Goal: Task Accomplishment & Management: Manage account settings

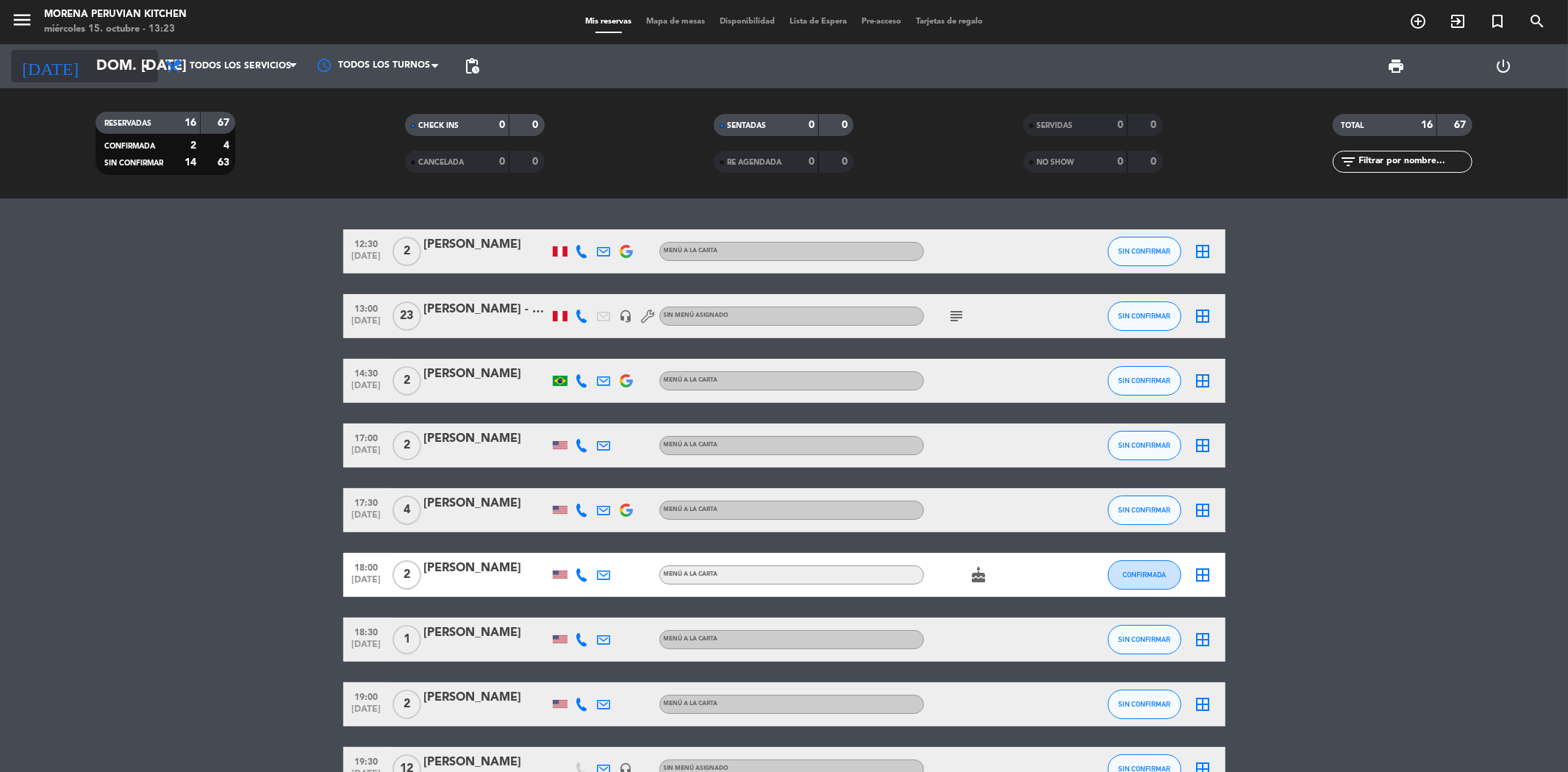
scroll to position [489, 0]
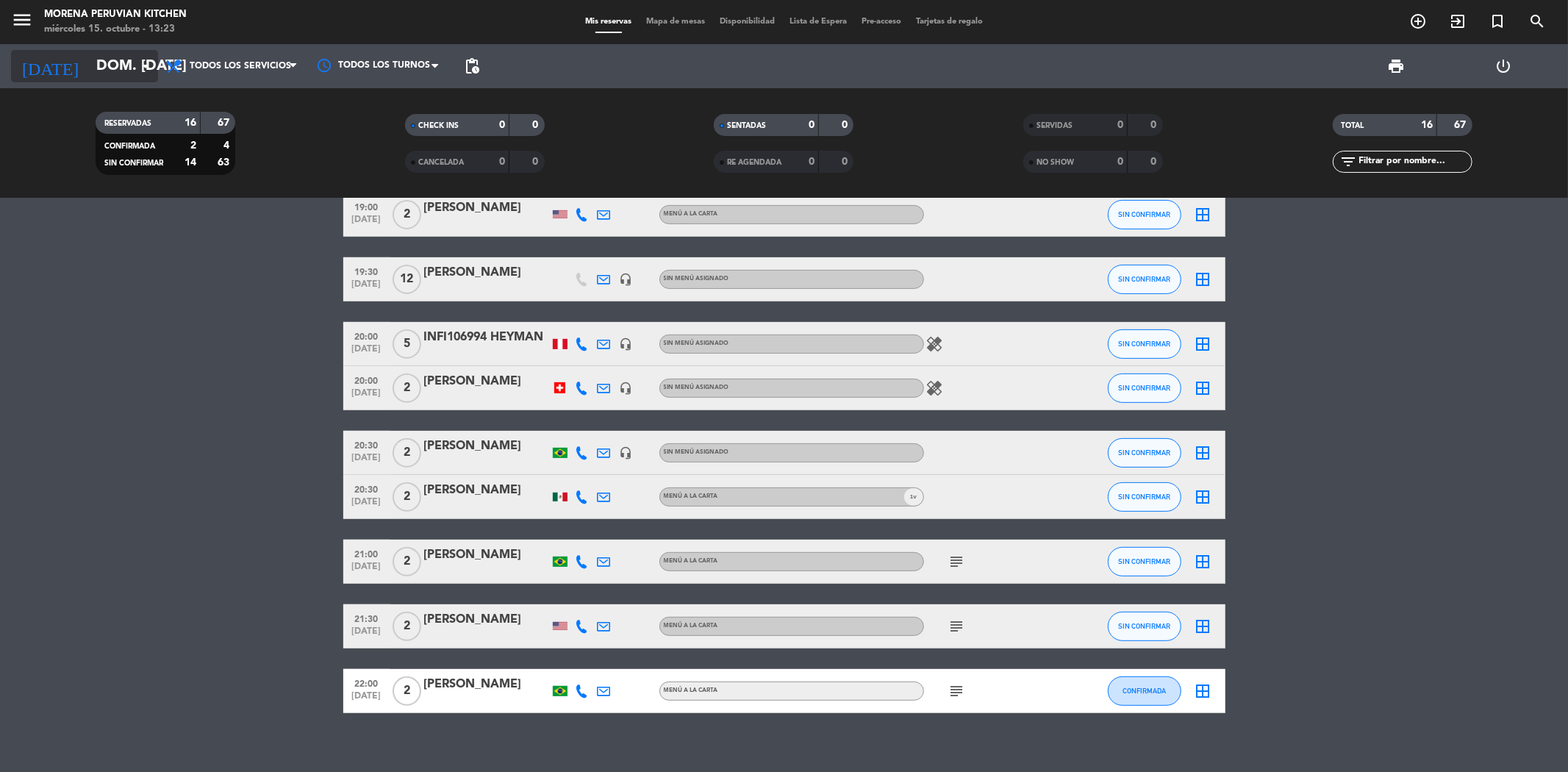
click at [129, 68] on input "dom. [DATE]" at bounding box center [182, 66] width 187 height 32
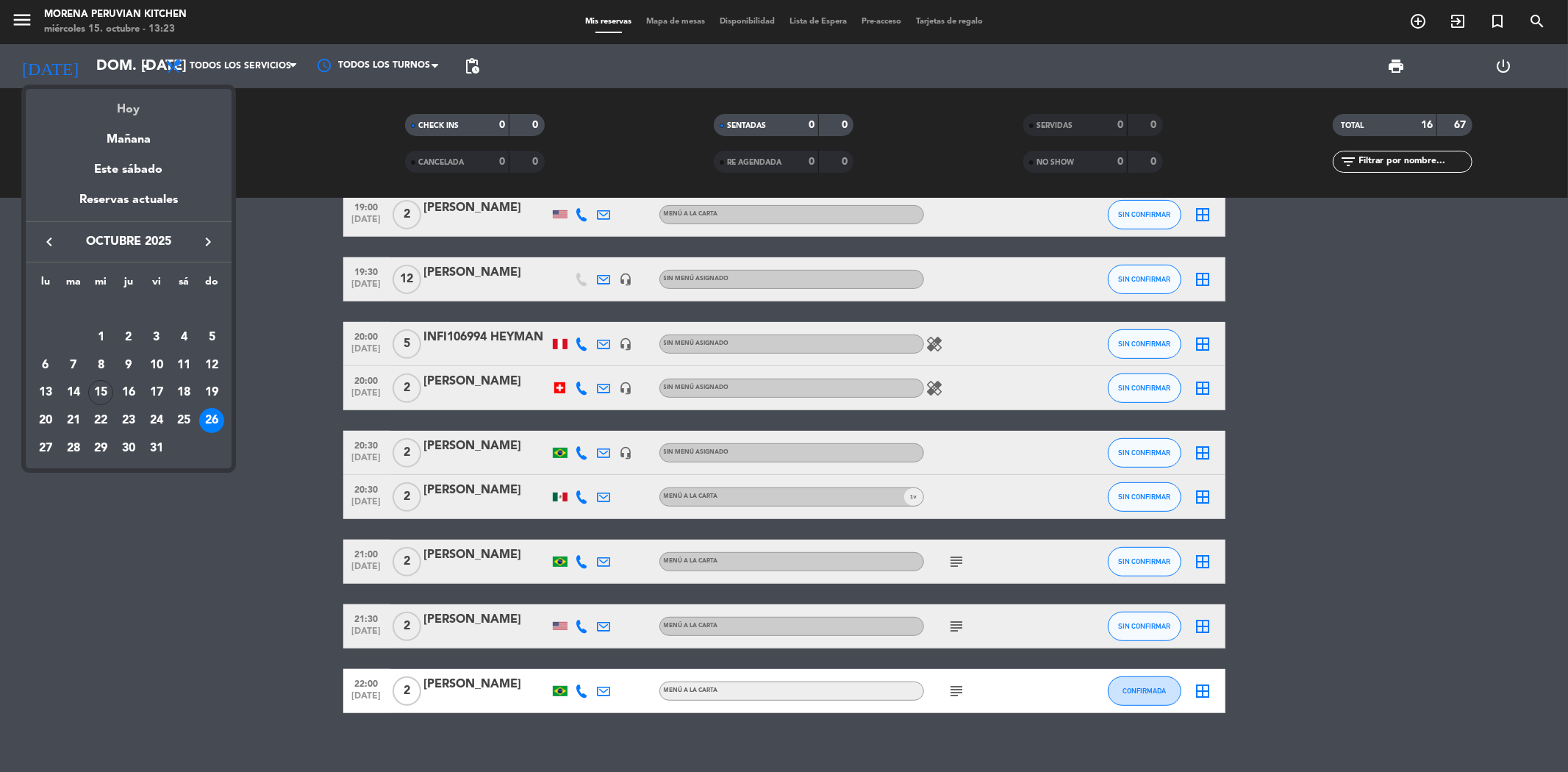
click at [130, 113] on div "Hoy" at bounding box center [129, 103] width 206 height 30
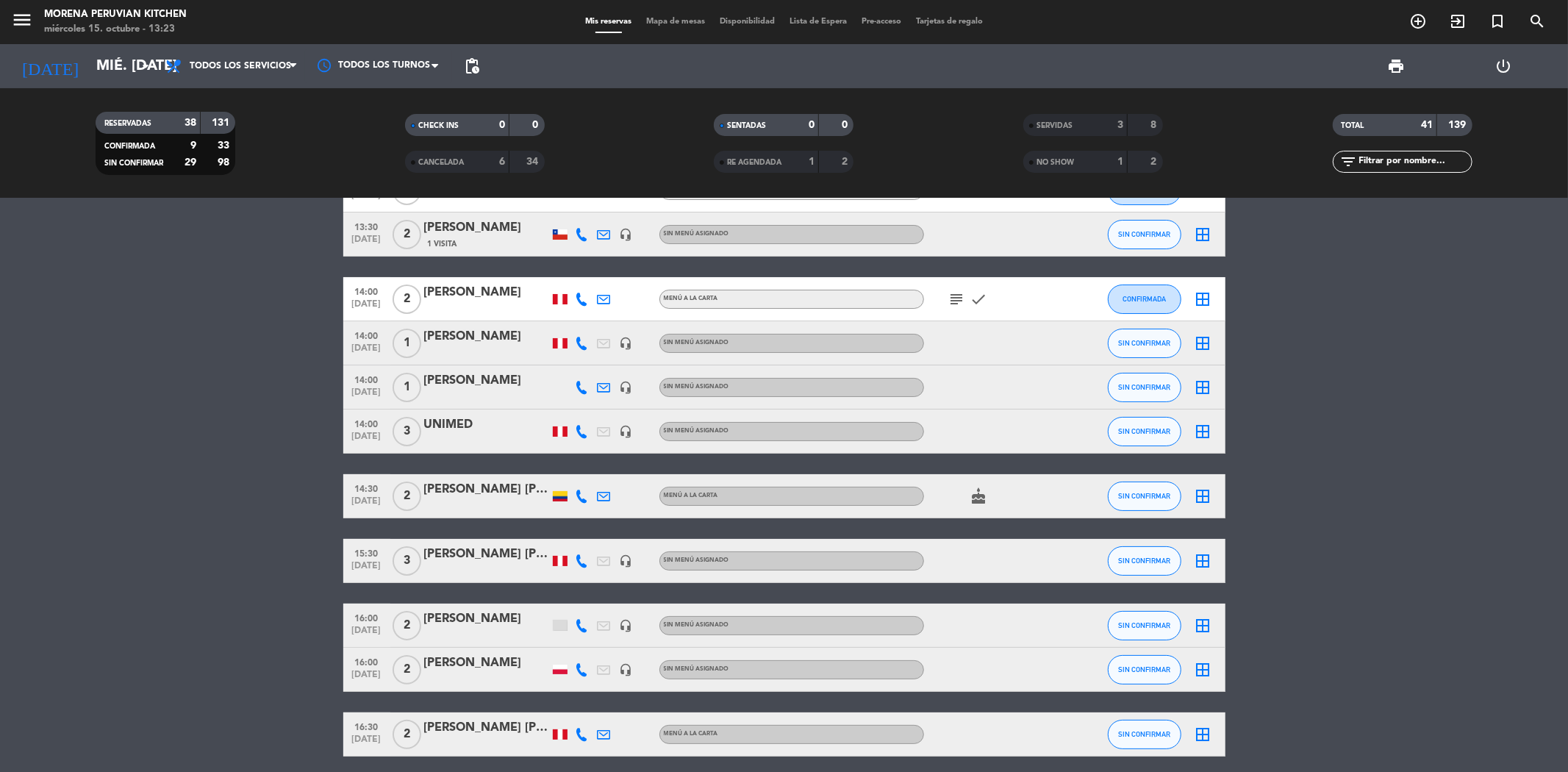
scroll to position [82, 0]
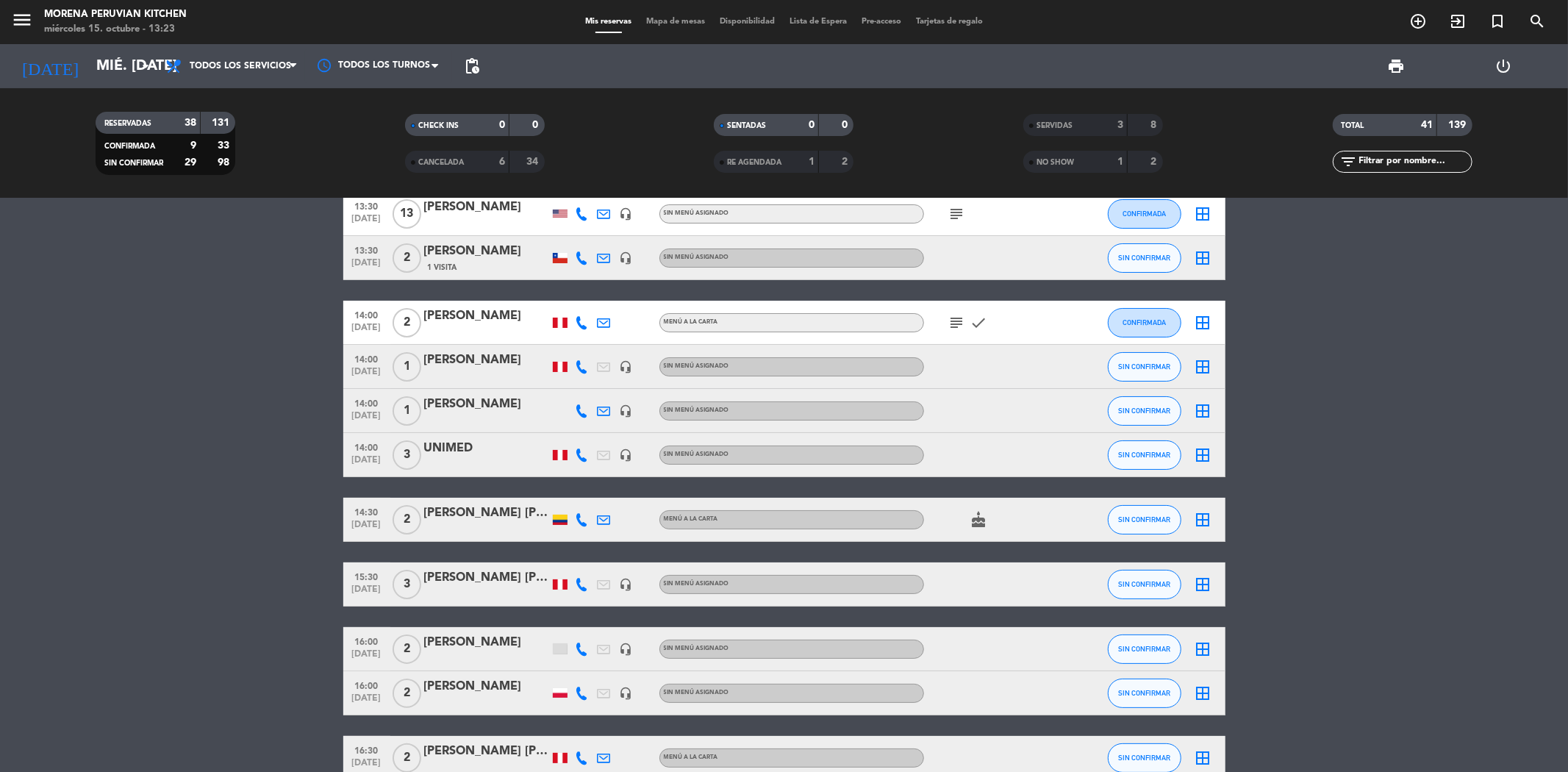
drag, startPoint x: 488, startPoint y: 574, endPoint x: 437, endPoint y: 571, distance: 51.1
click at [437, 571] on div "[PERSON_NAME] [PERSON_NAME]" at bounding box center [486, 577] width 125 height 19
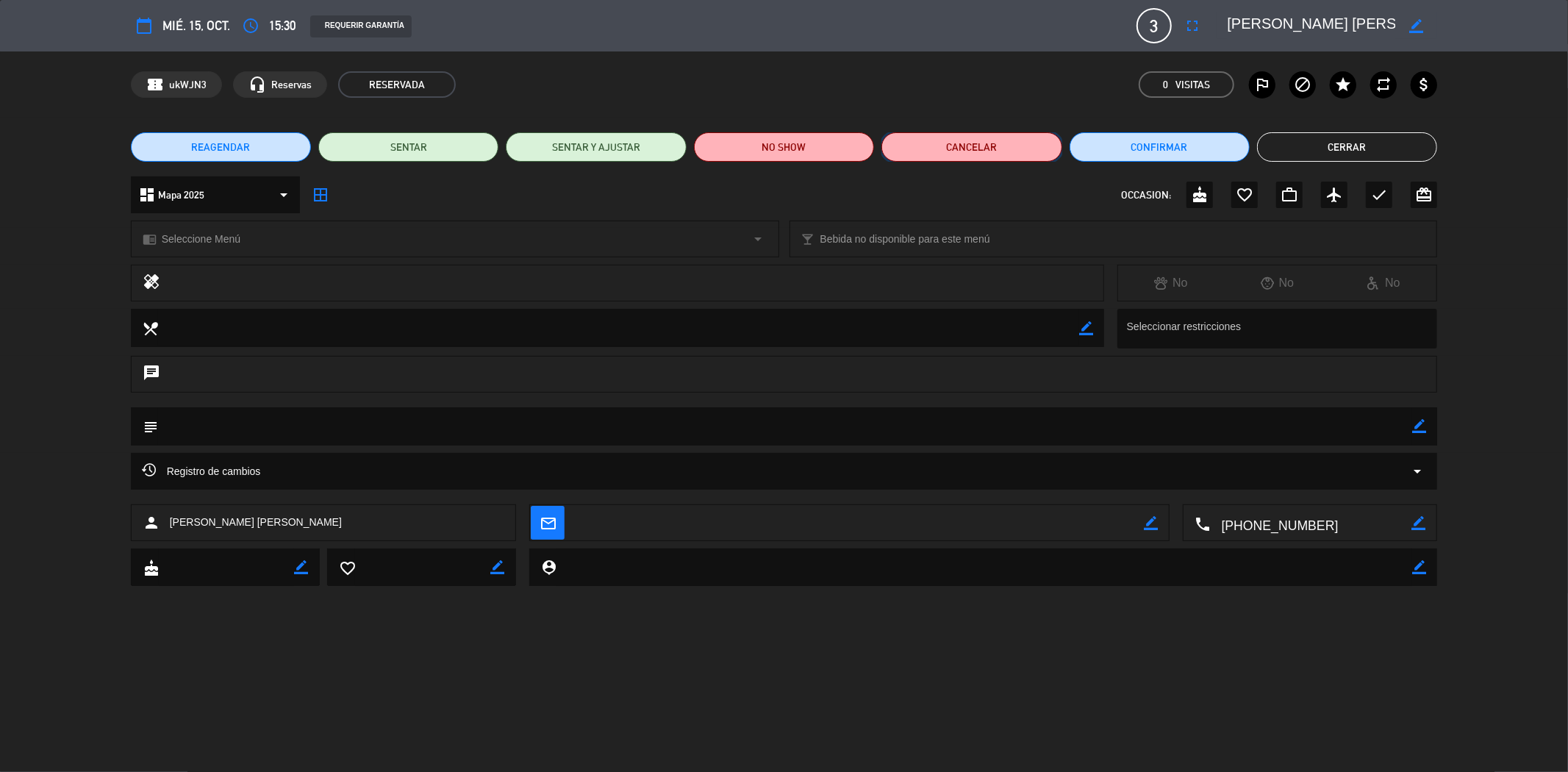
click at [969, 140] on button "Cancelar" at bounding box center [971, 147] width 180 height 29
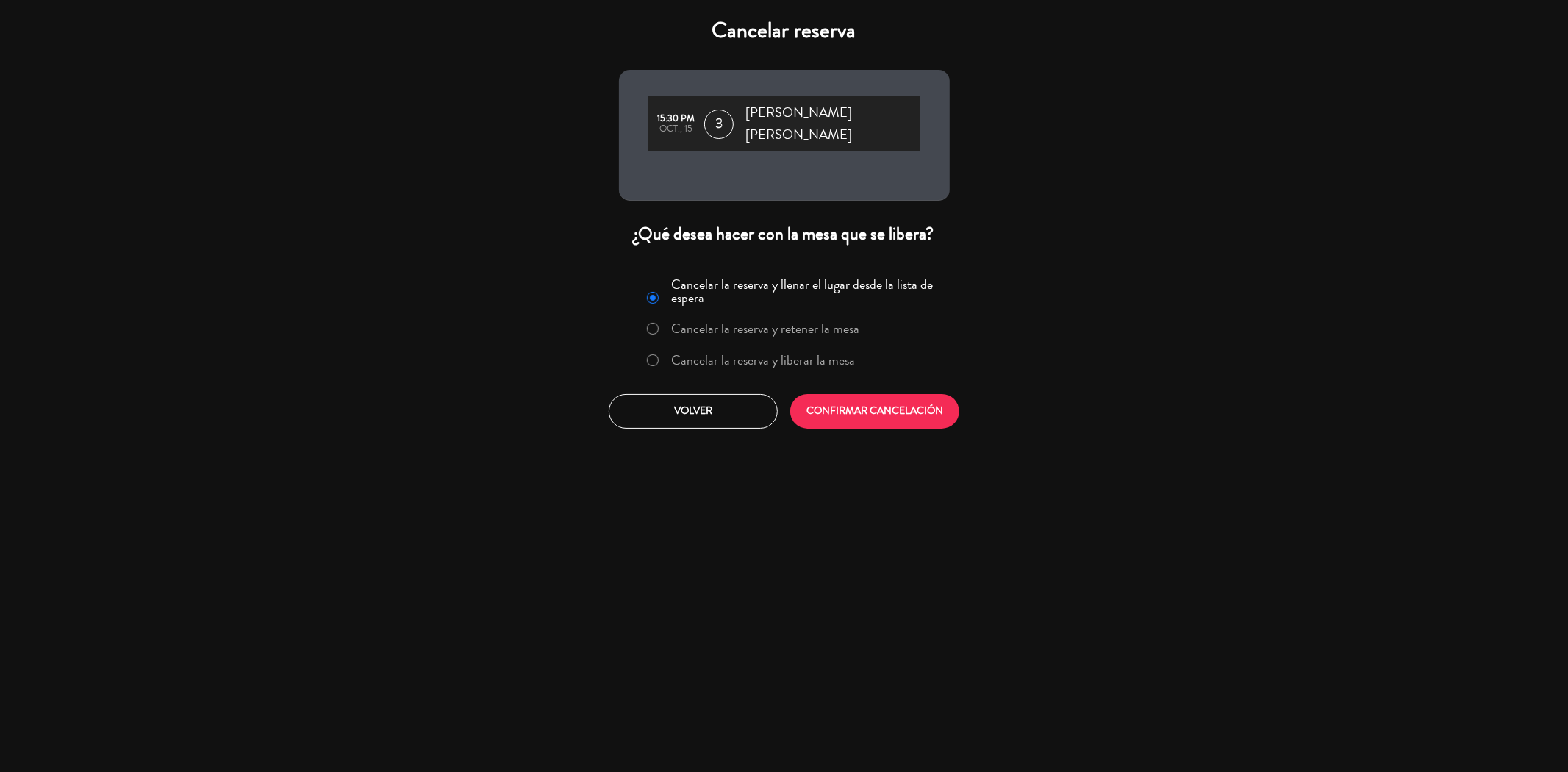
click at [658, 348] on label "Cancelar la reserva y liberar la mesa" at bounding box center [751, 361] width 224 height 27
click at [893, 413] on button "CONFIRMAR CANCELACIÓN" at bounding box center [874, 411] width 169 height 34
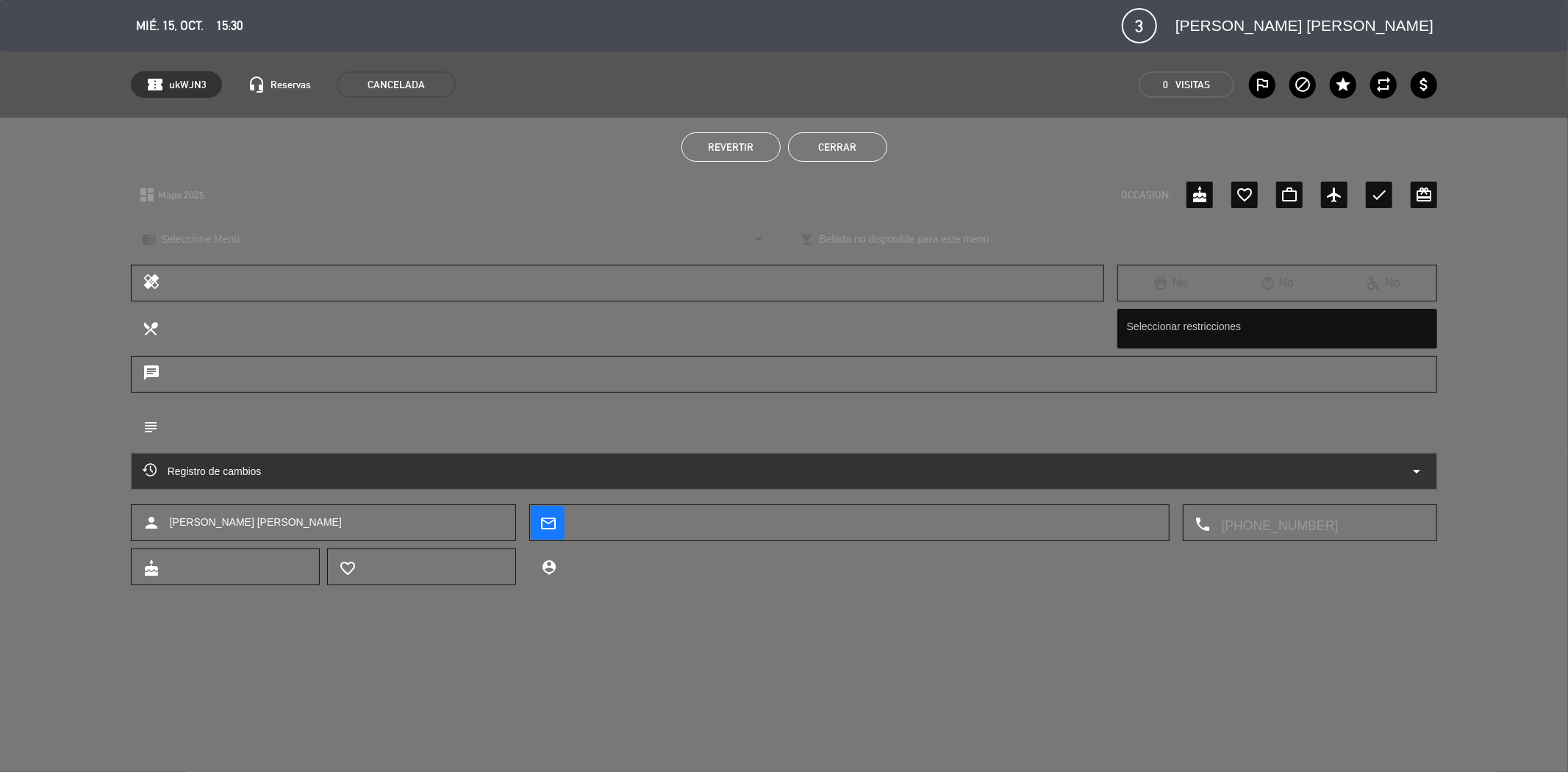
click at [827, 138] on button "Cerrar" at bounding box center [838, 147] width 100 height 29
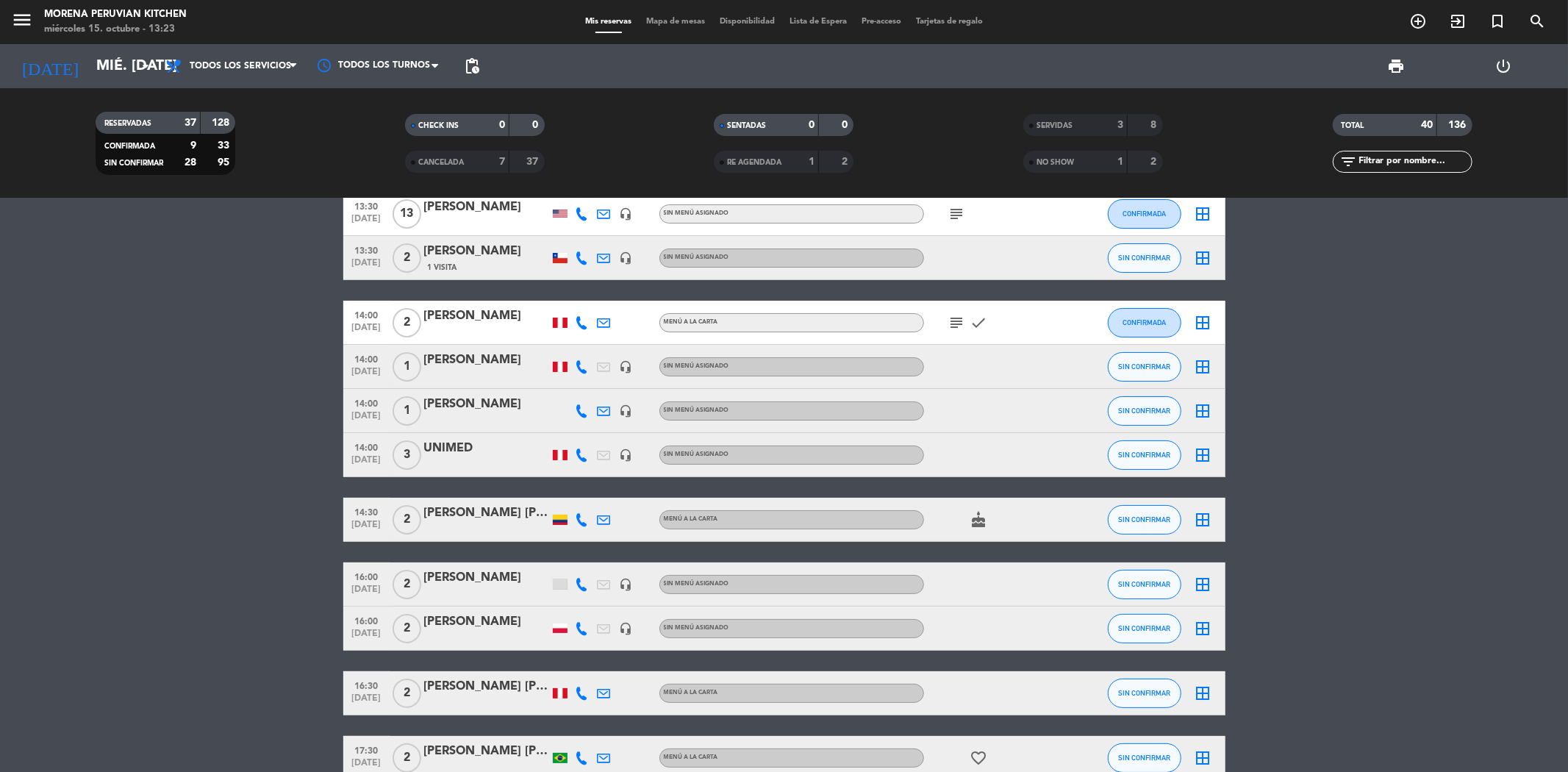
click at [463, 162] on span "CANCELADA" at bounding box center [441, 162] width 46 height 8
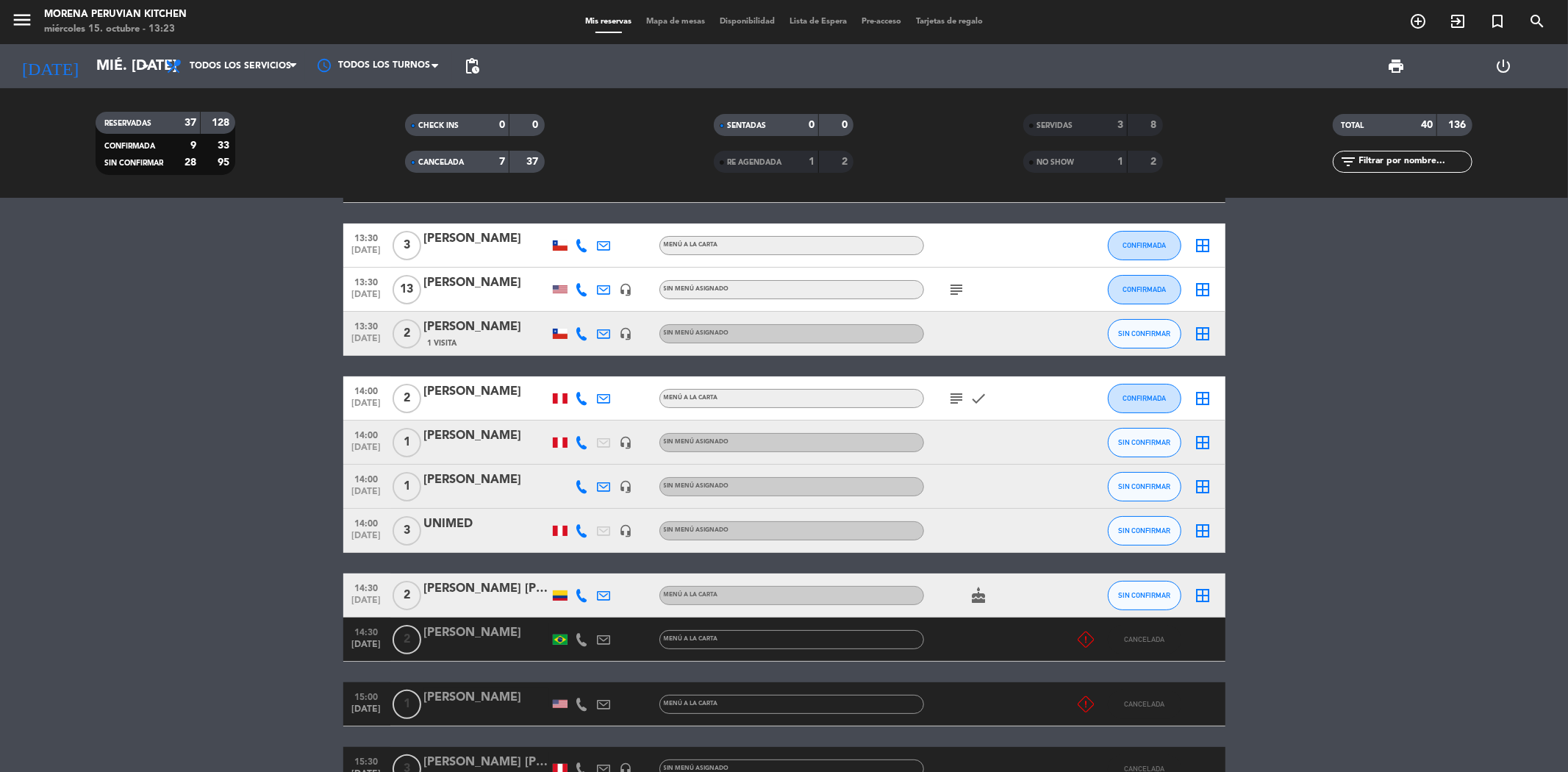
scroll to position [245, 0]
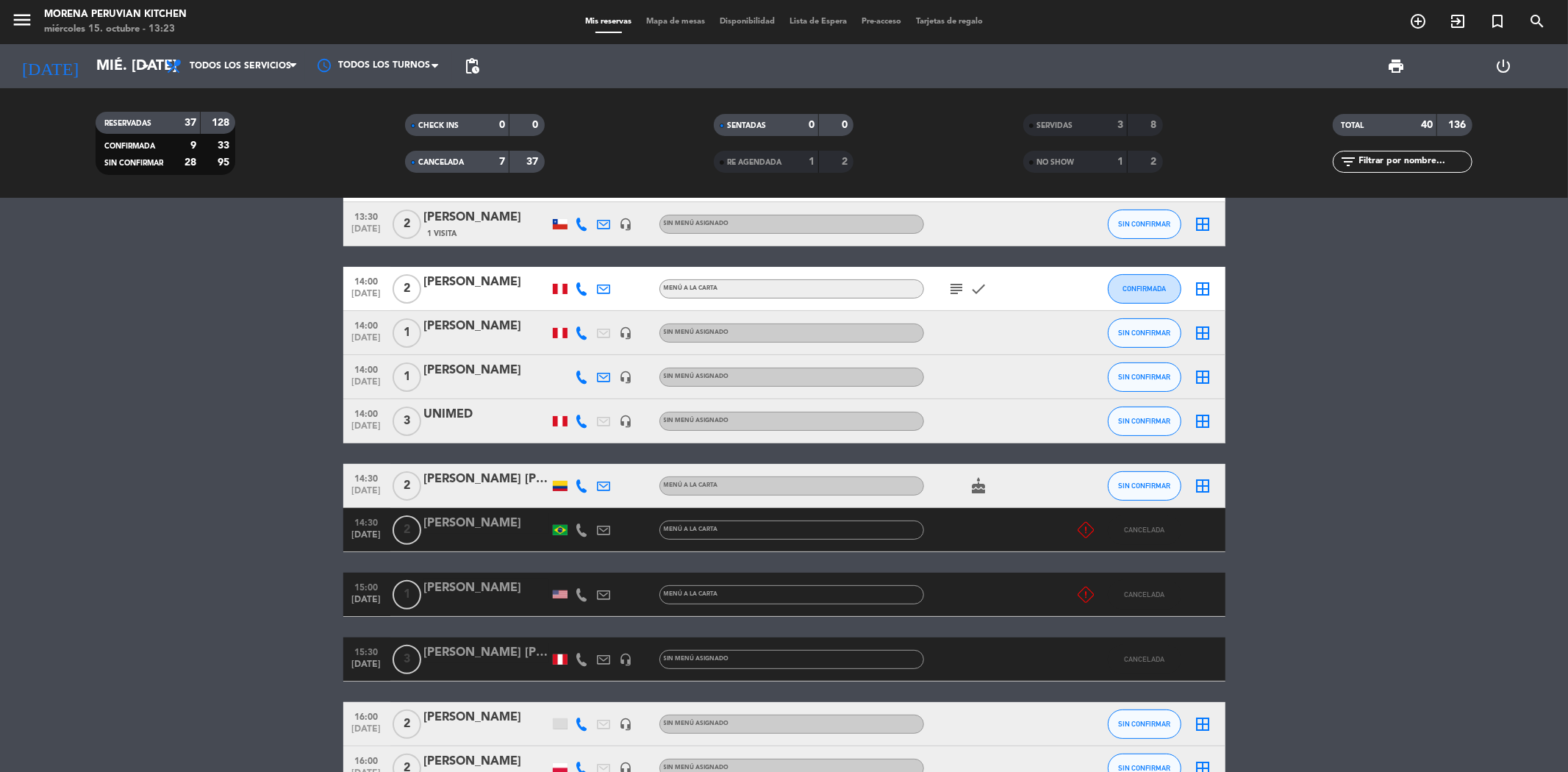
click at [581, 656] on icon at bounding box center [582, 659] width 13 height 13
click at [113, 67] on input "mié. [DATE]" at bounding box center [182, 66] width 187 height 32
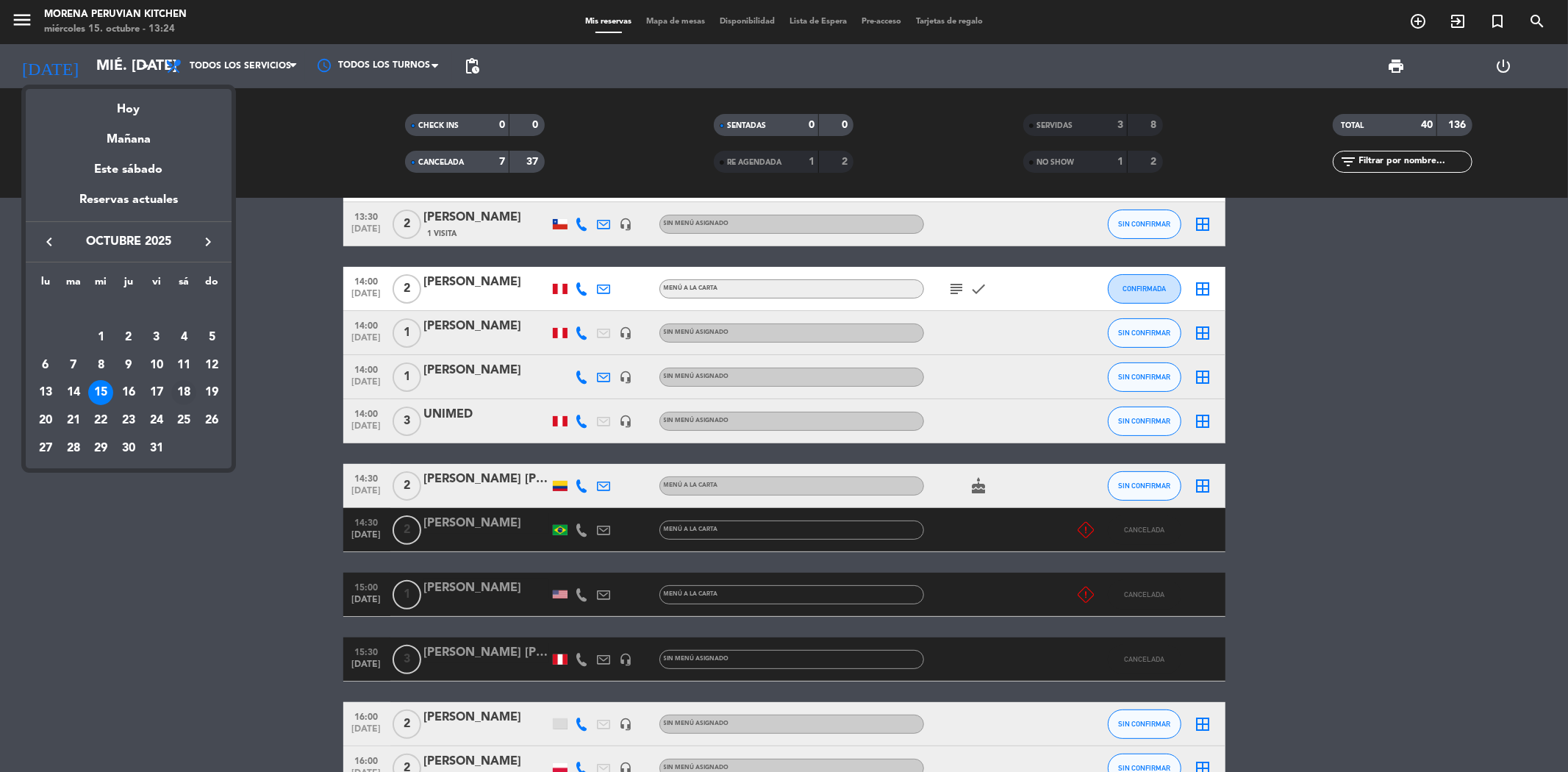
click at [185, 395] on div "18" at bounding box center [184, 392] width 25 height 25
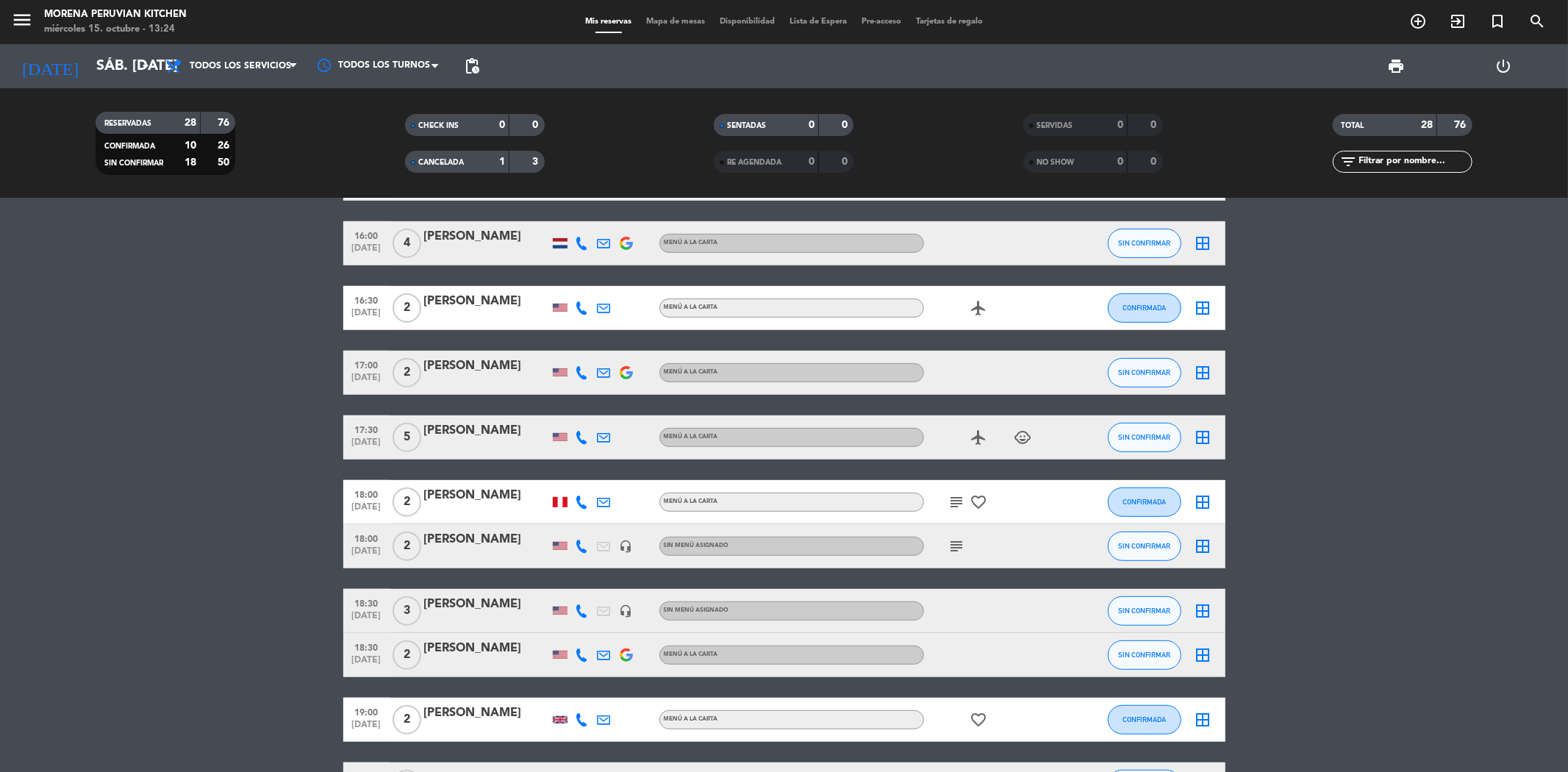
scroll to position [568, 0]
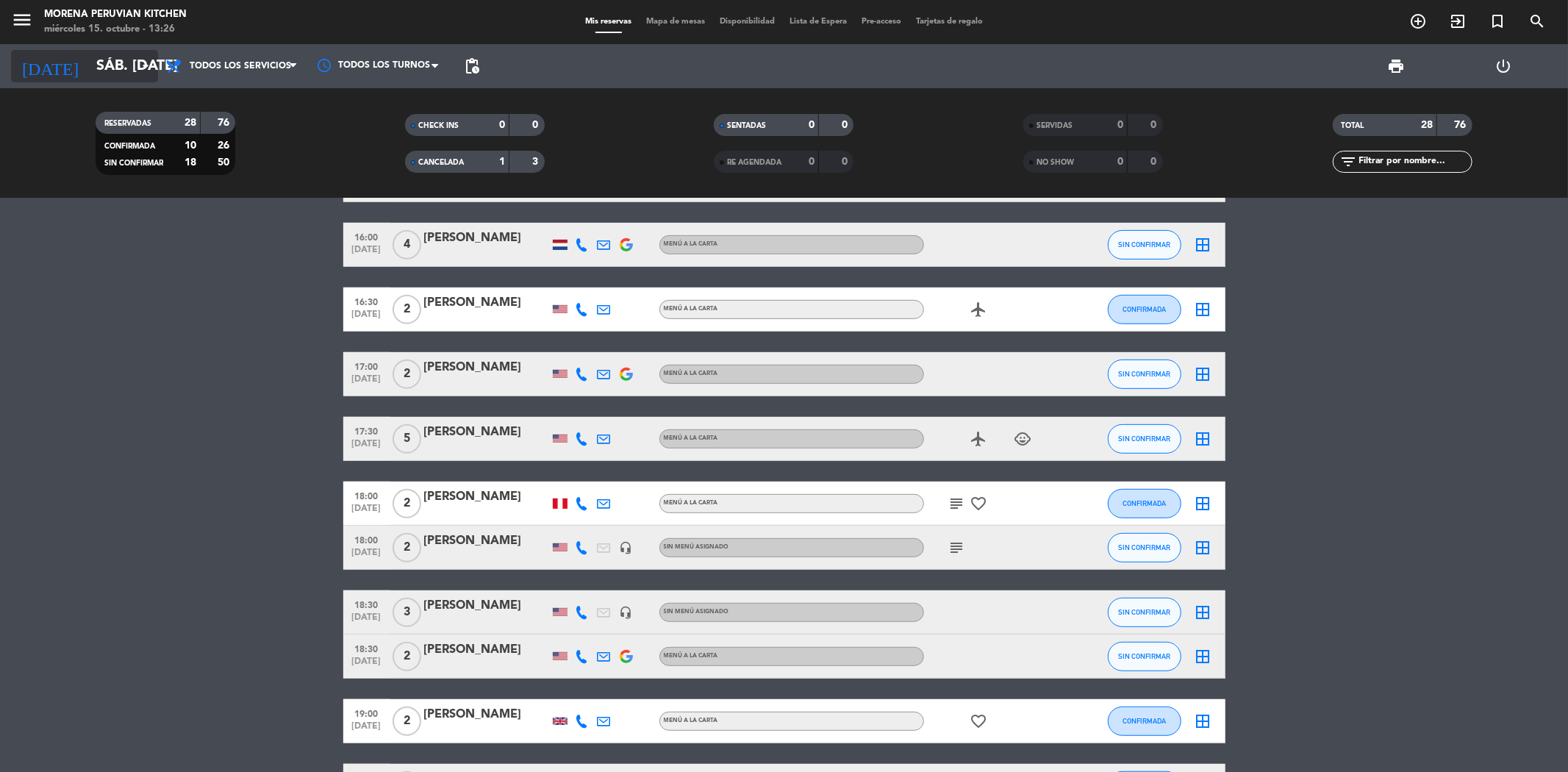
click at [125, 72] on input "sáb. [DATE]" at bounding box center [182, 66] width 187 height 32
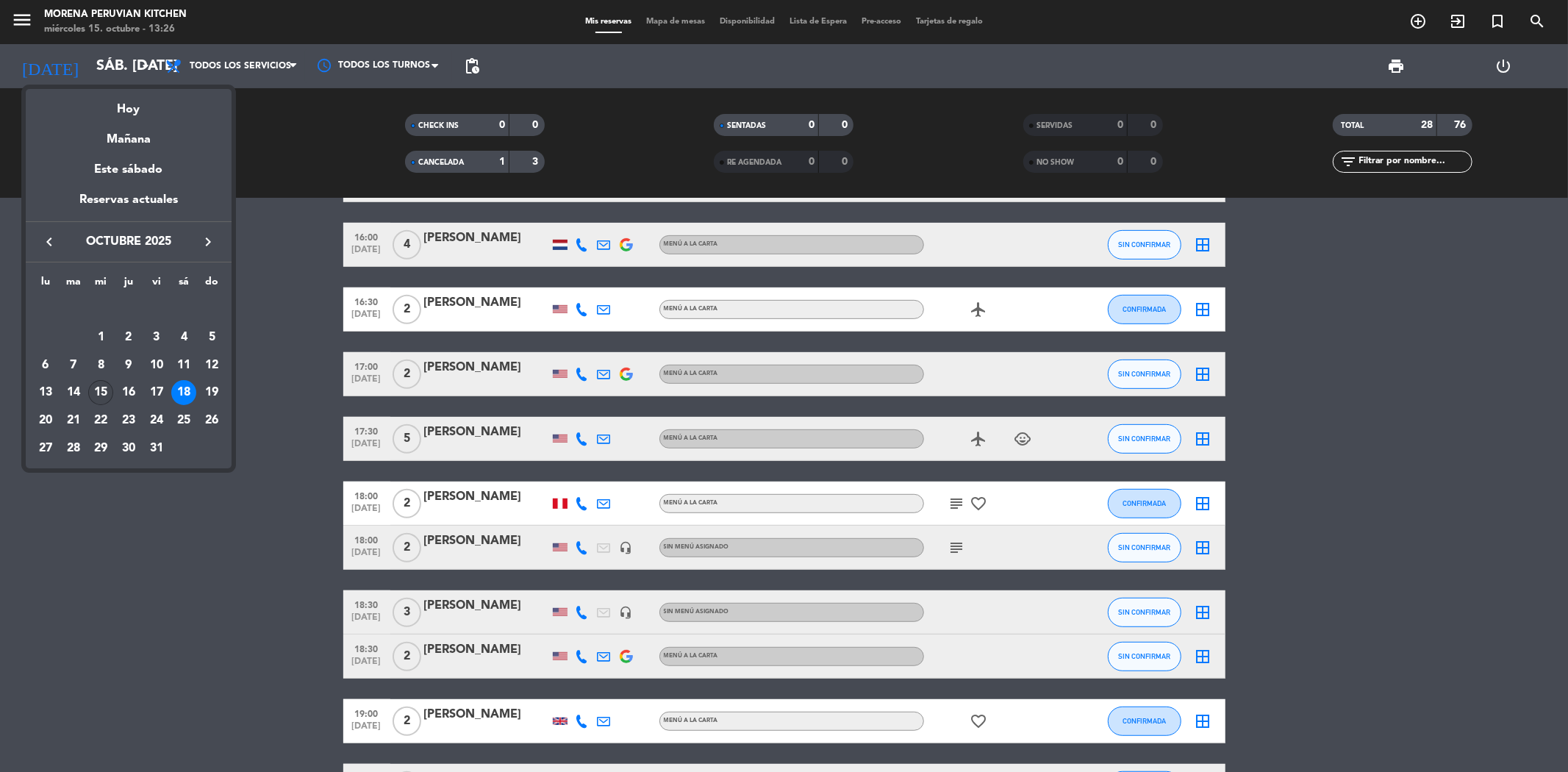
click at [100, 388] on div "15" at bounding box center [100, 392] width 25 height 25
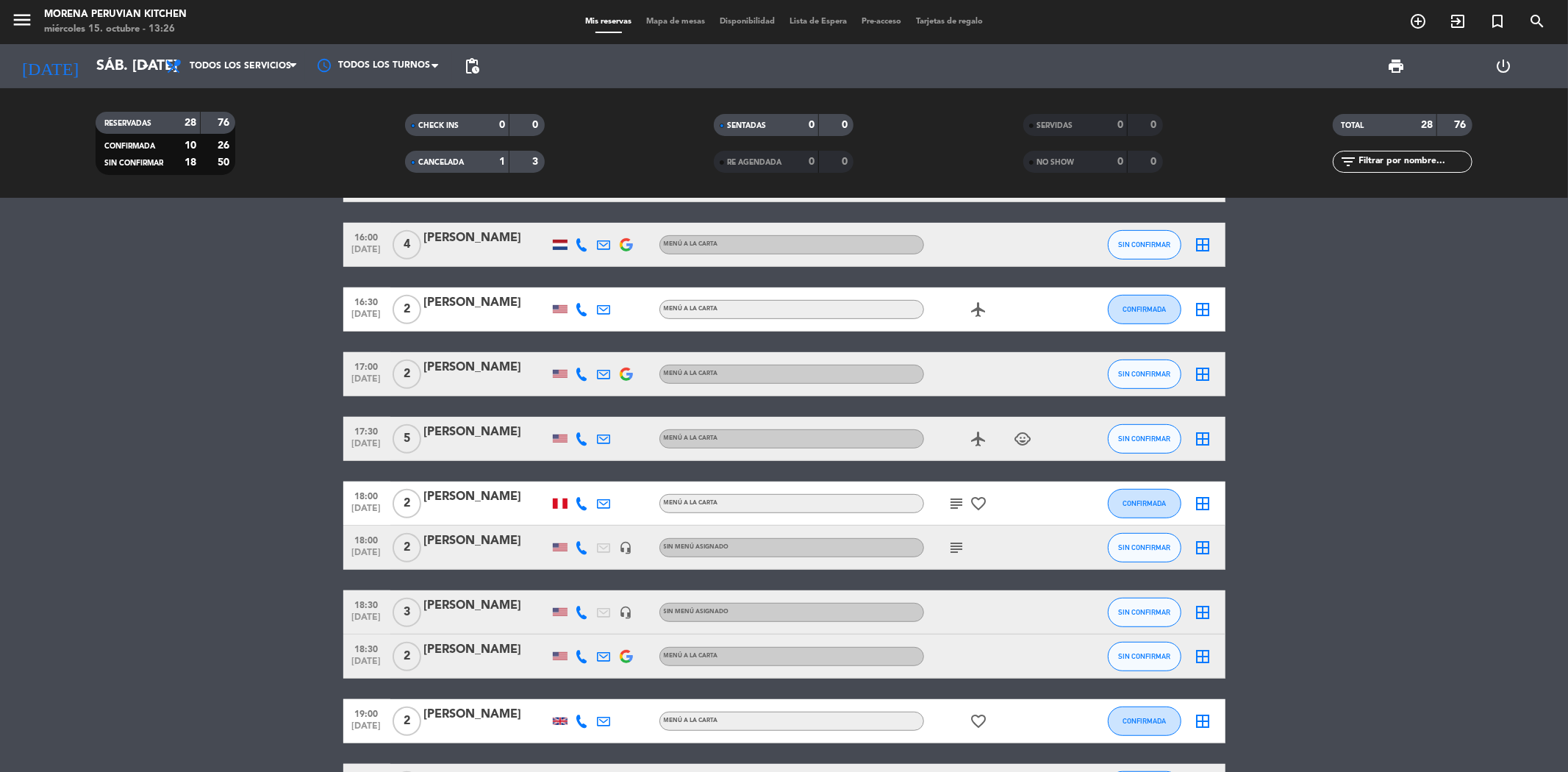
click at [100, 388] on bookings-row "12:00 [DATE] 3 [PERSON_NAME] MENÚ A LA CARTA CANCELADA 12:00 [DATE] 2 VINICIUS …" at bounding box center [784, 506] width 1568 height 1691
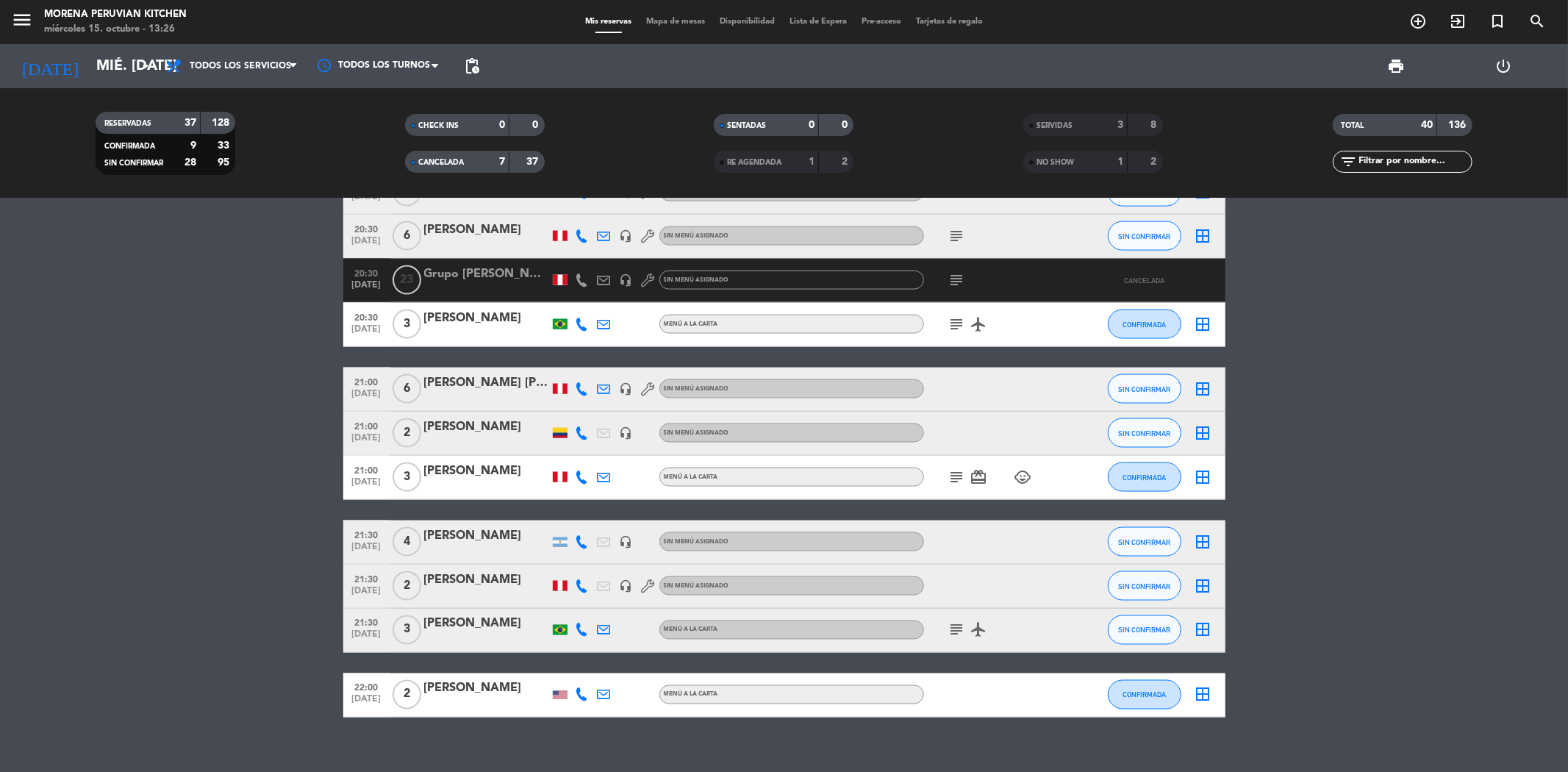
scroll to position [1963, 0]
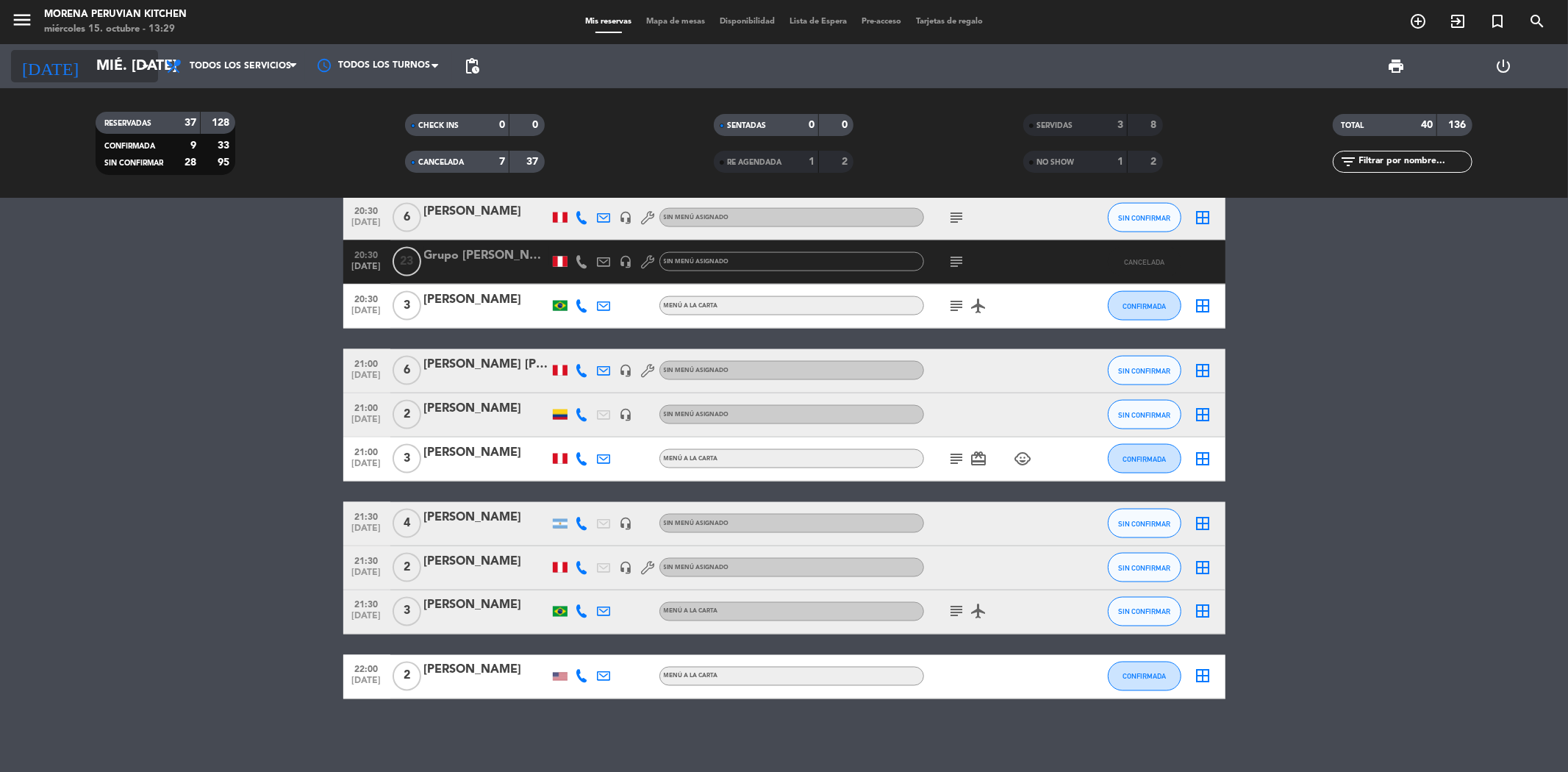
click at [89, 61] on input "mié. [DATE]" at bounding box center [182, 66] width 187 height 32
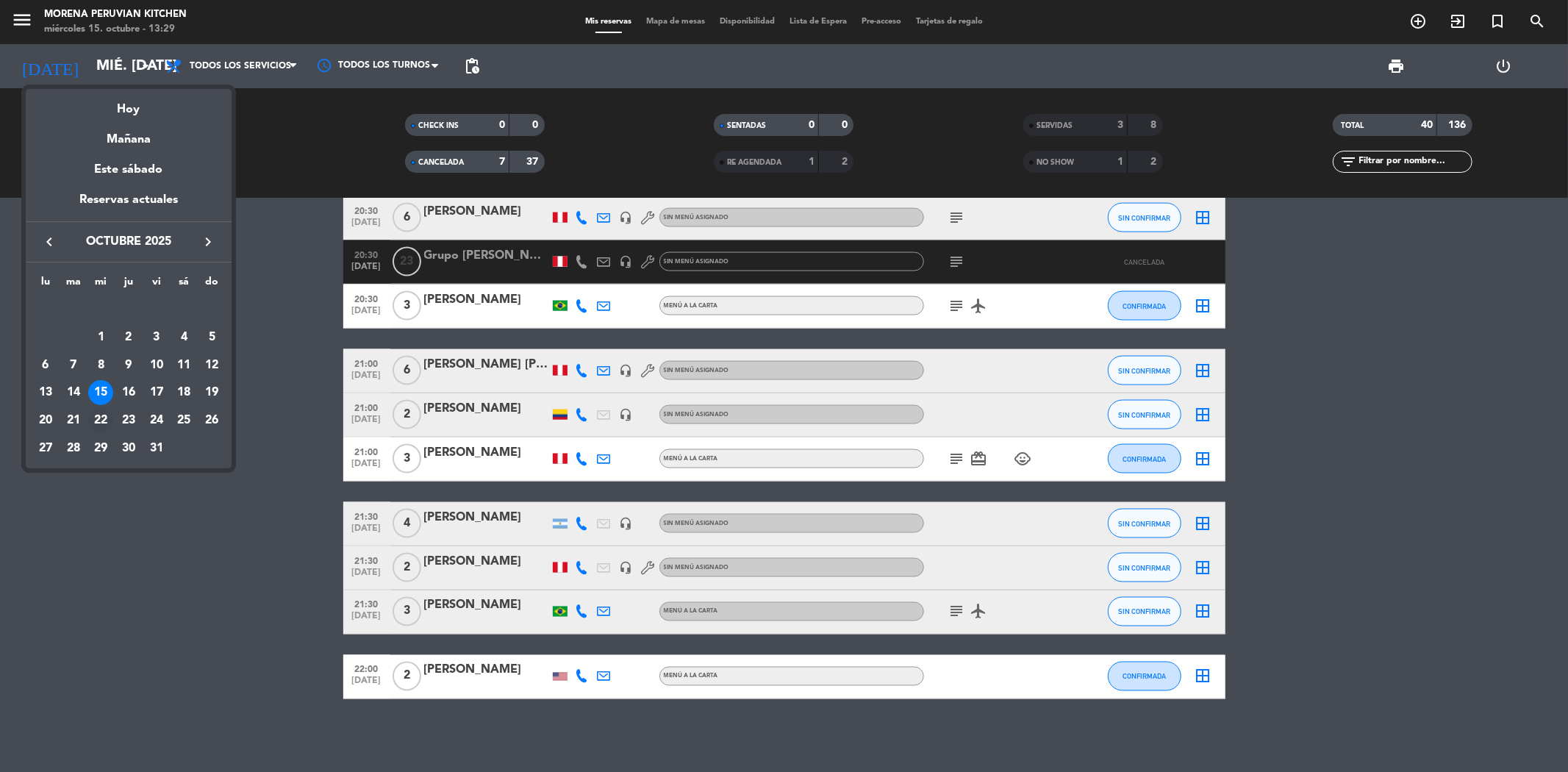
click at [106, 420] on div "22" at bounding box center [100, 420] width 25 height 25
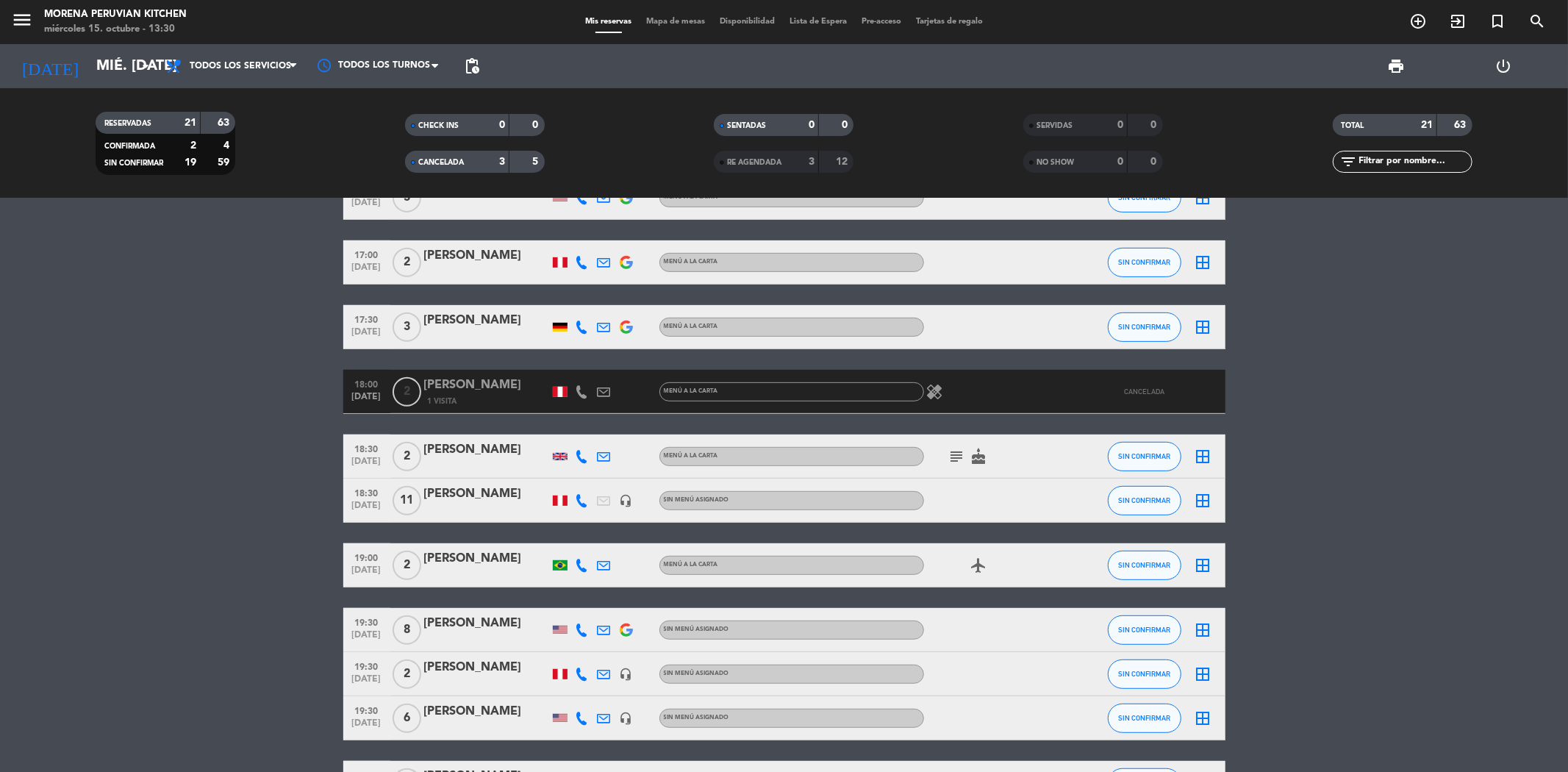
scroll to position [735, 0]
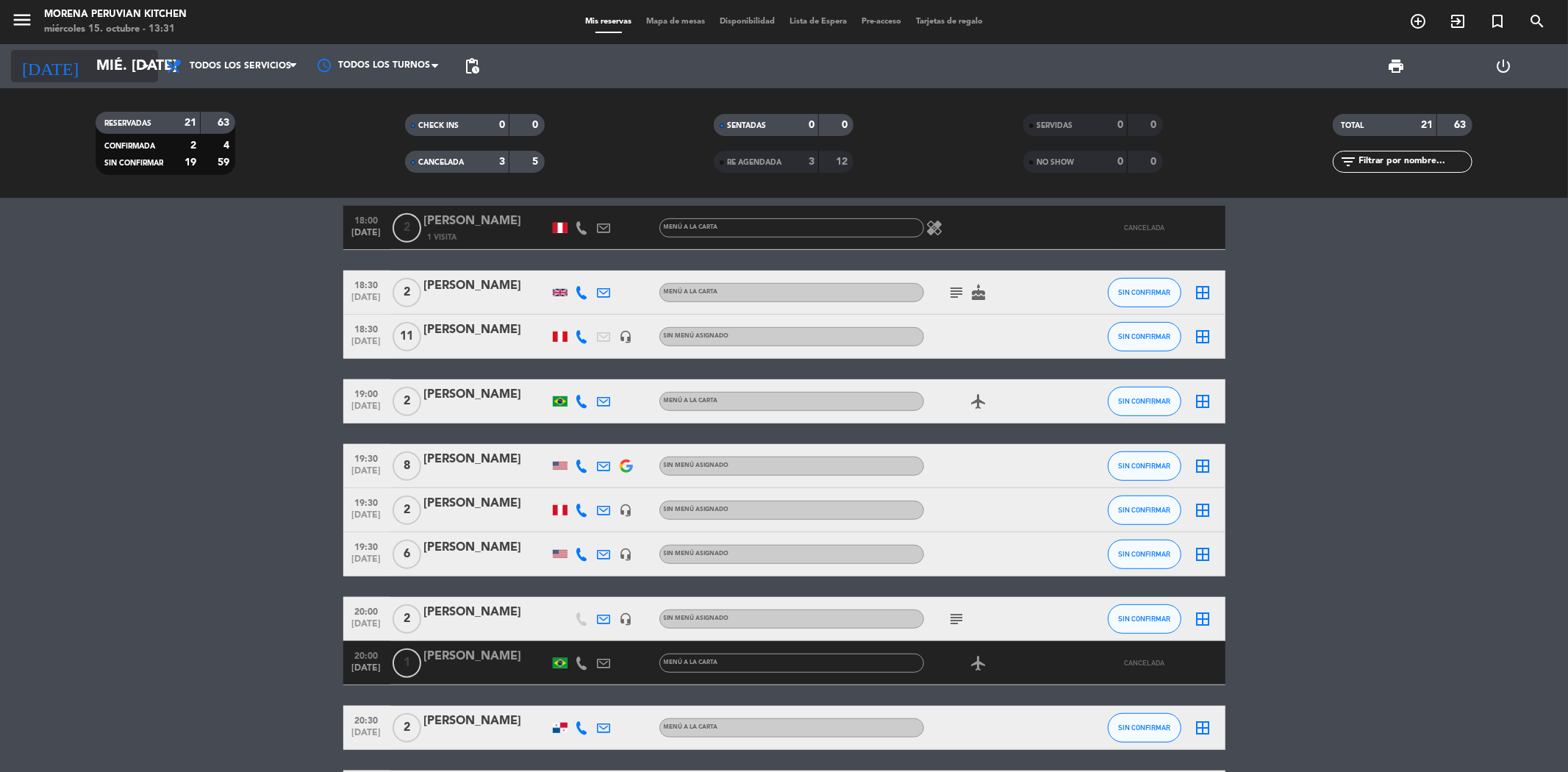
click at [114, 67] on input "mié. [DATE]" at bounding box center [182, 66] width 187 height 32
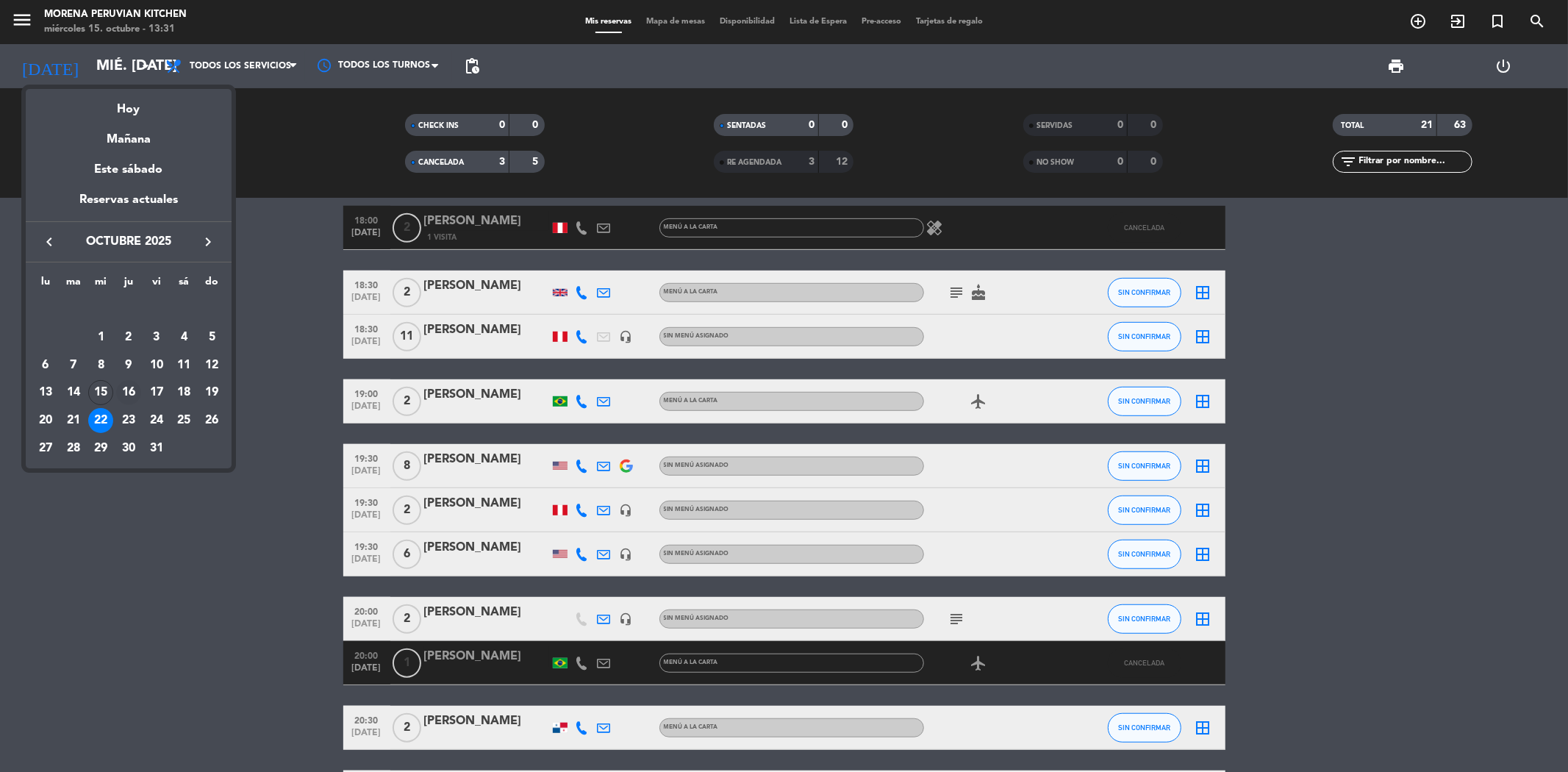
click at [132, 394] on div "16" at bounding box center [129, 392] width 25 height 25
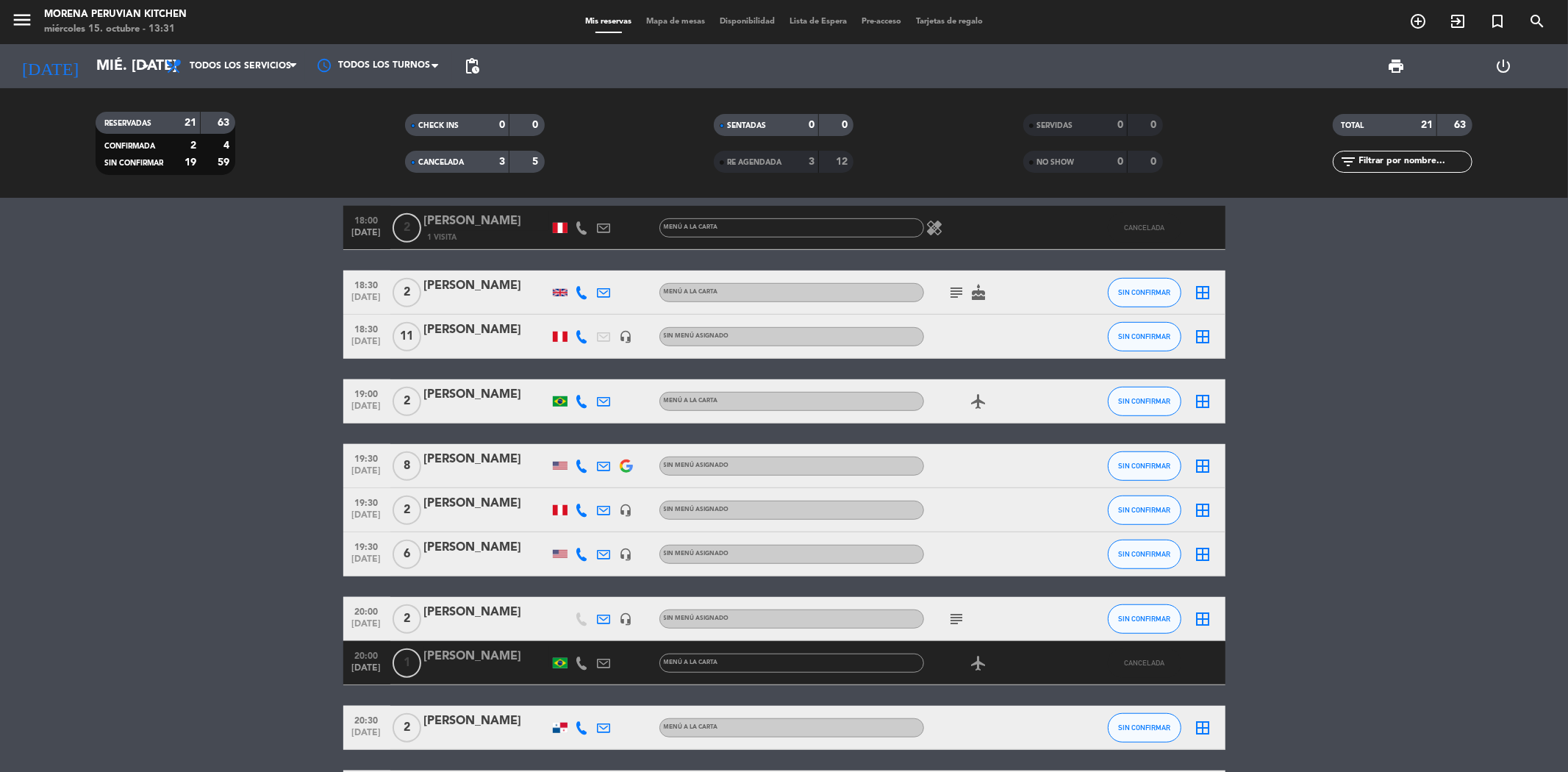
type input "[DEMOGRAPHIC_DATA] [DATE]"
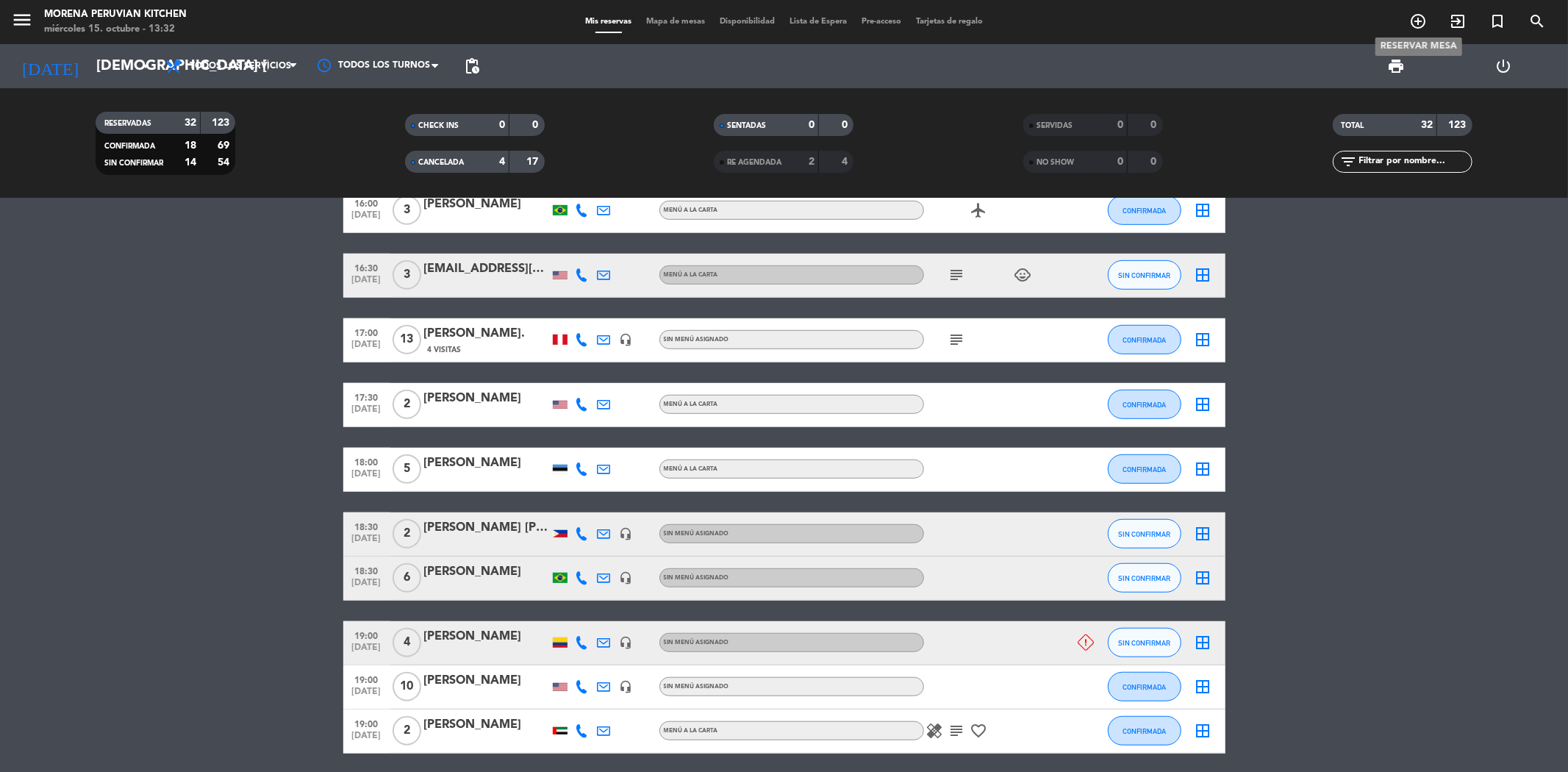
click at [1416, 21] on icon "add_circle_outline" at bounding box center [1417, 21] width 18 height 18
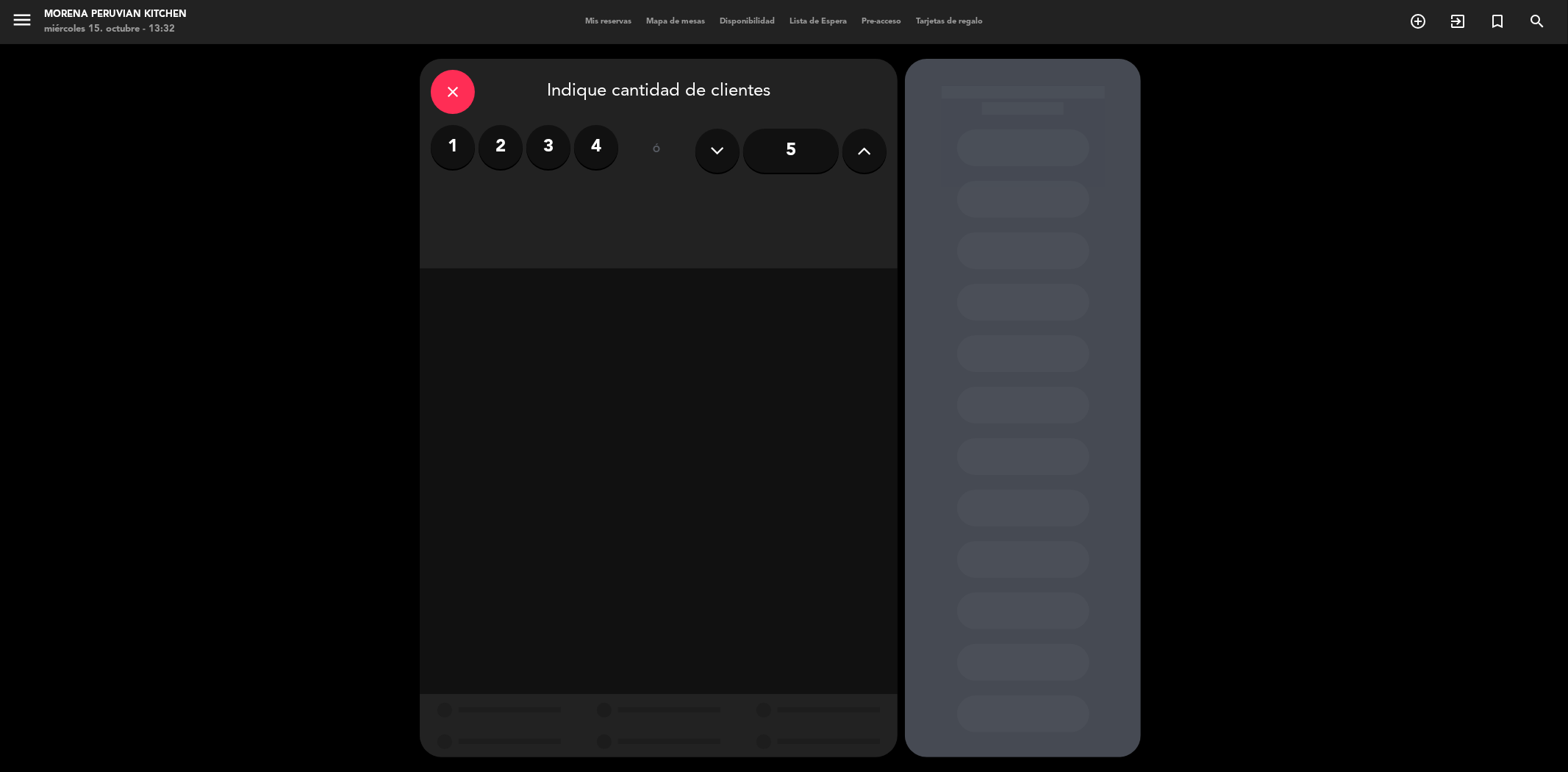
click at [873, 155] on button at bounding box center [864, 151] width 44 height 44
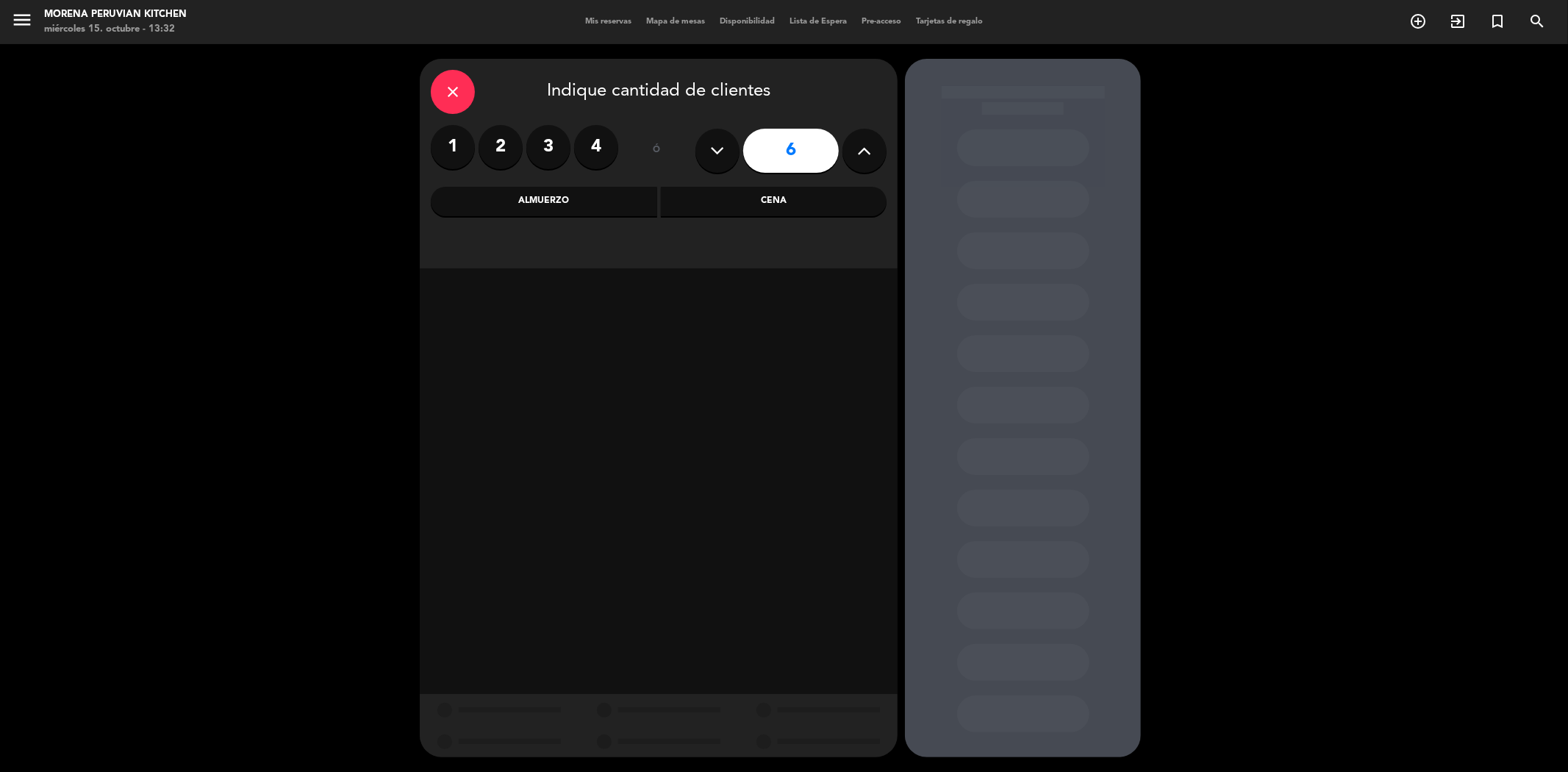
click at [873, 155] on button at bounding box center [864, 151] width 44 height 44
type input "8"
click at [746, 195] on div "Cena" at bounding box center [774, 201] width 227 height 29
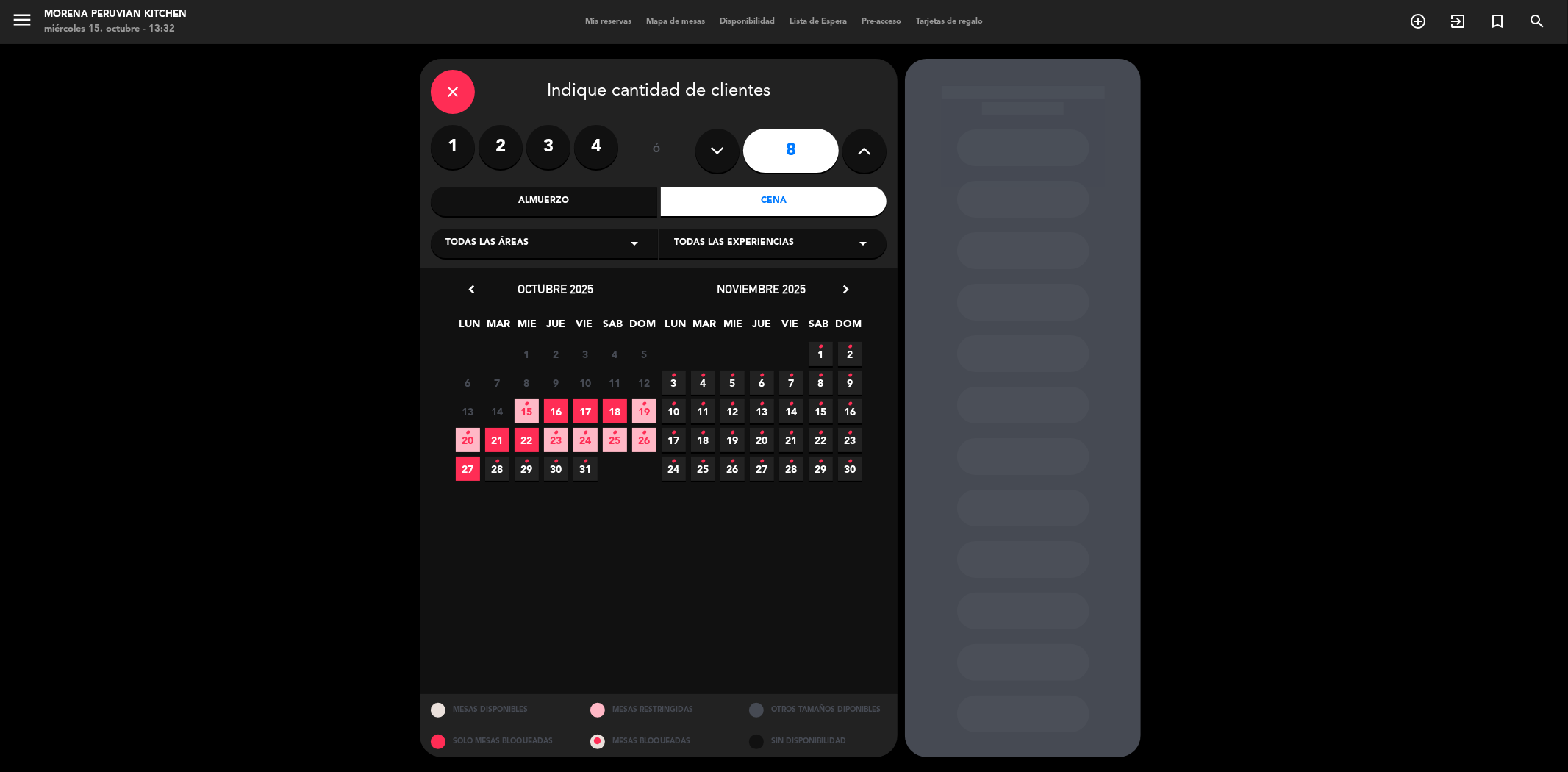
click at [544, 417] on span "16" at bounding box center [556, 411] width 24 height 25
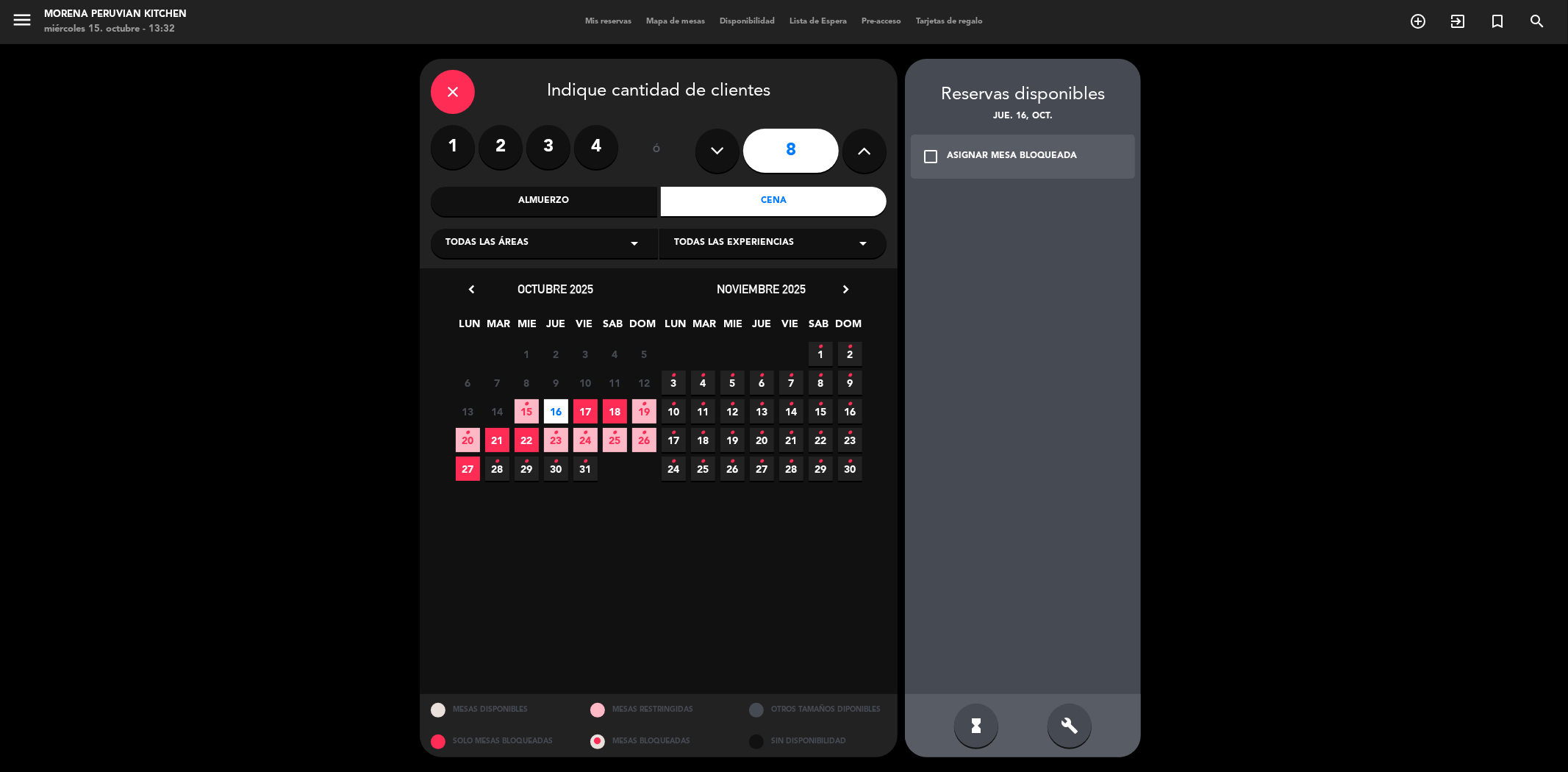
click at [1057, 726] on div "build" at bounding box center [1070, 726] width 44 height 44
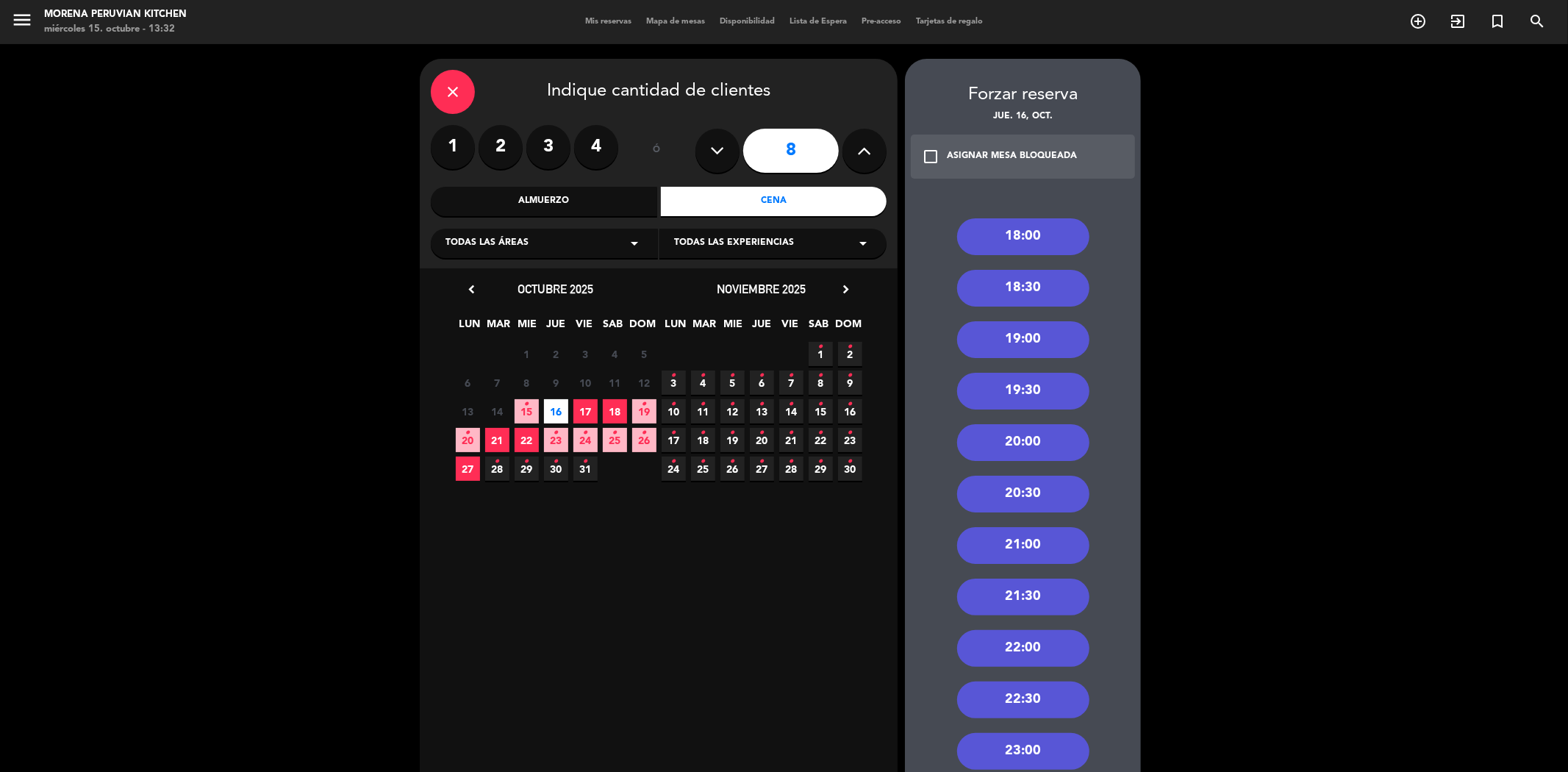
click at [1031, 548] on div "21:00" at bounding box center [1023, 545] width 132 height 37
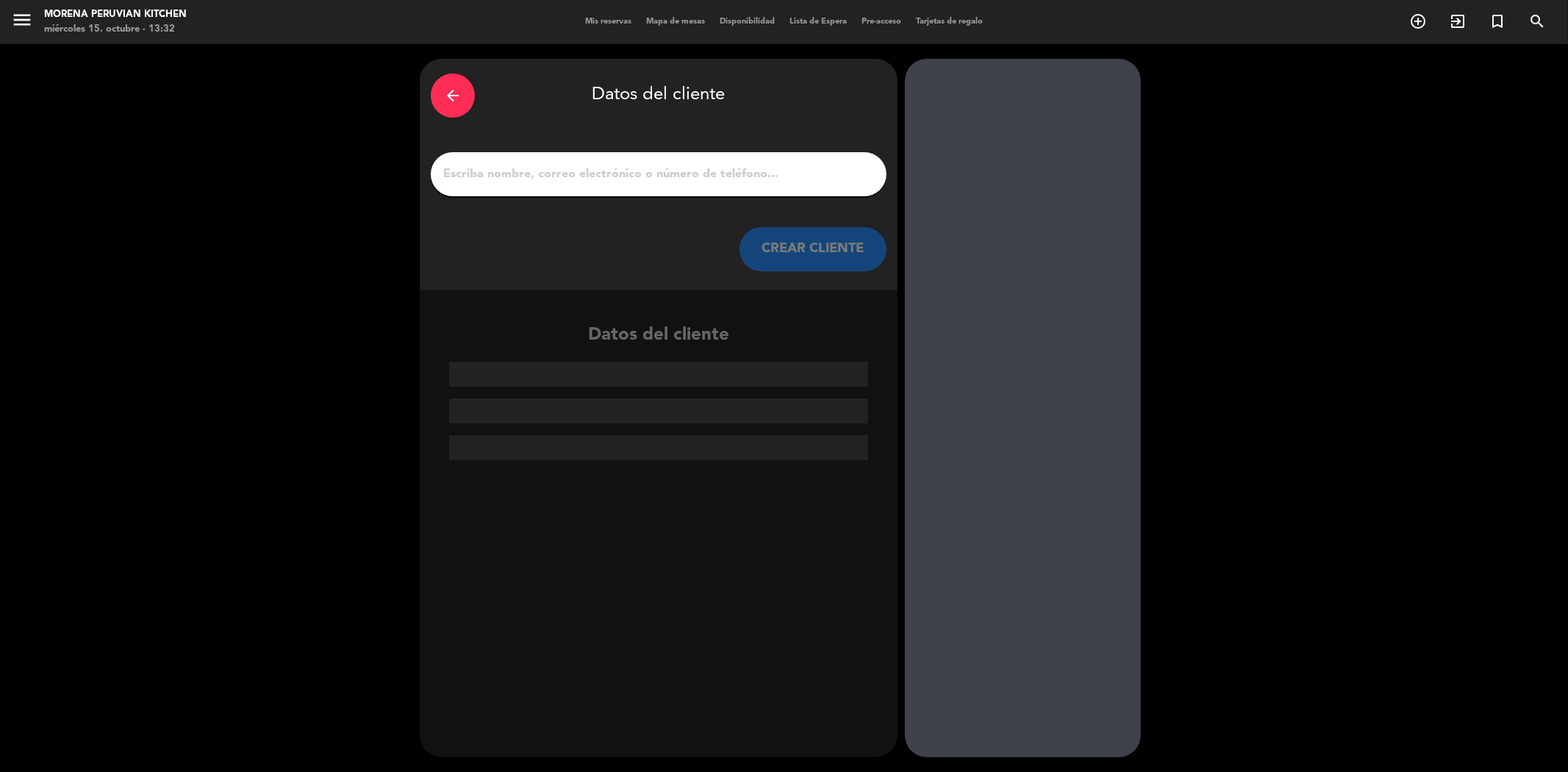
click at [577, 172] on input "1" at bounding box center [658, 174] width 433 height 21
paste input "[PERSON_NAME]"
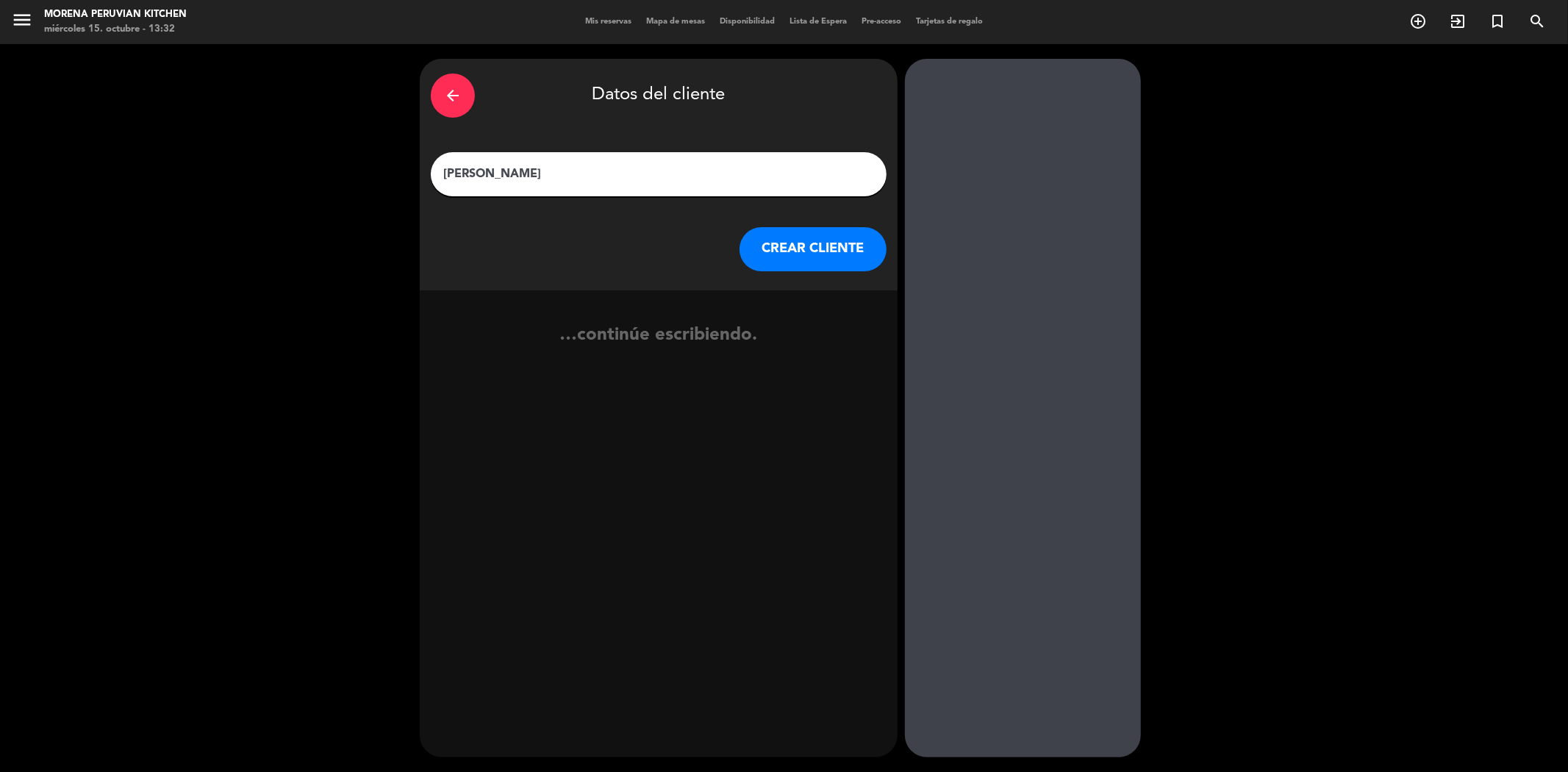
paste input "[PERSON_NAME]"
drag, startPoint x: 532, startPoint y: 173, endPoint x: 643, endPoint y: 193, distance: 112.8
click at [643, 193] on div "[PERSON_NAME] [PERSON_NAME]" at bounding box center [658, 175] width 456 height 44
drag, startPoint x: 479, startPoint y: 173, endPoint x: 358, endPoint y: 163, distance: 121.4
click at [358, 163] on div "arrow_back Datos del cliente [PERSON_NAME] [PERSON_NAME] CLIENTE …continúe escr…" at bounding box center [784, 408] width 1568 height 728
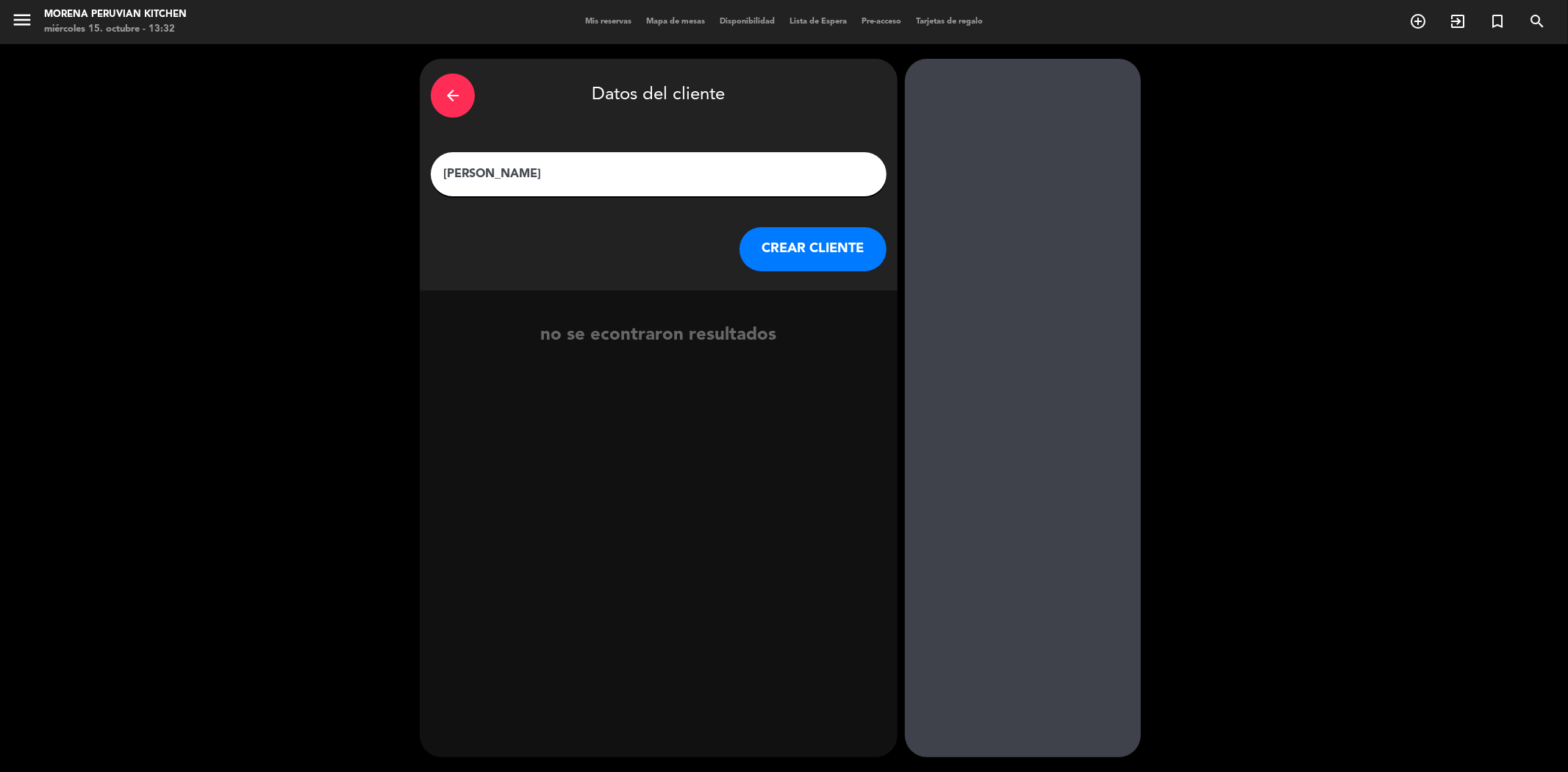
type input "[PERSON_NAME]"
click at [784, 239] on button "CREAR CLIENTE" at bounding box center [813, 250] width 147 height 44
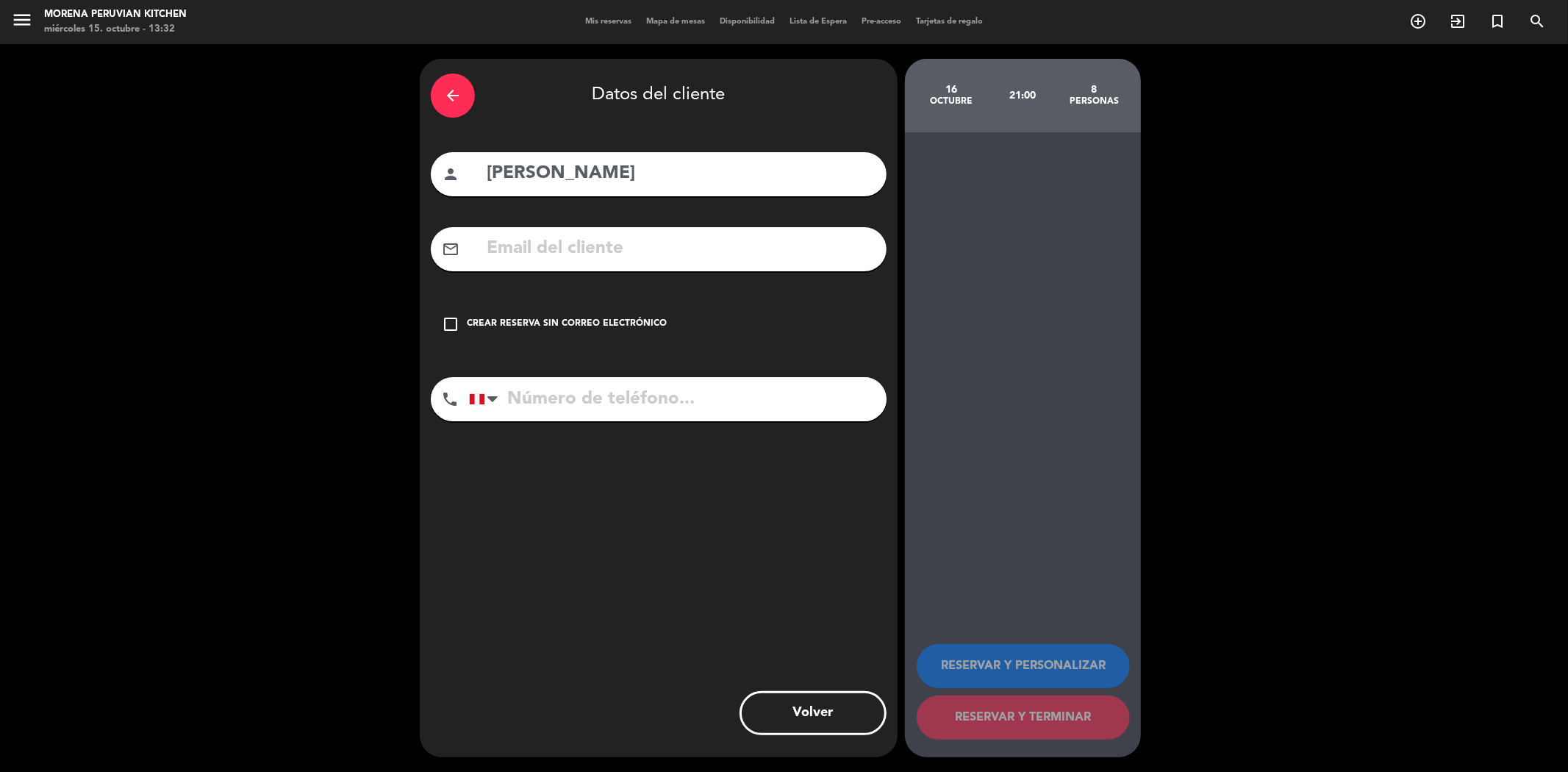
click at [572, 252] on input "text" at bounding box center [681, 248] width 390 height 30
paste input "[EMAIL_ADDRESS][DOMAIN_NAME]"
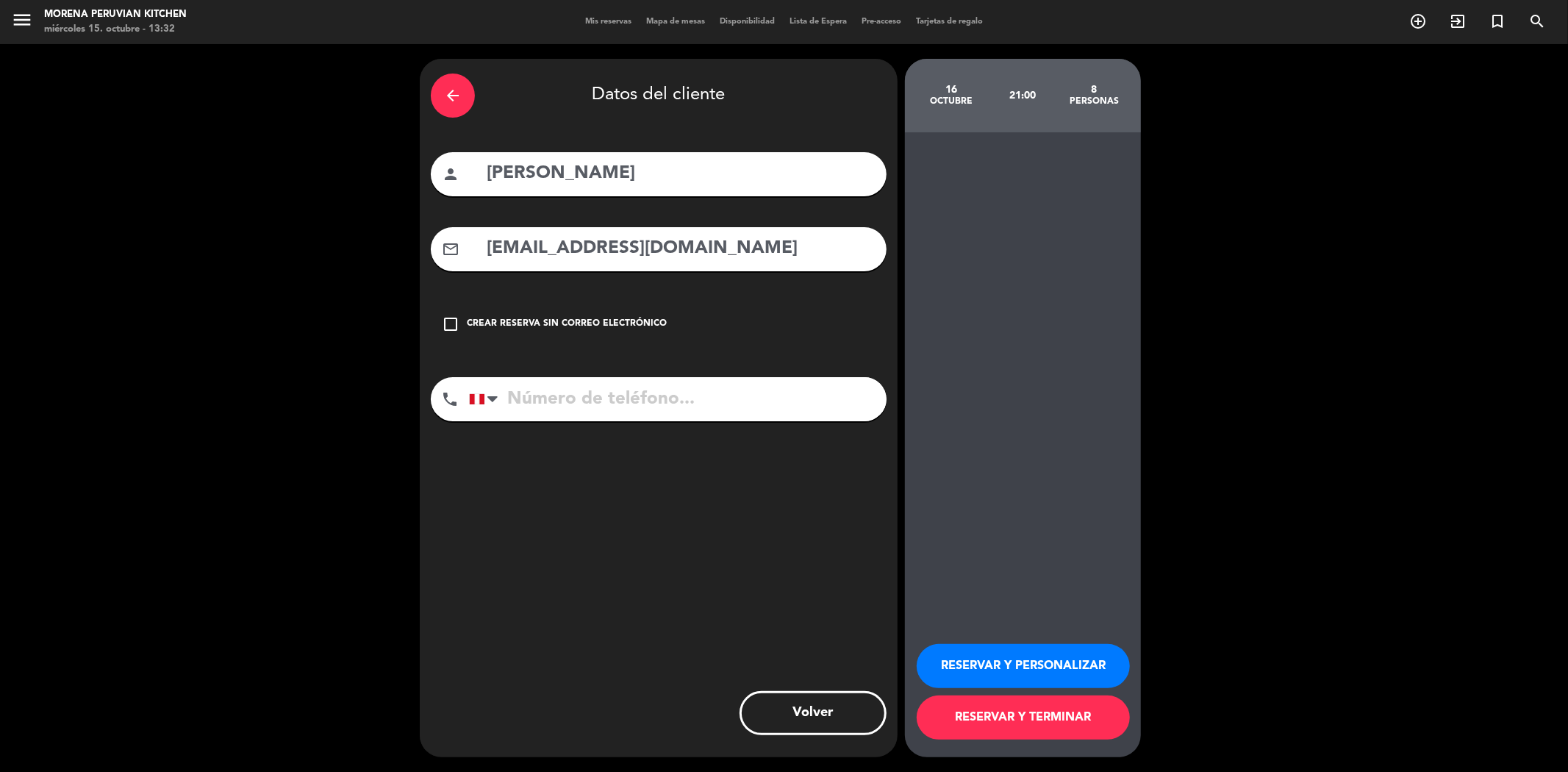
type input "[EMAIL_ADDRESS][DOMAIN_NAME]"
click at [583, 412] on input "tel" at bounding box center [677, 399] width 417 height 44
paste input "922642098"
type input "922642098"
click at [1020, 721] on button "RESERVAR Y TERMINAR" at bounding box center [1023, 718] width 213 height 44
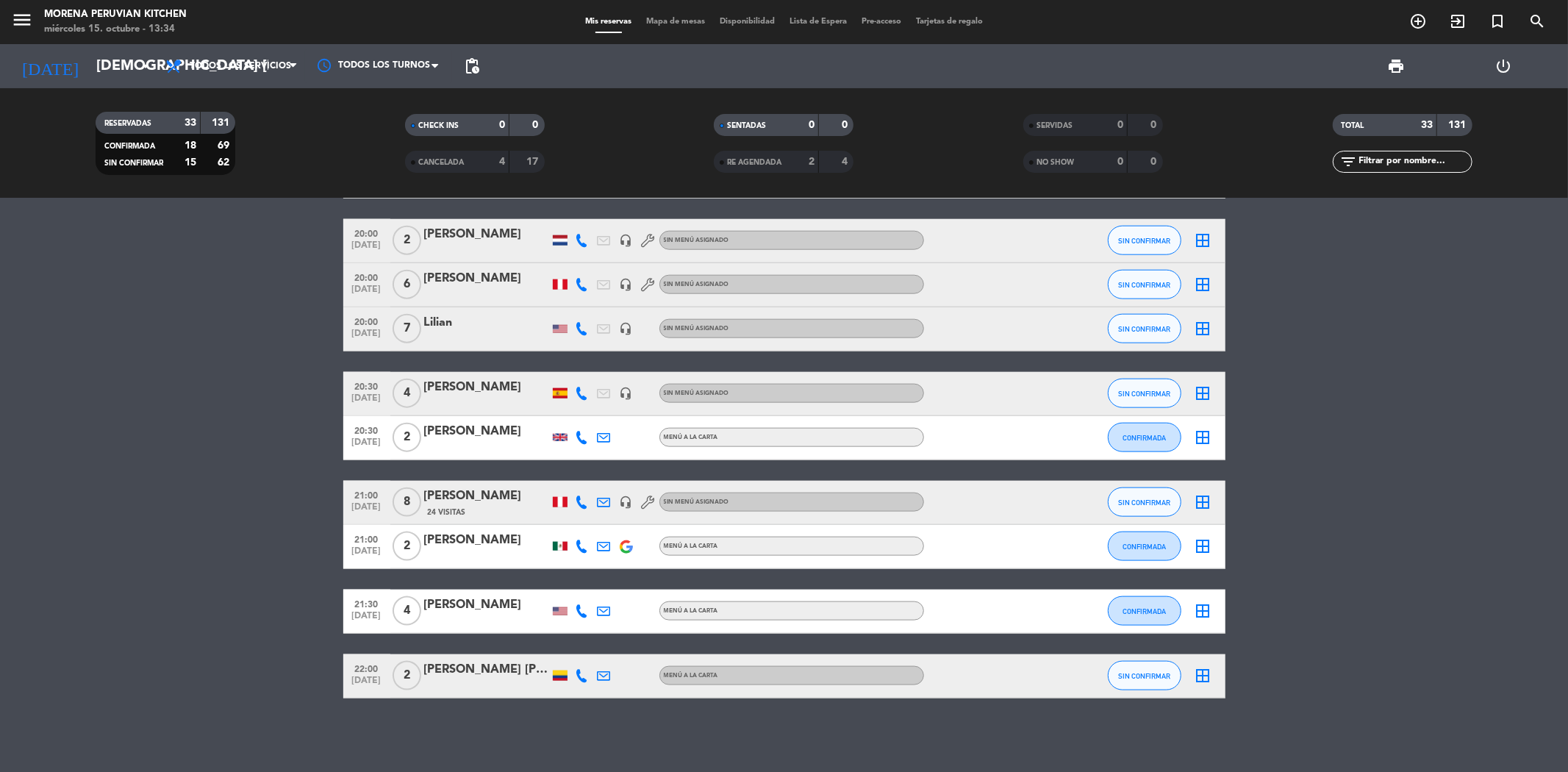
scroll to position [1373, 0]
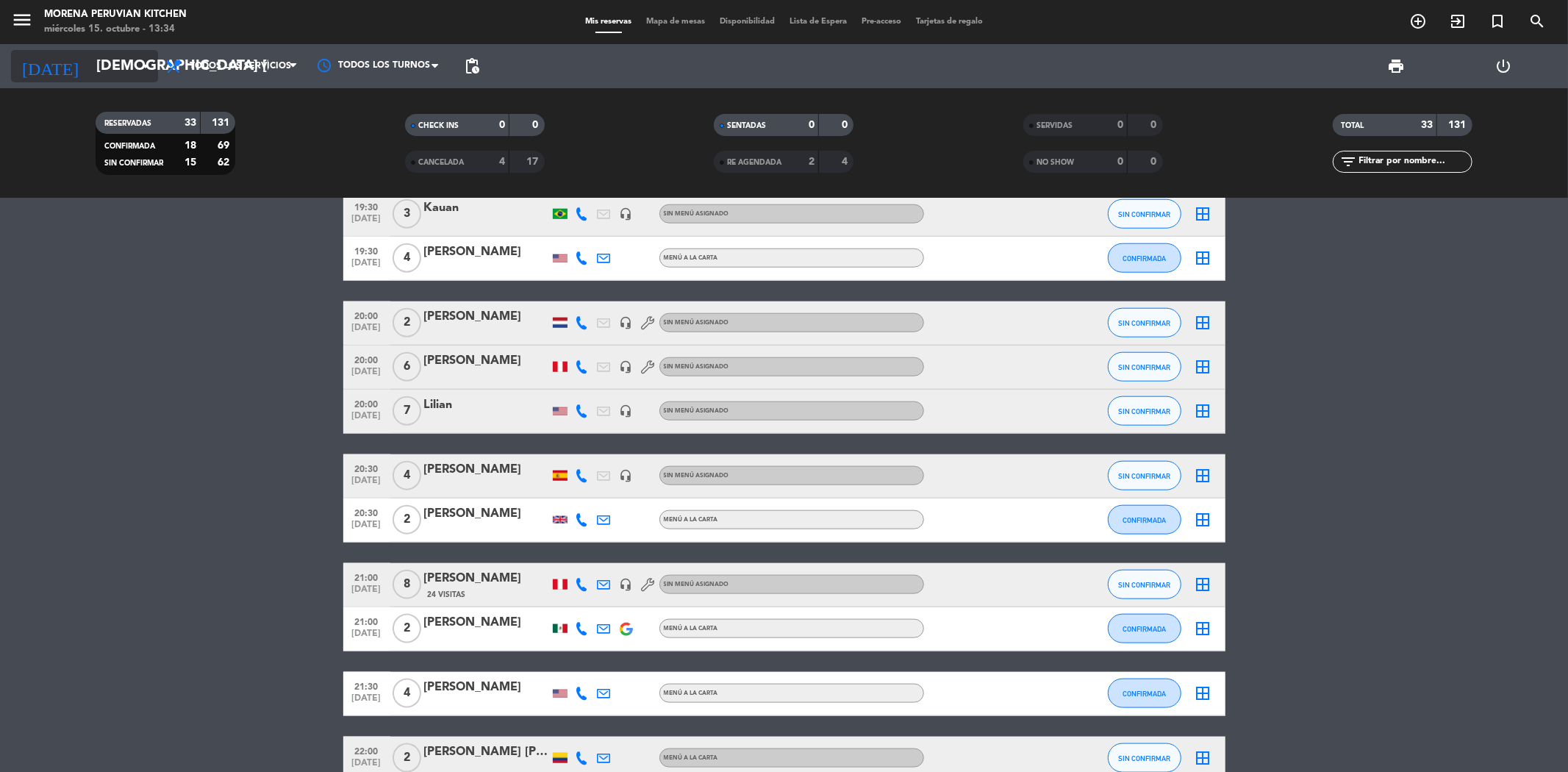
click at [91, 67] on input "[DEMOGRAPHIC_DATA] [DATE]" at bounding box center [182, 66] width 187 height 32
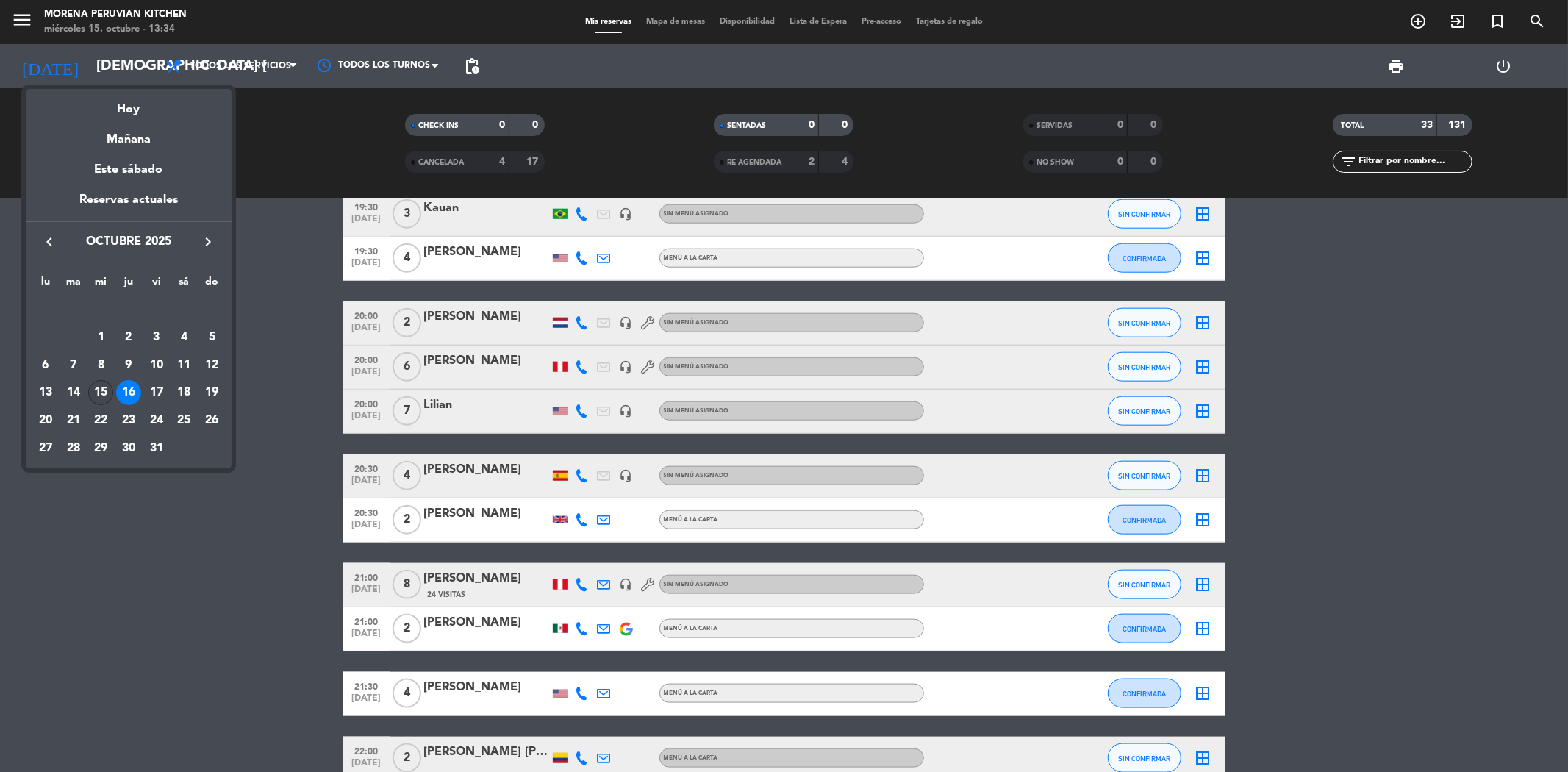
click at [101, 397] on div "15" at bounding box center [100, 392] width 25 height 25
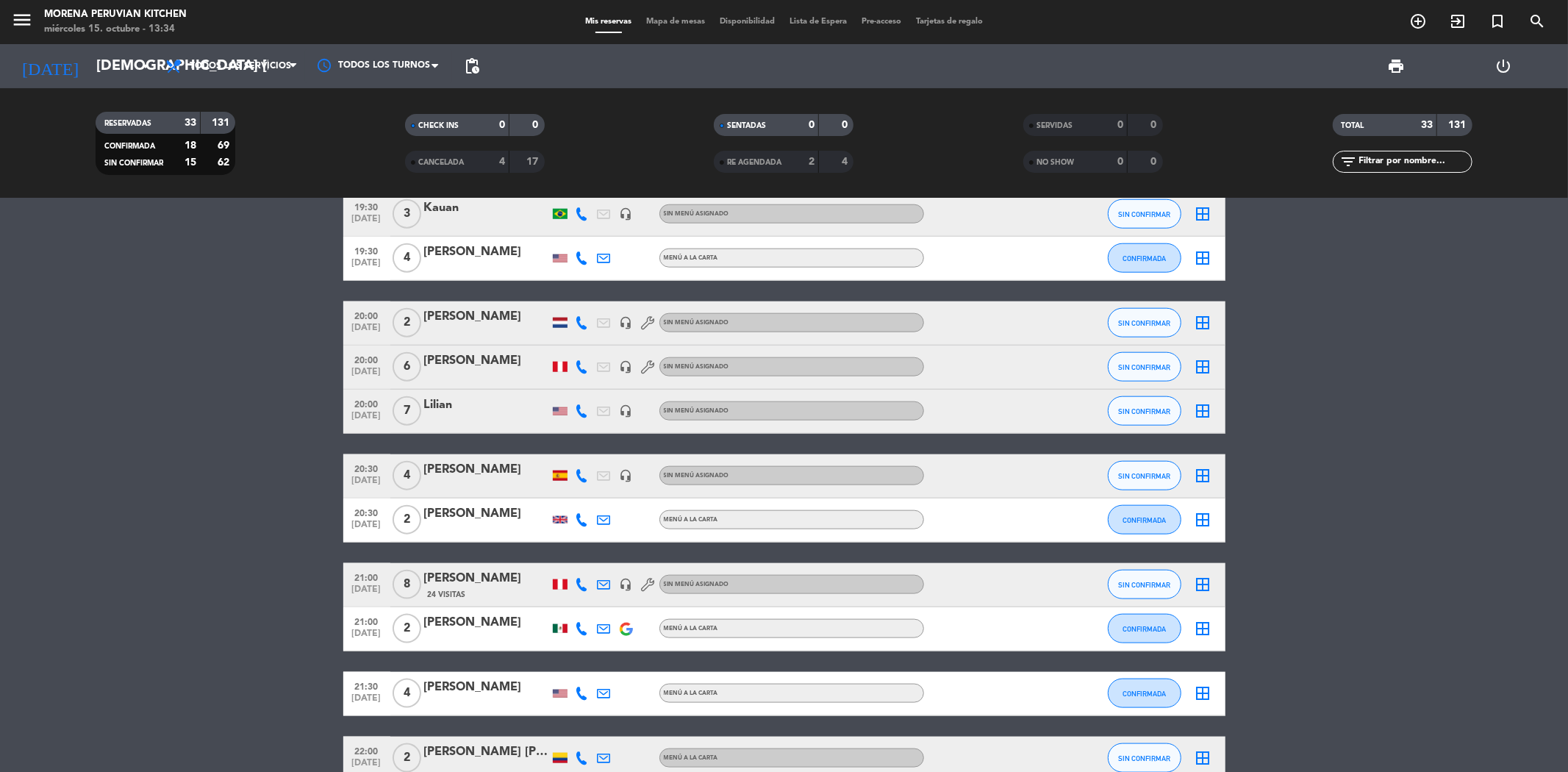
type input "mié. [DATE]"
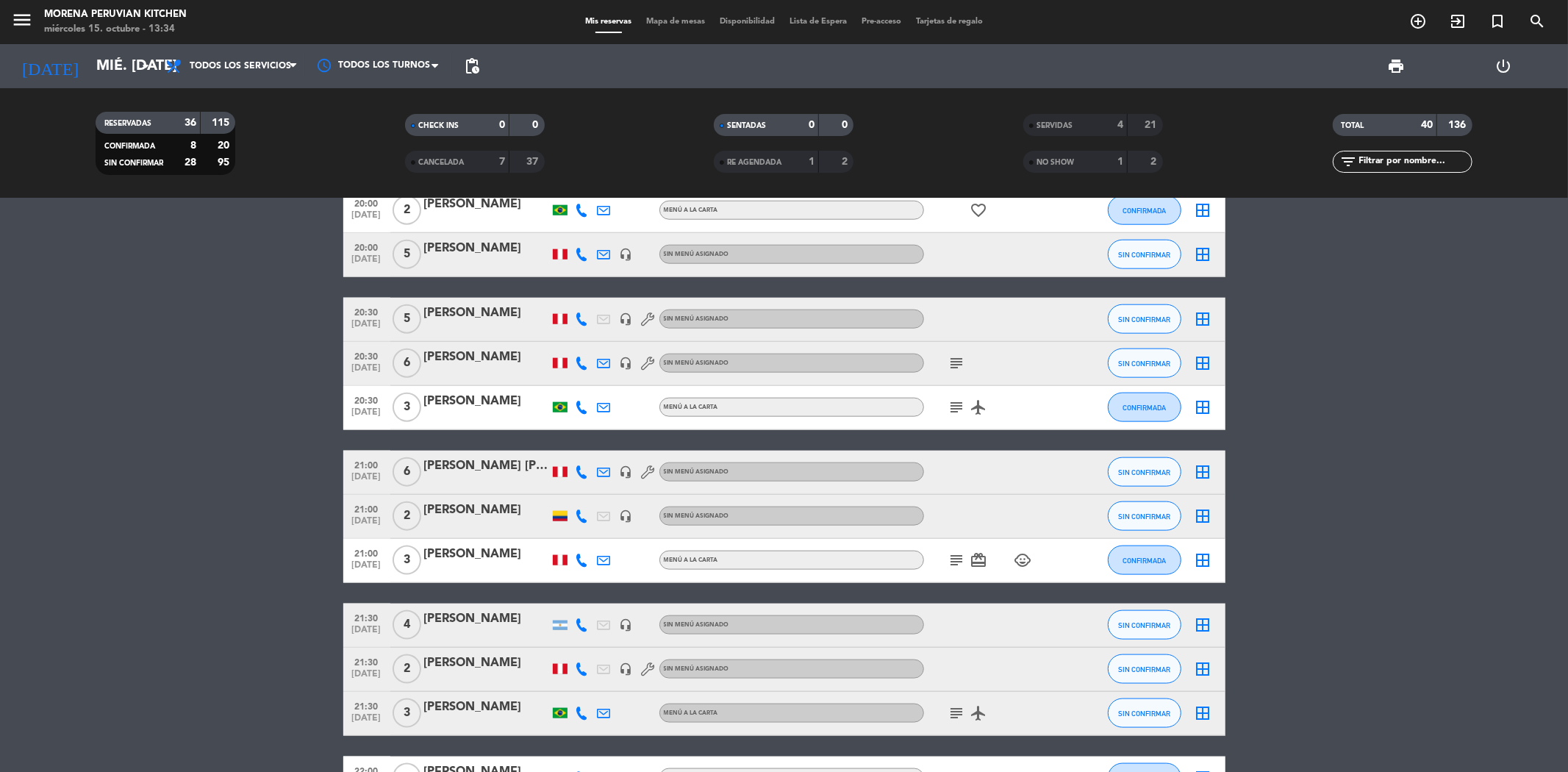
scroll to position [1400, 0]
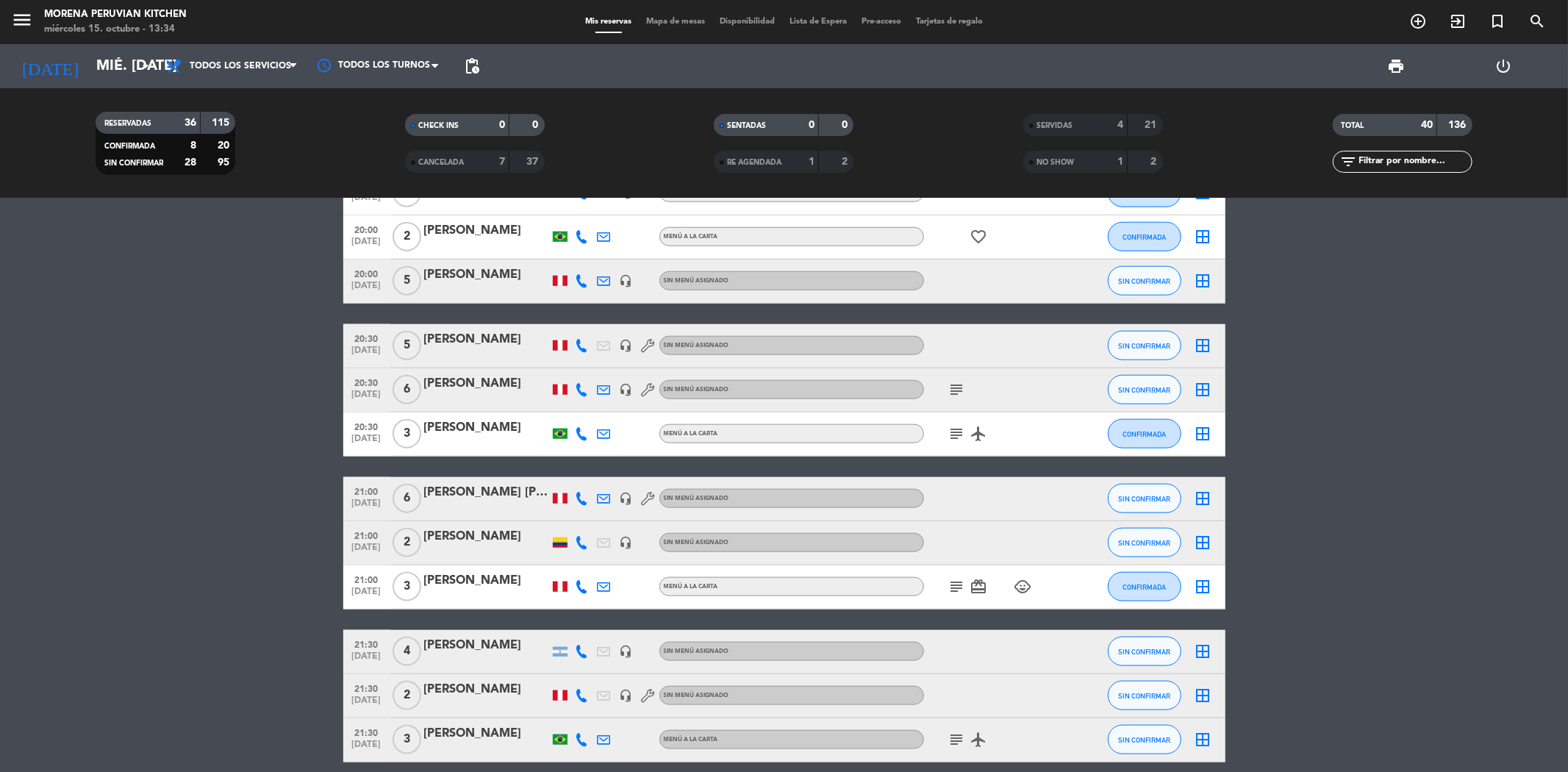
click at [453, 340] on div "[PERSON_NAME]" at bounding box center [486, 339] width 125 height 19
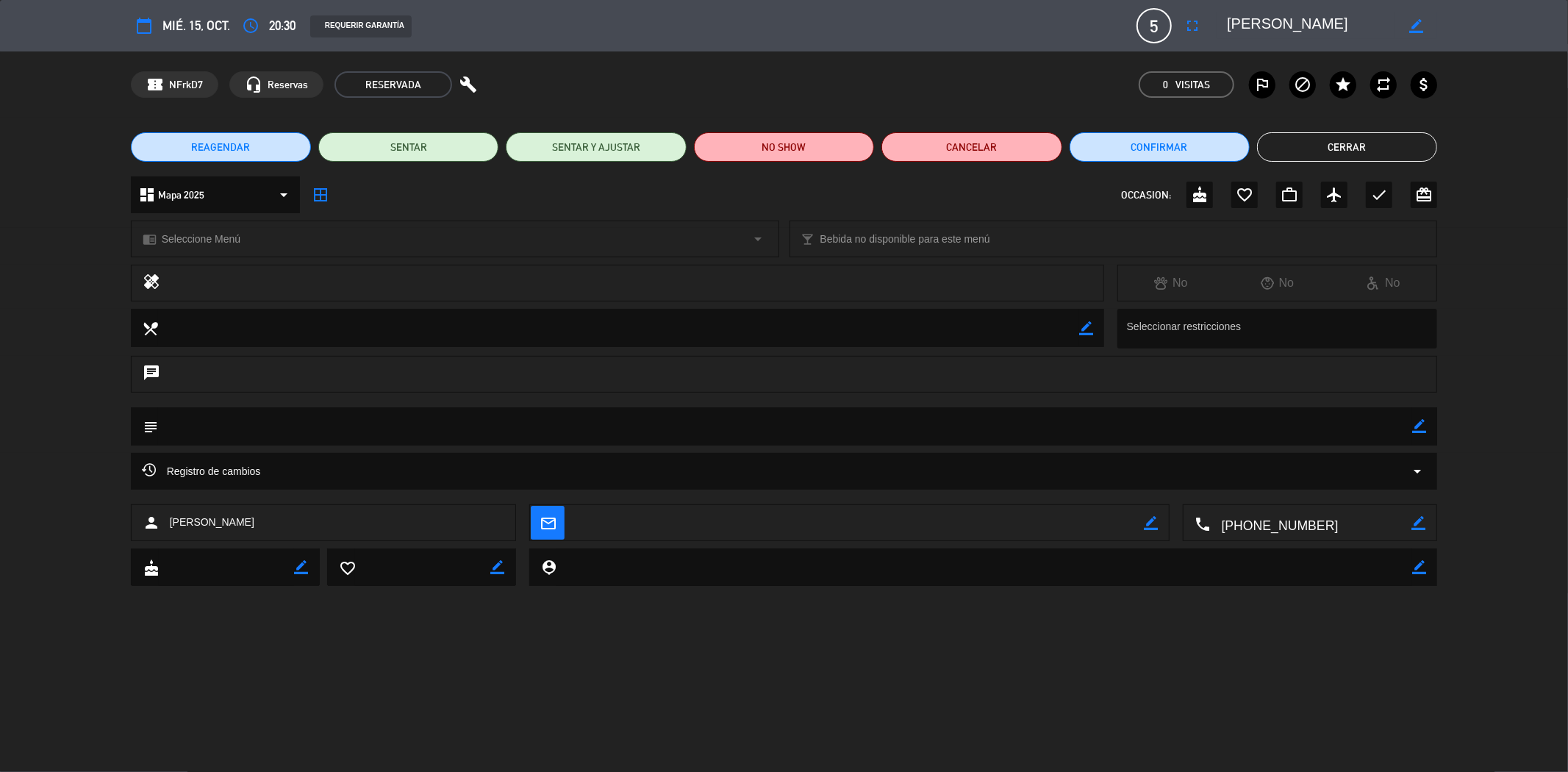
click at [243, 145] on span "REAGENDAR" at bounding box center [220, 147] width 59 height 15
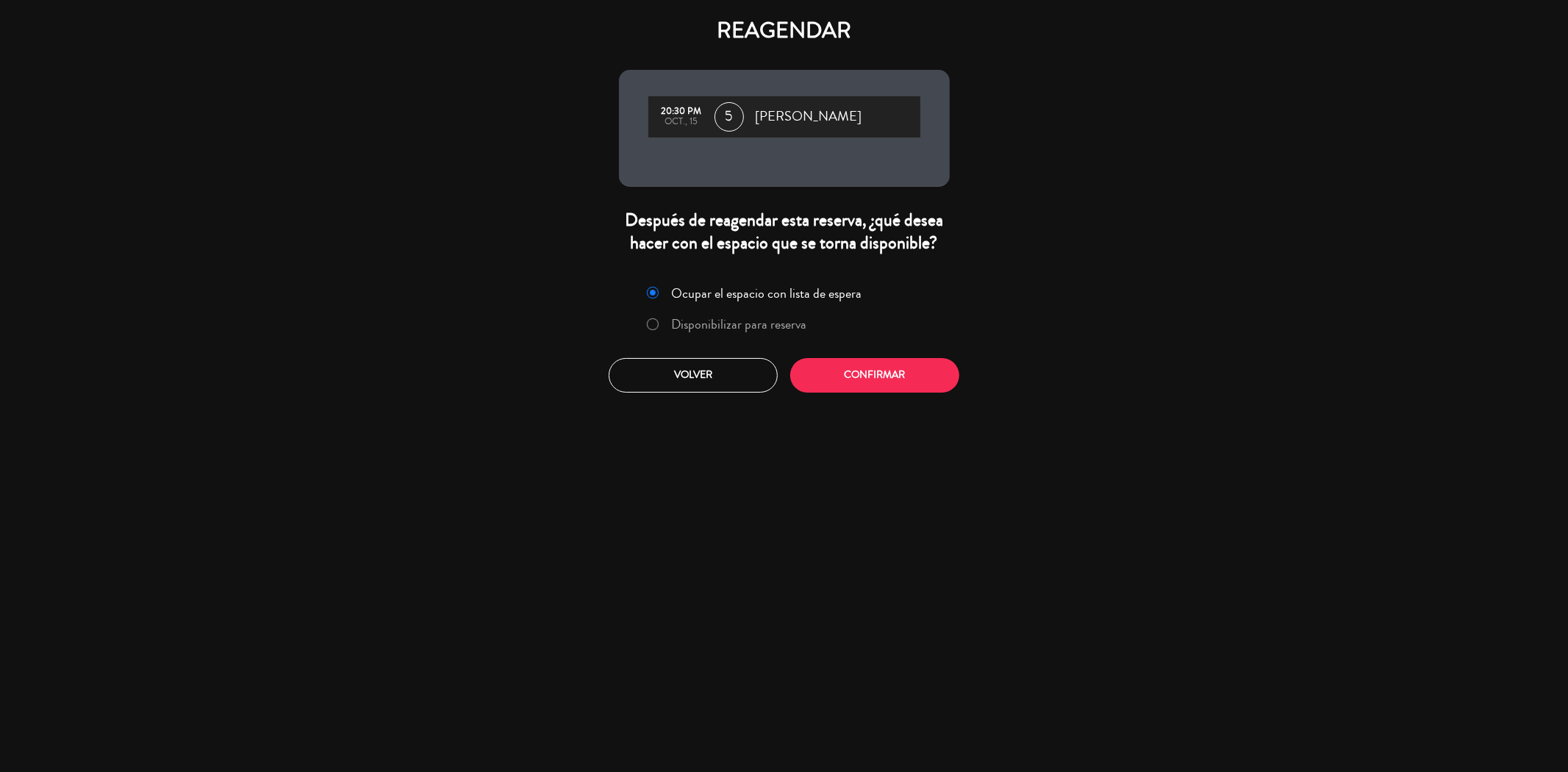
click at [648, 328] on div at bounding box center [652, 325] width 11 height 12
click at [854, 371] on button "Confirmar" at bounding box center [874, 375] width 169 height 34
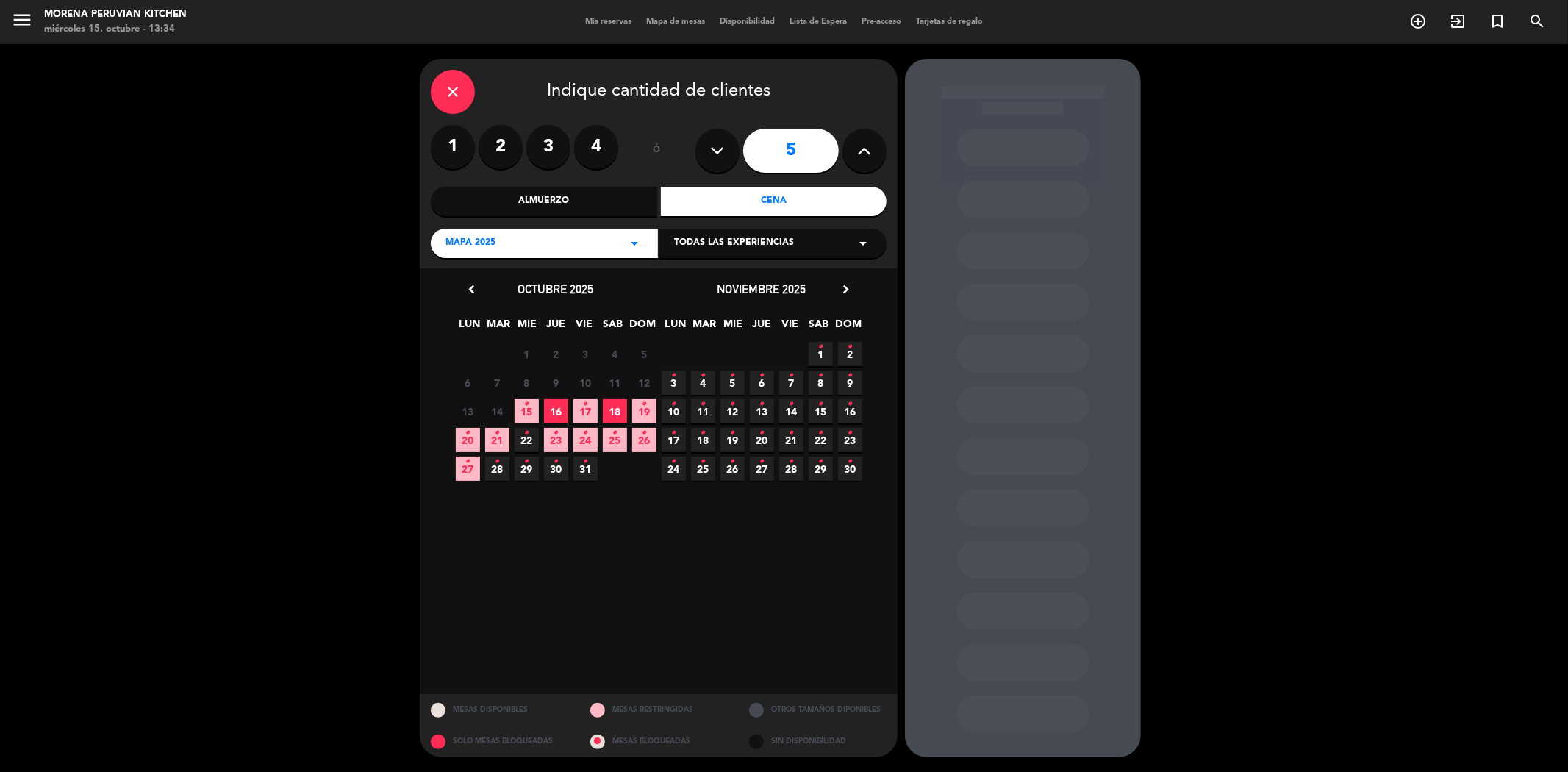
click at [555, 409] on span "16" at bounding box center [556, 411] width 24 height 25
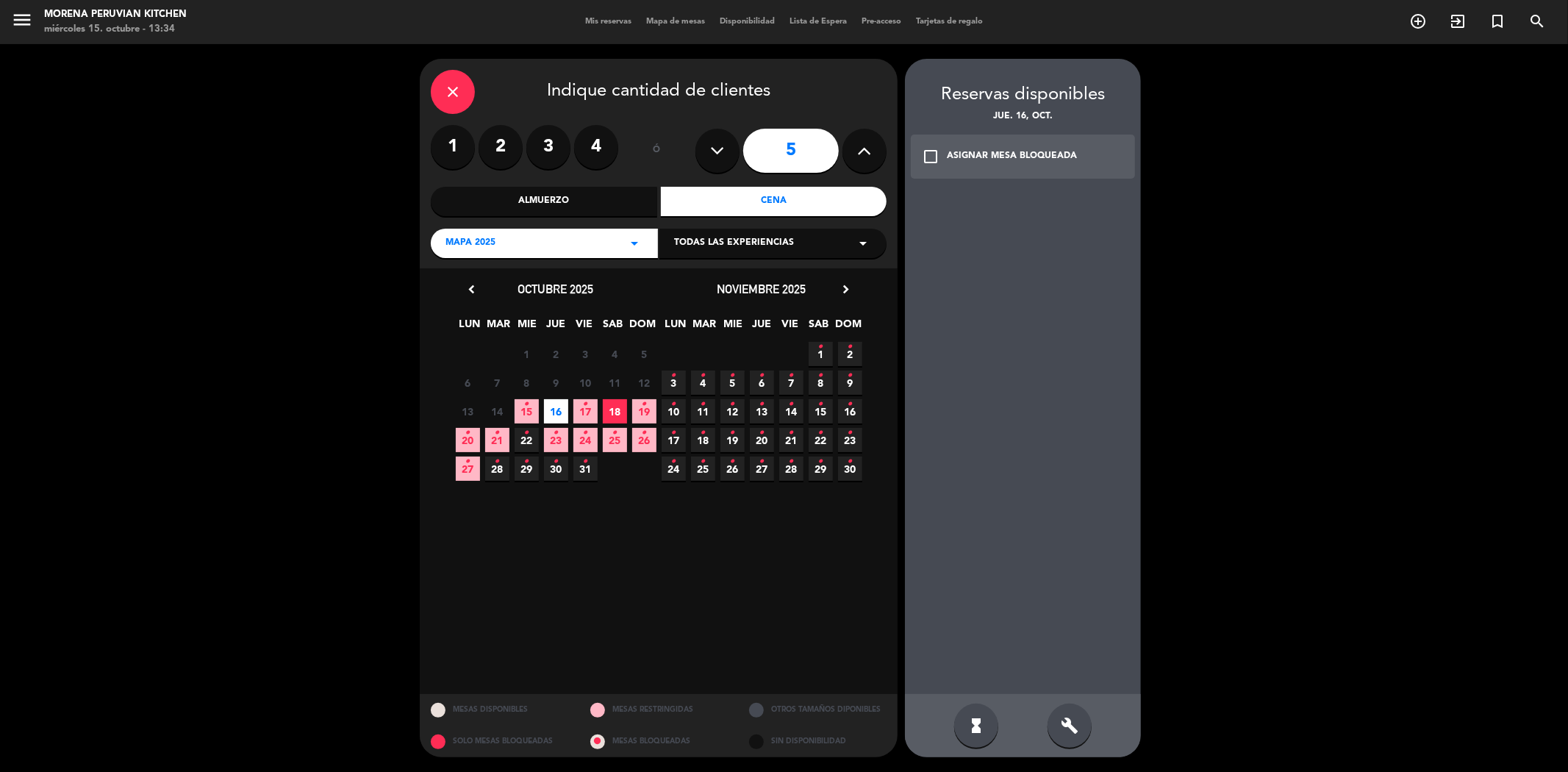
click at [1070, 744] on div "build" at bounding box center [1070, 726] width 44 height 44
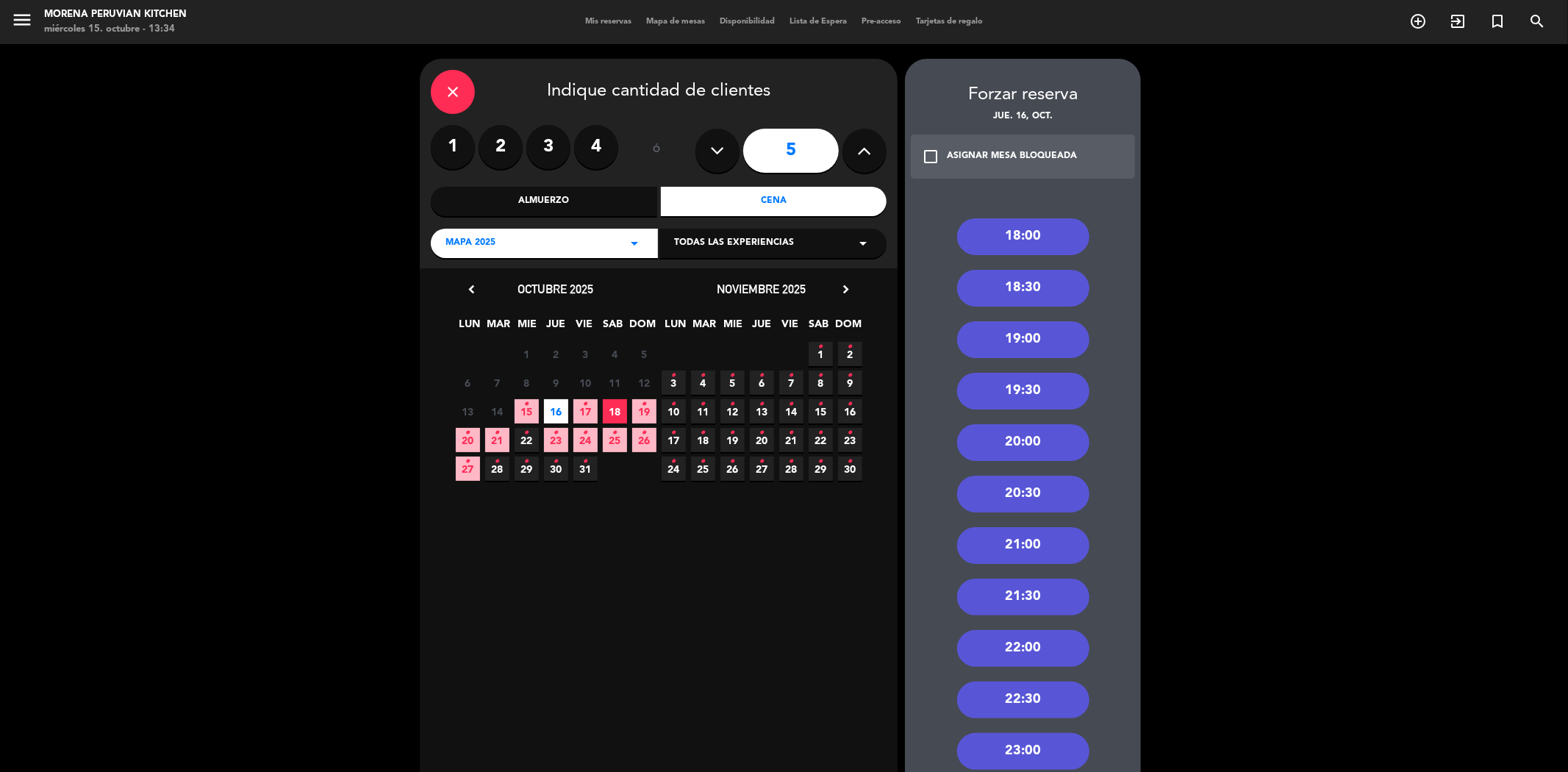
click at [1017, 491] on div "20:30" at bounding box center [1023, 494] width 132 height 37
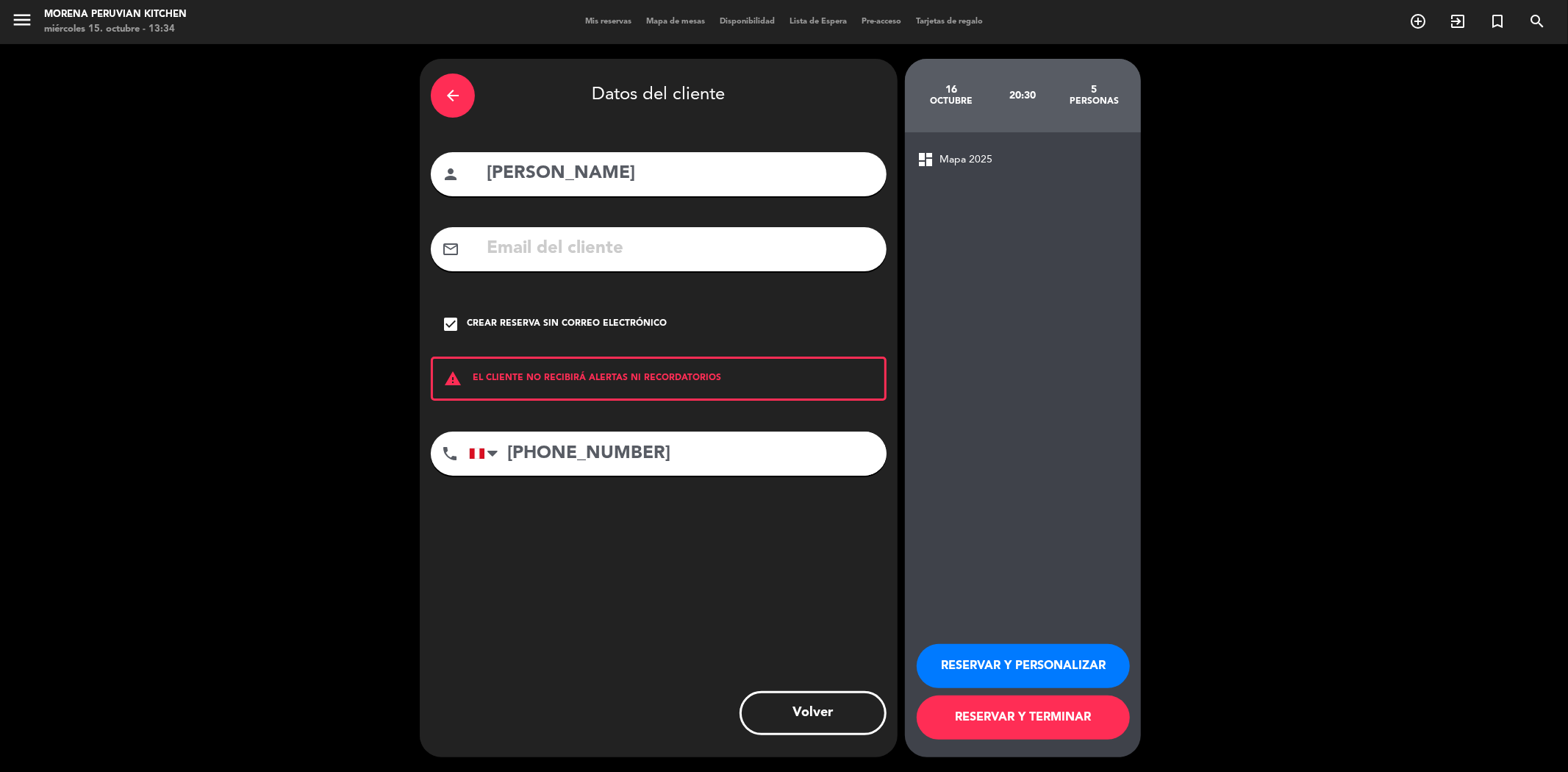
click at [1024, 656] on button "RESERVAR Y PERSONALIZAR" at bounding box center [1023, 666] width 213 height 44
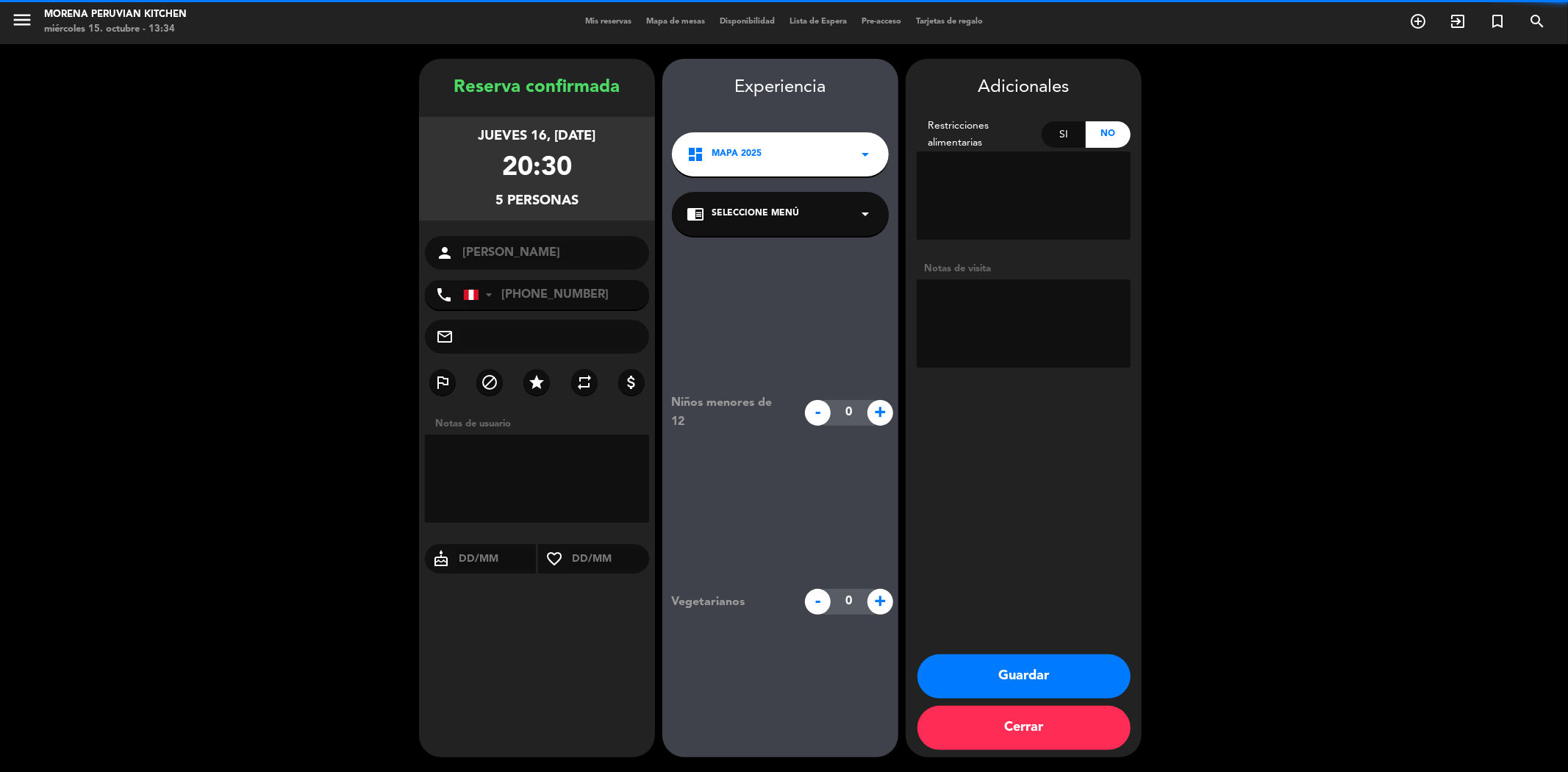
click at [1010, 724] on button "Cerrar" at bounding box center [1024, 728] width 213 height 44
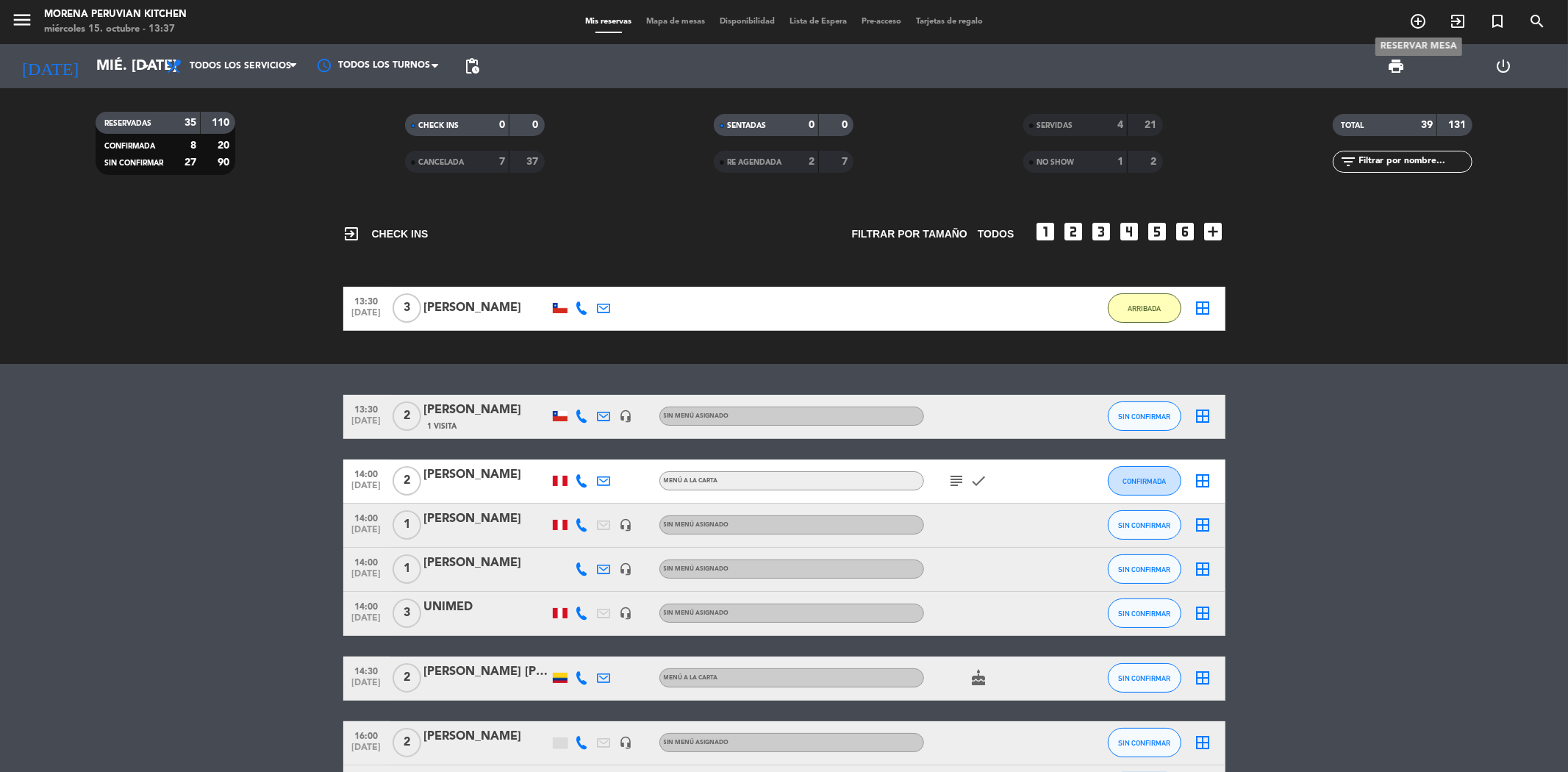
click at [1423, 22] on icon "add_circle_outline" at bounding box center [1417, 21] width 18 height 18
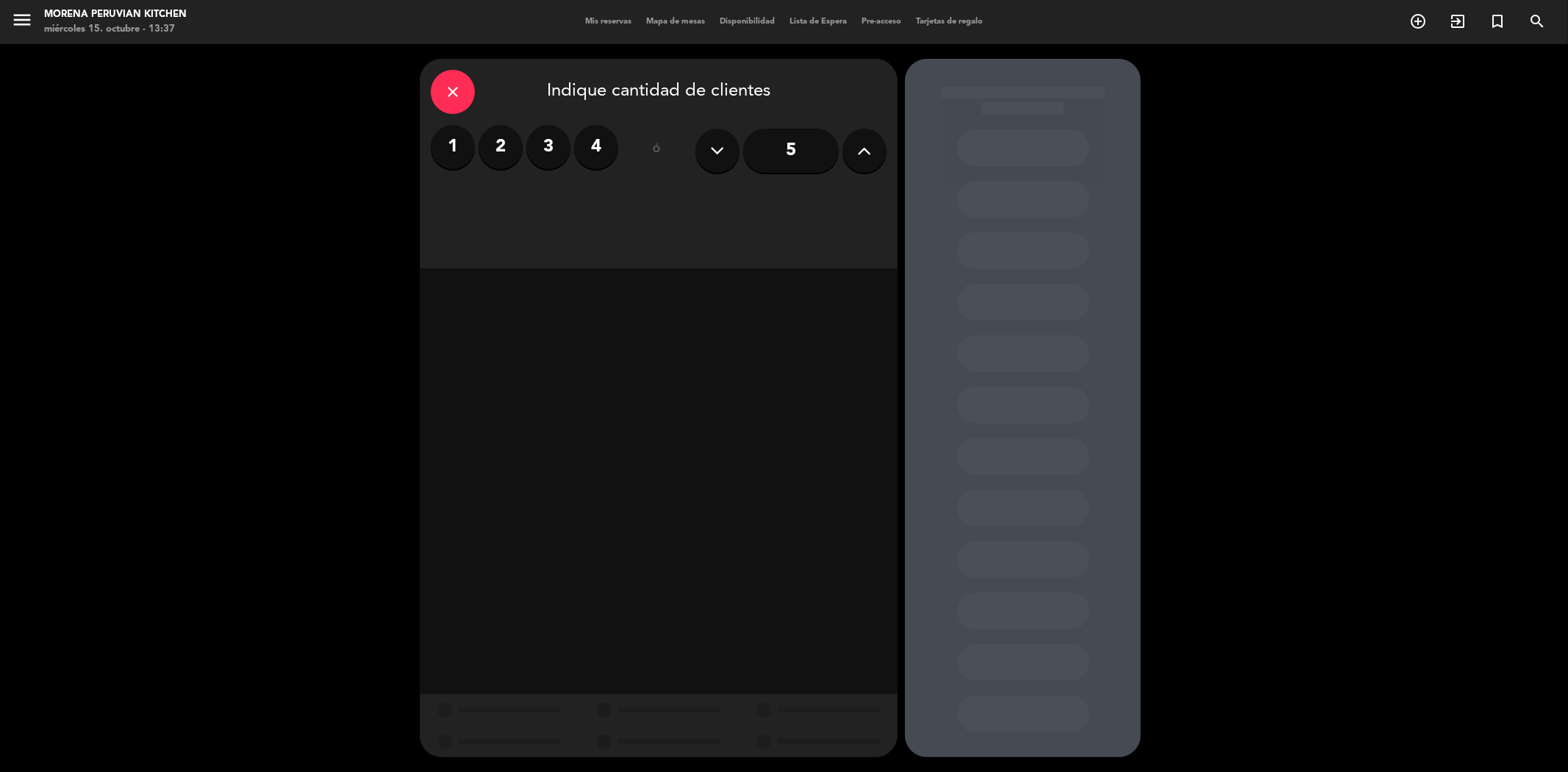
click at [596, 146] on label "4" at bounding box center [596, 147] width 44 height 44
click at [619, 201] on div "Almuerzo" at bounding box center [544, 201] width 227 height 29
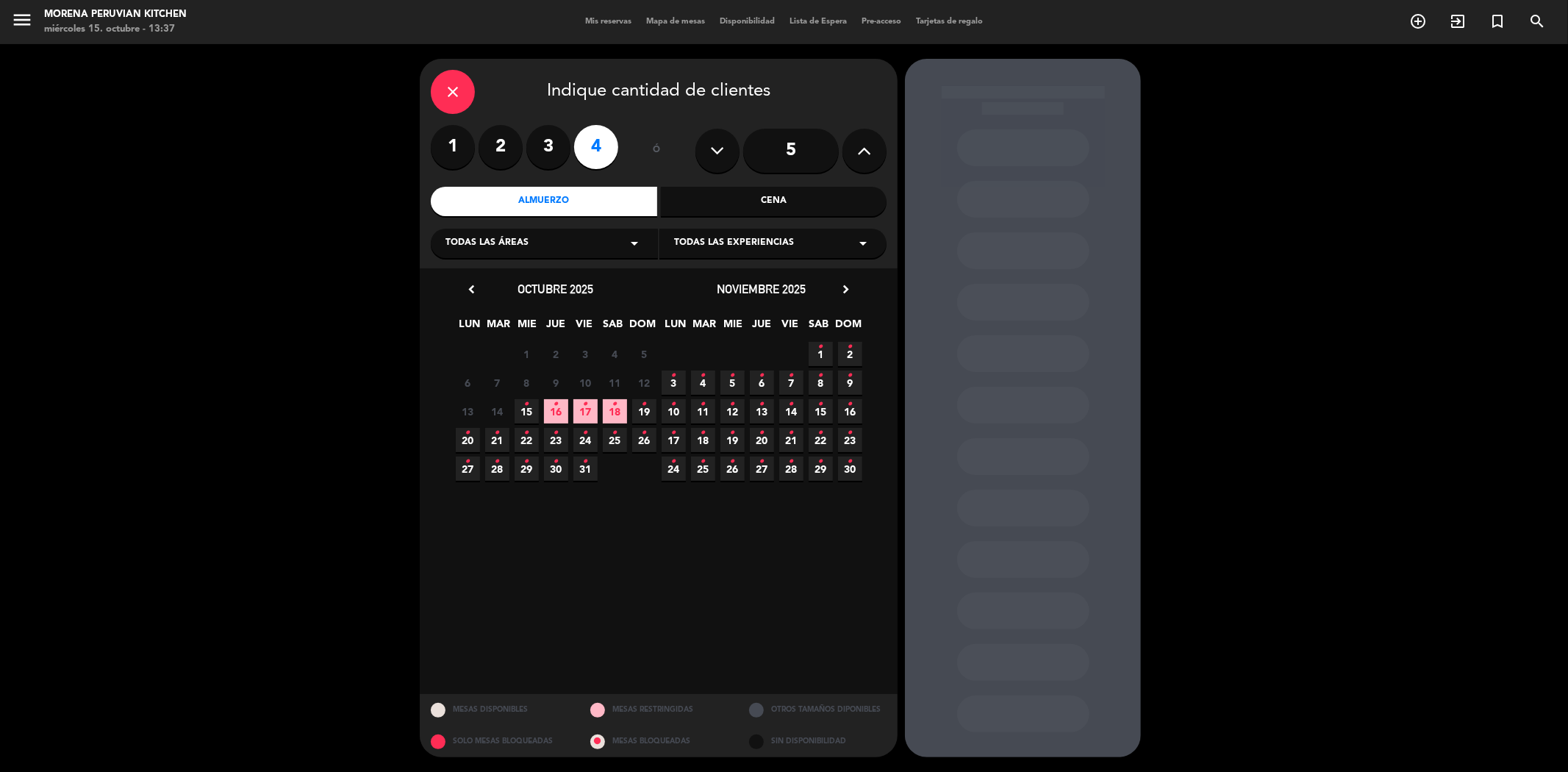
click at [531, 413] on span "15 •" at bounding box center [527, 411] width 24 height 25
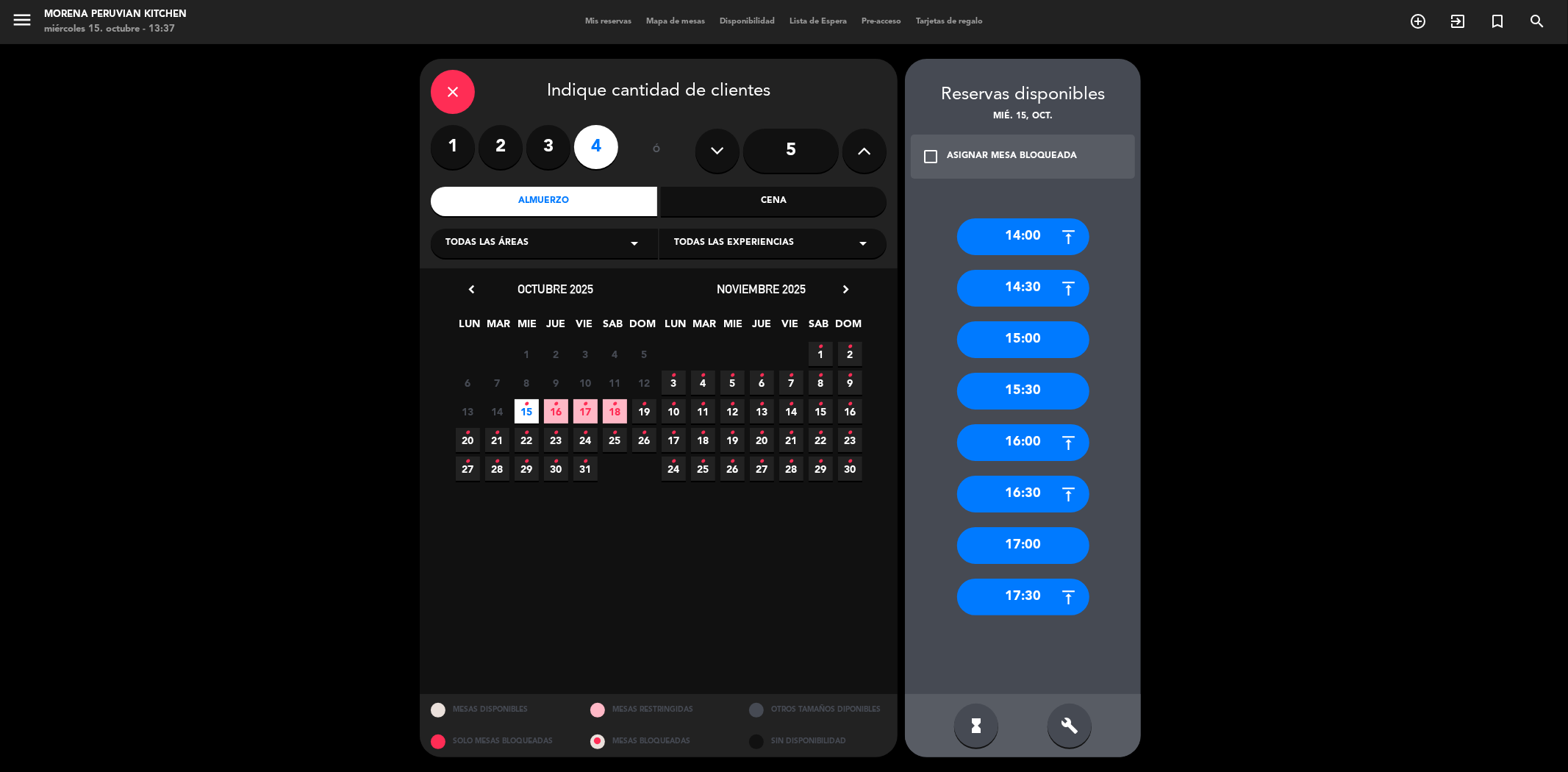
click at [1020, 341] on div "15:00" at bounding box center [1023, 340] width 132 height 37
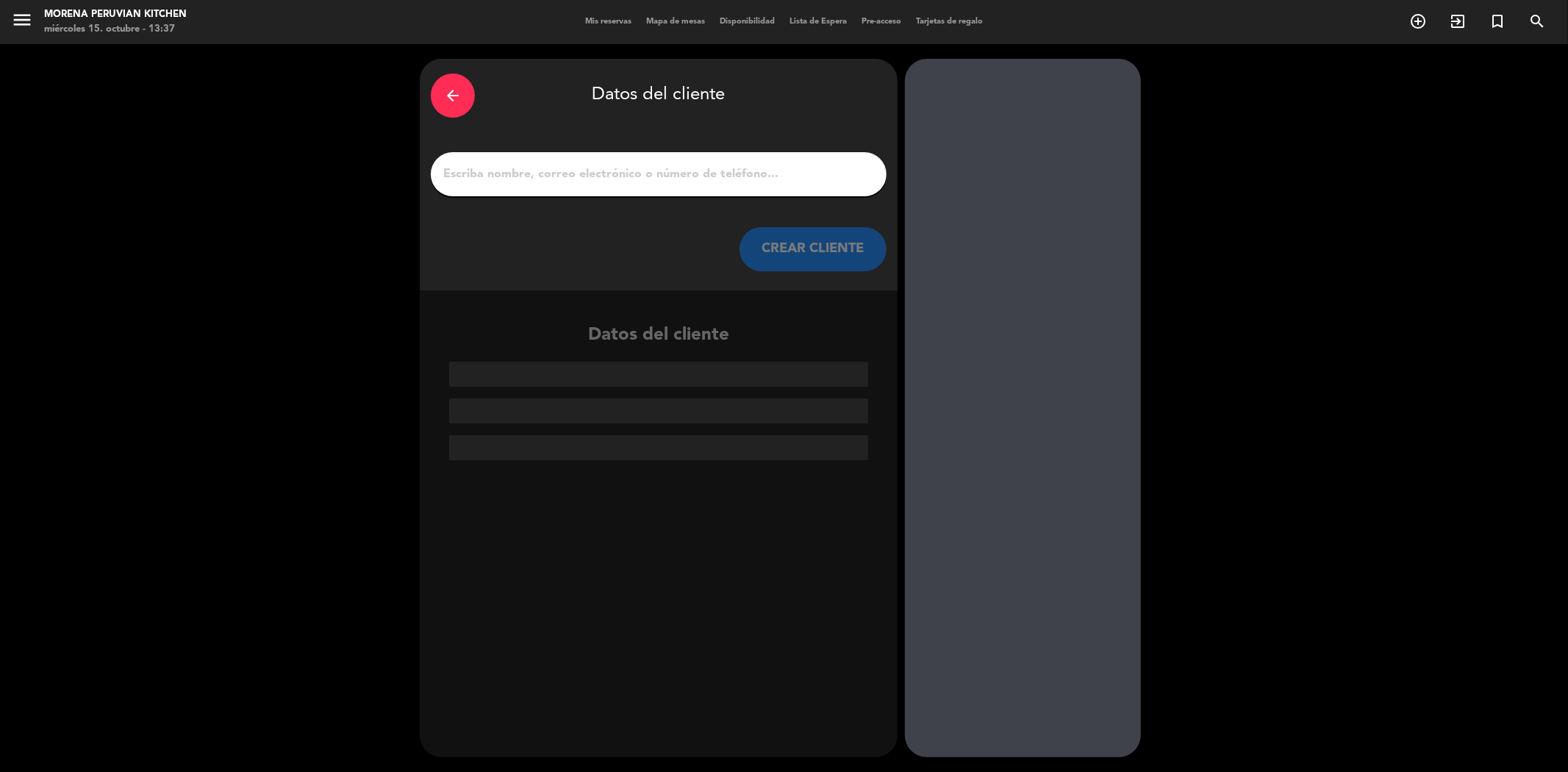
click at [590, 190] on div at bounding box center [658, 175] width 456 height 44
click at [590, 175] on input "1" at bounding box center [658, 174] width 433 height 21
paste input "[PERSON_NAME]"
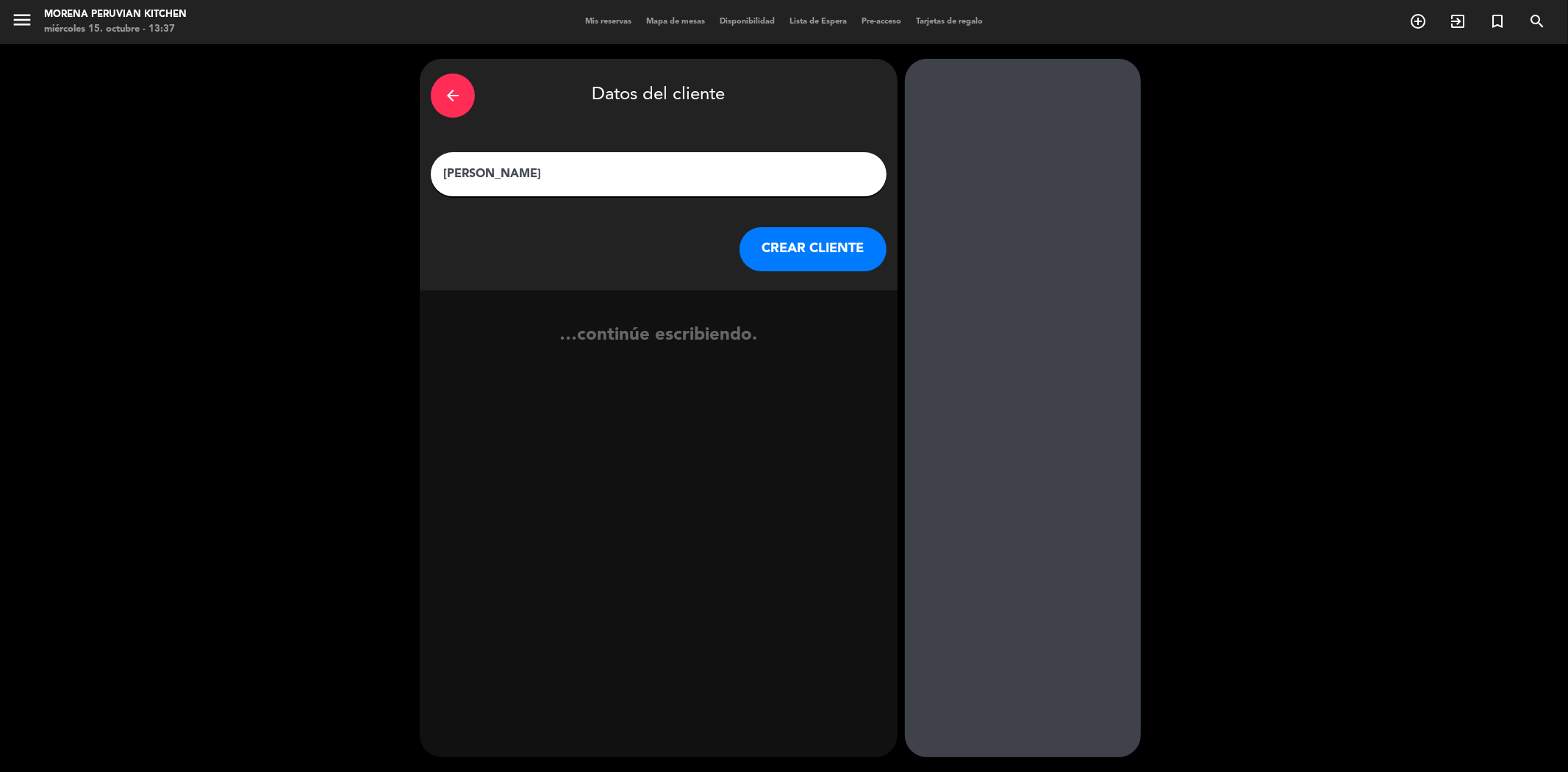
type input "[PERSON_NAME]"
click at [851, 250] on button "CREAR CLIENTE" at bounding box center [813, 250] width 147 height 44
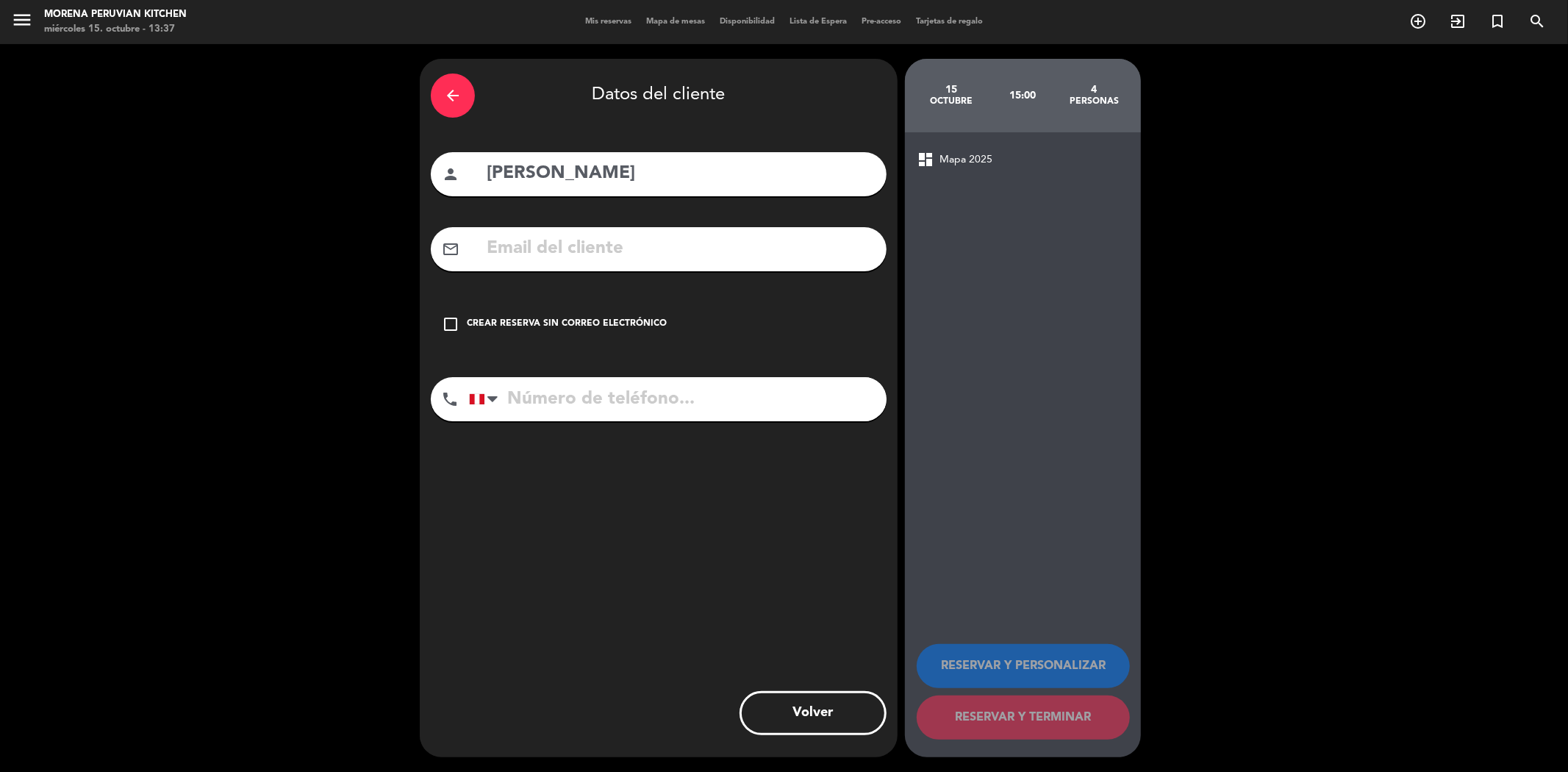
click at [449, 331] on icon "check_box_outline_blank" at bounding box center [450, 324] width 18 height 18
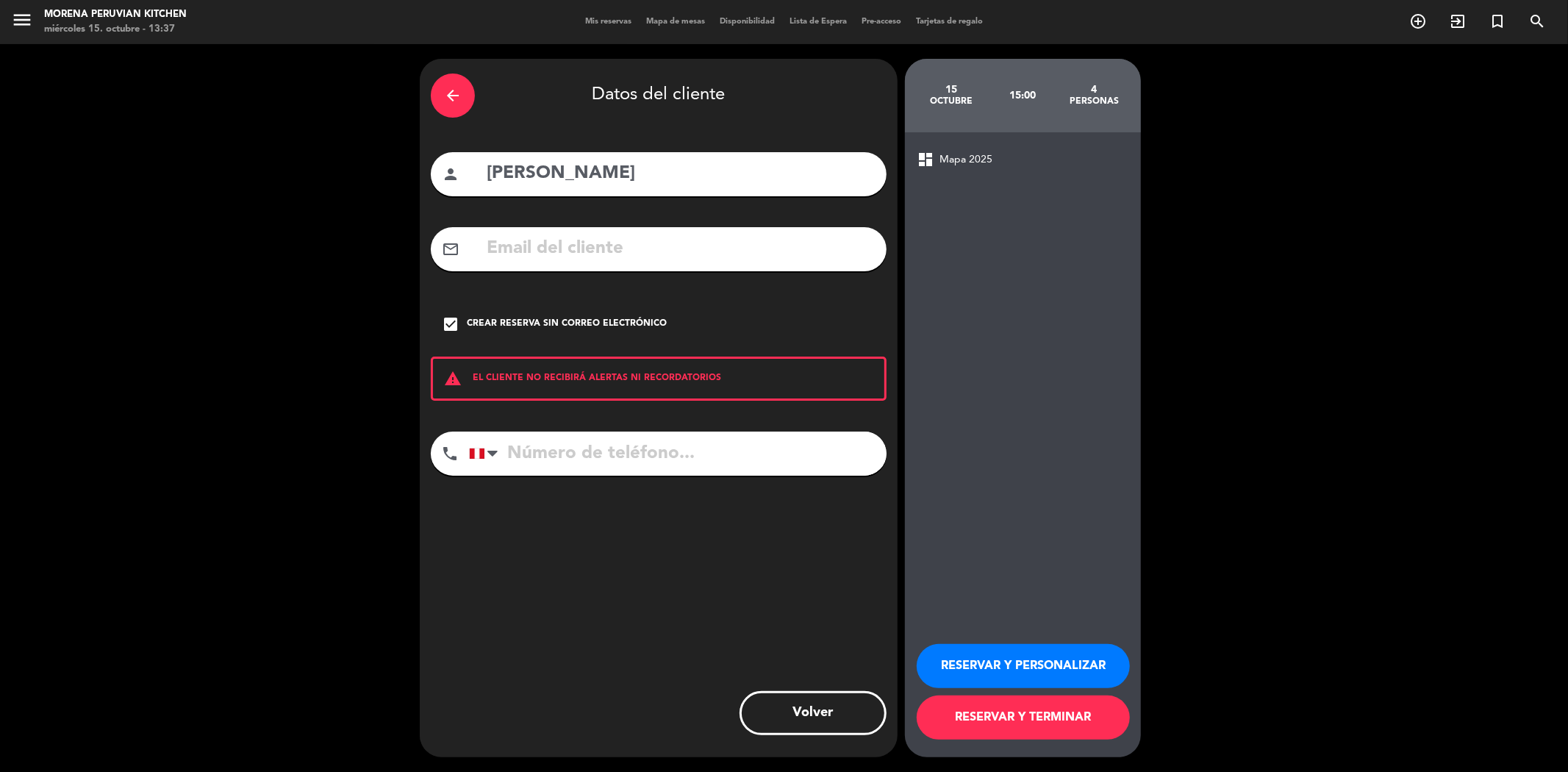
click at [546, 456] on input "tel" at bounding box center [677, 454] width 417 height 44
paste input "993048482"
type input "993048482"
click at [994, 722] on button "RESERVAR Y TERMINAR" at bounding box center [1023, 718] width 213 height 44
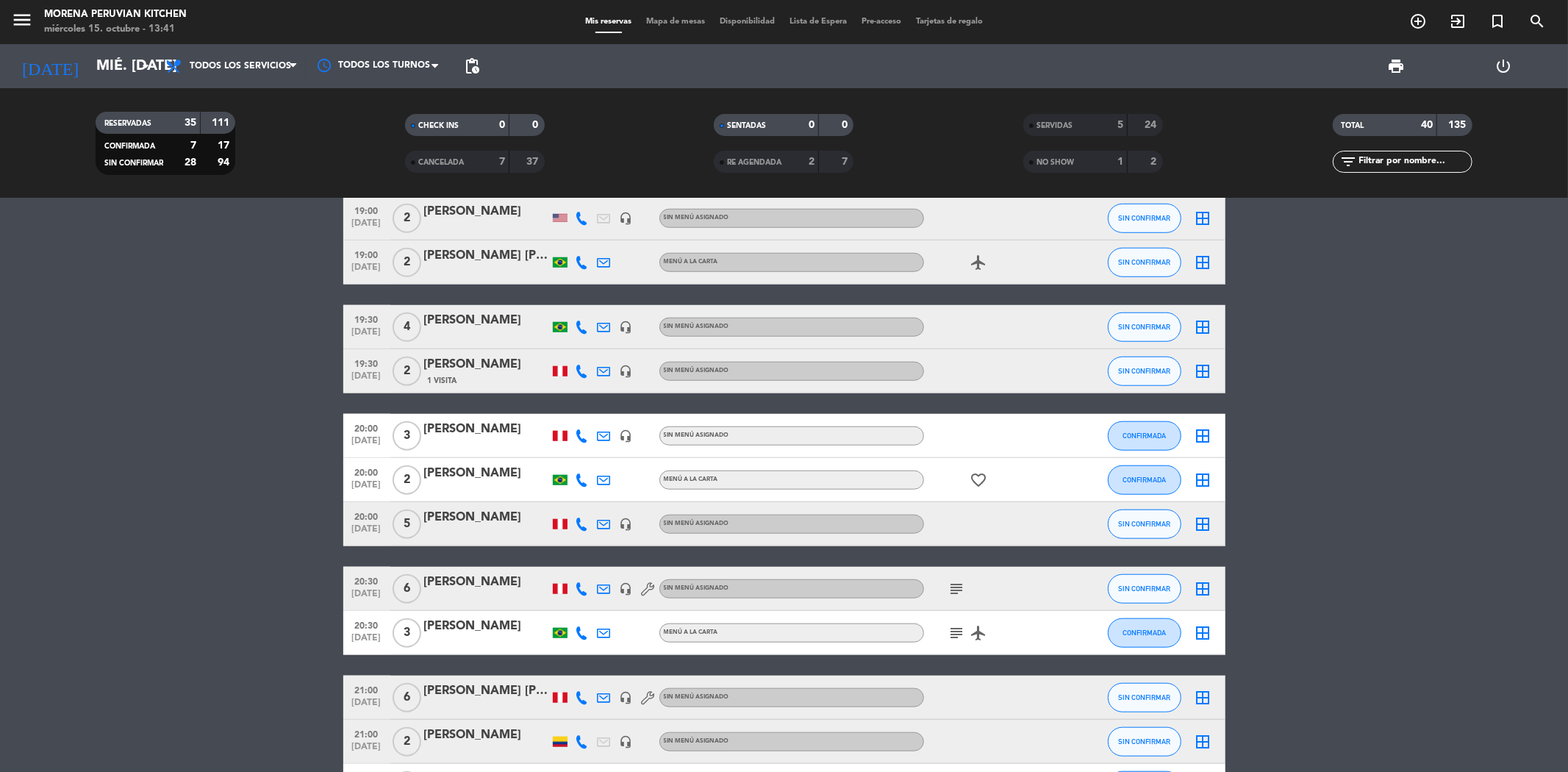
scroll to position [1221, 0]
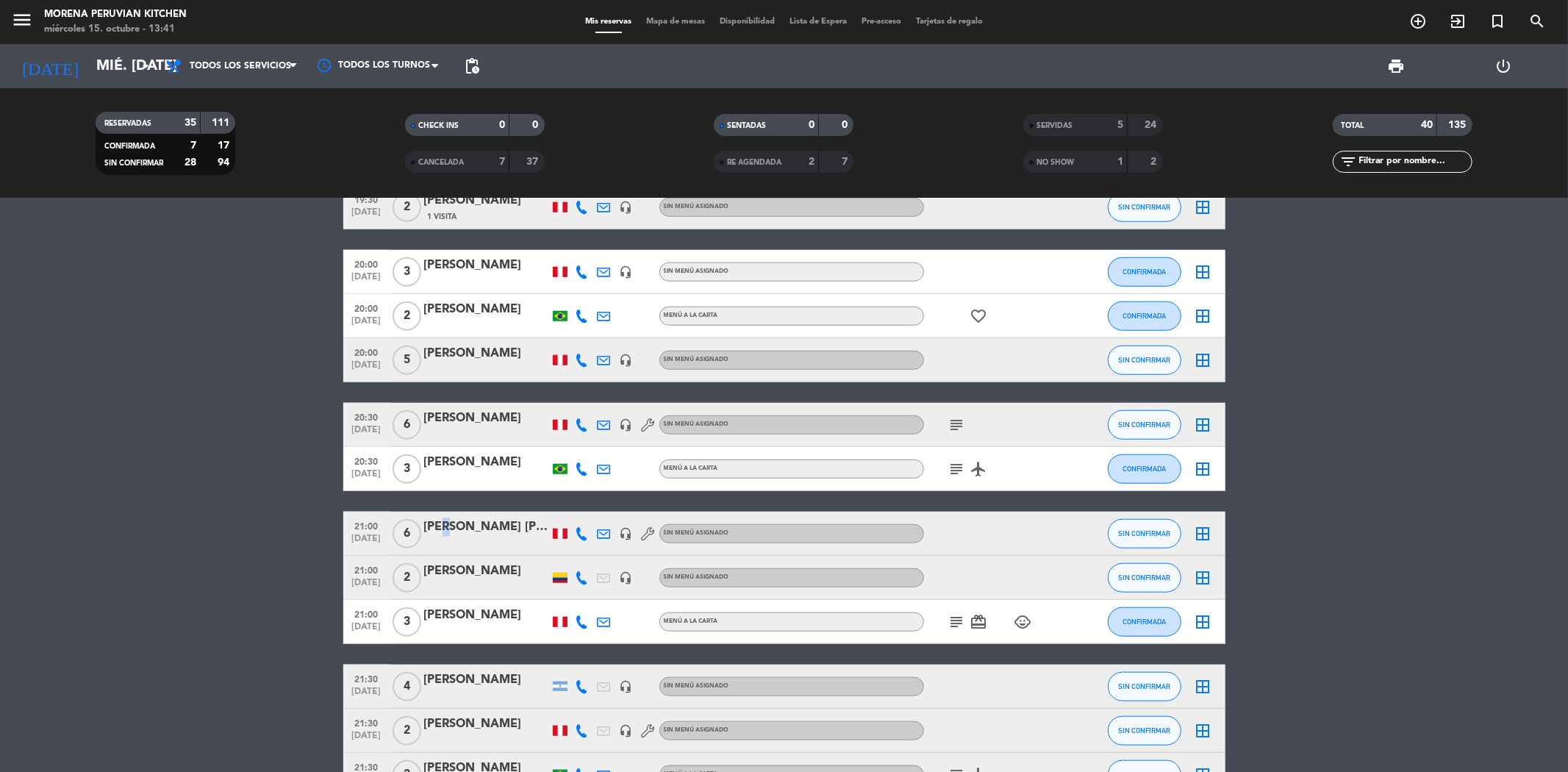
click at [434, 529] on div "[PERSON_NAME] [PERSON_NAME]" at bounding box center [486, 527] width 125 height 19
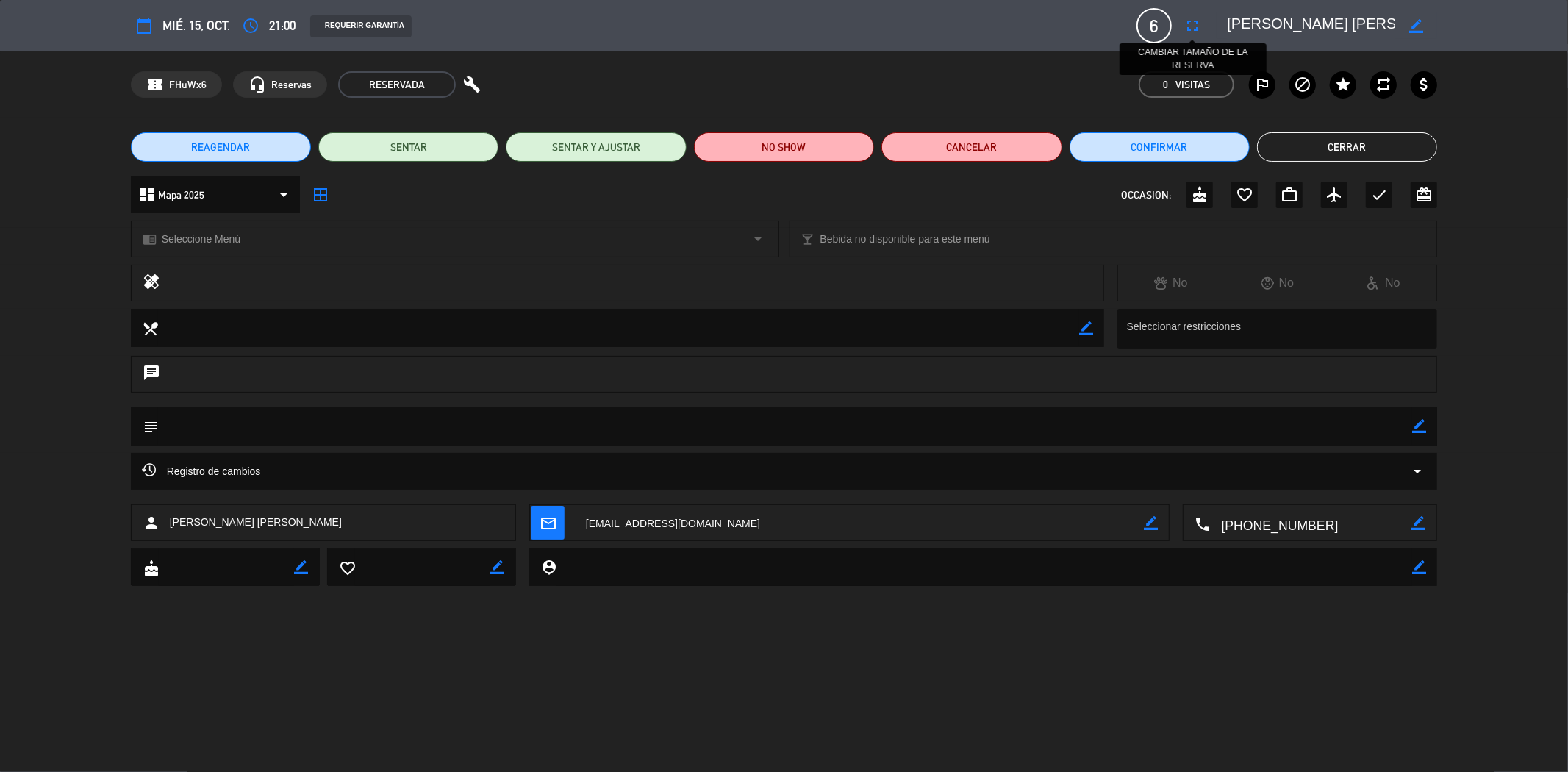
click at [1196, 29] on icon "fullscreen" at bounding box center [1192, 25] width 18 height 18
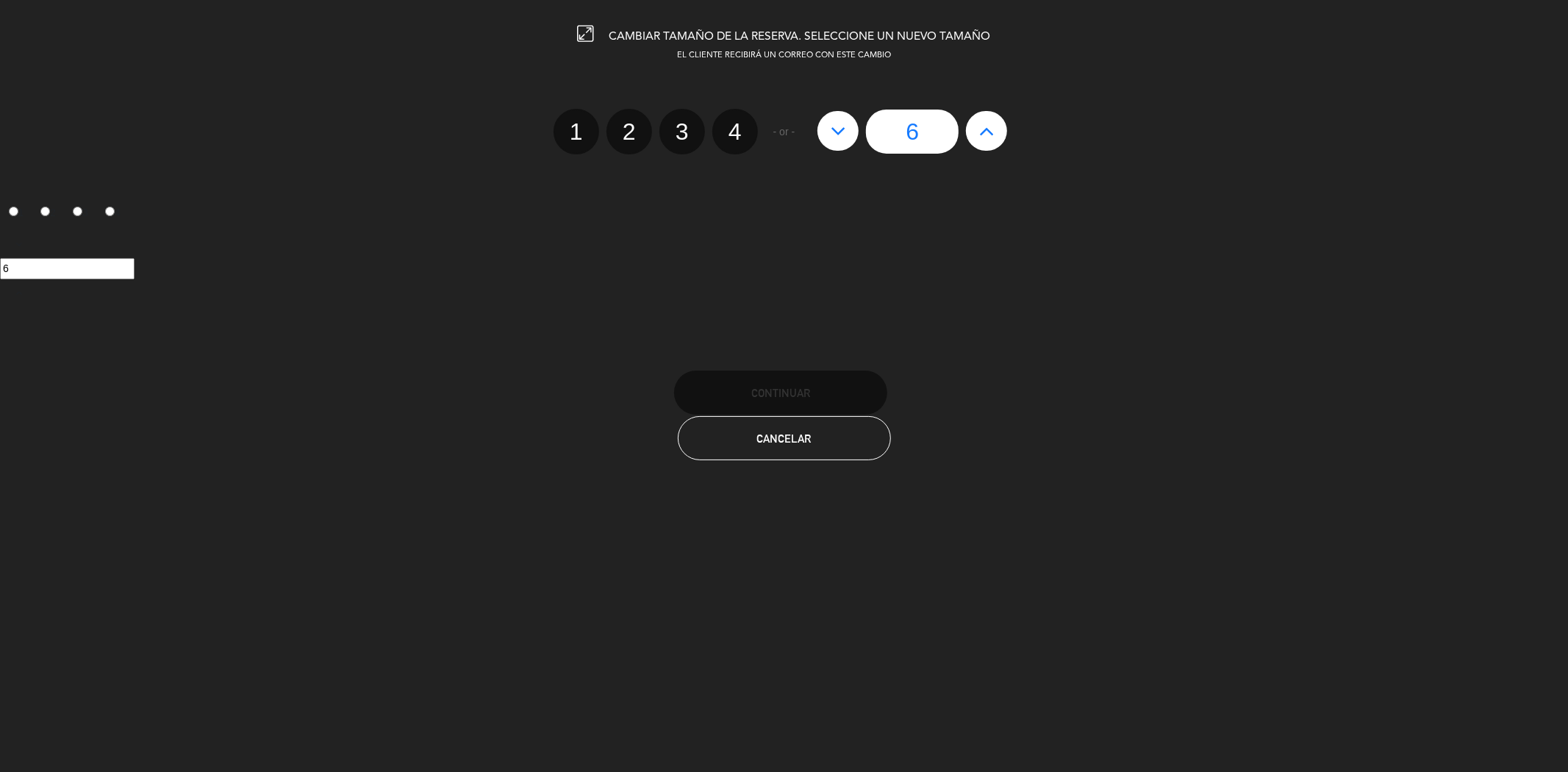
click at [982, 119] on icon at bounding box center [987, 131] width 15 height 24
type input "7"
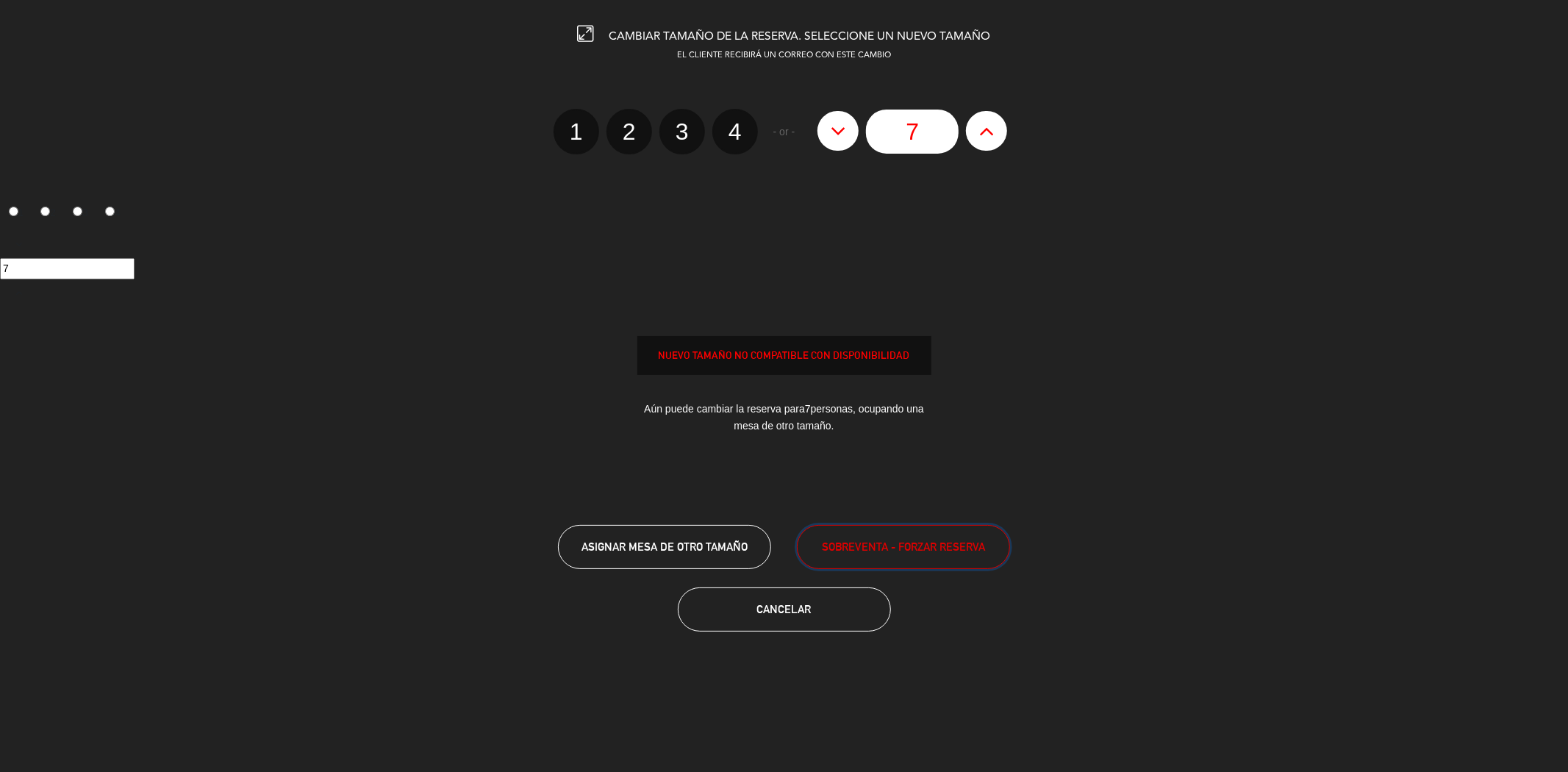
click at [860, 538] on span "SOBREVENTA - FORZAR RESERVA" at bounding box center [903, 547] width 163 height 17
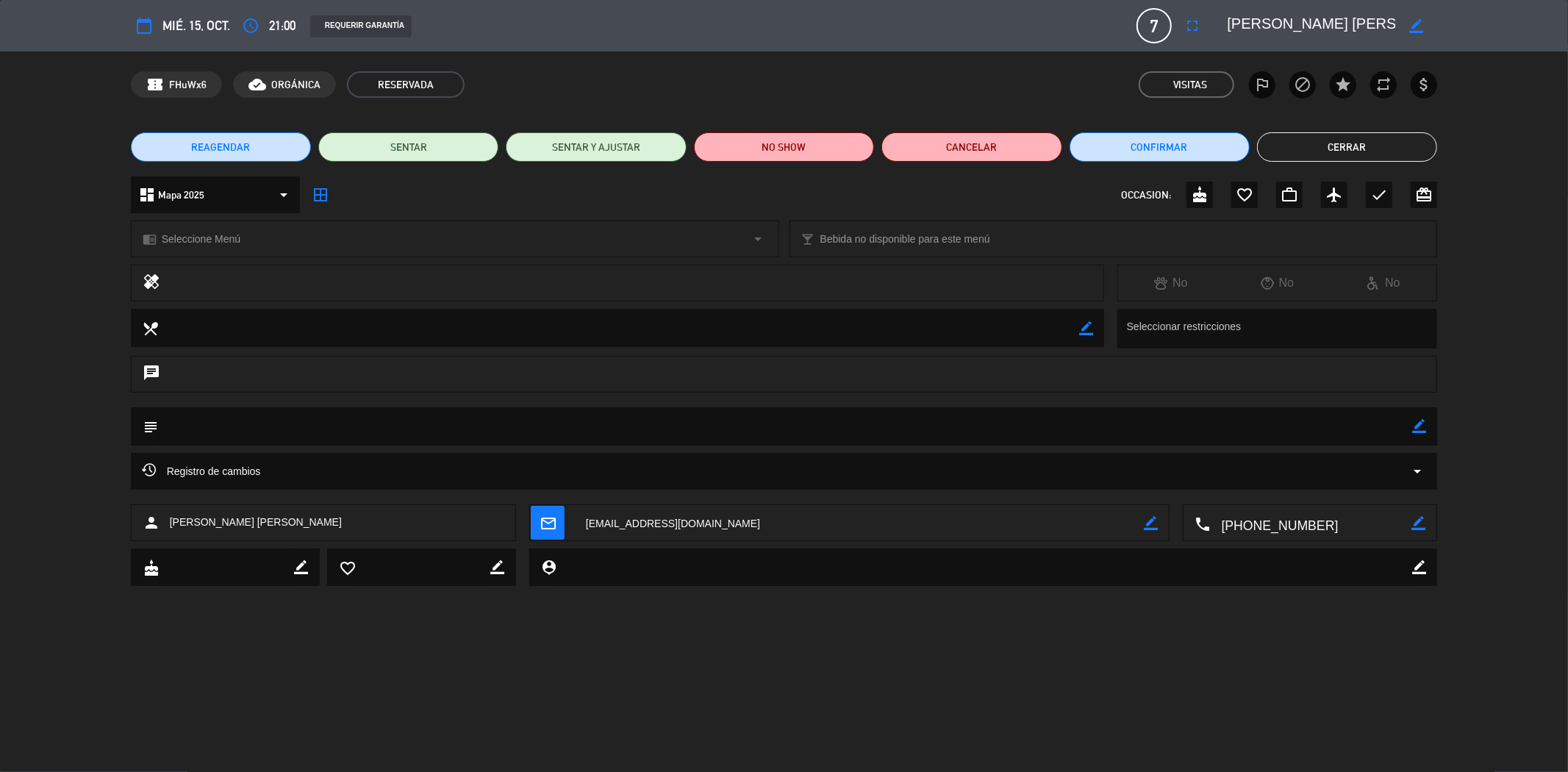
scroll to position [1385, 0]
click at [1390, 146] on button "Cerrar" at bounding box center [1347, 147] width 180 height 29
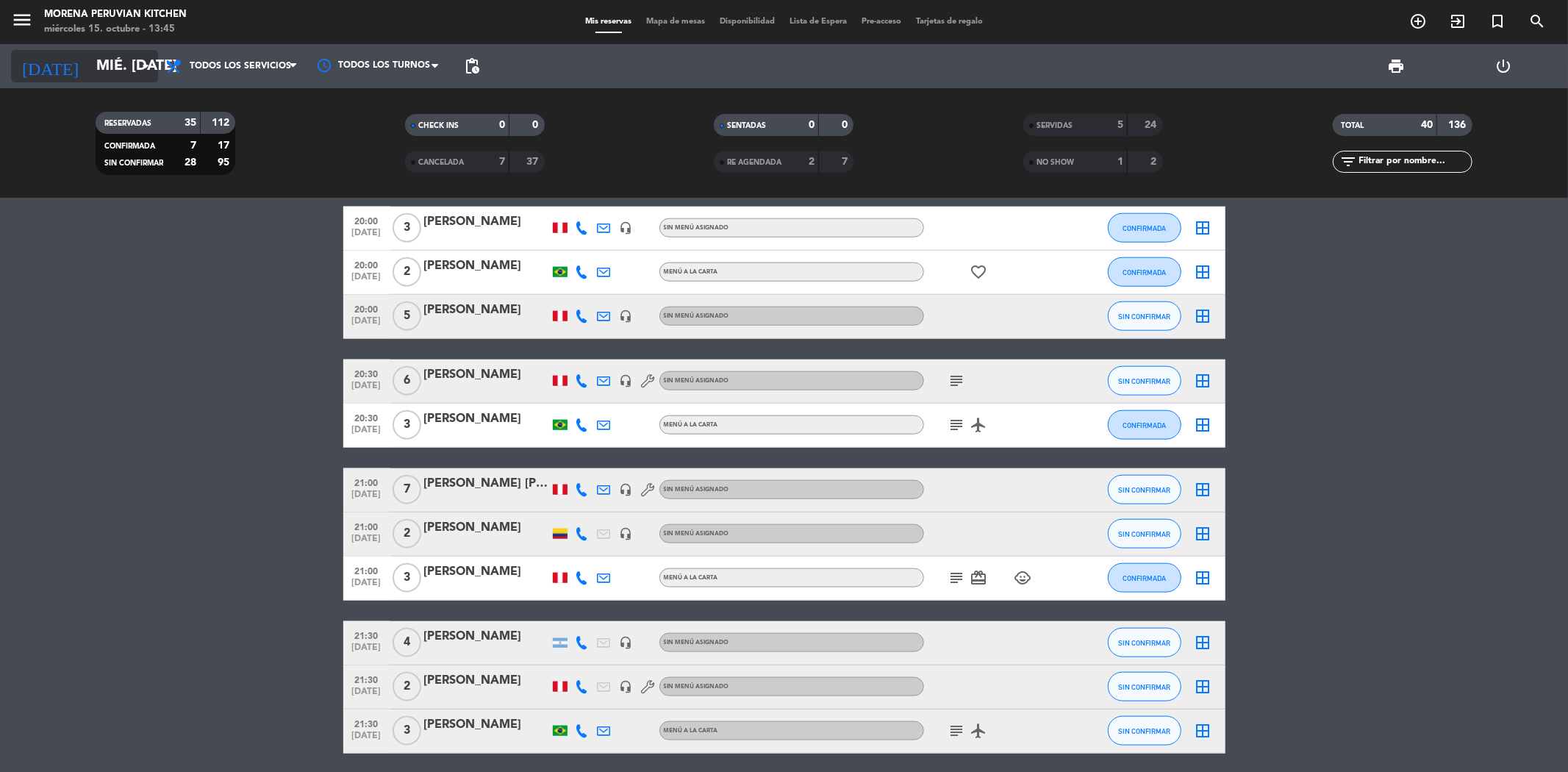
click at [101, 77] on input "mié. [DATE]" at bounding box center [182, 66] width 187 height 32
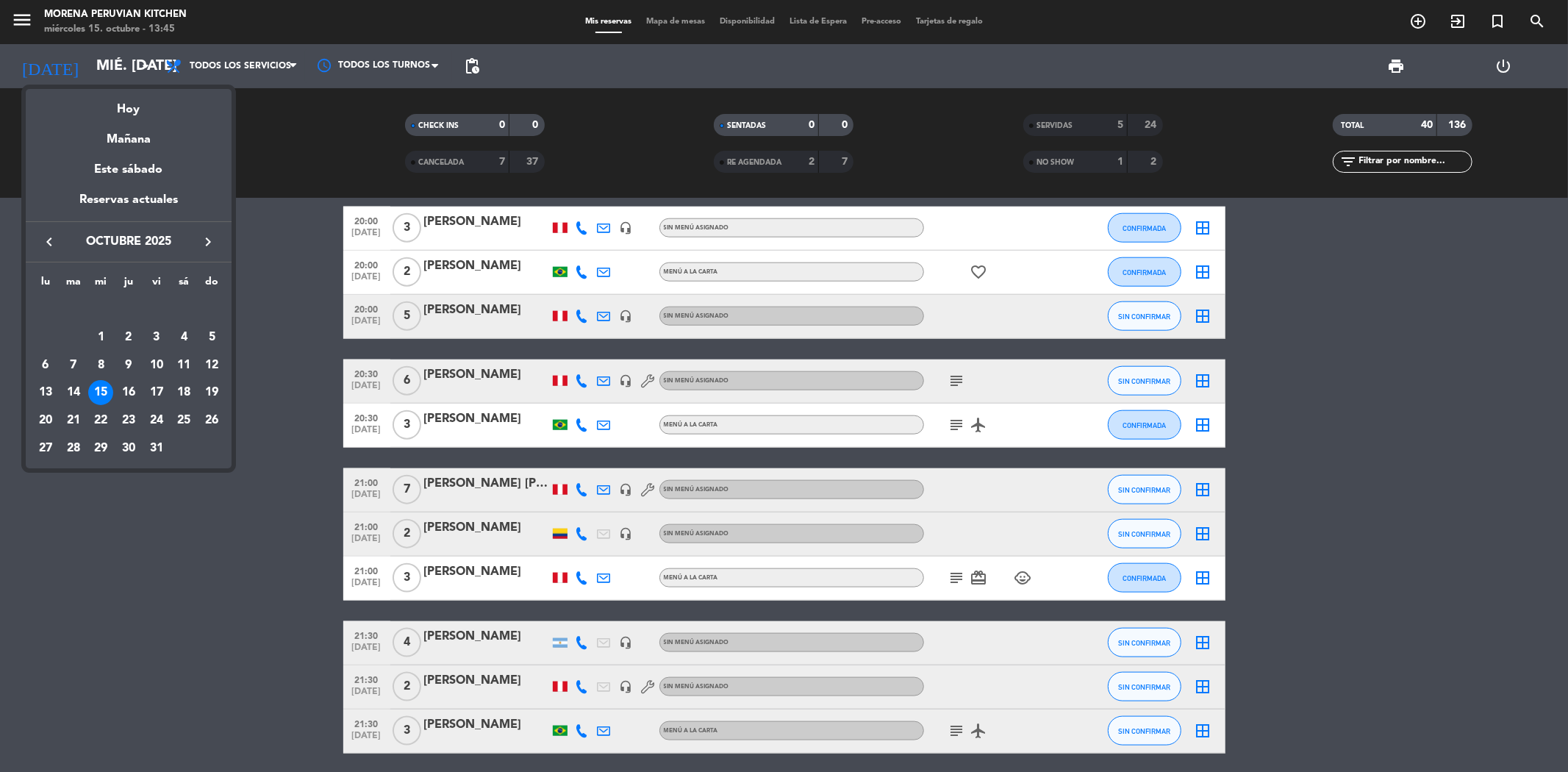
click at [255, 285] on div at bounding box center [784, 386] width 1568 height 772
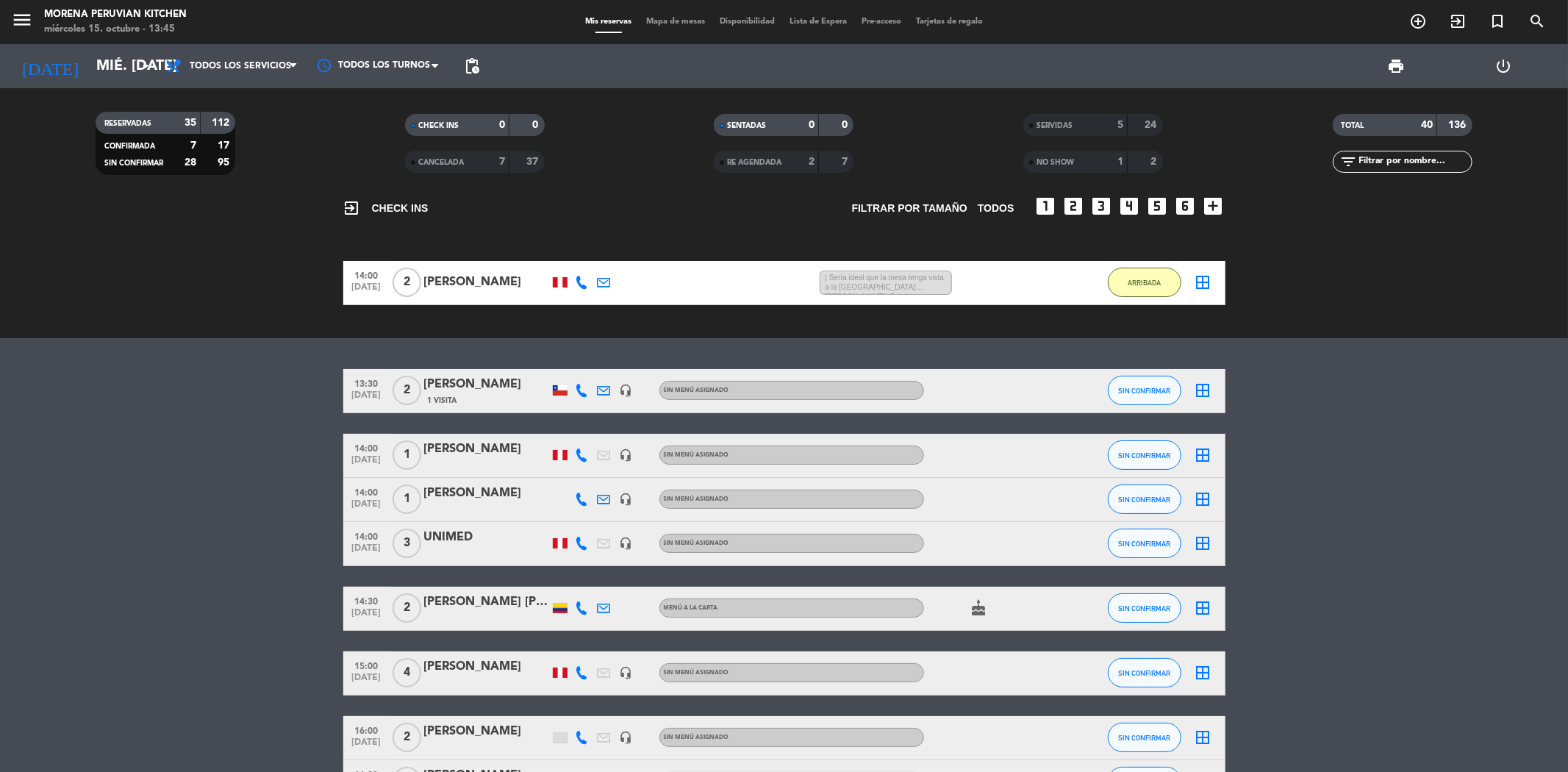
scroll to position [0, 0]
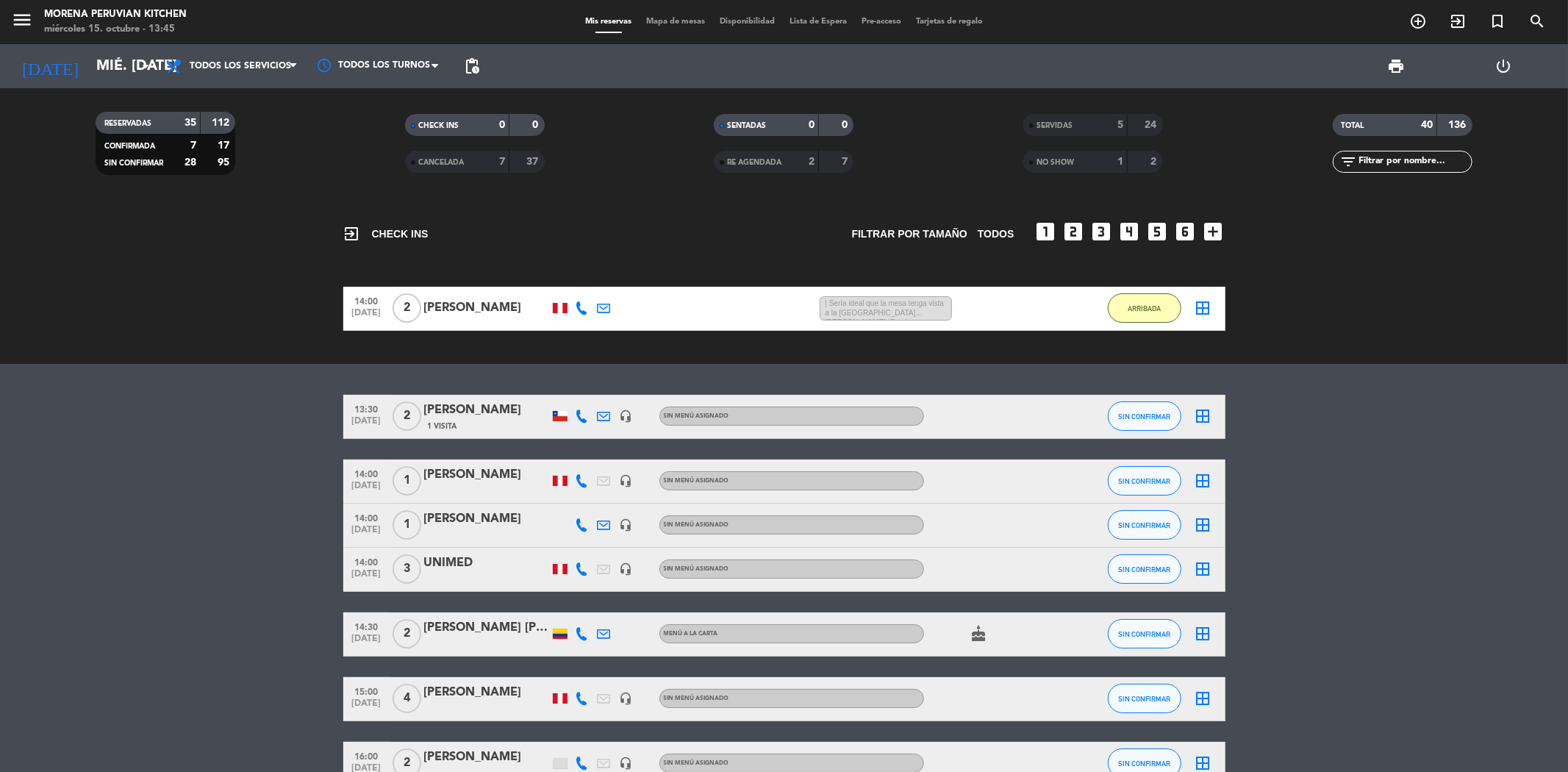
click at [1086, 162] on div "NO SHOW" at bounding box center [1060, 162] width 67 height 17
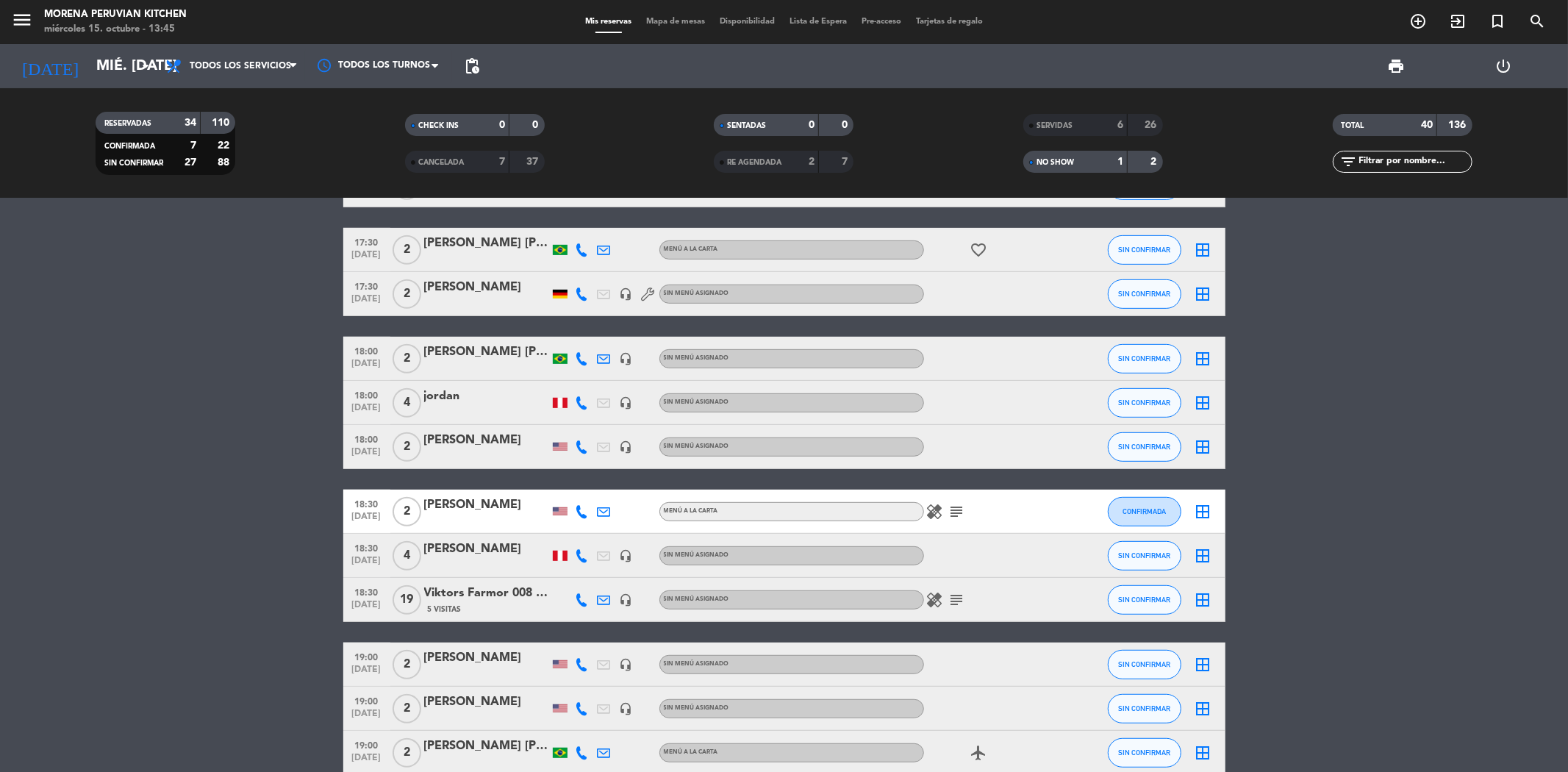
scroll to position [505, 0]
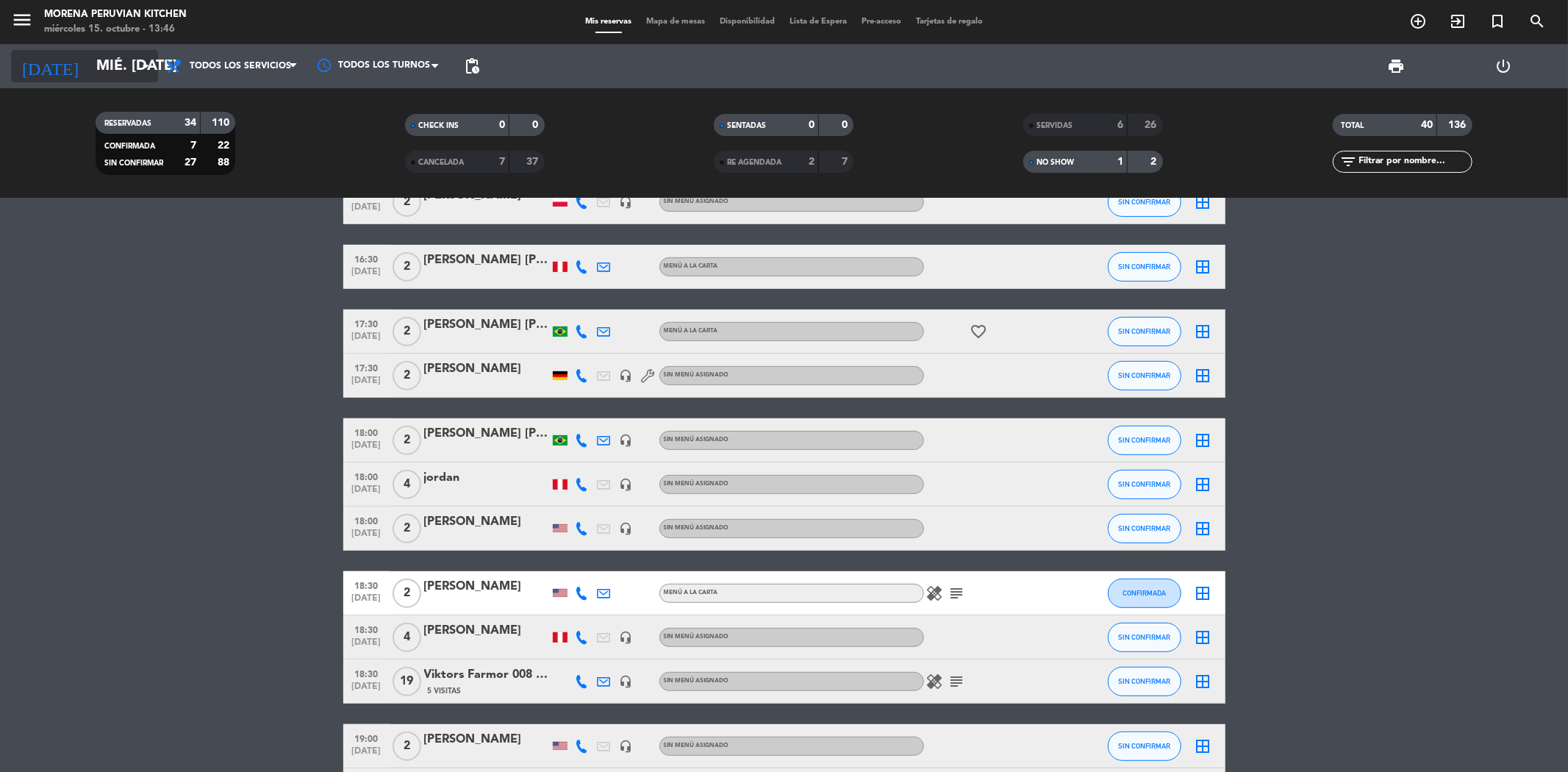
click at [130, 63] on input "mié. [DATE]" at bounding box center [182, 66] width 187 height 32
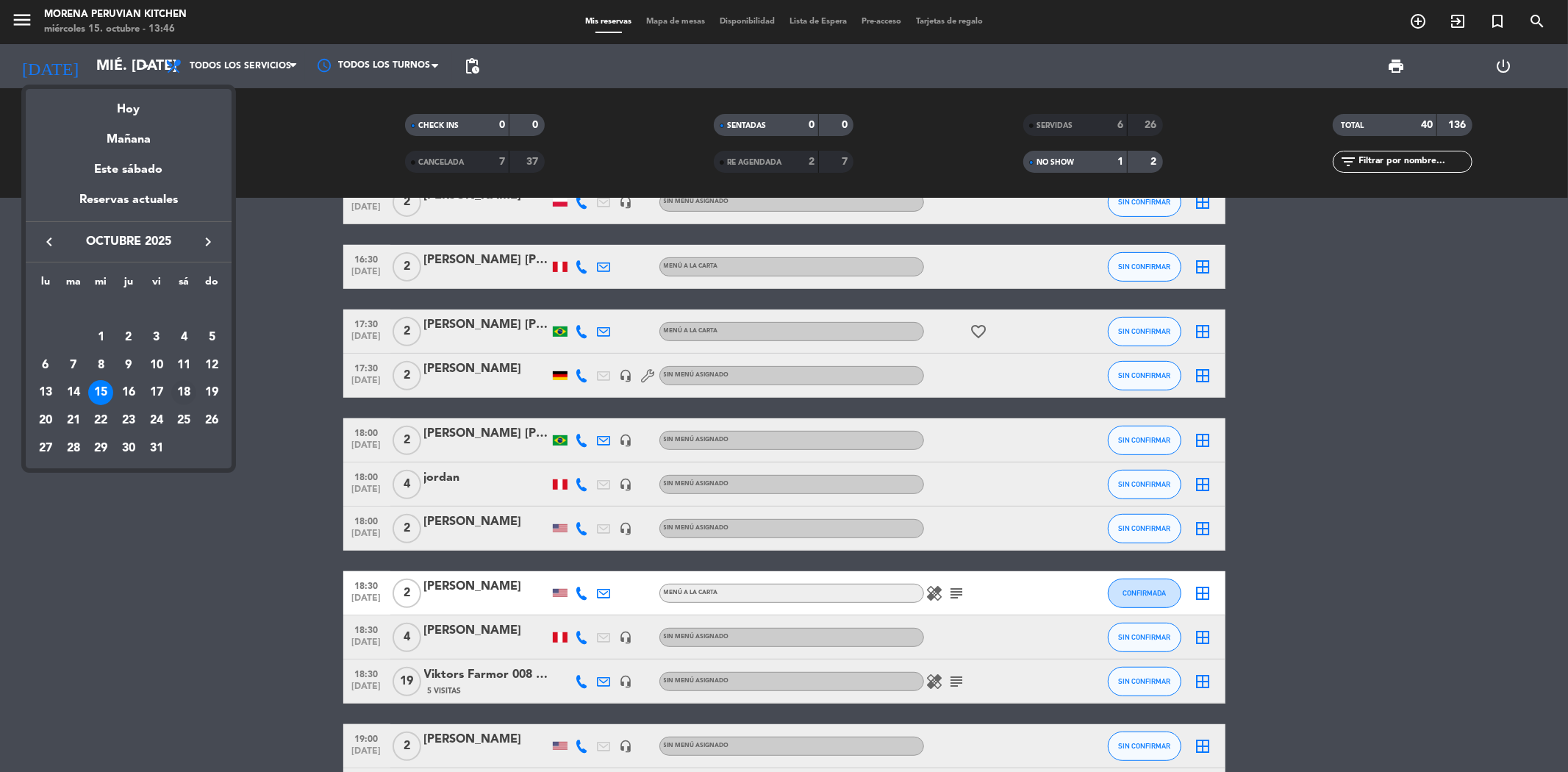
click at [193, 386] on div "18" at bounding box center [184, 392] width 25 height 25
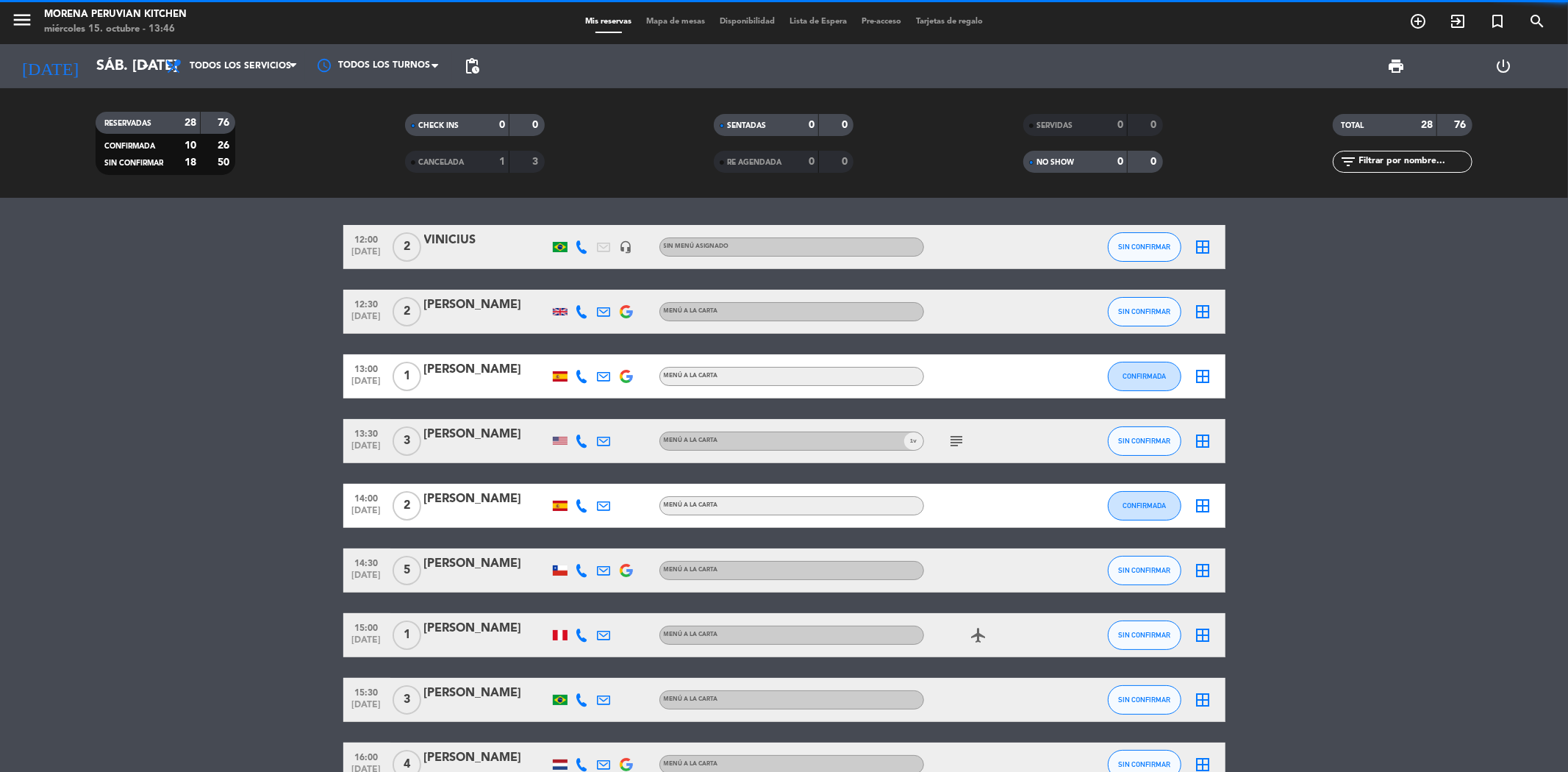
scroll to position [0, 0]
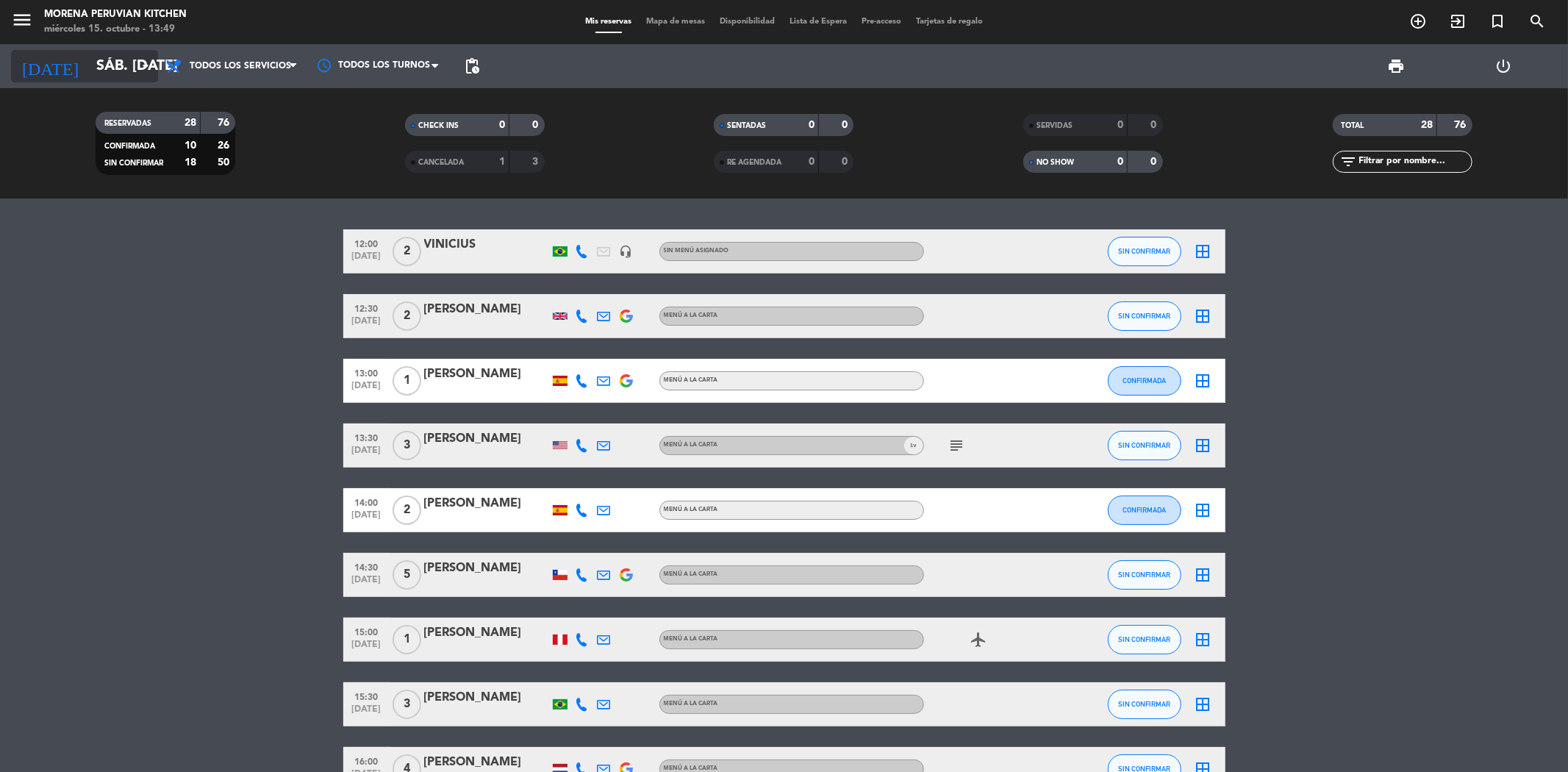
click at [91, 75] on input "sáb. [DATE]" at bounding box center [182, 66] width 187 height 32
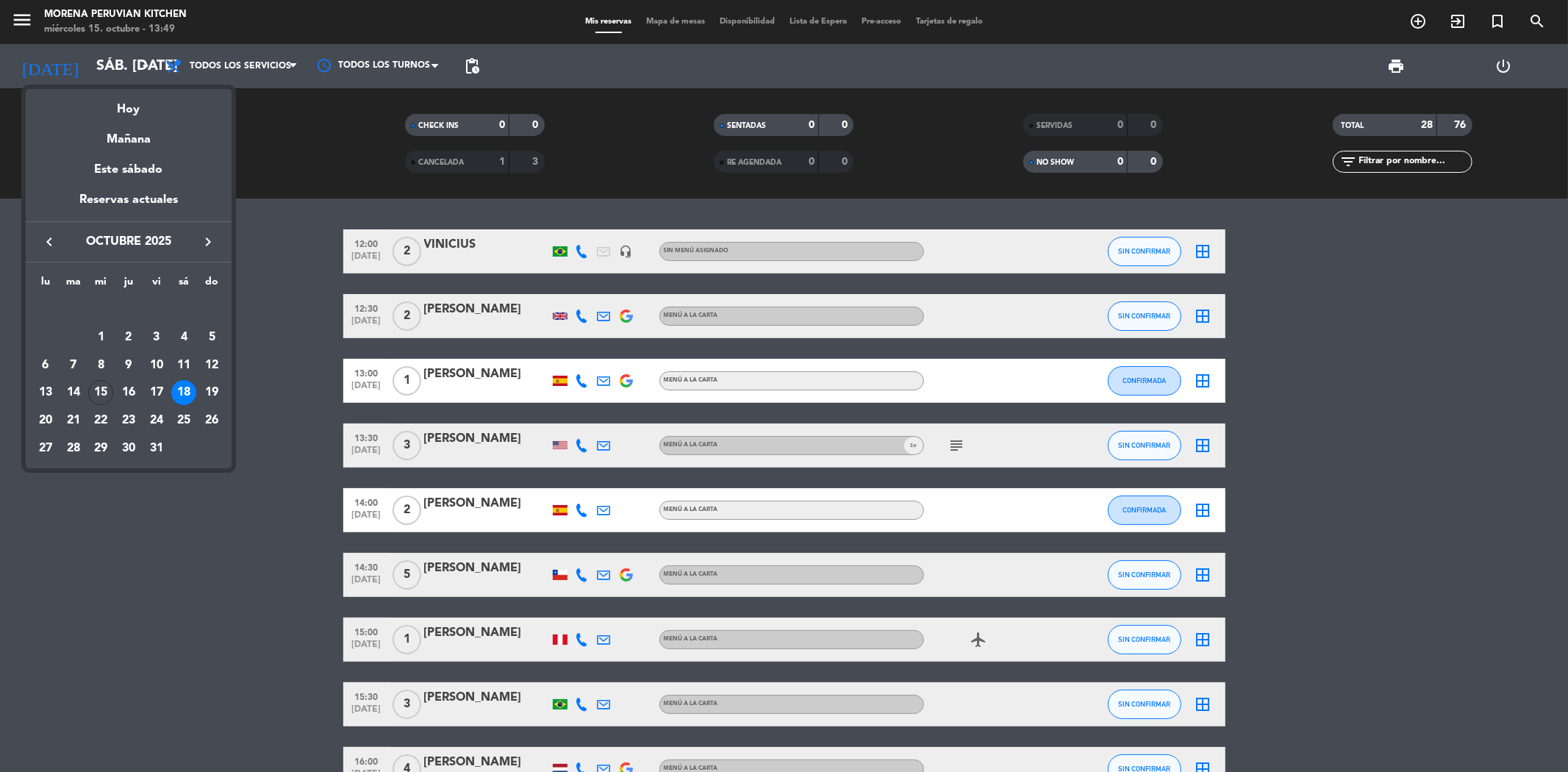
click at [204, 229] on div "keyboard_arrow_left octubre 2025 keyboard_arrow_right" at bounding box center [129, 242] width 206 height 41
click at [204, 233] on icon "keyboard_arrow_right" at bounding box center [207, 241] width 18 height 18
click at [215, 245] on icon "keyboard_arrow_right" at bounding box center [207, 241] width 18 height 18
drag, startPoint x: 133, startPoint y: 337, endPoint x: 245, endPoint y: 312, distance: 114.8
click at [134, 336] on div "4" at bounding box center [129, 337] width 25 height 25
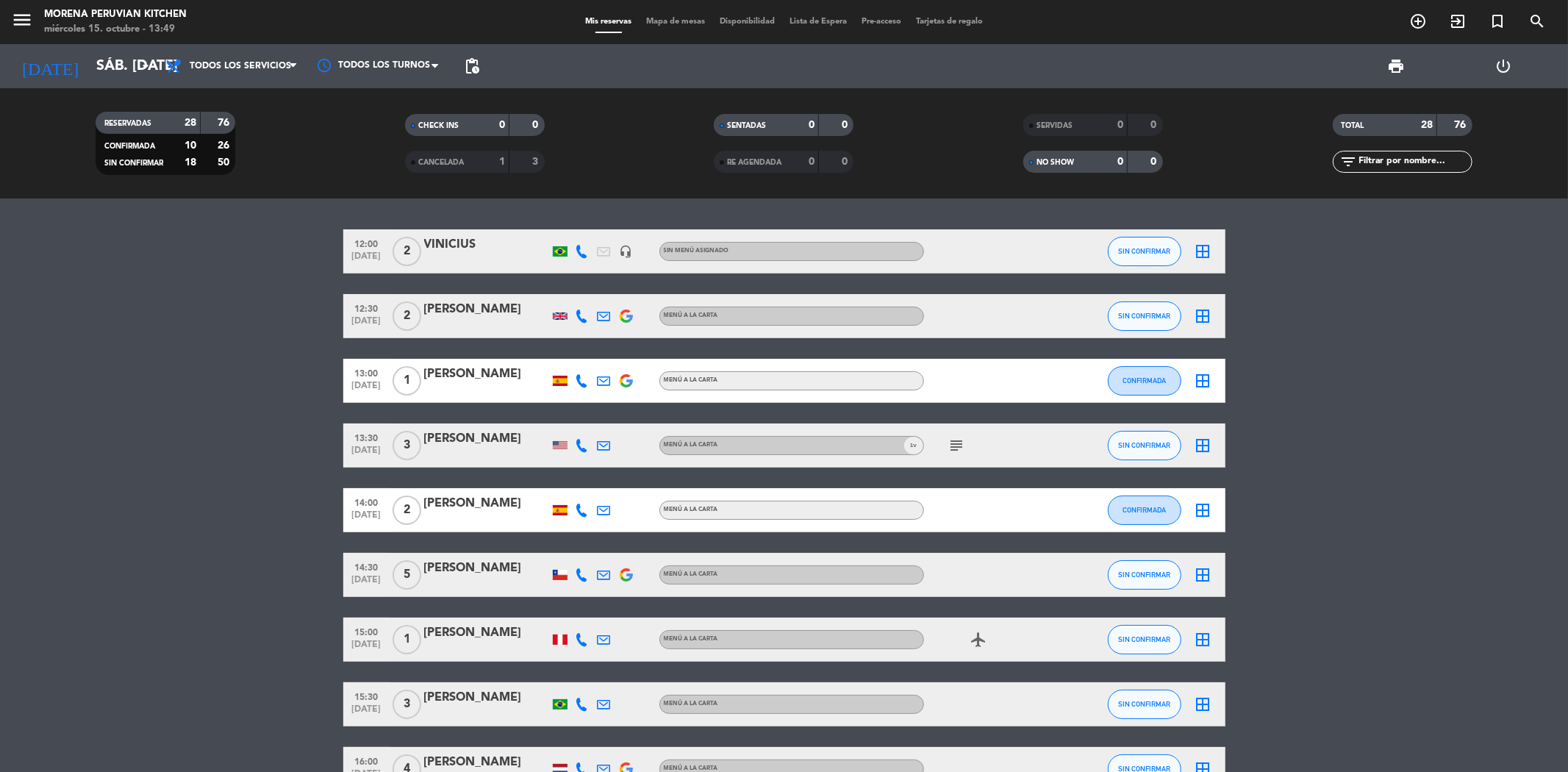
type input "[DEMOGRAPHIC_DATA] 4 dic."
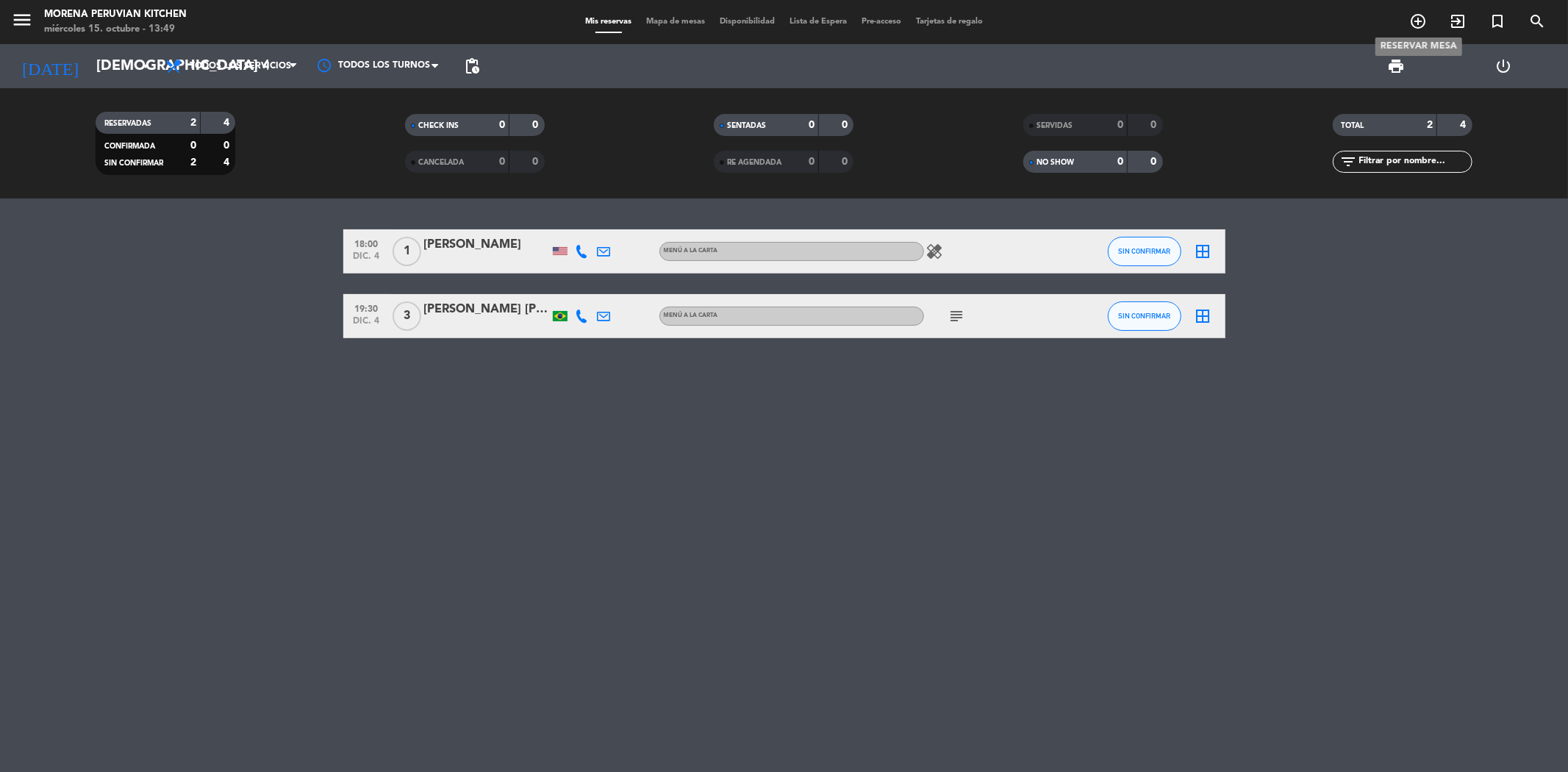
click at [1422, 23] on icon "add_circle_outline" at bounding box center [1417, 21] width 18 height 18
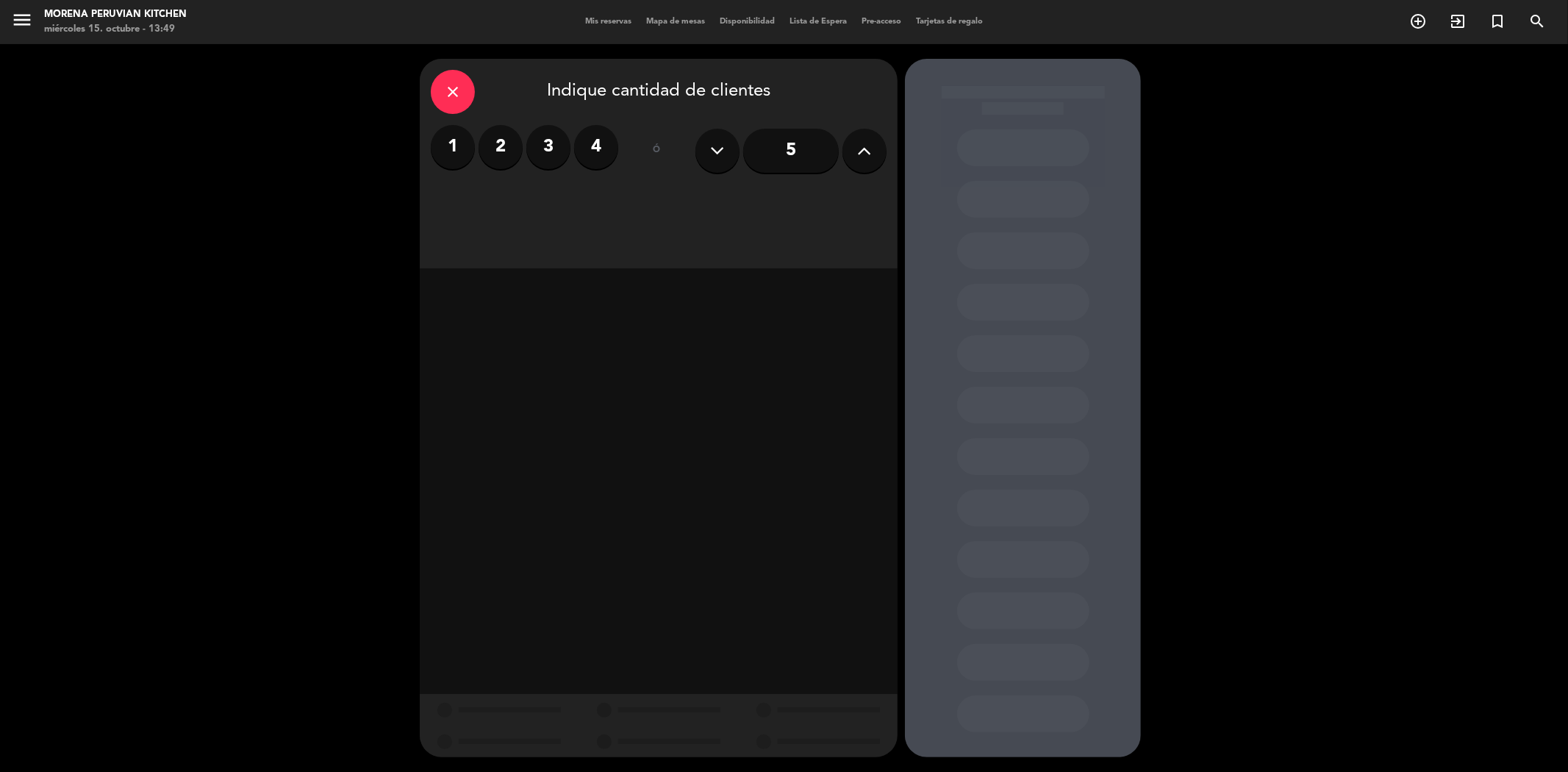
click at [583, 139] on label "4" at bounding box center [596, 147] width 44 height 44
click at [751, 201] on div "Cena" at bounding box center [774, 201] width 227 height 29
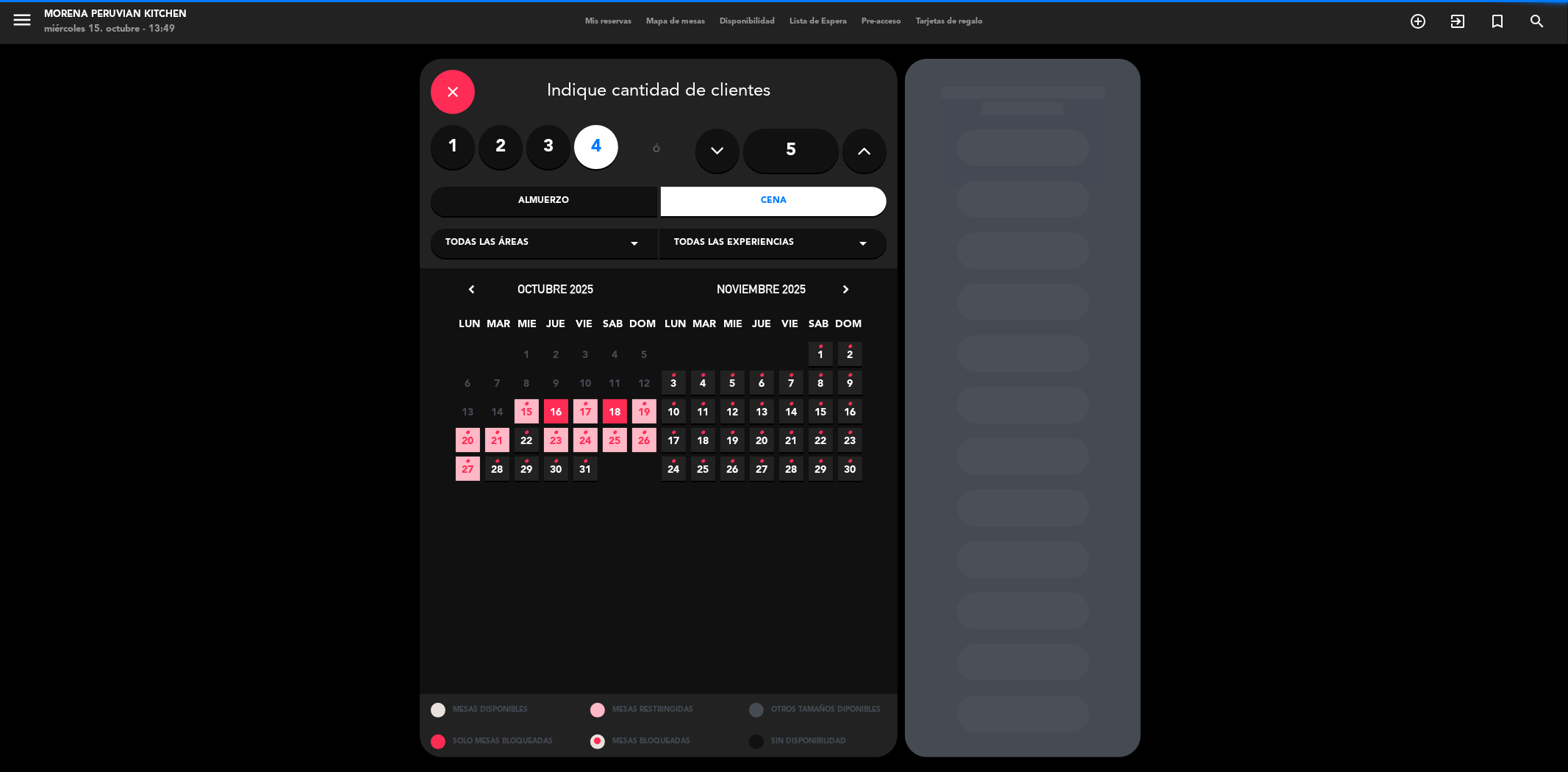
click at [556, 206] on div "Almuerzo" at bounding box center [544, 201] width 227 height 29
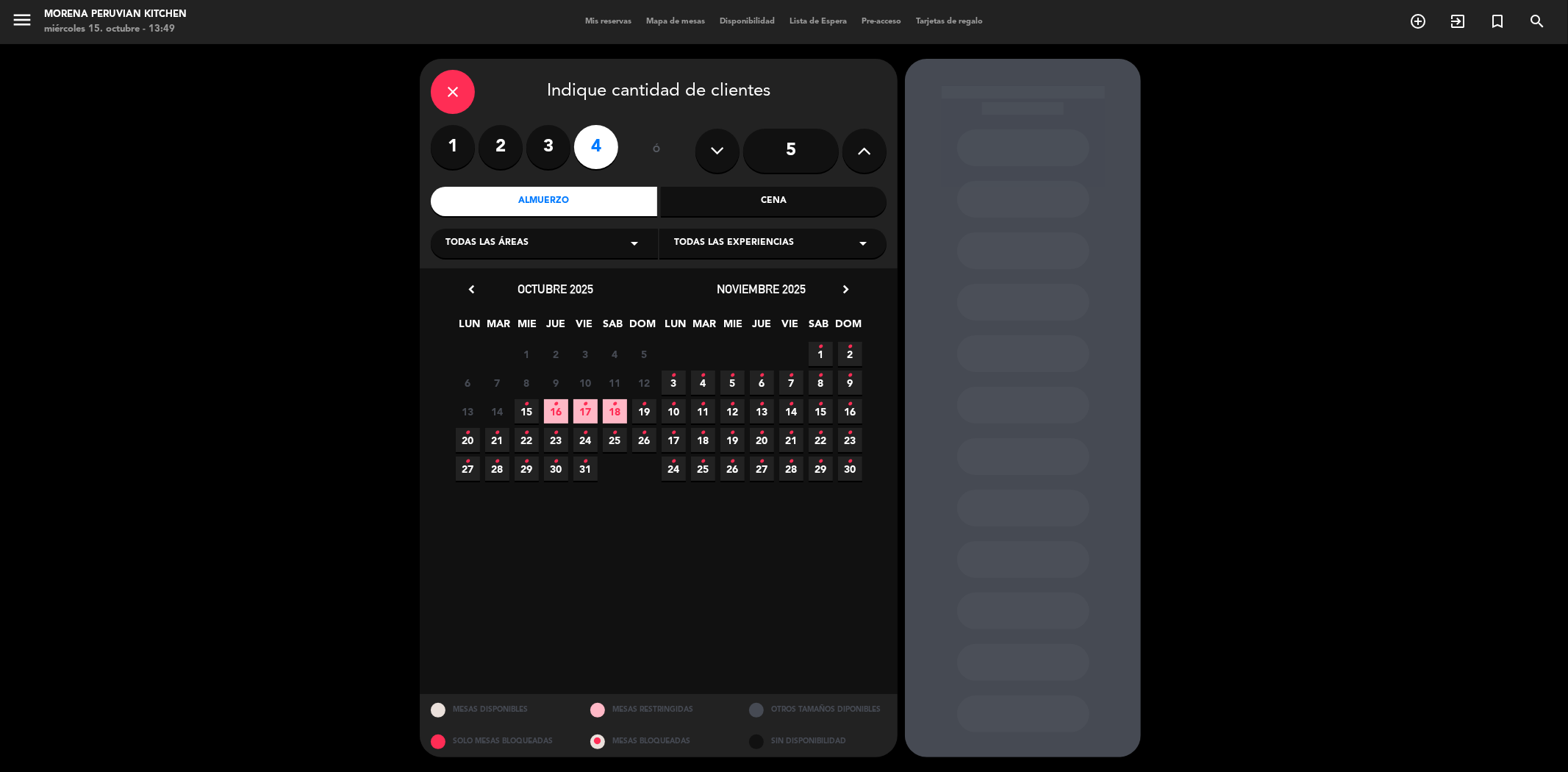
click at [841, 285] on icon "chevron_right" at bounding box center [845, 290] width 15 height 15
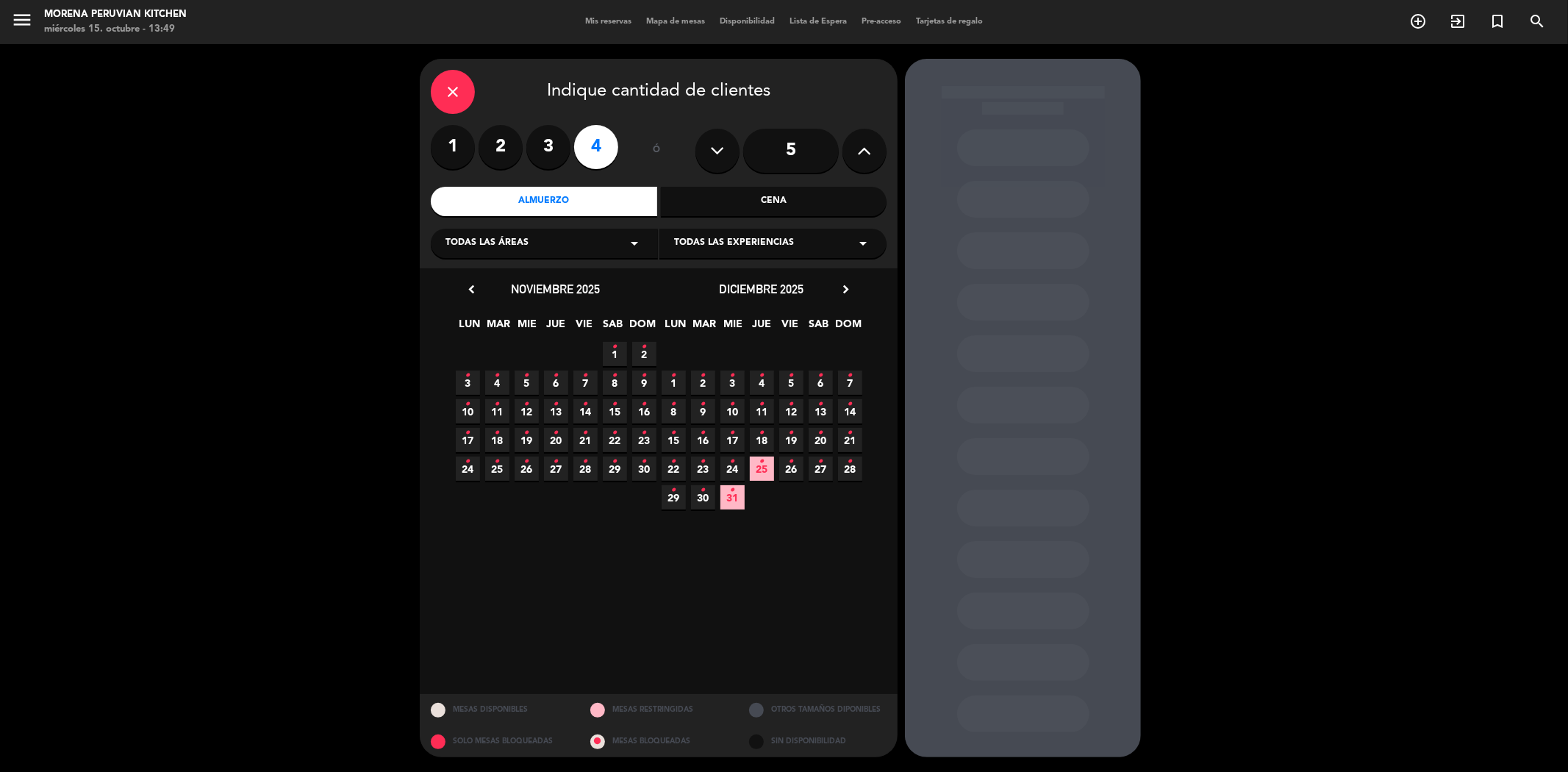
click at [783, 379] on span "5 •" at bounding box center [792, 383] width 24 height 25
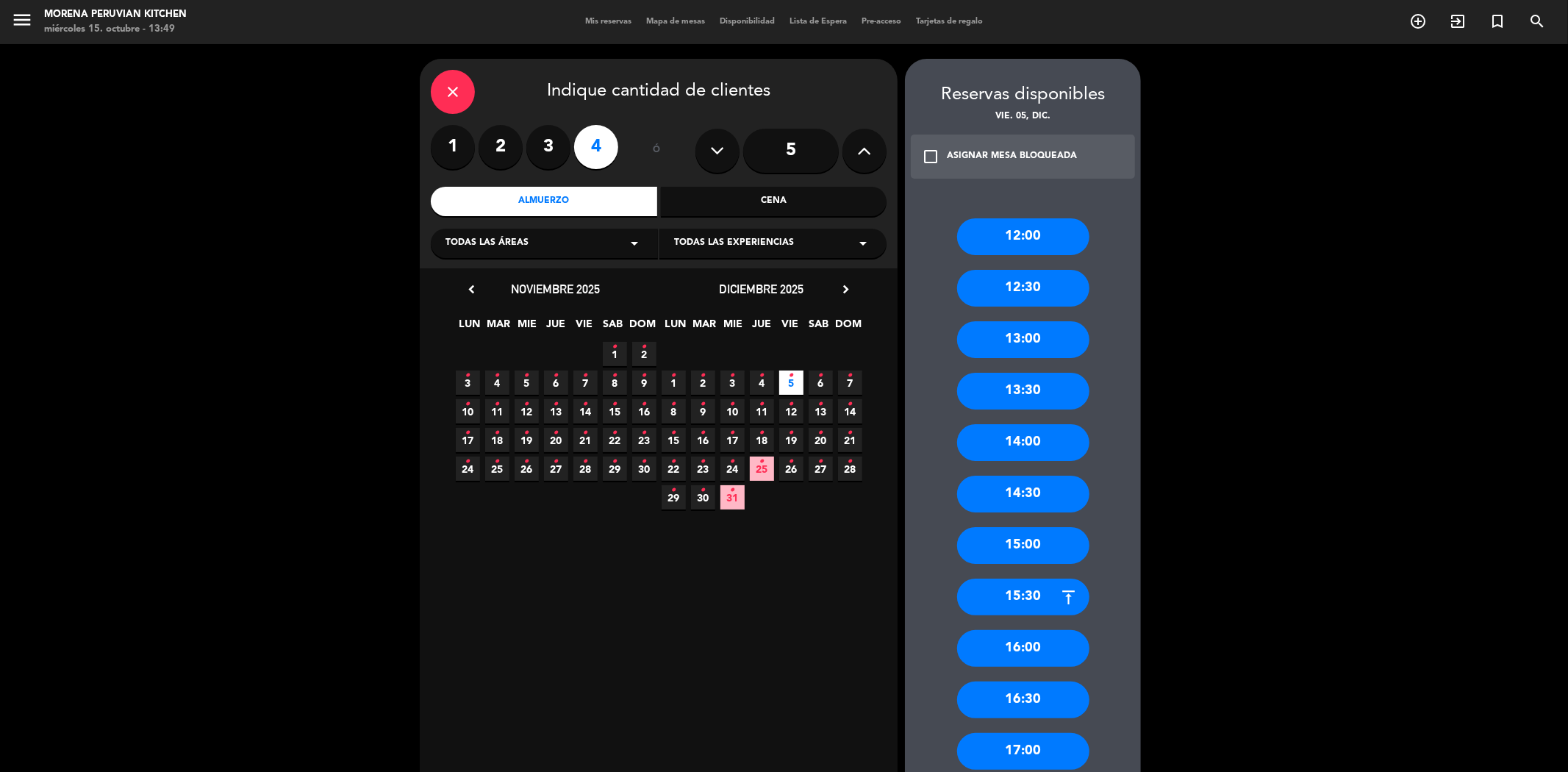
click at [795, 193] on div "Cena" at bounding box center [774, 201] width 227 height 29
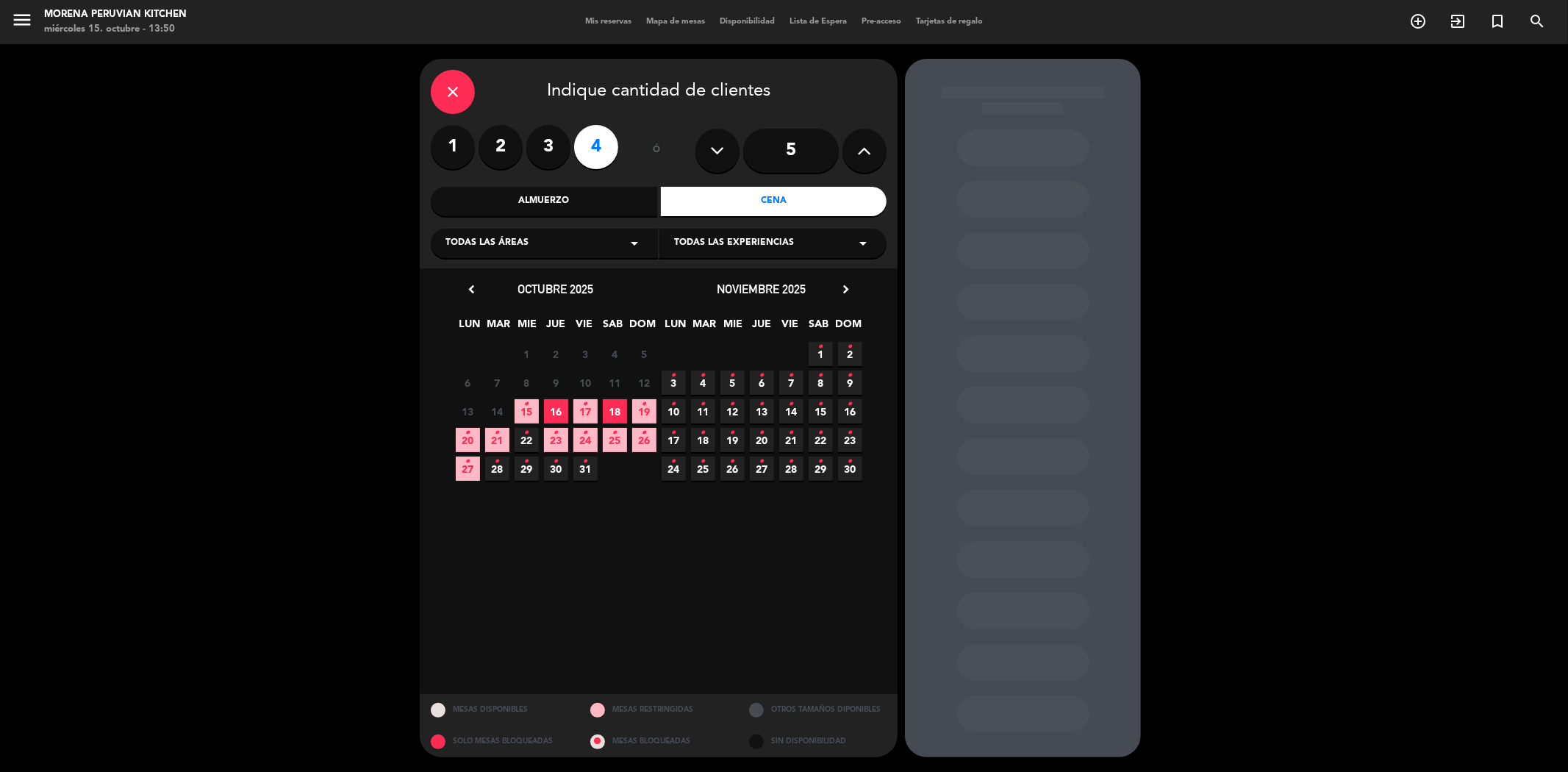
click at [848, 283] on icon "chevron_right" at bounding box center [845, 290] width 15 height 15
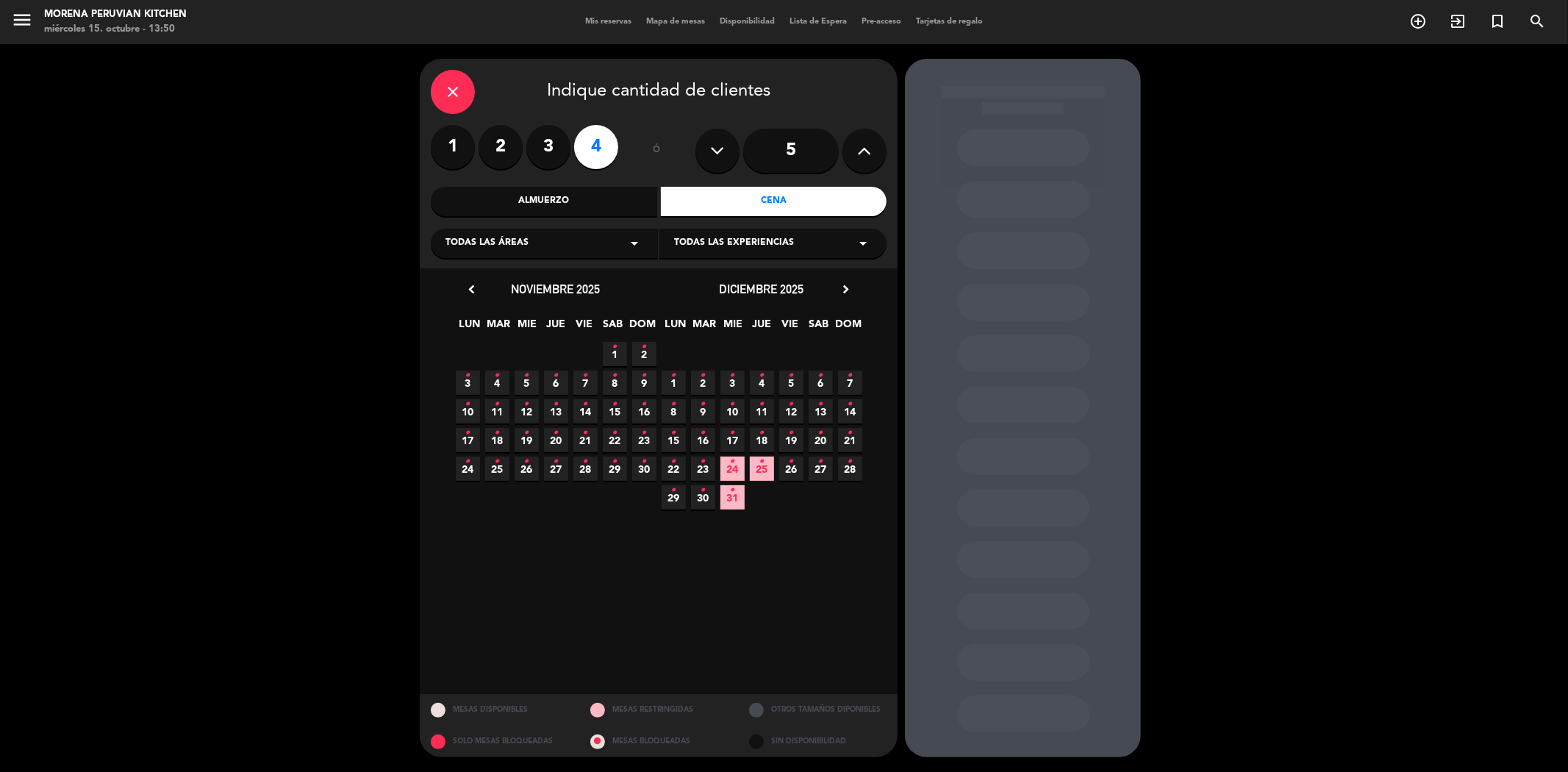
click at [795, 378] on span "5 •" at bounding box center [792, 383] width 24 height 25
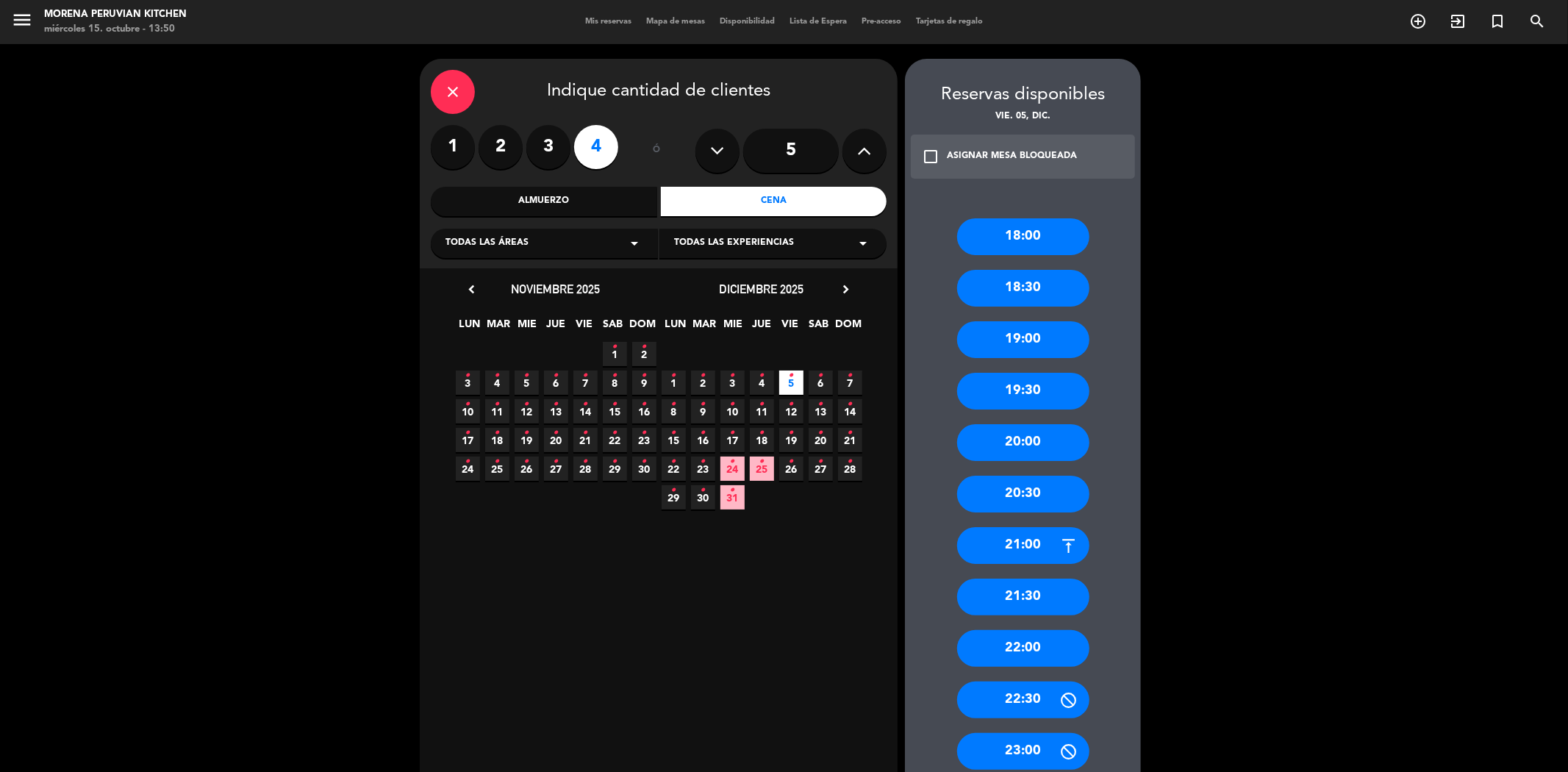
click at [1011, 554] on div "21:00" at bounding box center [1023, 545] width 132 height 37
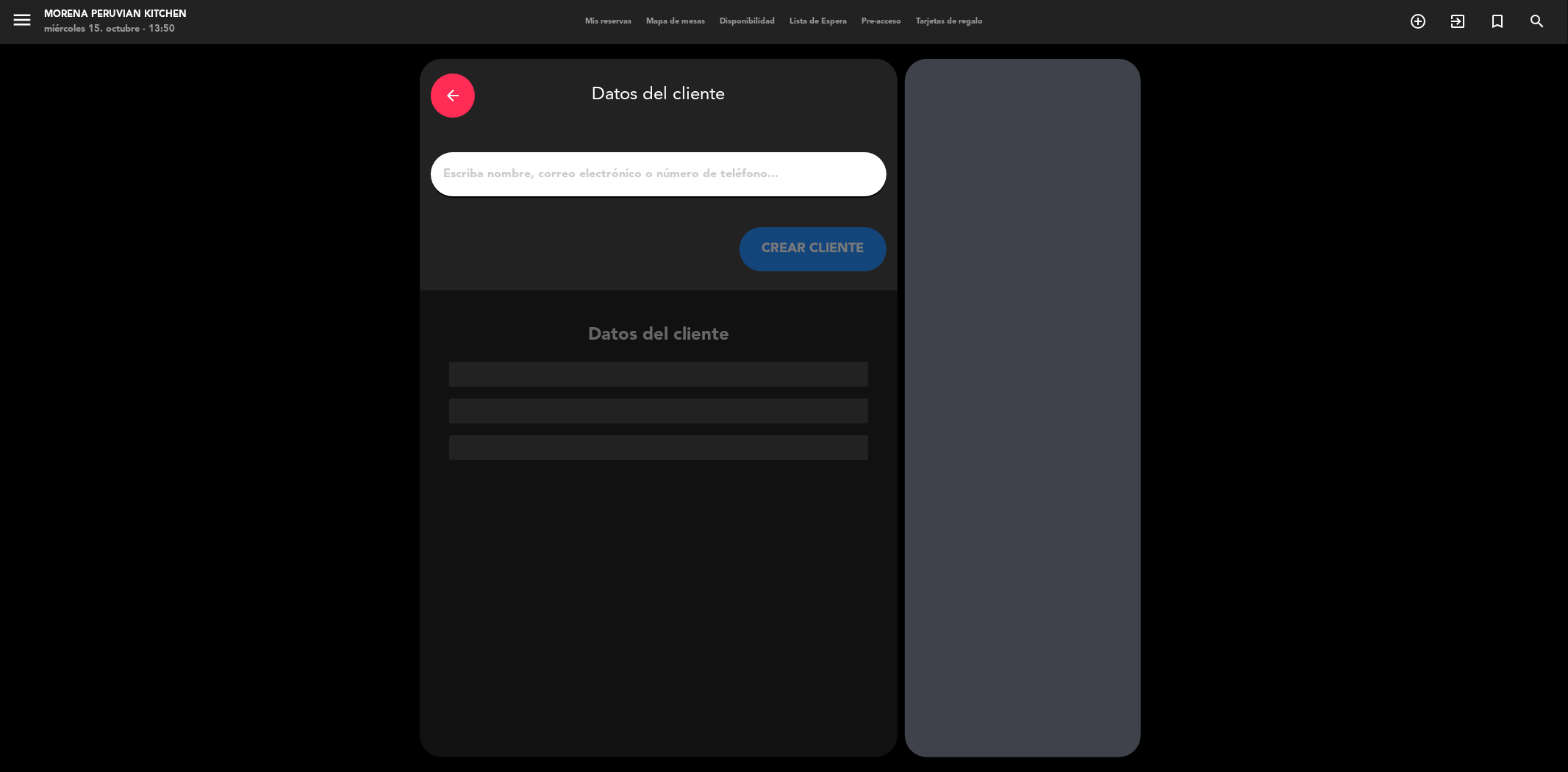
click at [537, 156] on div at bounding box center [658, 175] width 456 height 44
click at [528, 179] on input "1" at bounding box center [658, 174] width 433 height 21
paste input "[PERSON_NAME]"
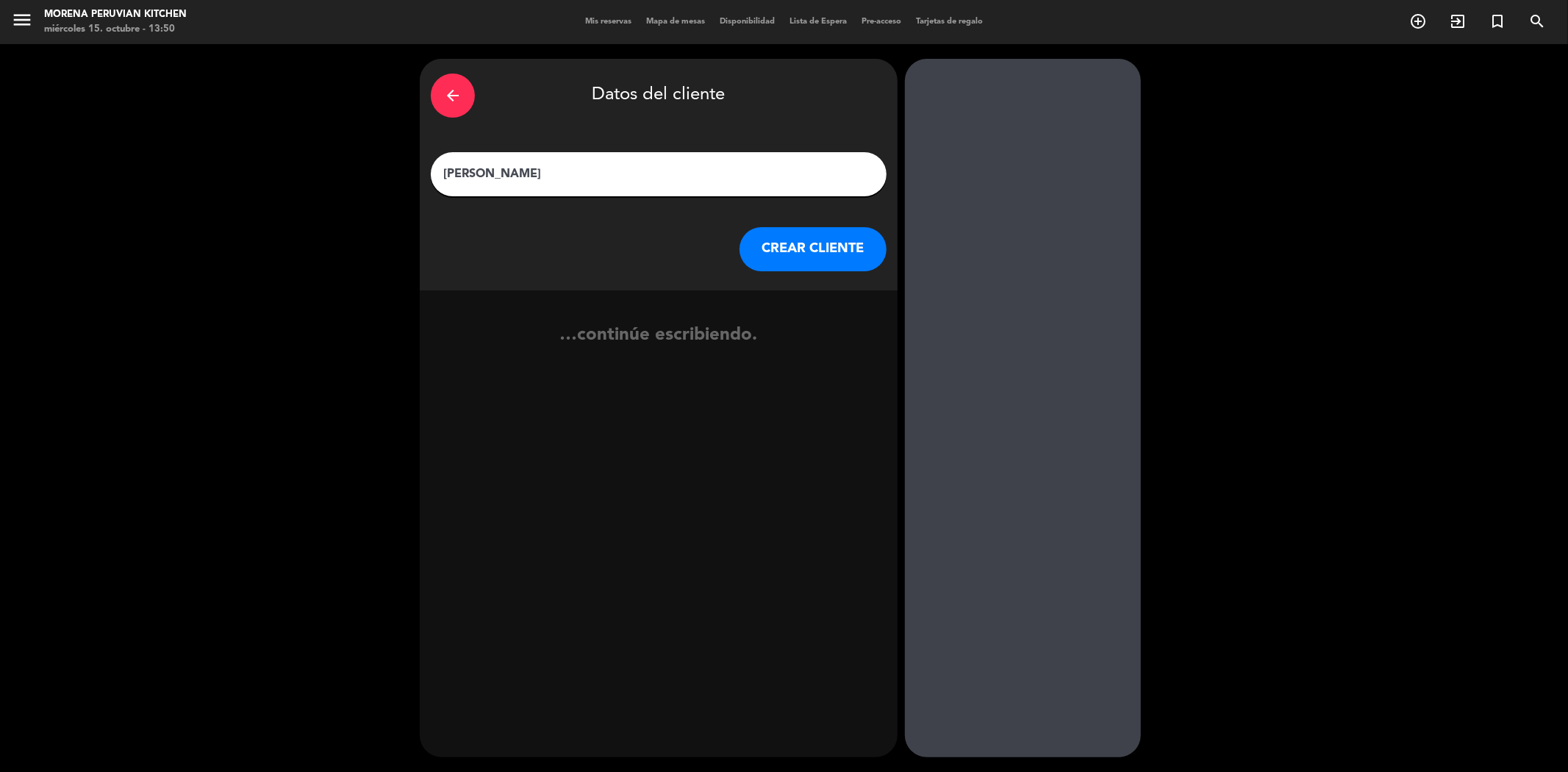
type input "[PERSON_NAME]"
click at [799, 248] on button "CREAR CLIENTE" at bounding box center [813, 250] width 147 height 44
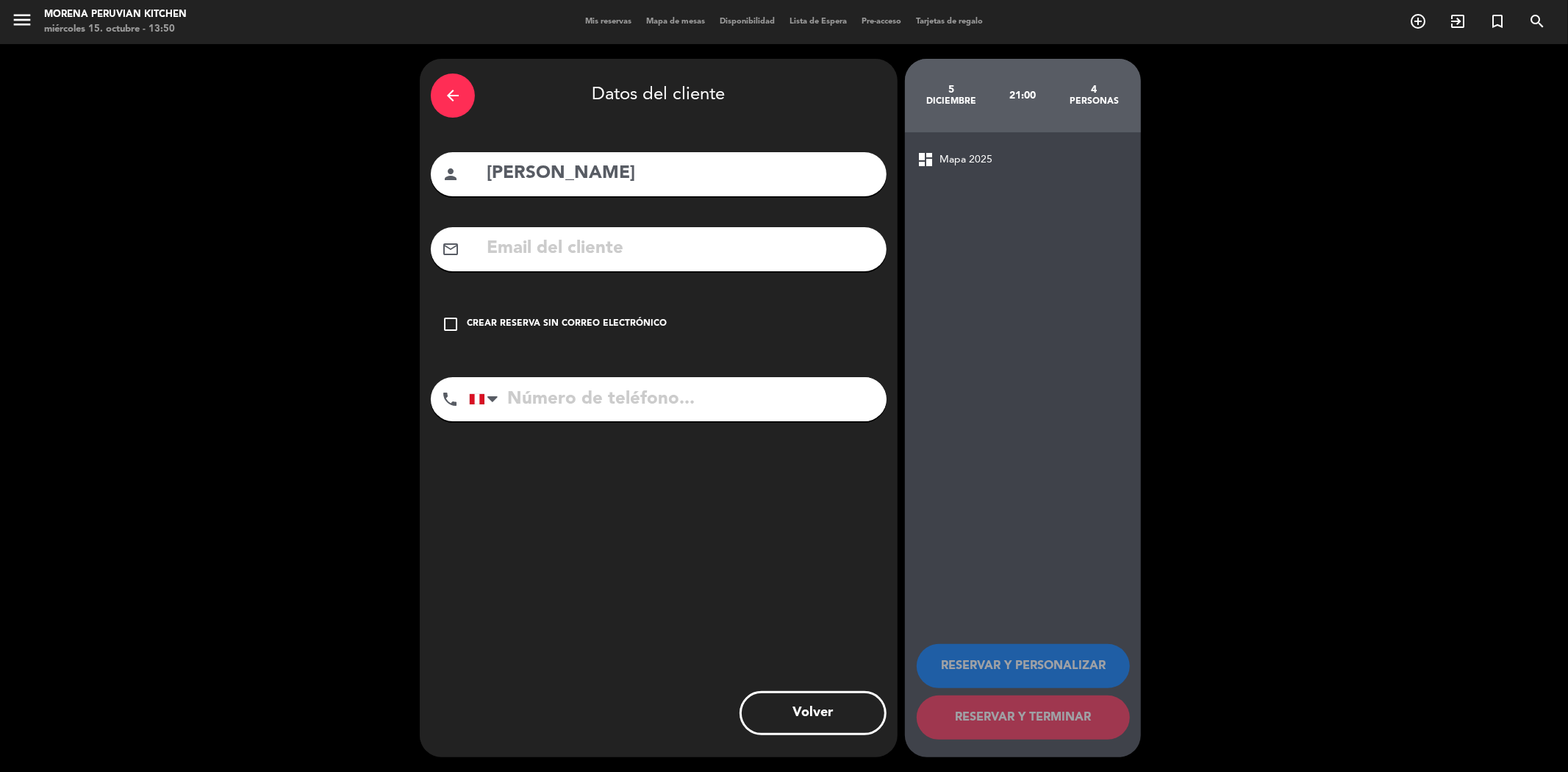
click at [623, 239] on input "text" at bounding box center [681, 248] width 390 height 30
paste input "[EMAIL_ADDRESS][DOMAIN_NAME]"
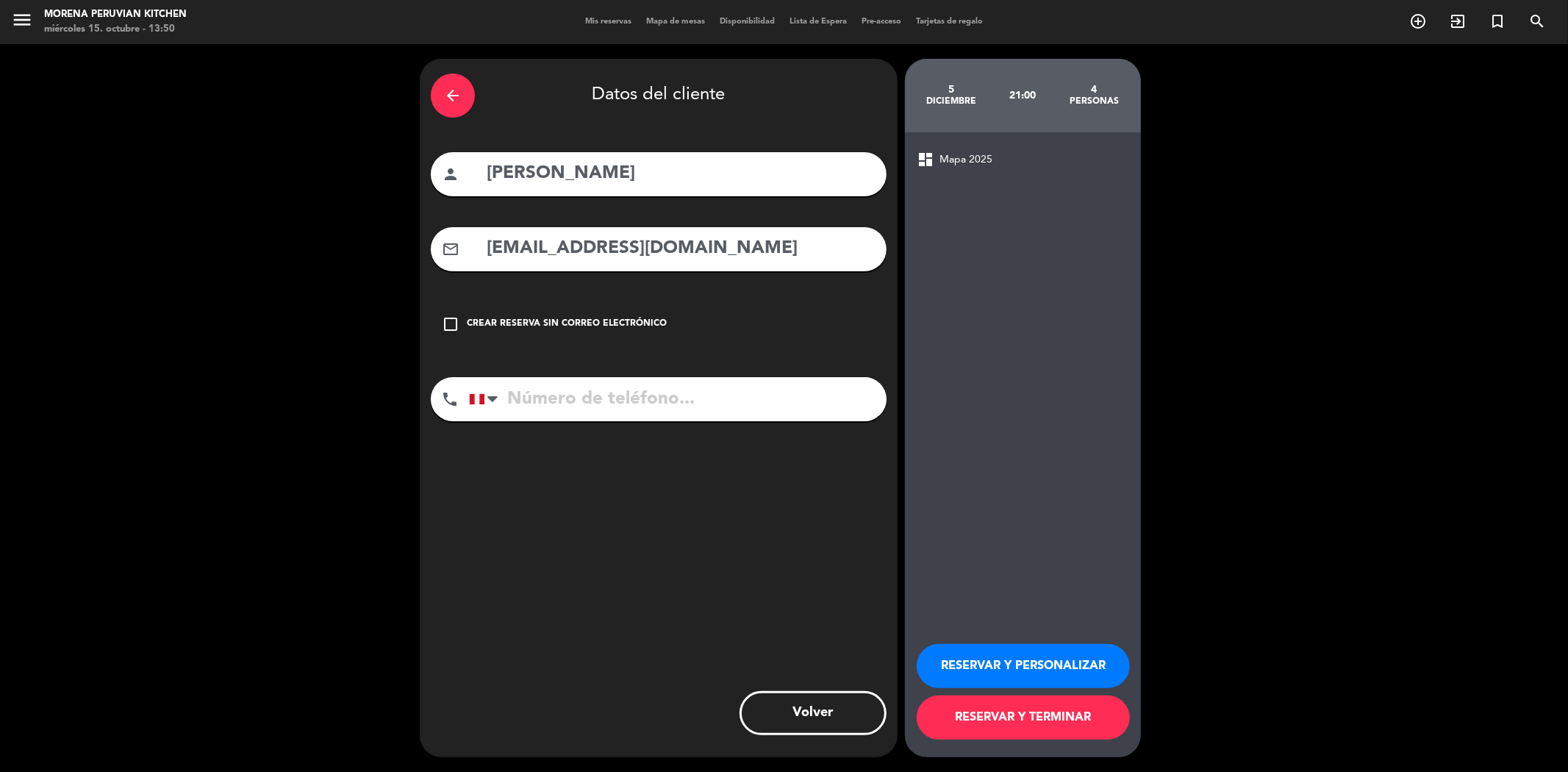
type input "[EMAIL_ADDRESS][DOMAIN_NAME]"
click at [717, 388] on input "tel" at bounding box center [677, 399] width 417 height 44
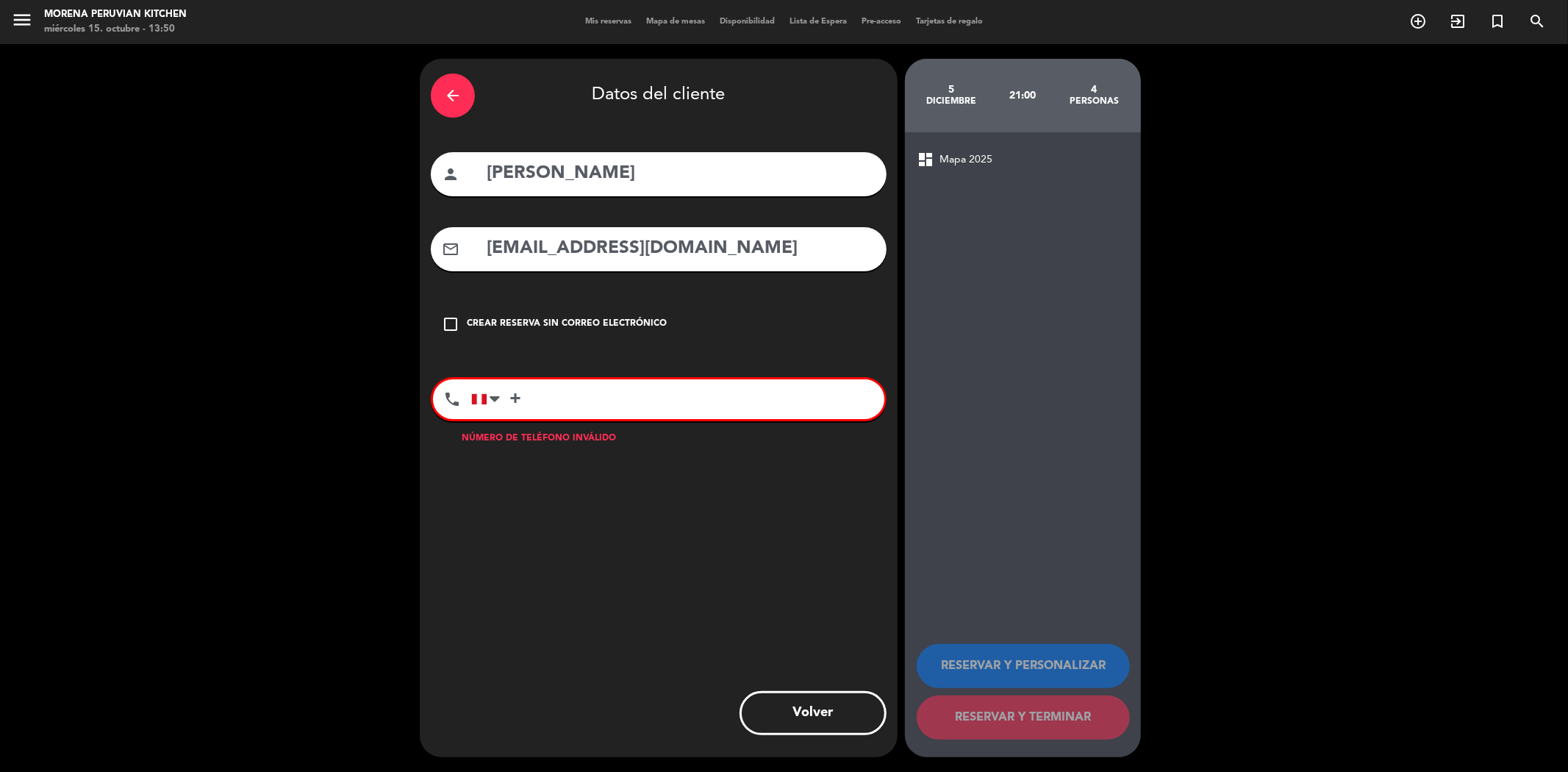
paste input "[PHONE_NUMBER]"
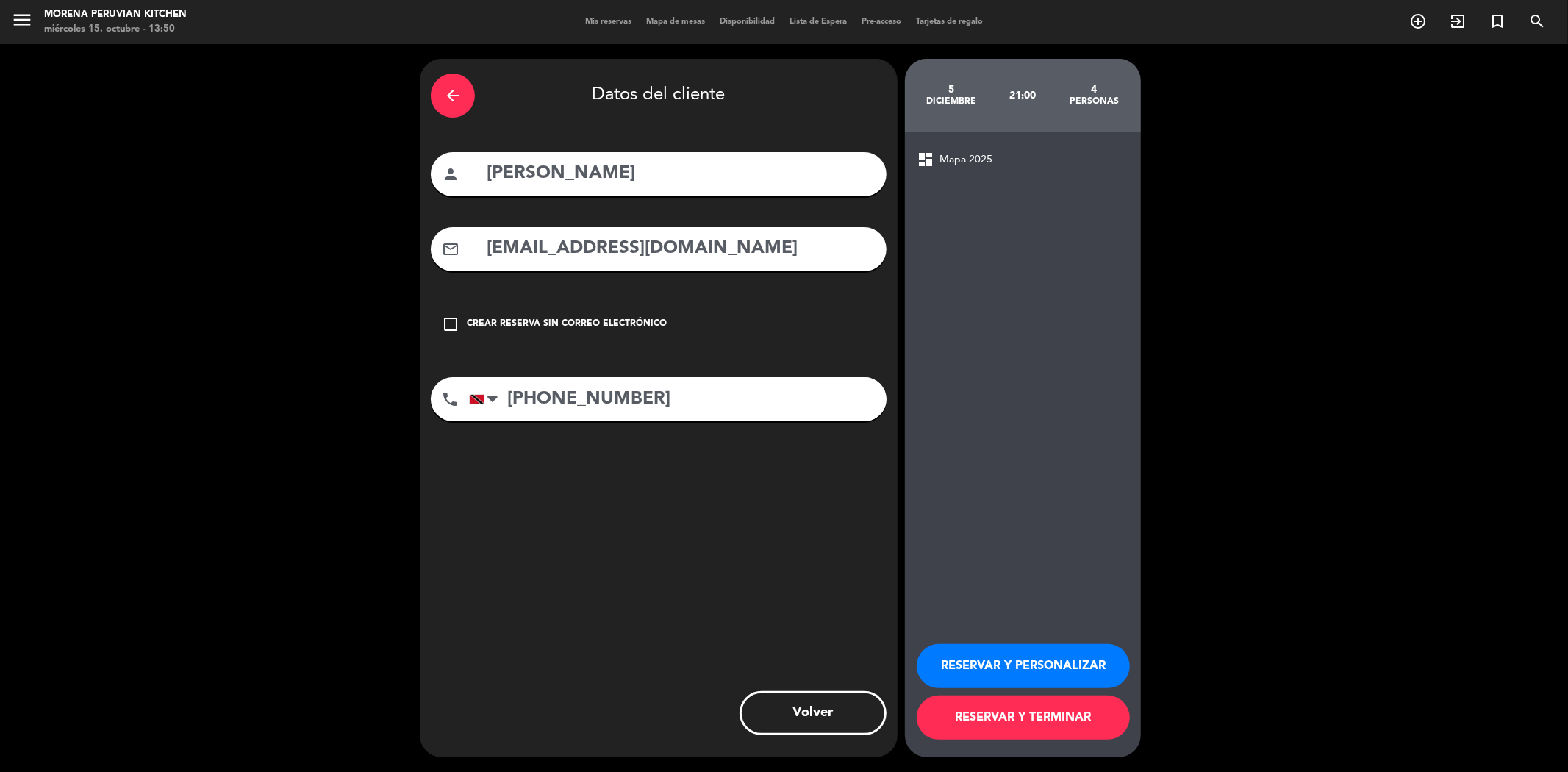
type input "[PHONE_NUMBER]"
click at [992, 714] on button "RESERVAR Y TERMINAR" at bounding box center [1023, 718] width 213 height 44
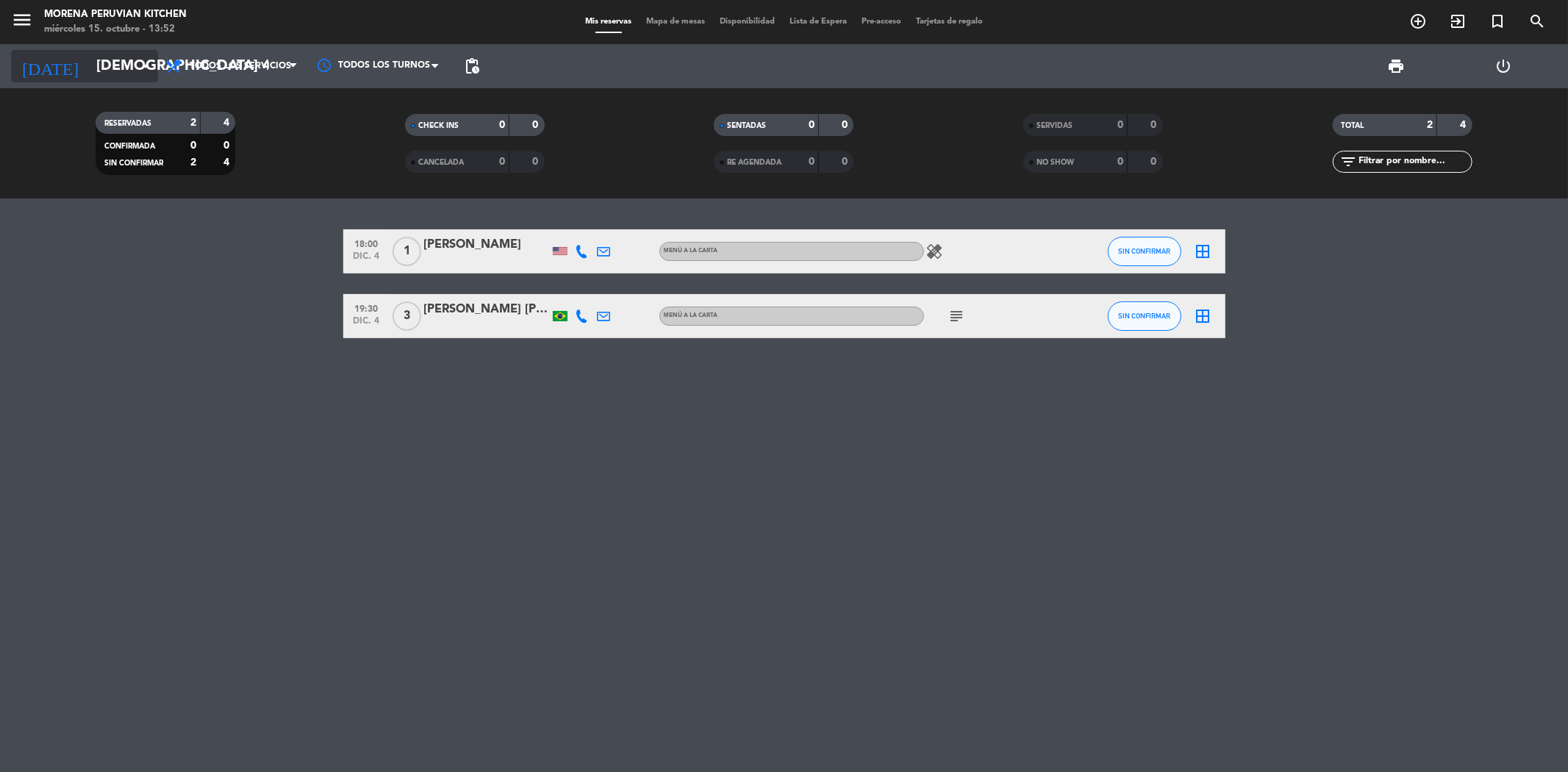
click at [100, 64] on input "[DEMOGRAPHIC_DATA] 4 dic." at bounding box center [182, 66] width 187 height 32
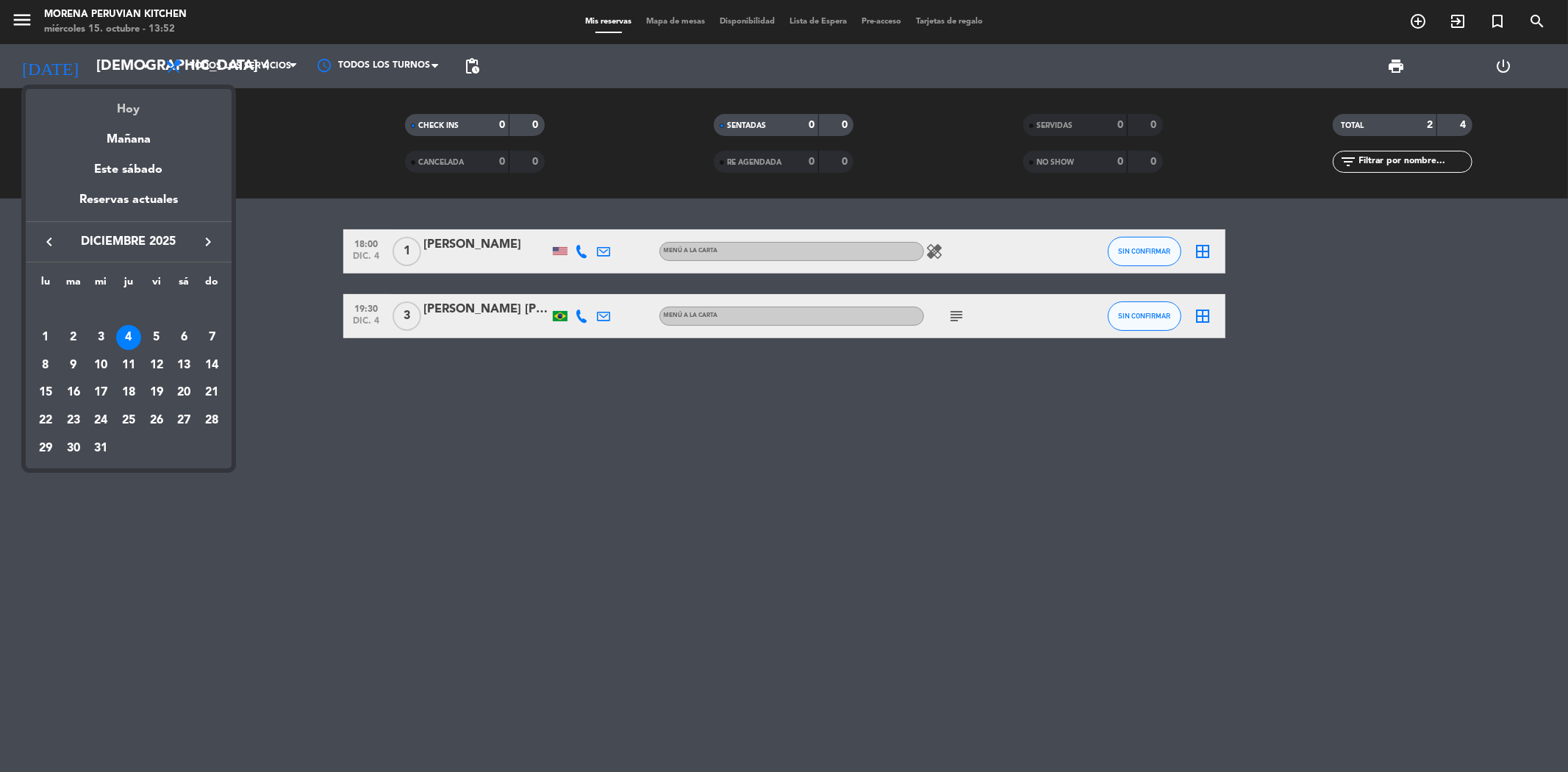
click at [137, 104] on div "Hoy" at bounding box center [129, 103] width 206 height 30
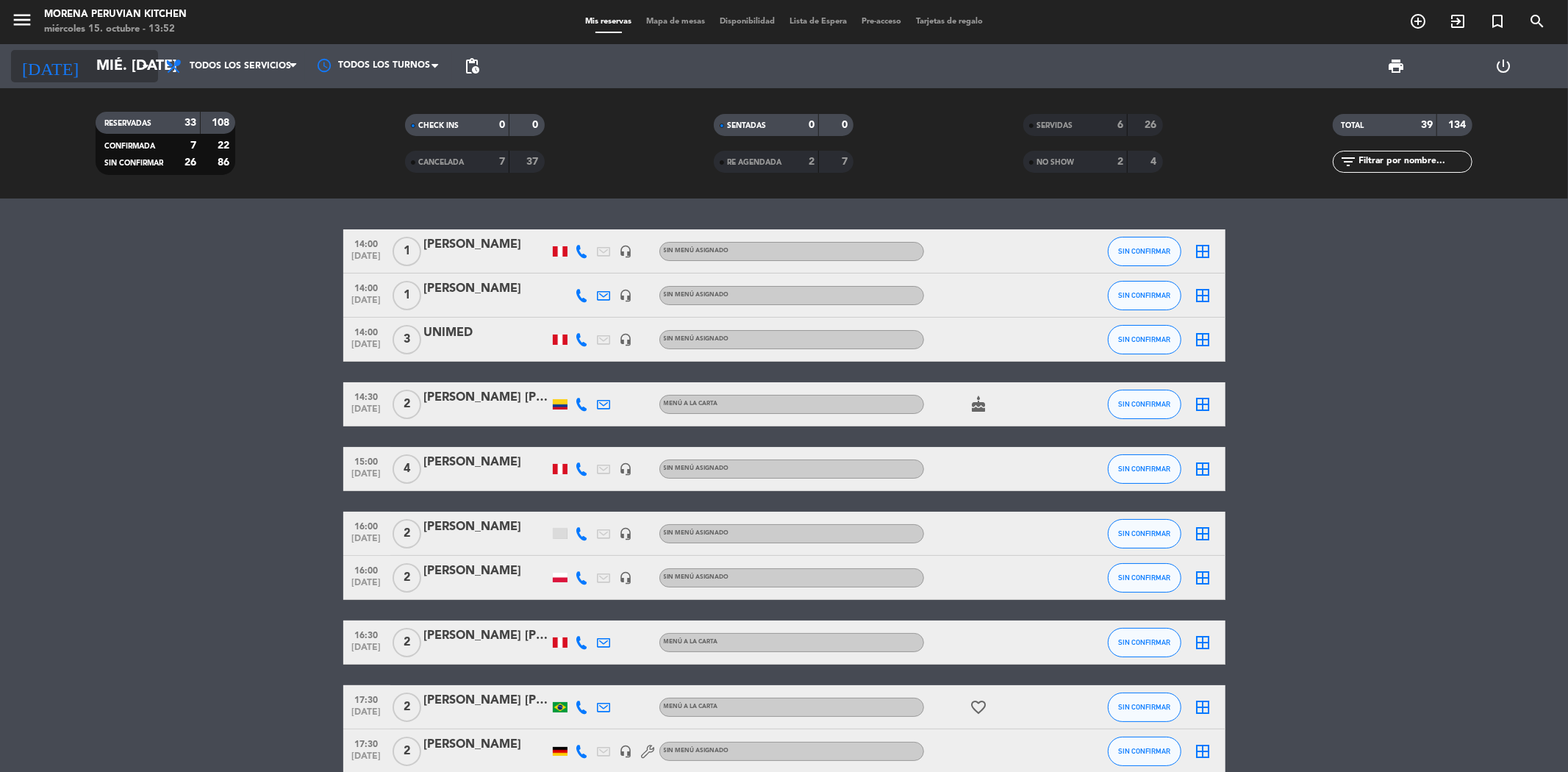
click at [105, 70] on input "mié. [DATE]" at bounding box center [182, 66] width 187 height 32
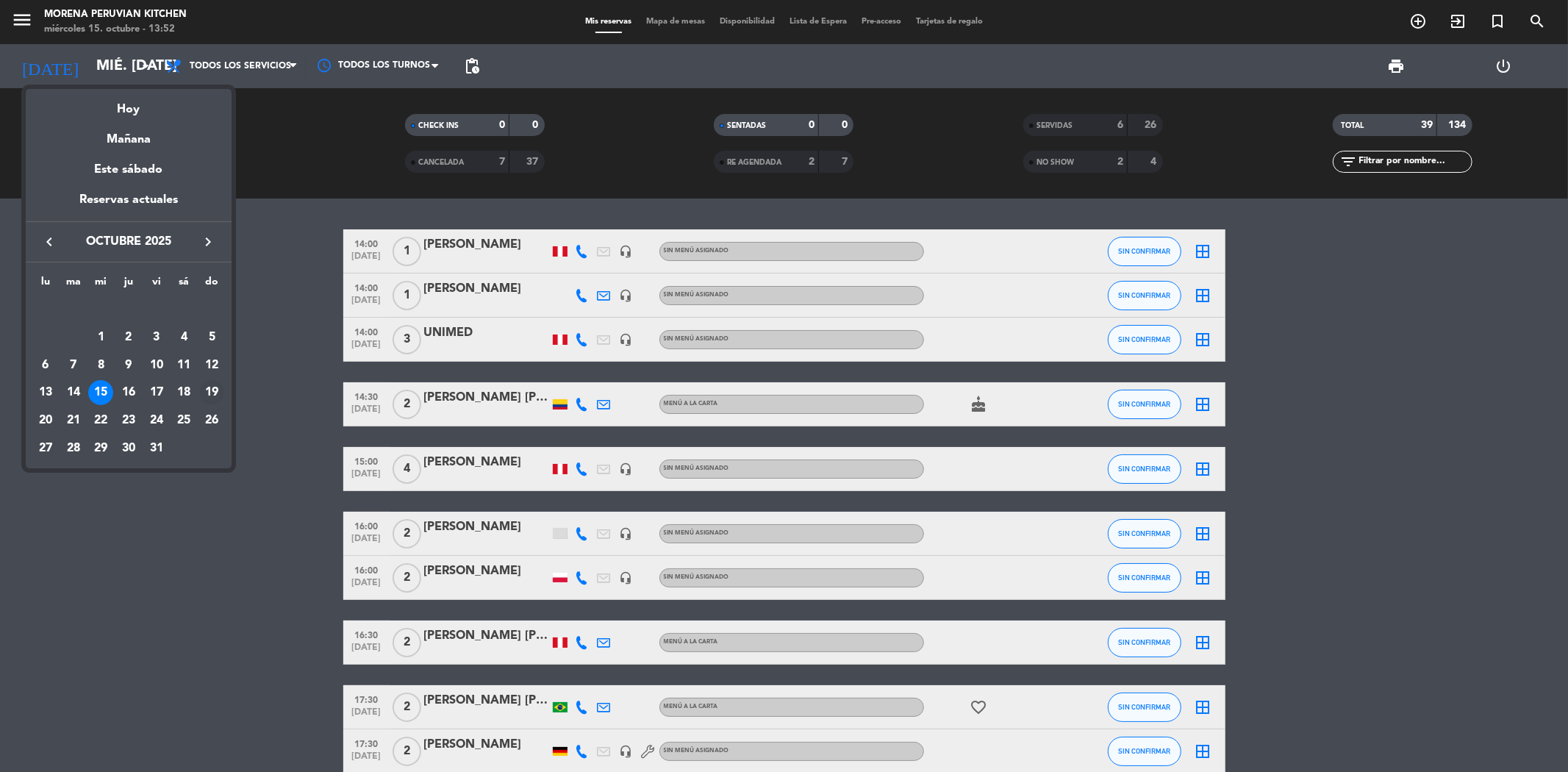
click at [211, 392] on div "19" at bounding box center [211, 392] width 25 height 25
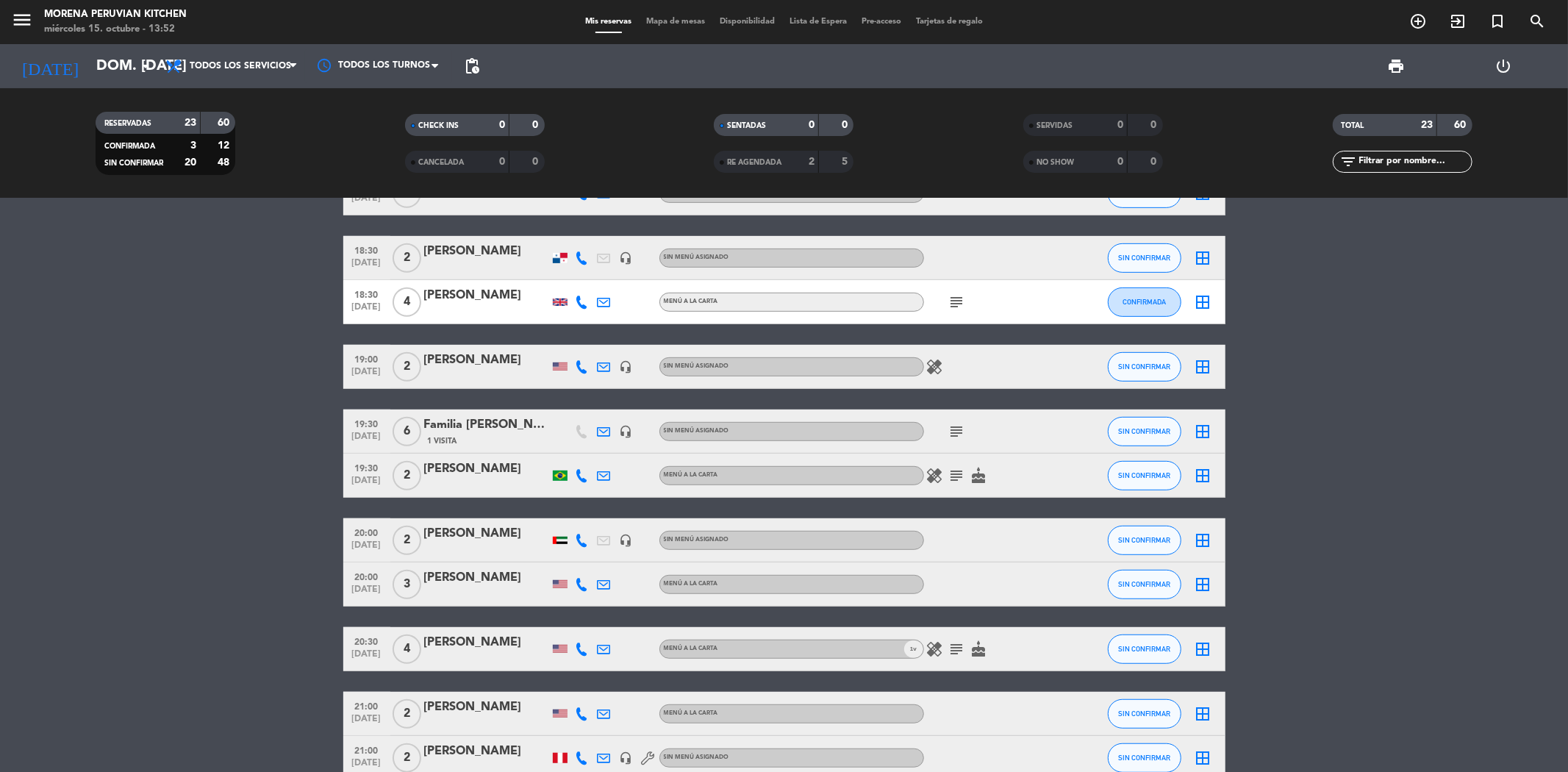
scroll to position [653, 0]
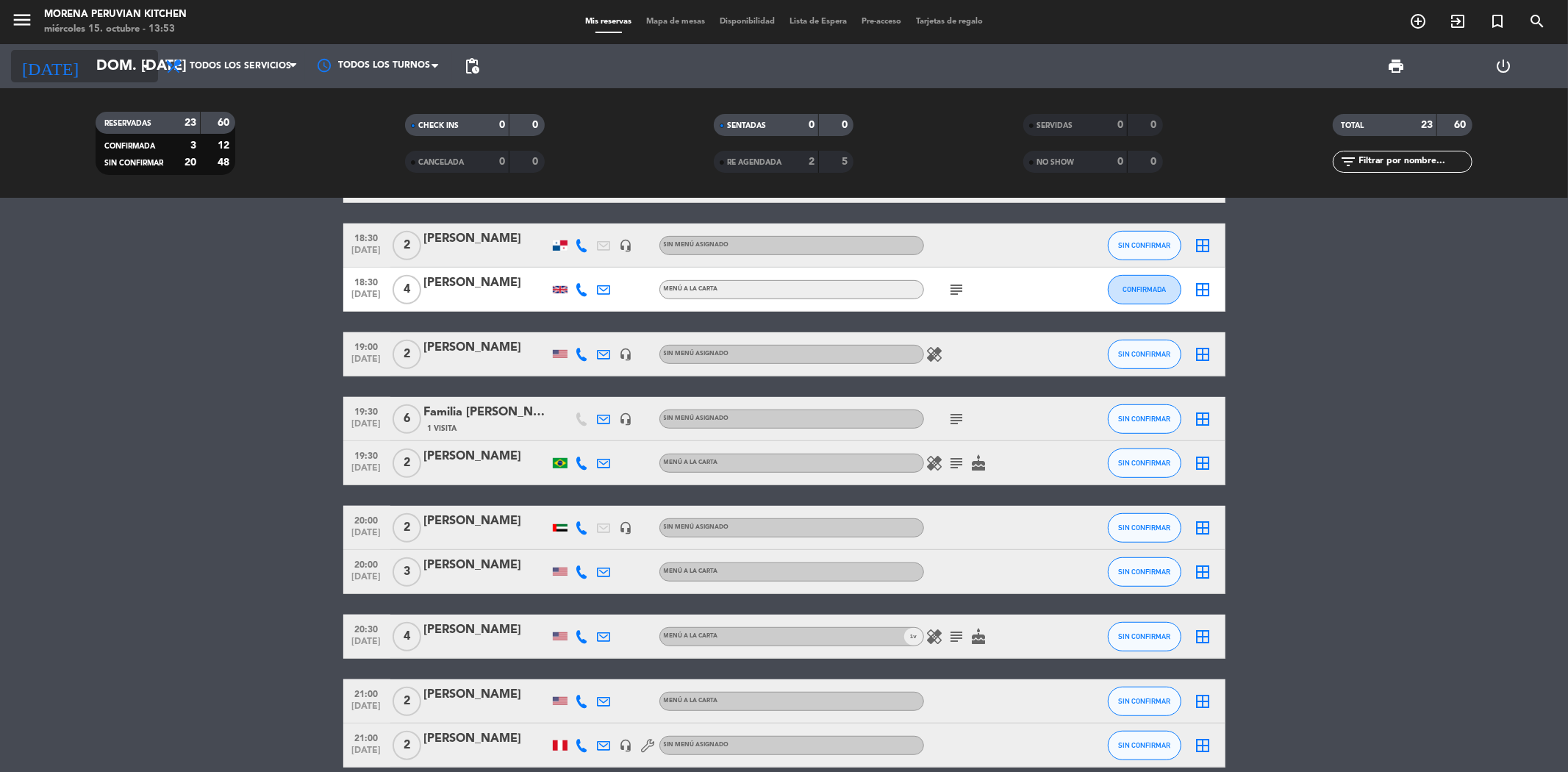
click at [108, 63] on input "dom. [DATE]" at bounding box center [182, 66] width 187 height 32
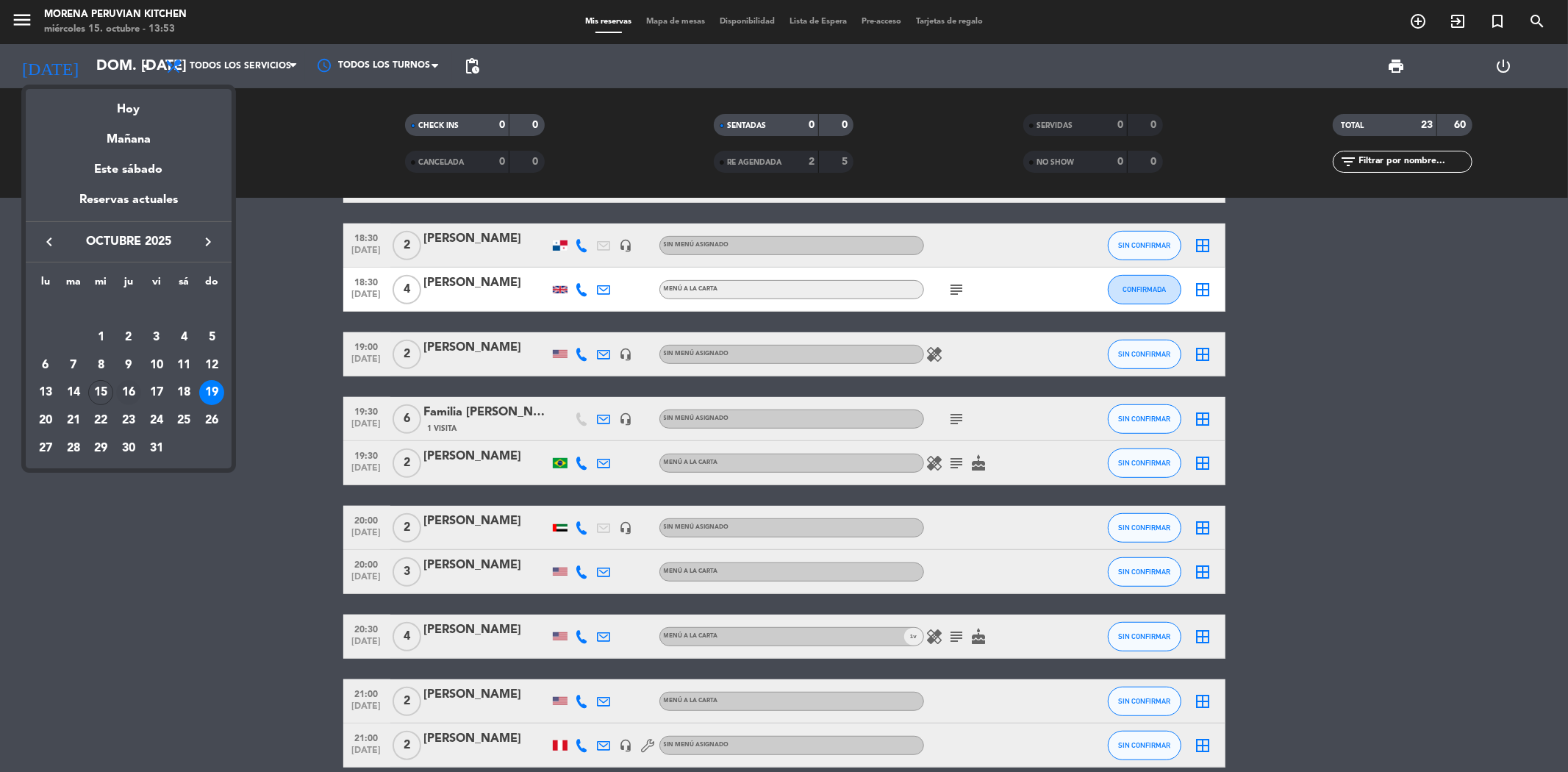
click at [122, 392] on div "16" at bounding box center [129, 392] width 25 height 25
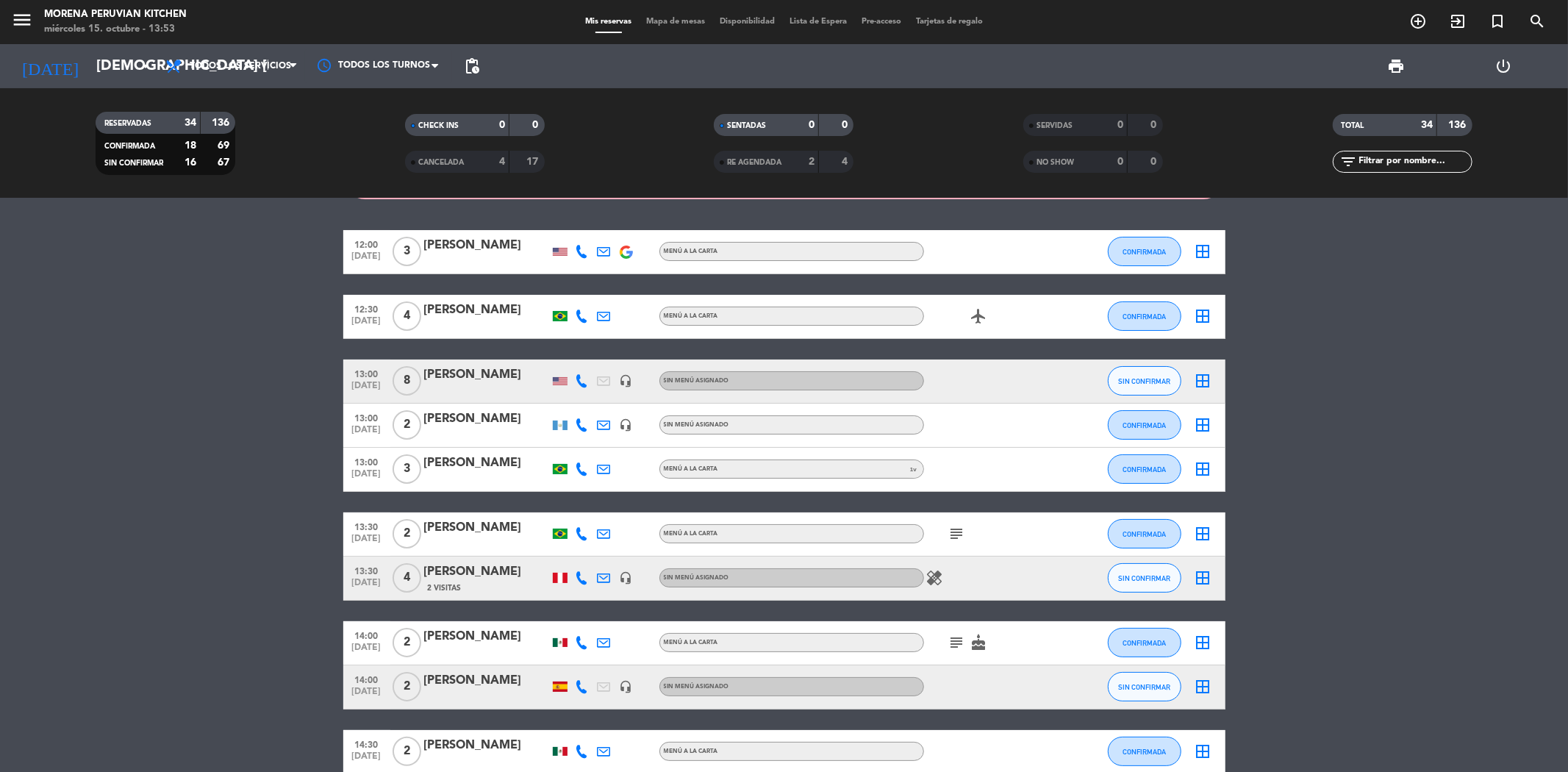
scroll to position [221, 0]
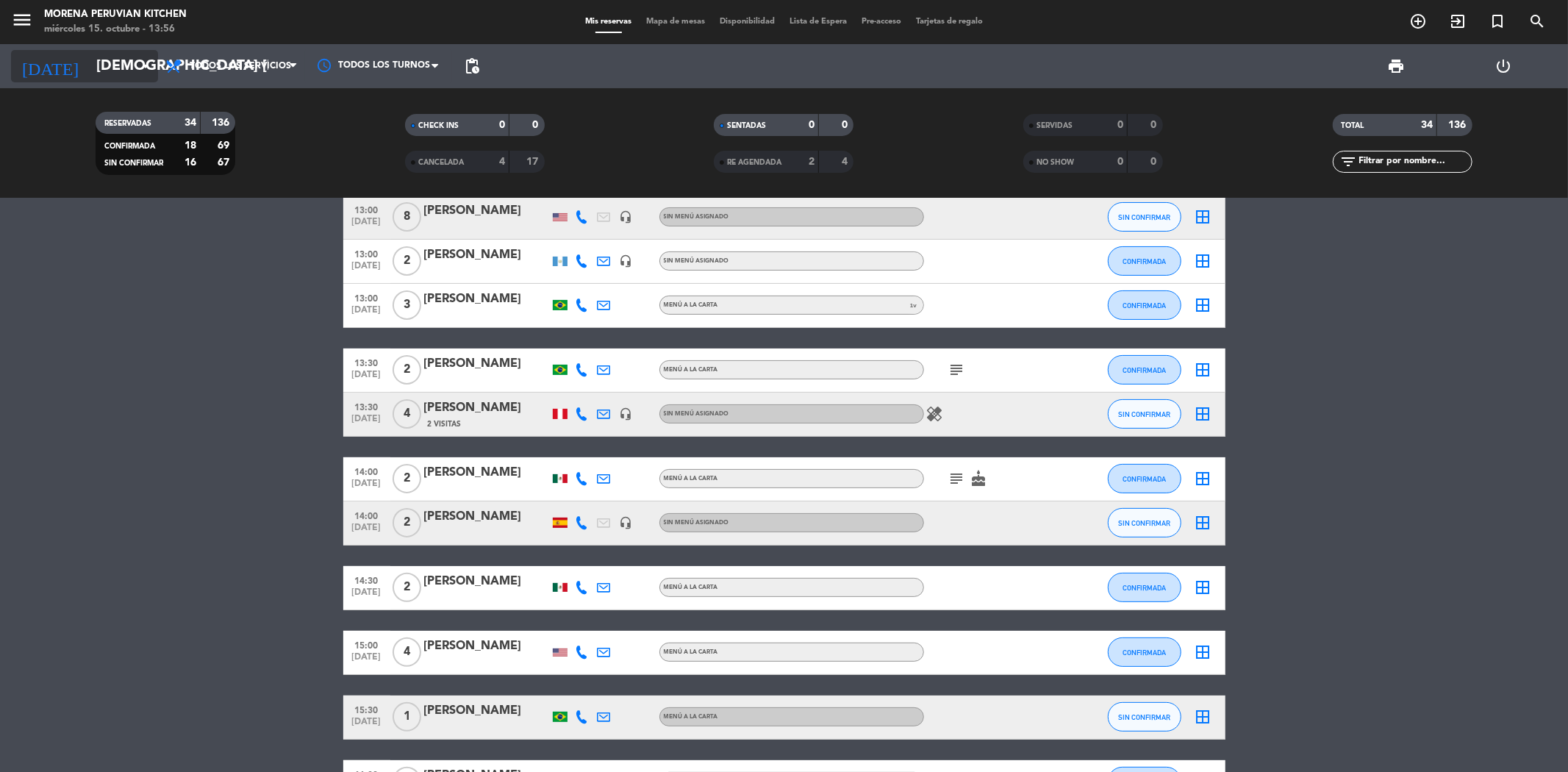
click at [131, 82] on div "[DATE] jue. [DATE] arrow_drop_down" at bounding box center [84, 66] width 147 height 32
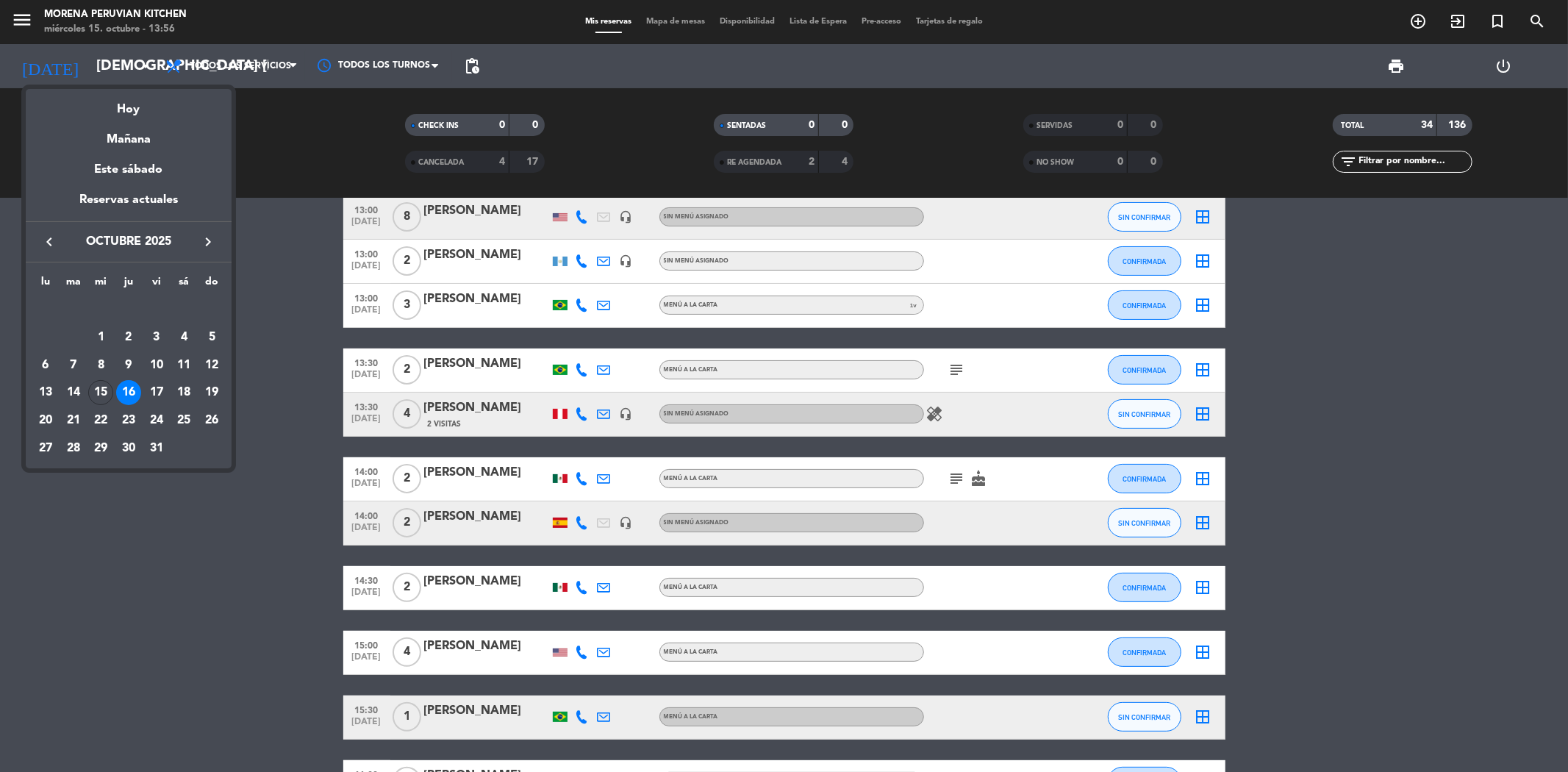
click at [211, 238] on icon "keyboard_arrow_right" at bounding box center [207, 241] width 18 height 18
click at [208, 237] on icon "keyboard_arrow_right" at bounding box center [207, 241] width 18 height 18
click at [159, 333] on div "5" at bounding box center [156, 337] width 25 height 25
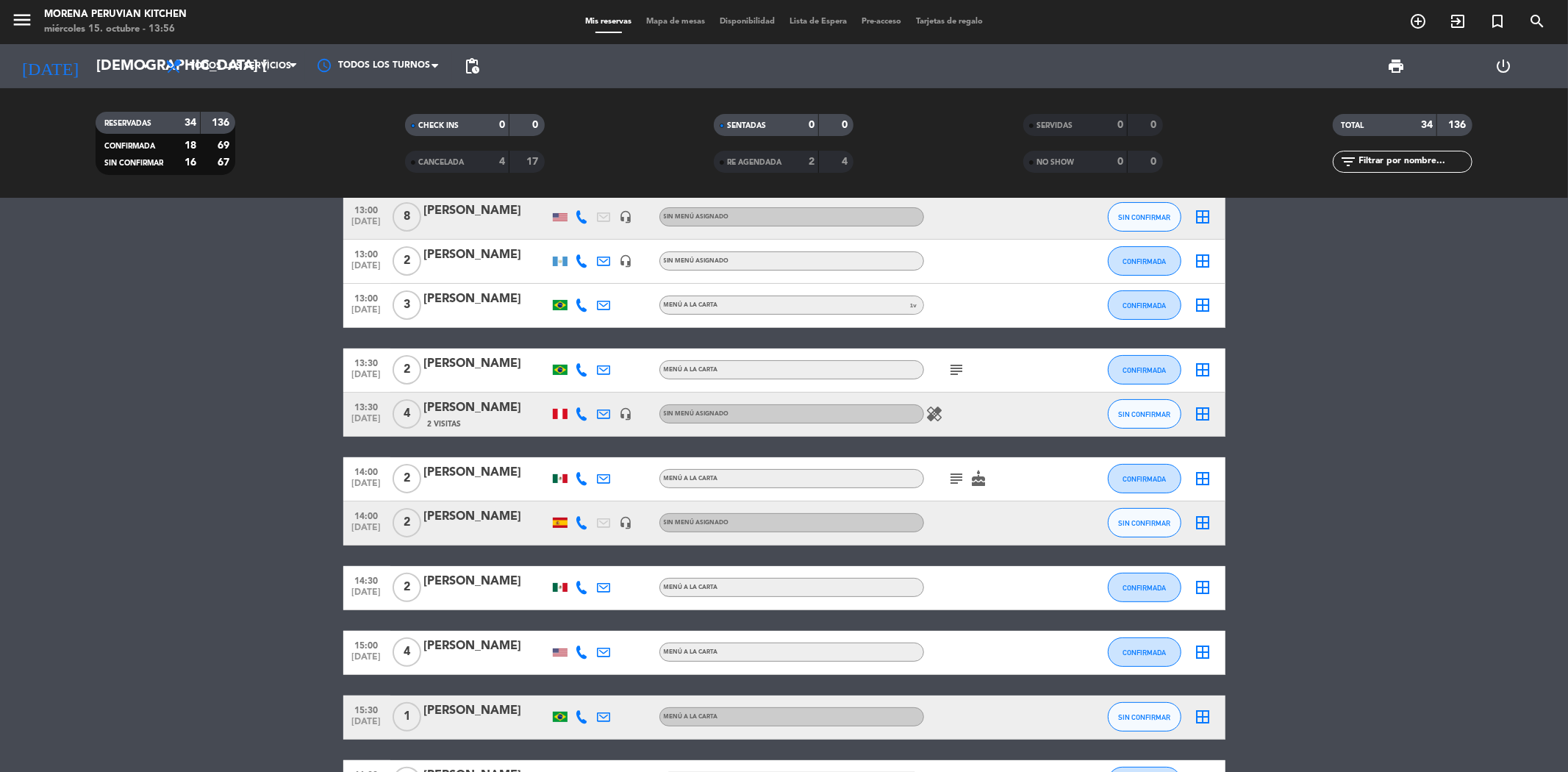
type input "vie. 5 dic."
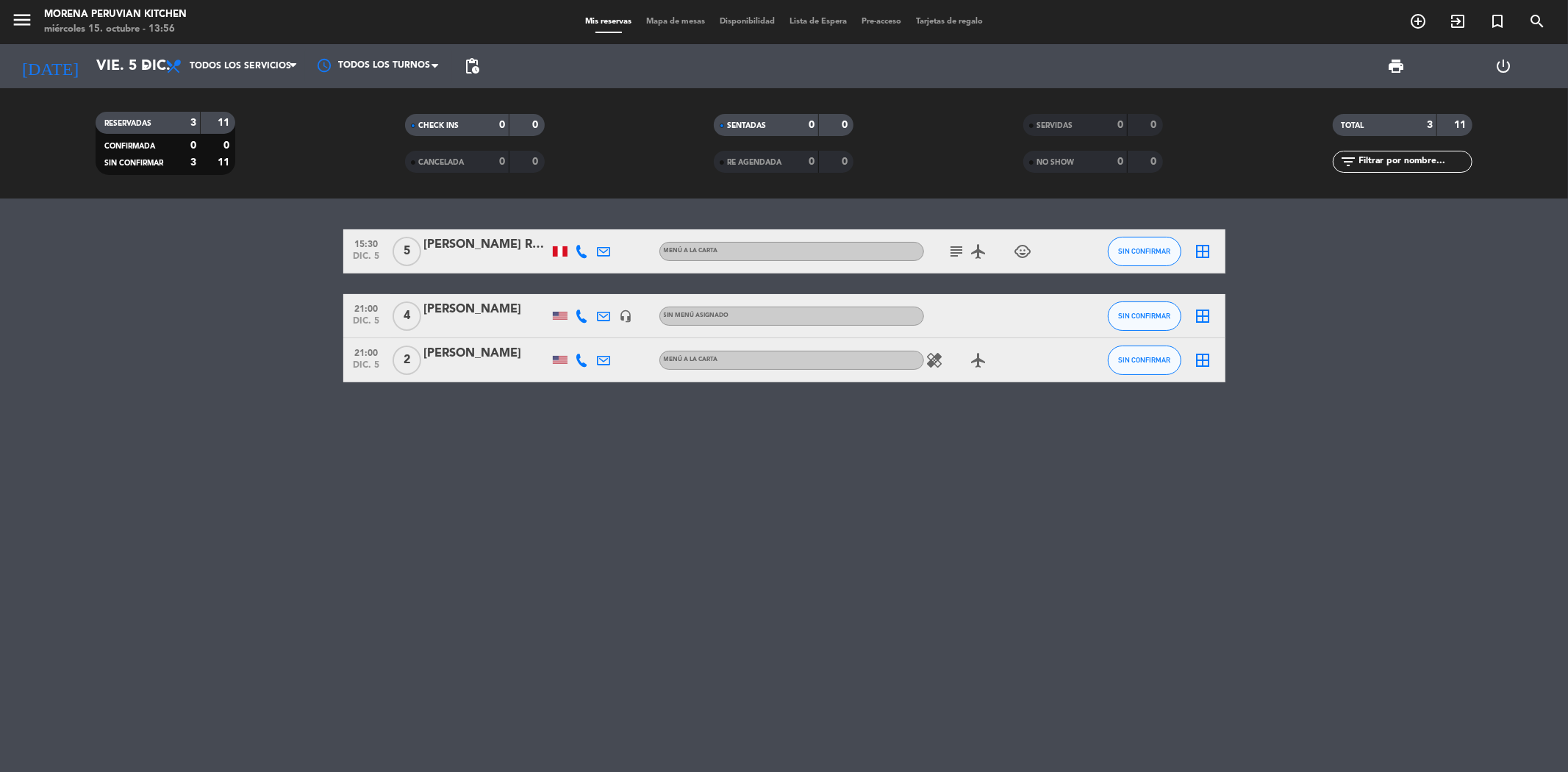
click at [447, 305] on div "[PERSON_NAME]" at bounding box center [486, 309] width 125 height 19
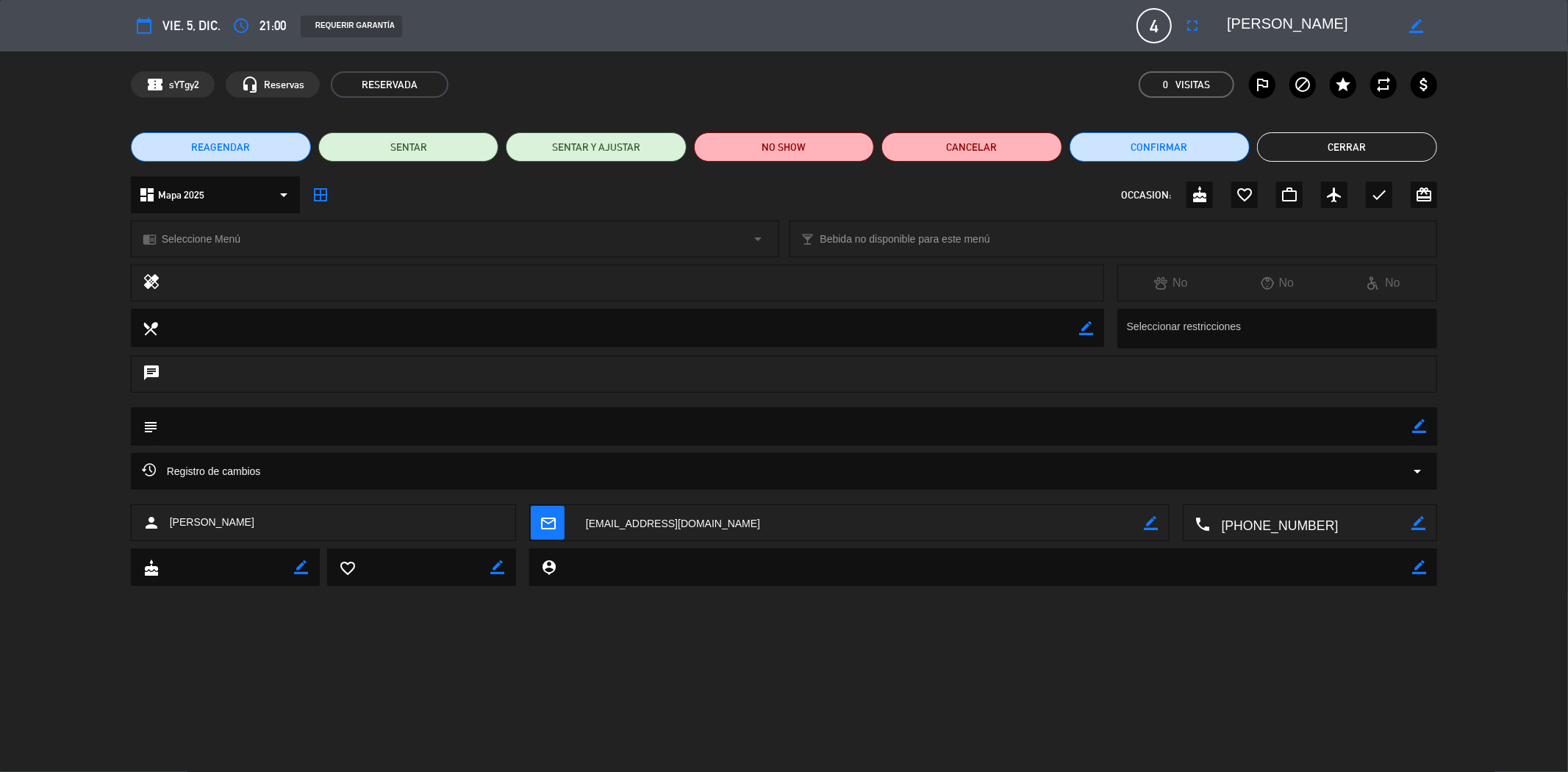
click at [1419, 421] on icon "border_color" at bounding box center [1419, 426] width 14 height 14
click at [511, 424] on textarea at bounding box center [785, 426] width 1255 height 38
paste textarea "[PERSON_NAME]"
type textarea "Happy Birthday [PERSON_NAME] // Pasaporte verificado"
click at [1419, 425] on icon at bounding box center [1419, 426] width 14 height 14
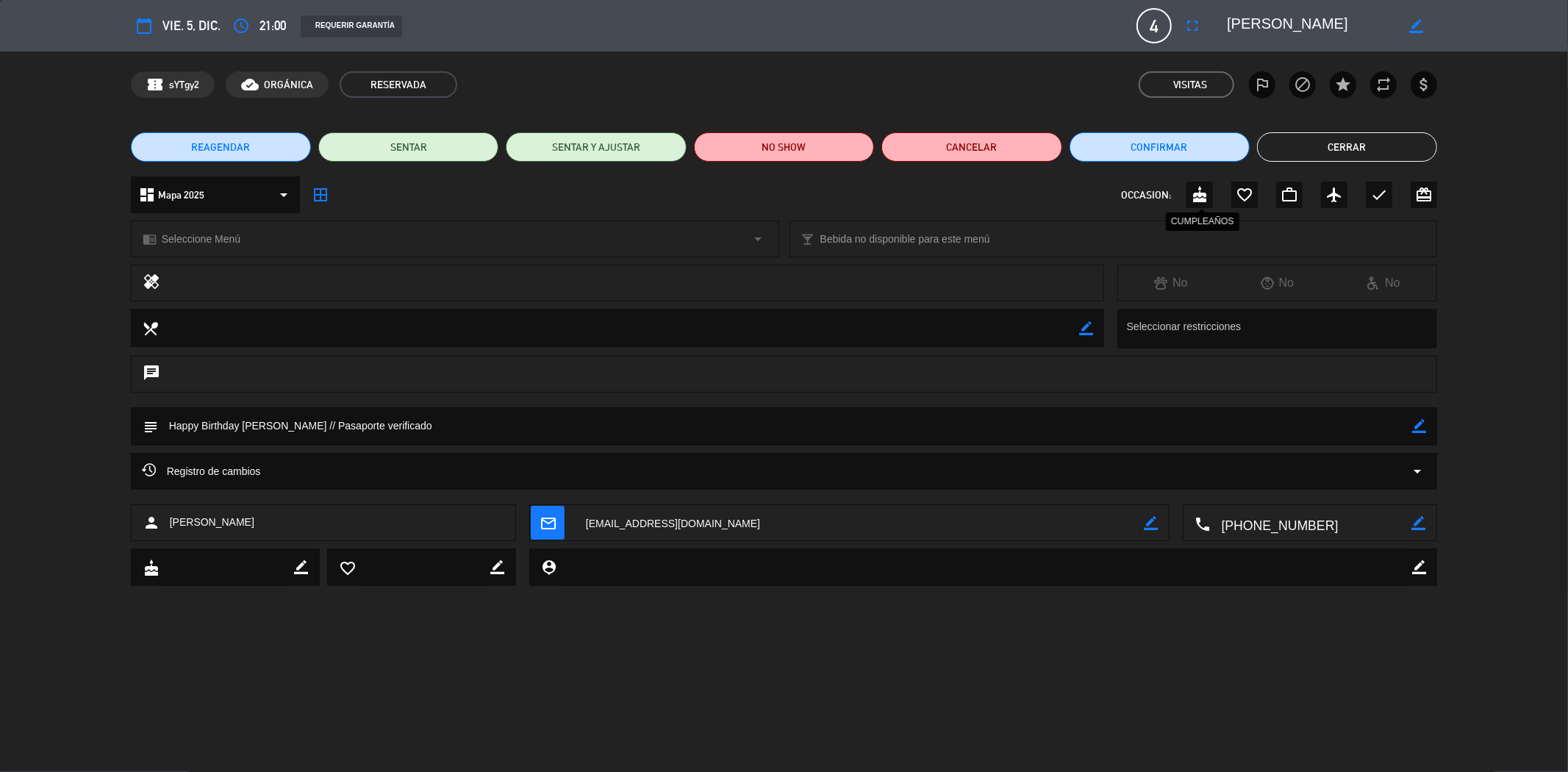
click at [1198, 202] on icon "cake" at bounding box center [1199, 195] width 18 height 18
click at [1324, 141] on button "Cerrar" at bounding box center [1347, 147] width 180 height 29
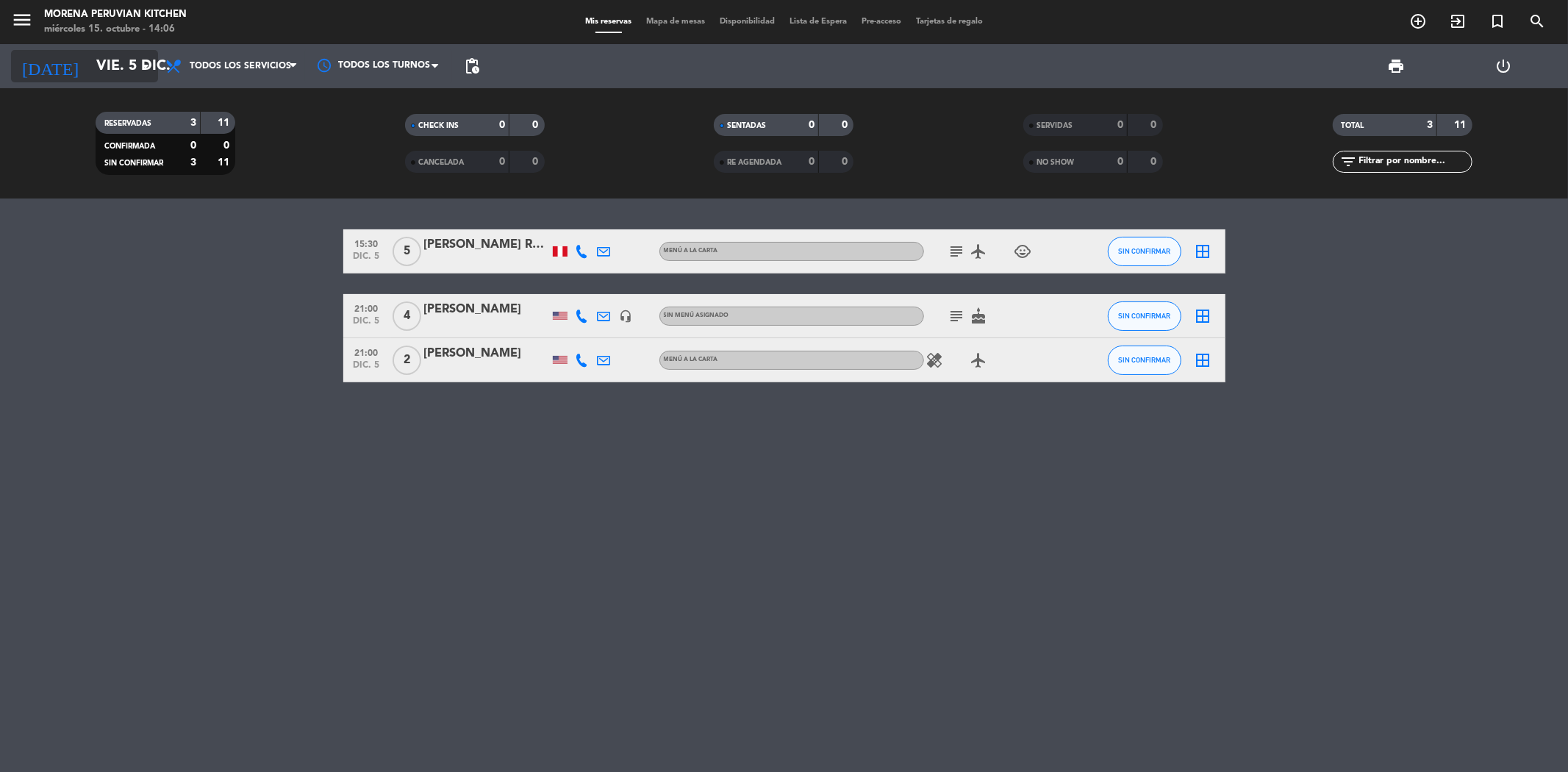
click at [120, 72] on input "vie. 5 dic." at bounding box center [182, 66] width 187 height 32
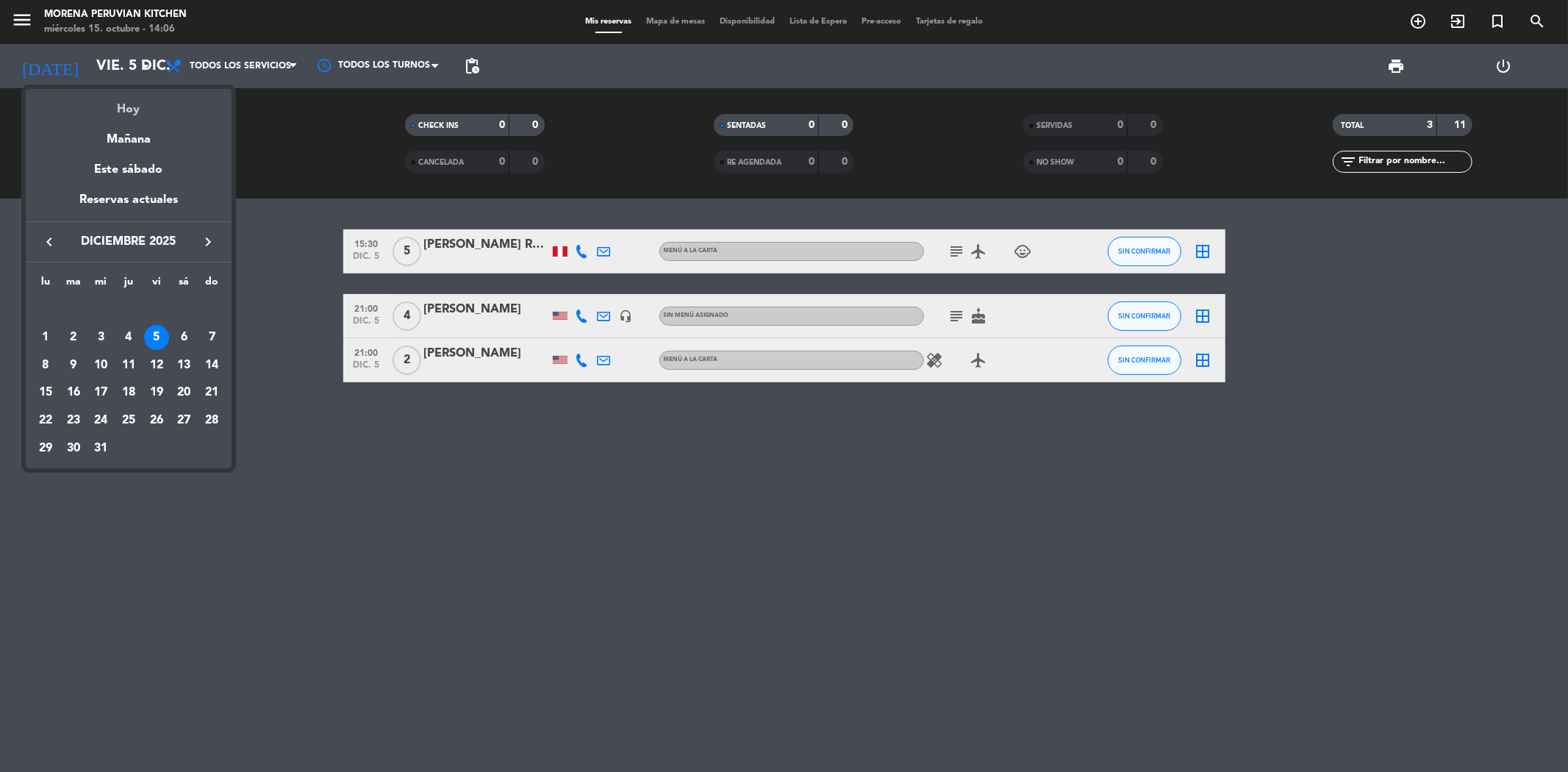
click at [112, 113] on div "Hoy" at bounding box center [129, 103] width 206 height 30
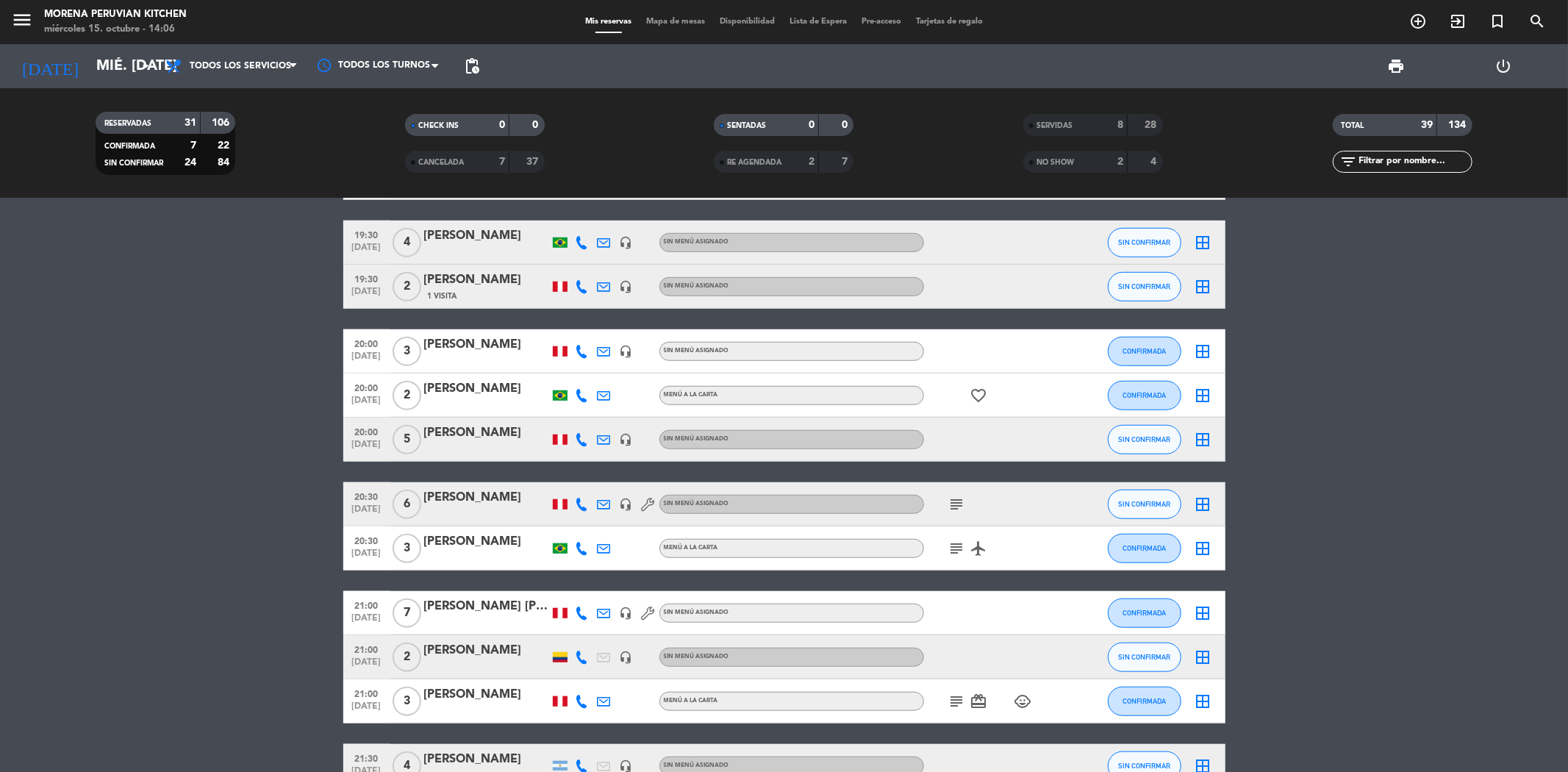
scroll to position [980, 0]
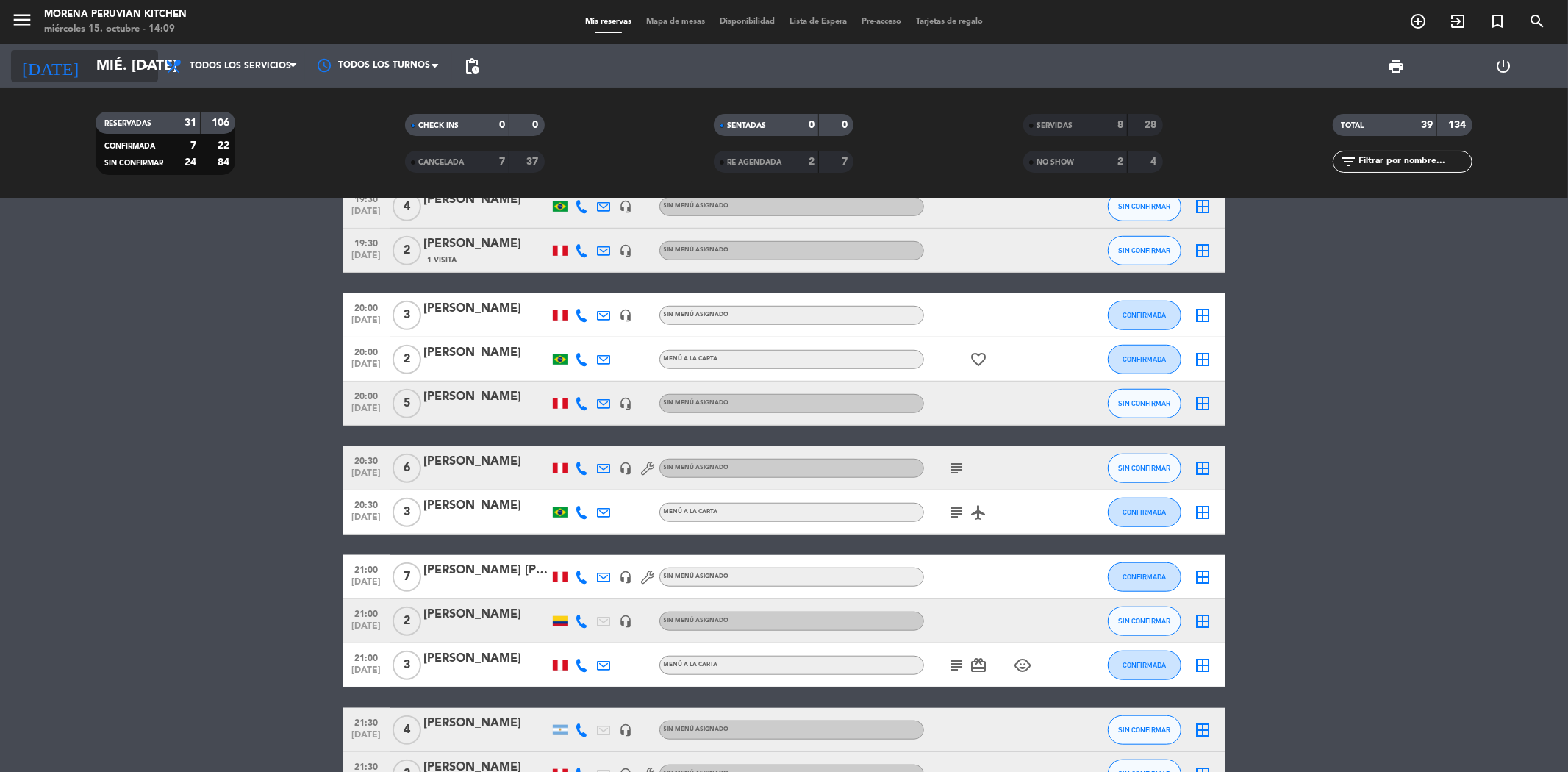
click at [128, 70] on input "mié. [DATE]" at bounding box center [182, 66] width 187 height 32
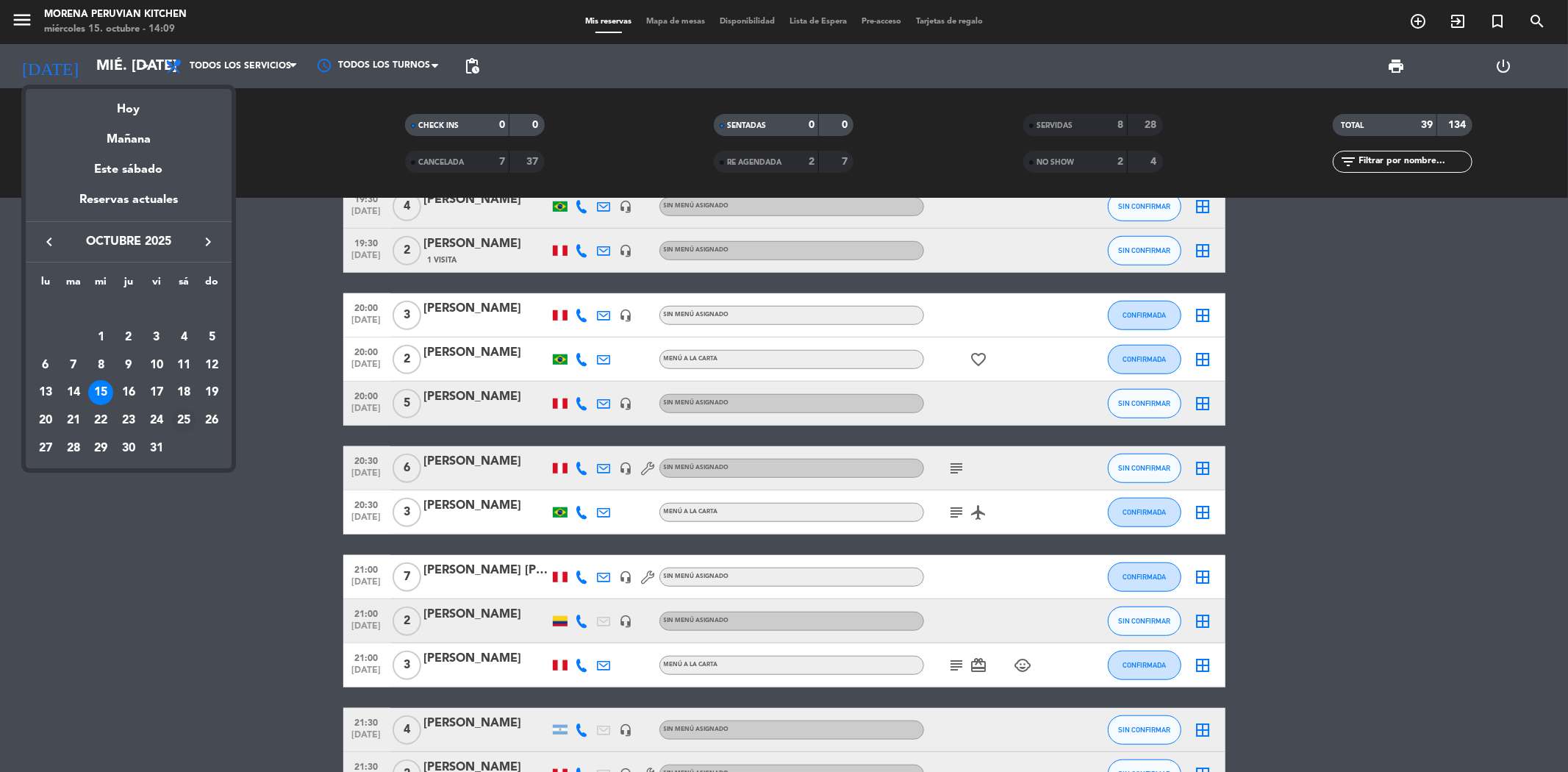
click at [185, 420] on div "25" at bounding box center [184, 420] width 25 height 25
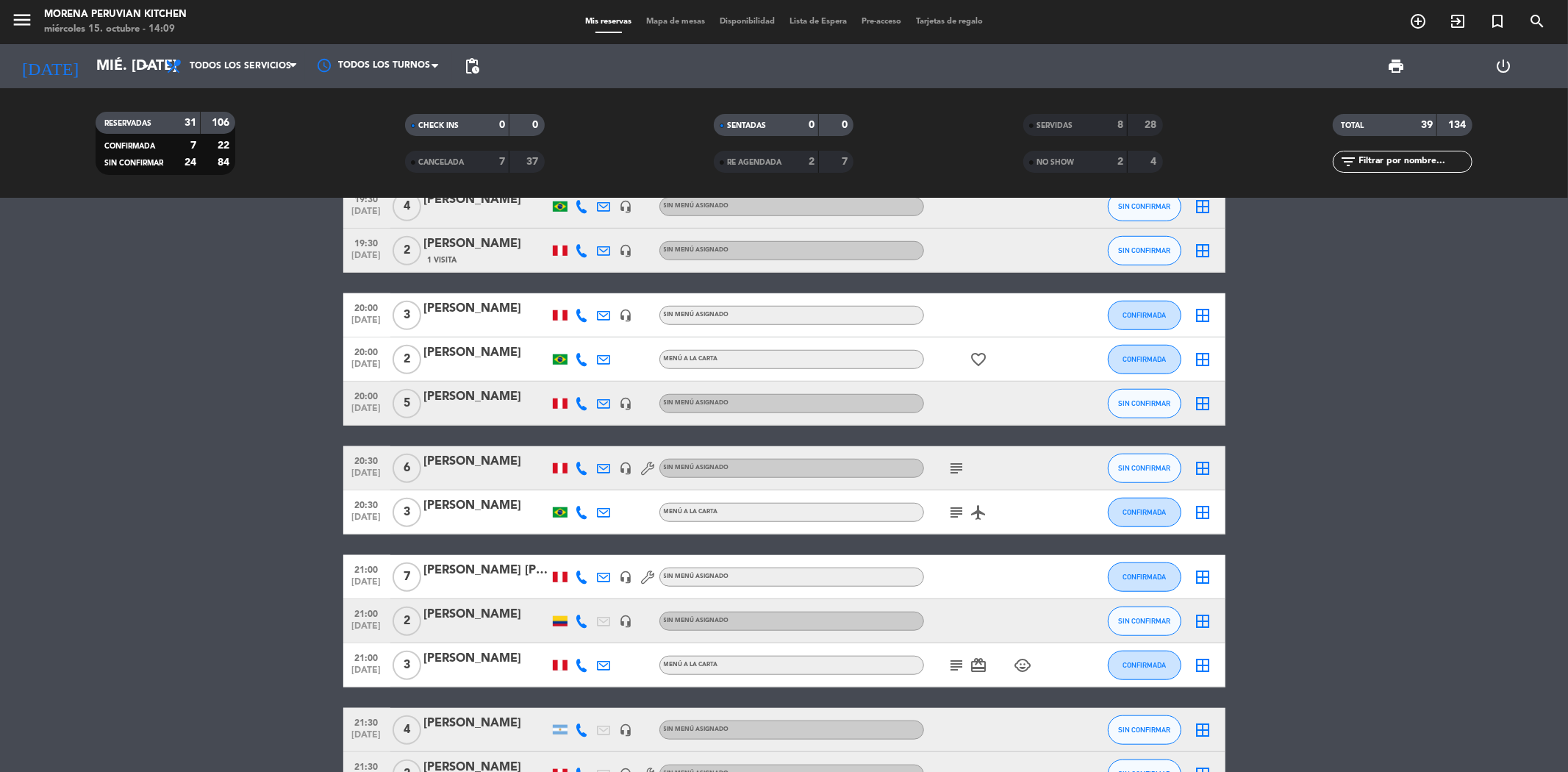
type input "sáb. [DATE]"
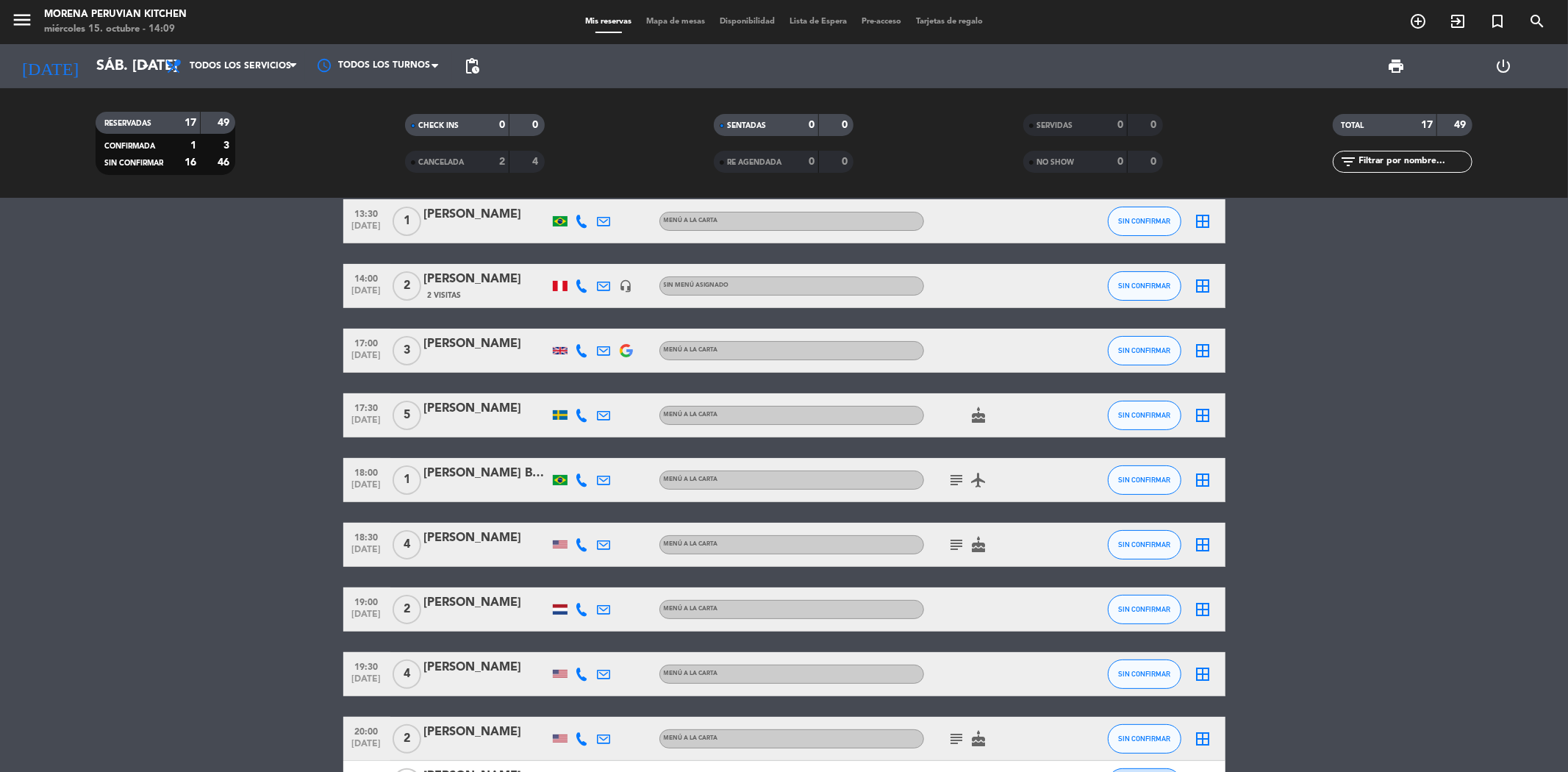
scroll to position [0, 0]
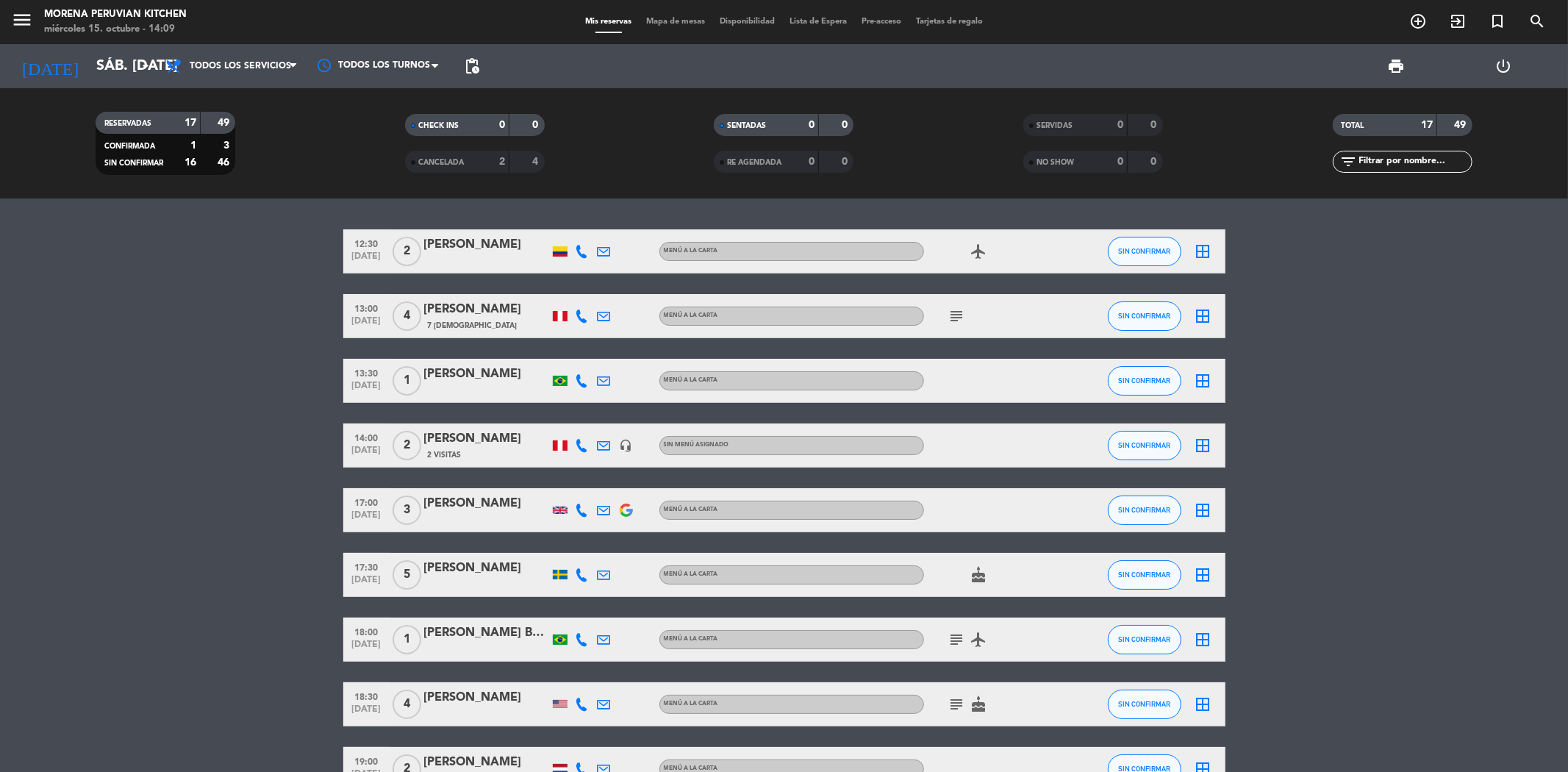
click at [476, 316] on div "[PERSON_NAME]" at bounding box center [486, 309] width 125 height 19
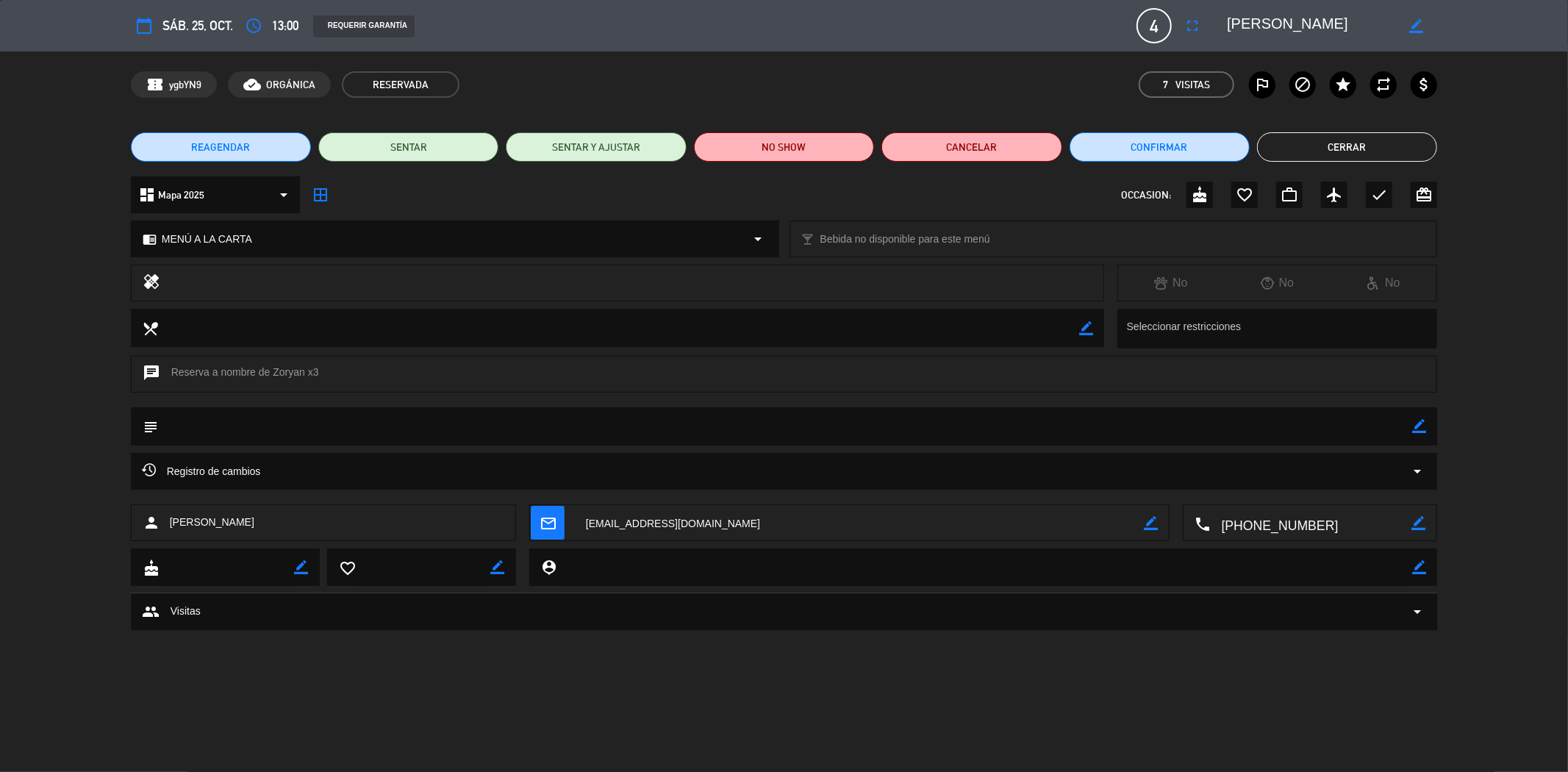
click at [1424, 22] on div "border_color" at bounding box center [1416, 25] width 42 height 27
click at [1409, 26] on icon "border_color" at bounding box center [1416, 26] width 14 height 14
drag, startPoint x: 1369, startPoint y: 22, endPoint x: 1135, endPoint y: -9, distance: 236.0
click at [1135, 0] on html "close × Morena Peruvian Kitchen × chrome_reader_mode Listado de Reservas accoun…" at bounding box center [784, 386] width 1568 height 772
paste textarea "Zoryan x3"
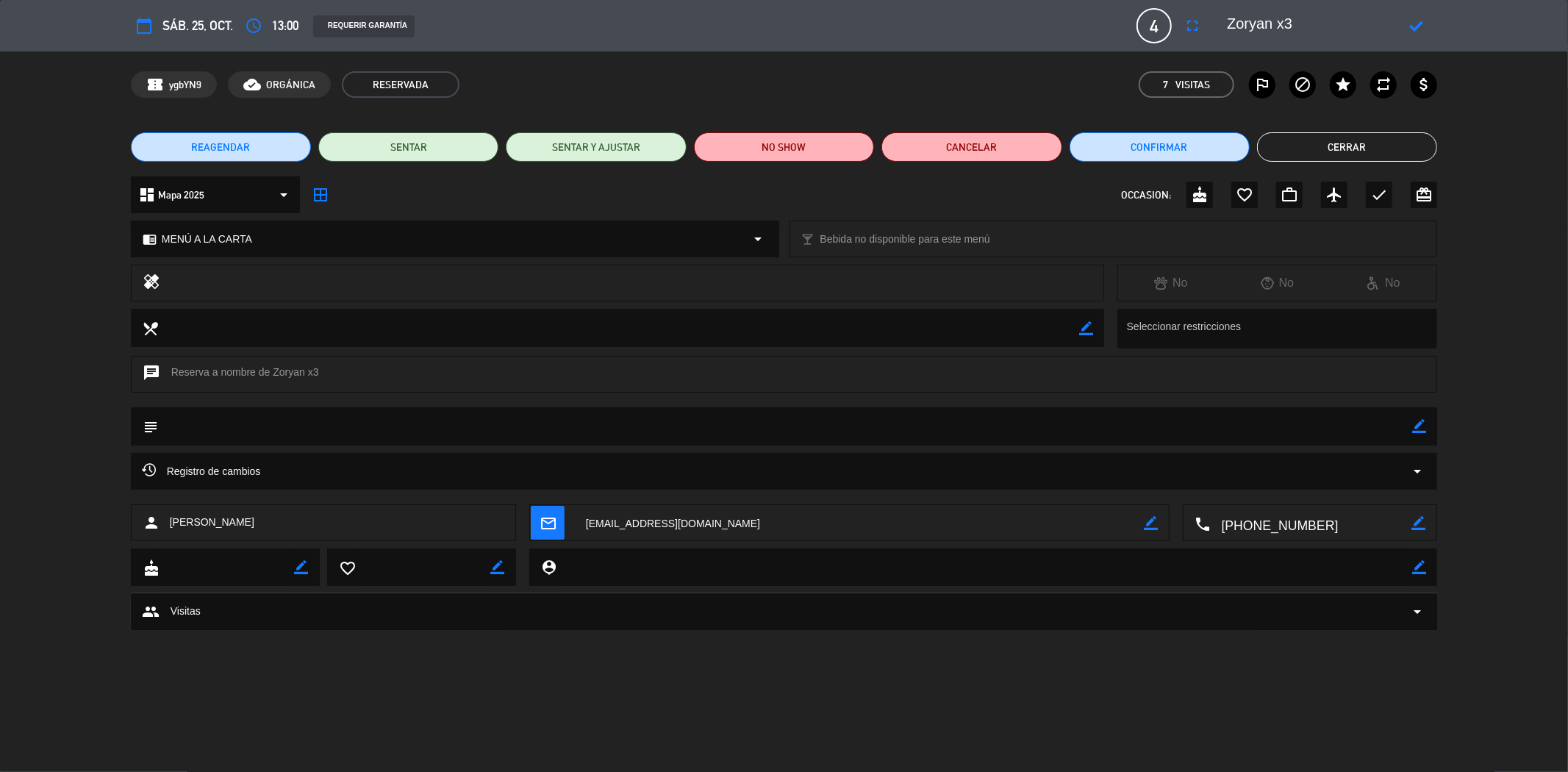
type textarea "Zoryan x3"
click at [1417, 19] on icon at bounding box center [1416, 26] width 14 height 14
click at [1306, 150] on button "Cerrar" at bounding box center [1347, 147] width 180 height 29
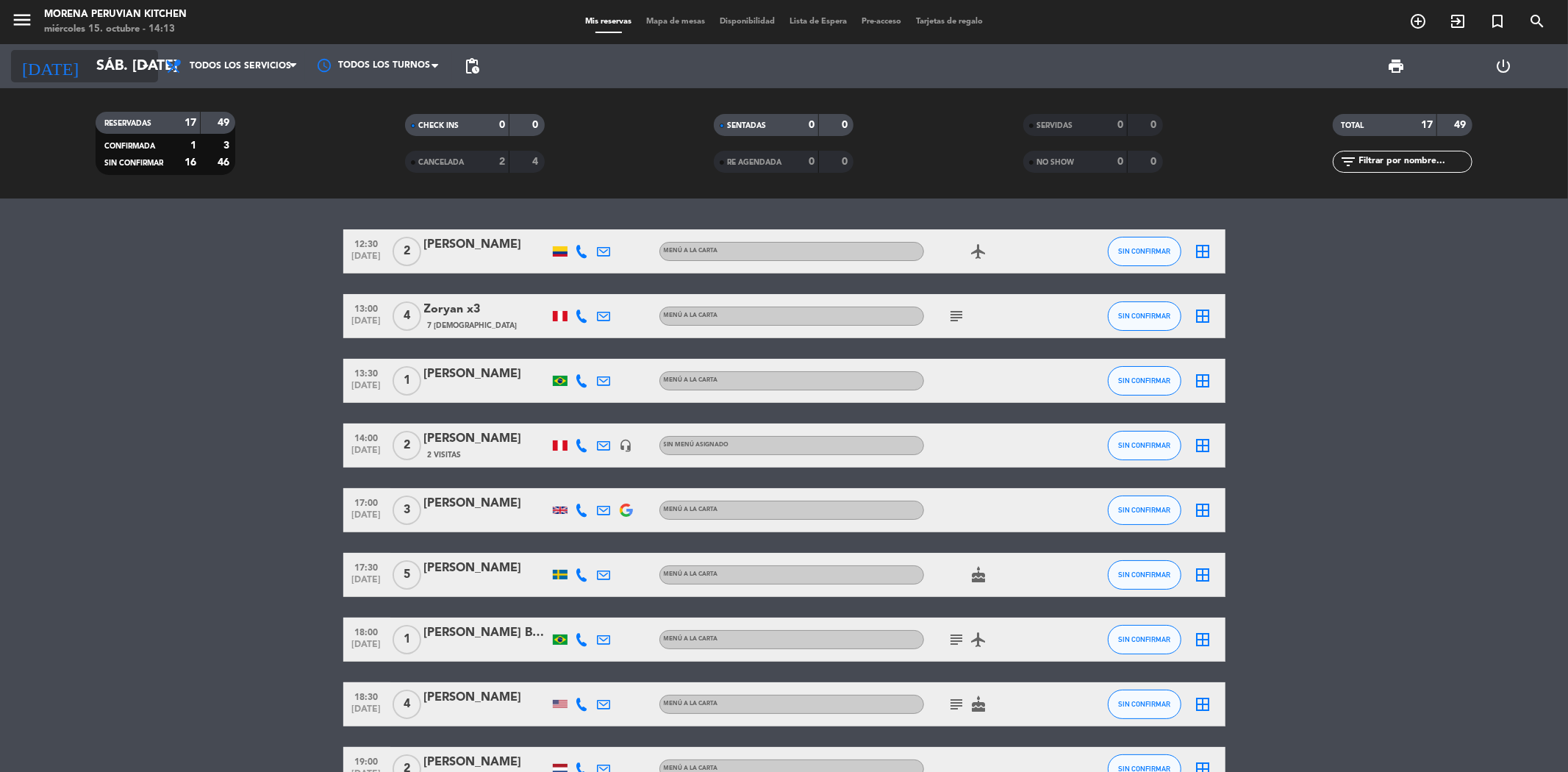
click at [134, 68] on input "sáb. [DATE]" at bounding box center [182, 66] width 187 height 32
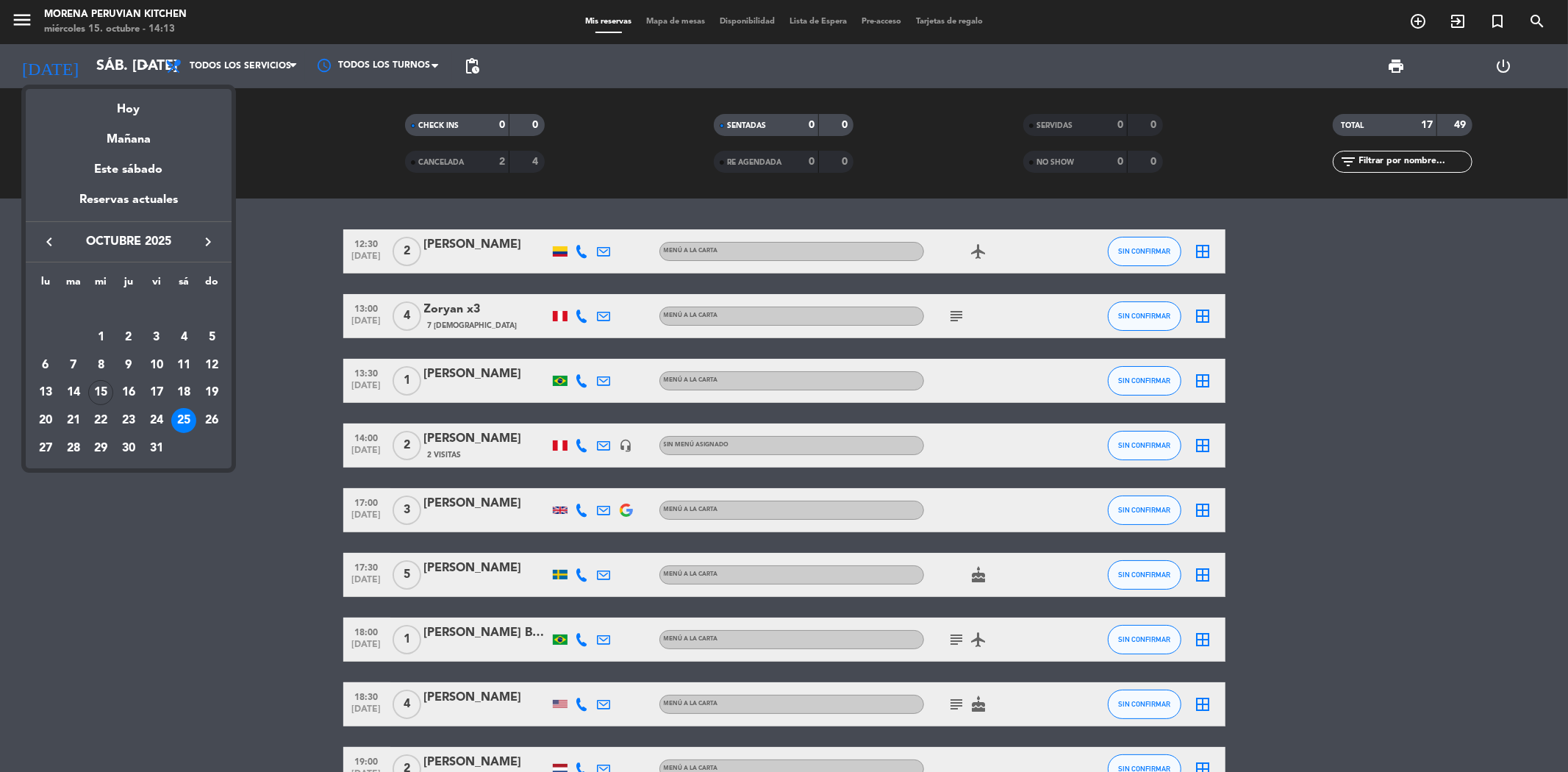
click at [49, 241] on icon "keyboard_arrow_left" at bounding box center [49, 241] width 18 height 18
click at [184, 365] on div "13" at bounding box center [184, 365] width 25 height 25
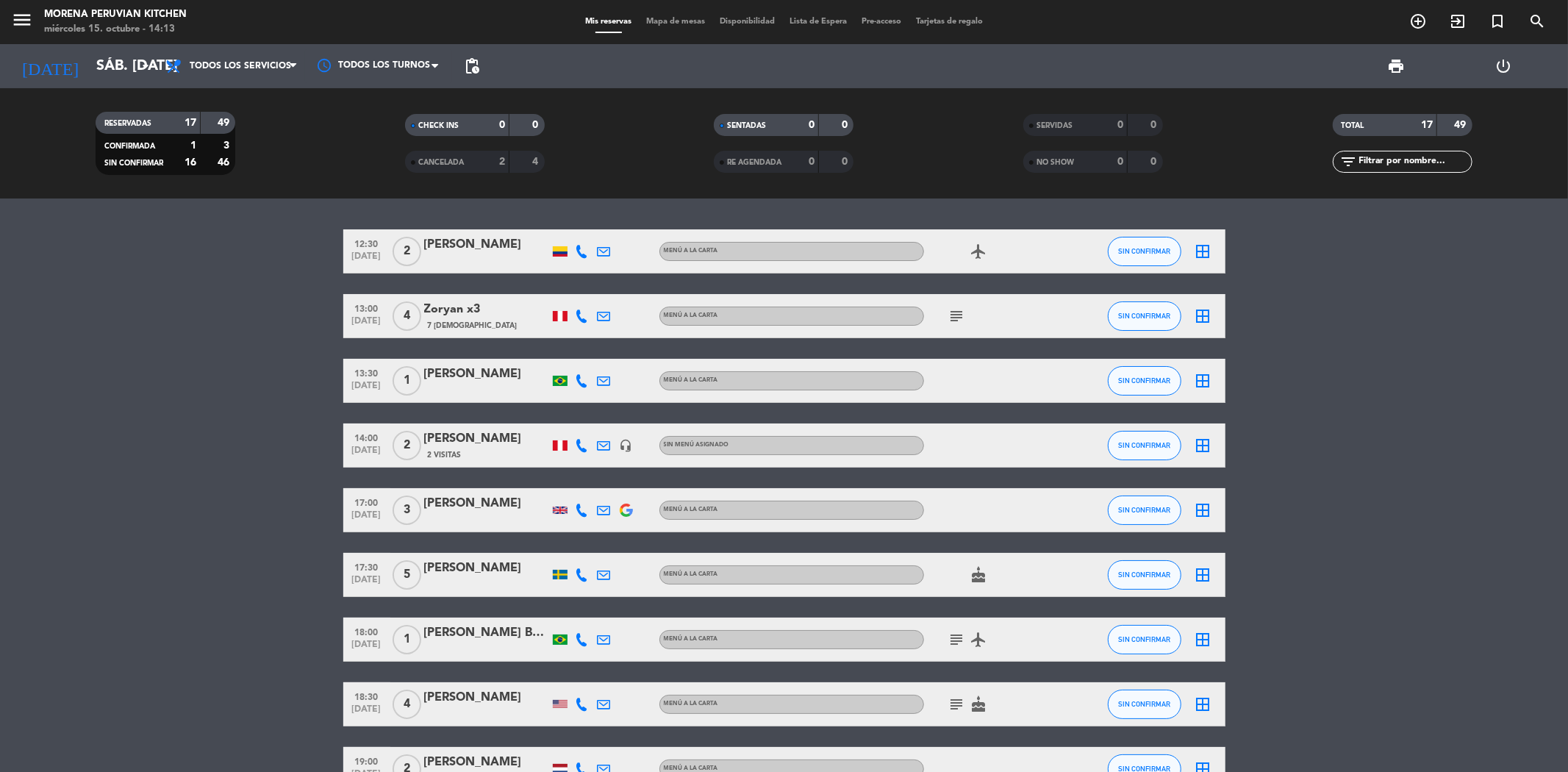
type input "sáb. [DATE]"
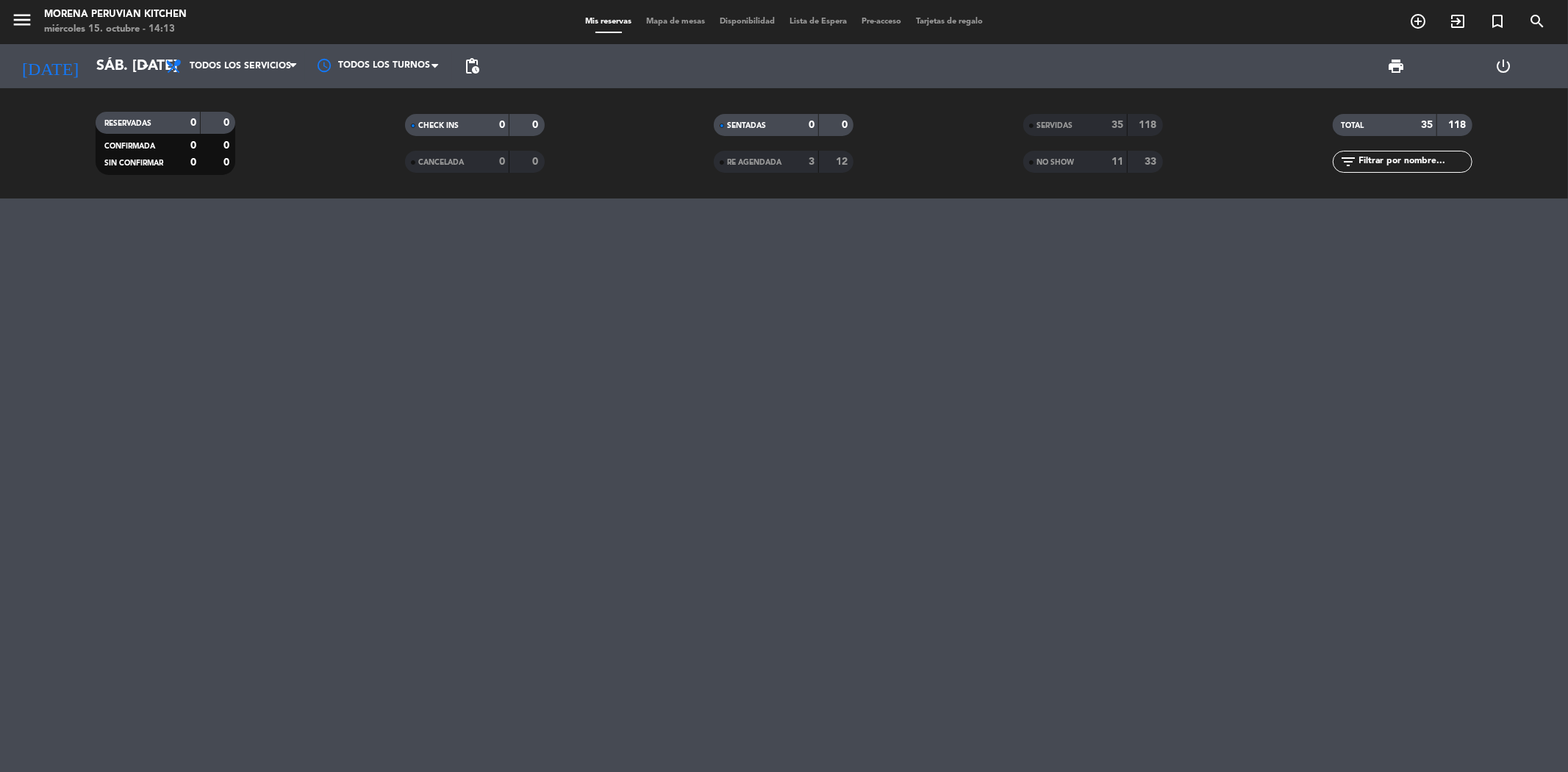
click at [1071, 129] on div "SERVIDAS" at bounding box center [1060, 126] width 67 height 17
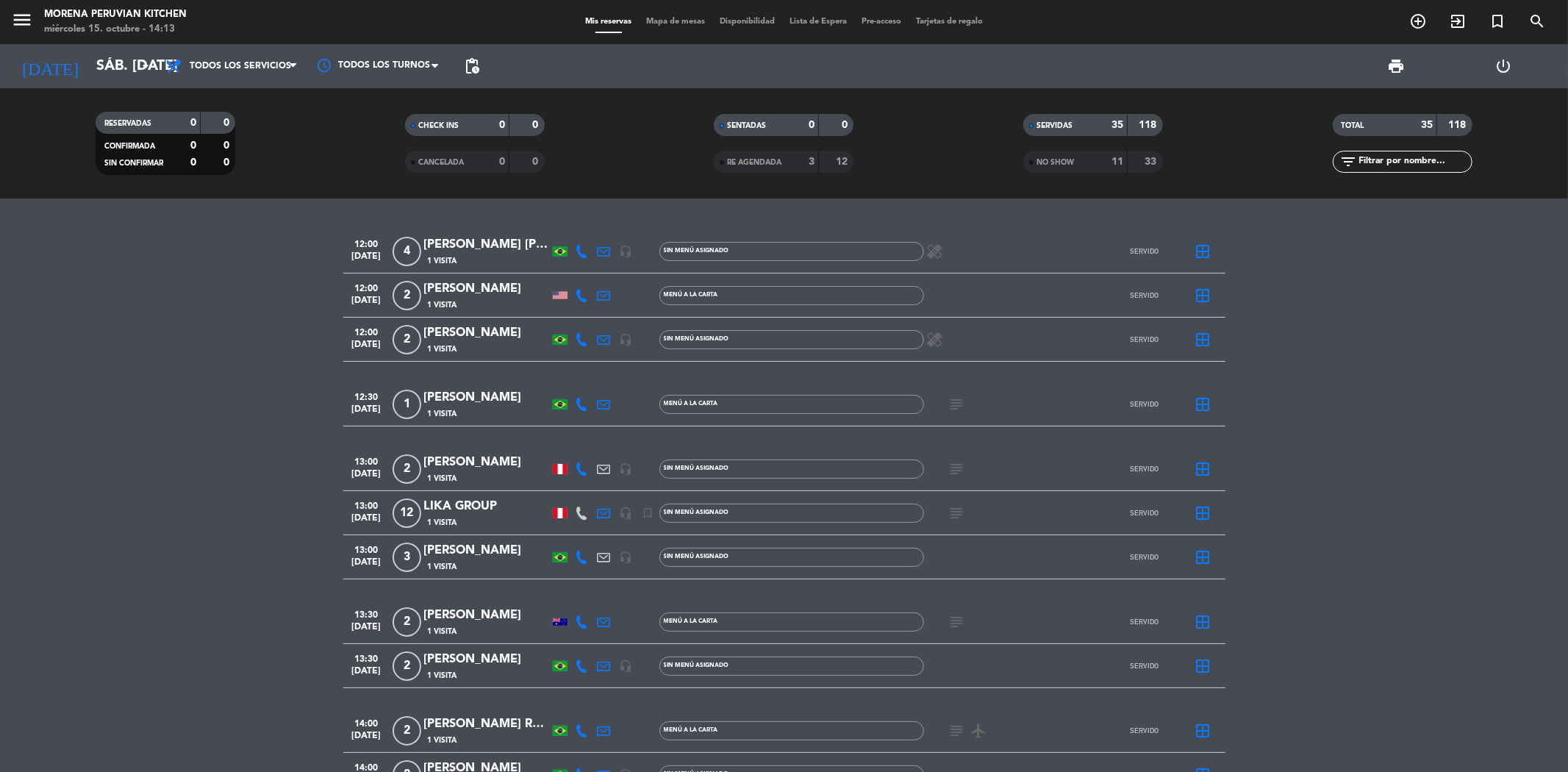
click at [951, 509] on icon "subject" at bounding box center [956, 513] width 18 height 18
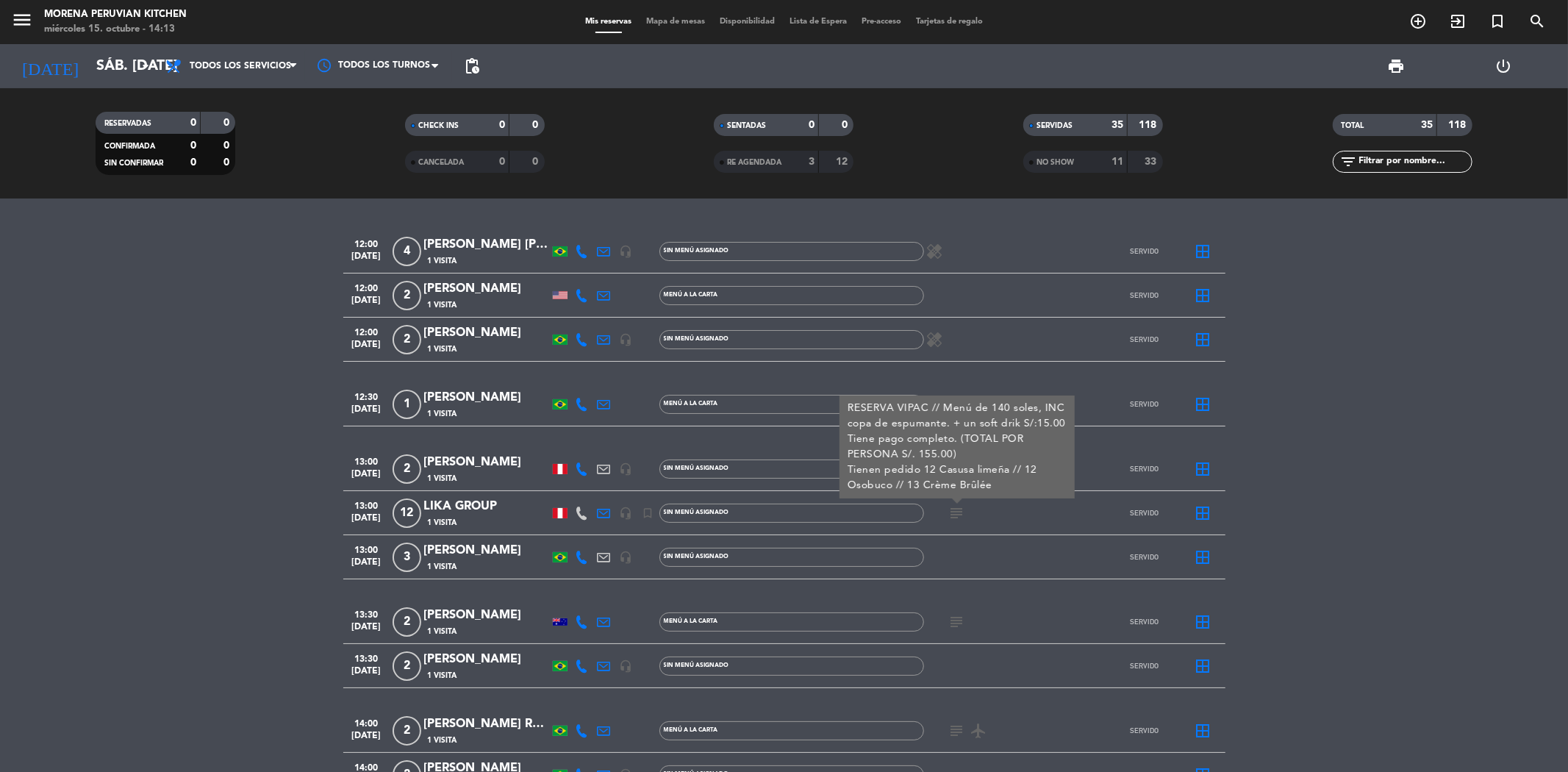
click at [484, 505] on div "LIKA GROUP" at bounding box center [486, 506] width 125 height 19
